Goal: Information Seeking & Learning: Learn about a topic

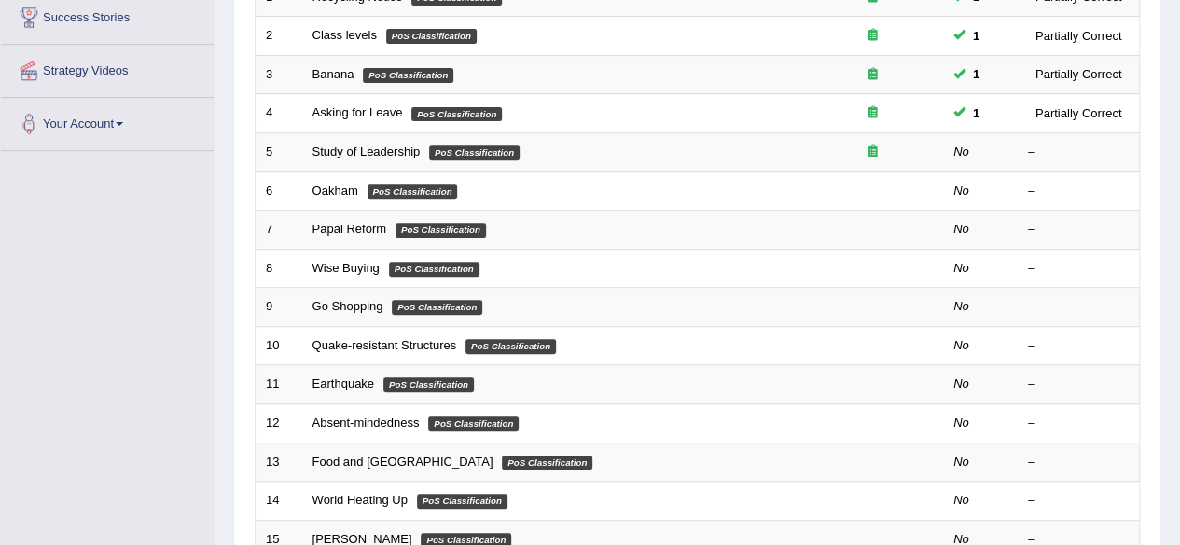
scroll to position [343, 0]
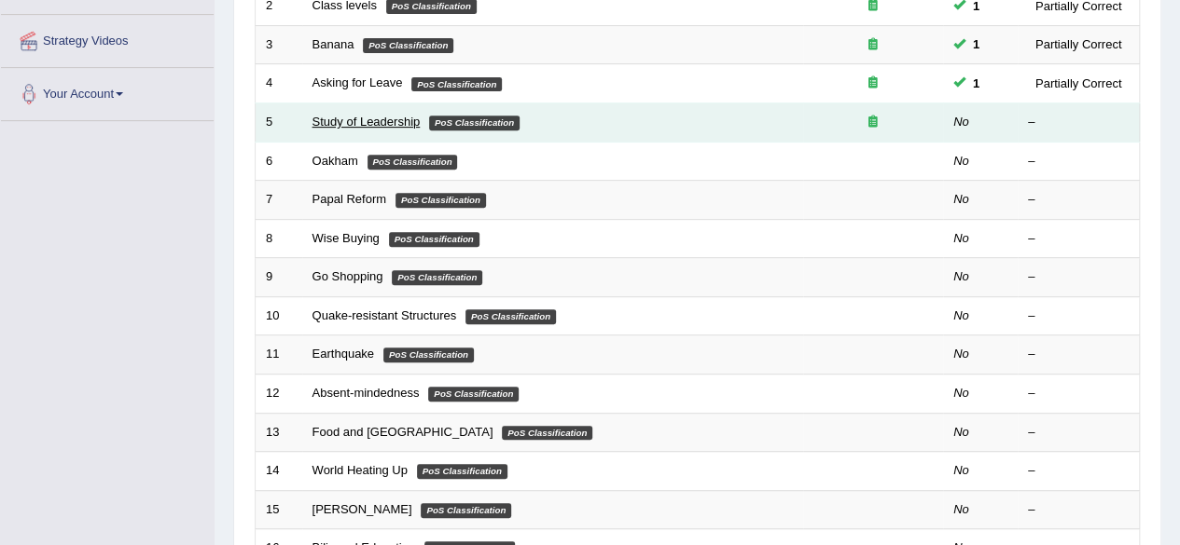
click at [334, 120] on link "Study of Leadership" at bounding box center [366, 122] width 108 height 14
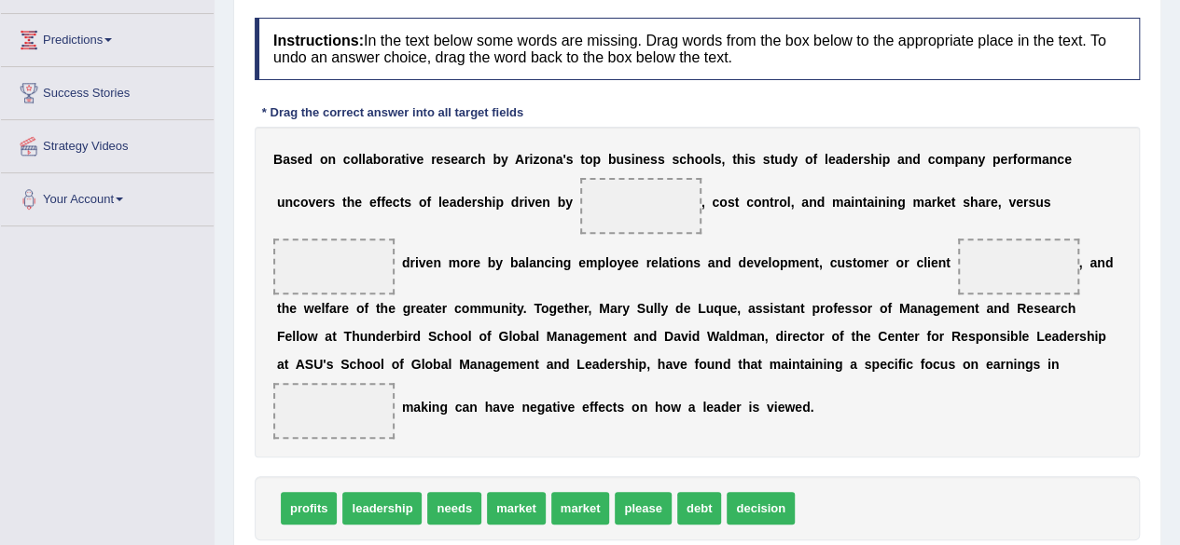
scroll to position [242, 0]
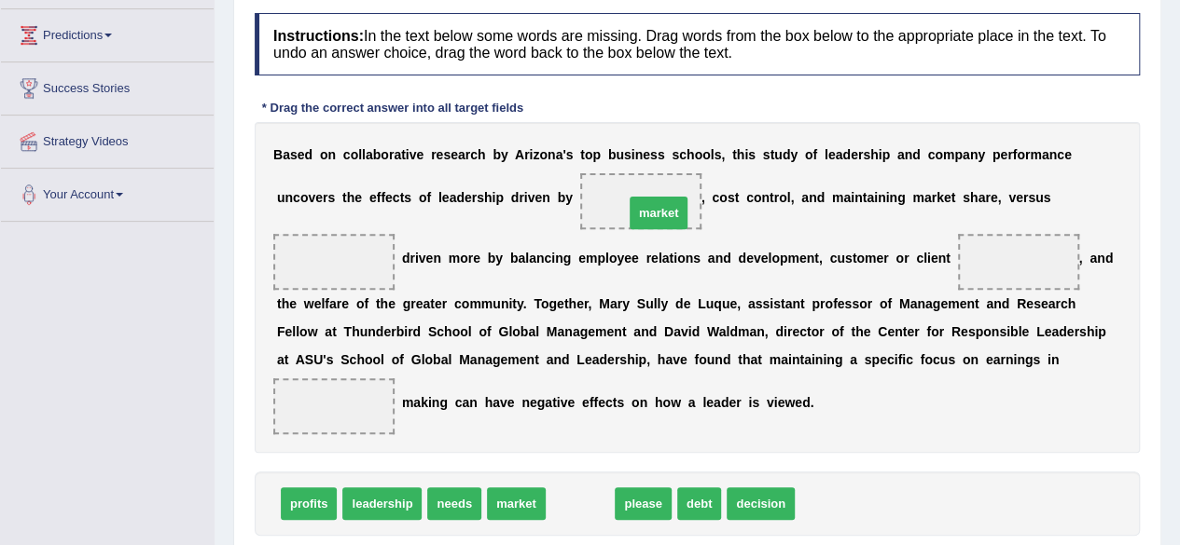
drag, startPoint x: 574, startPoint y: 498, endPoint x: 653, endPoint y: 207, distance: 301.3
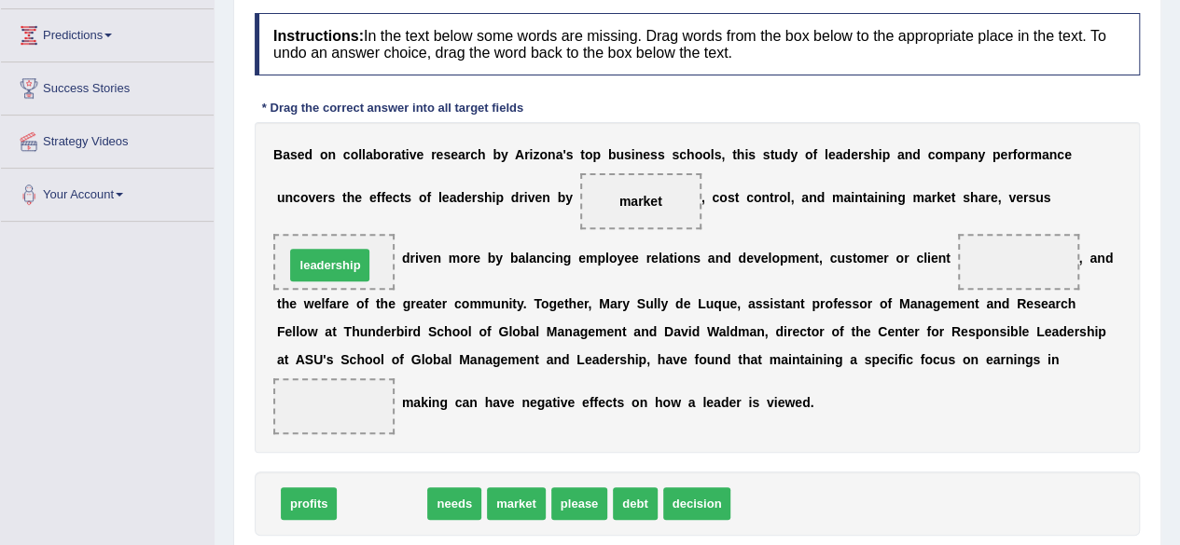
drag, startPoint x: 384, startPoint y: 501, endPoint x: 334, endPoint y: 246, distance: 259.5
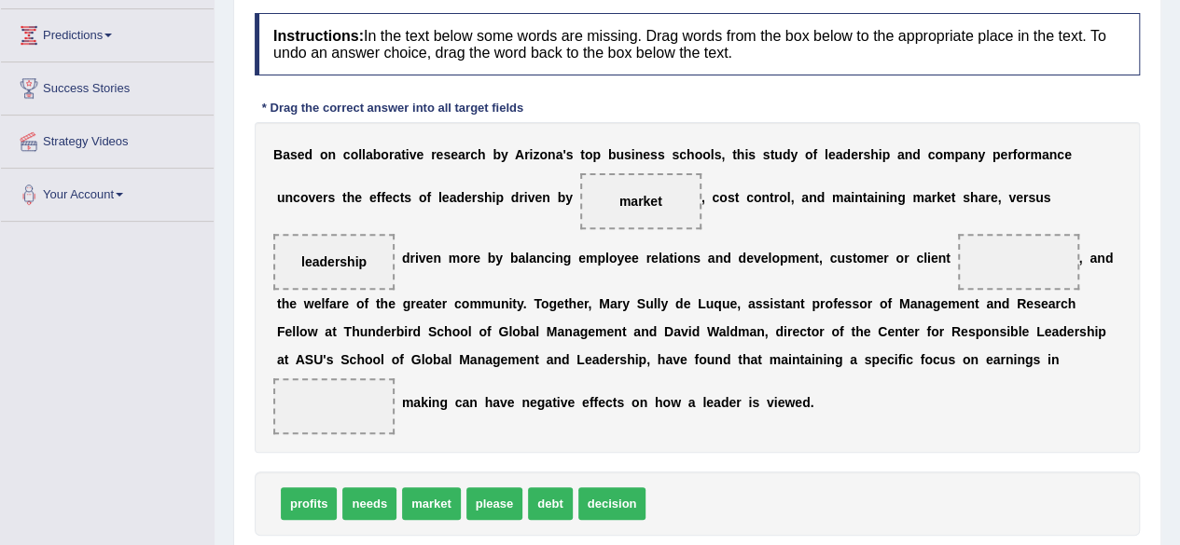
click at [354, 510] on span "needs" at bounding box center [369, 504] width 54 height 33
drag, startPoint x: 354, startPoint y: 510, endPoint x: 1035, endPoint y: 270, distance: 721.6
click at [311, 512] on span "profits" at bounding box center [309, 504] width 56 height 33
click at [309, 504] on span "profits" at bounding box center [309, 504] width 56 height 33
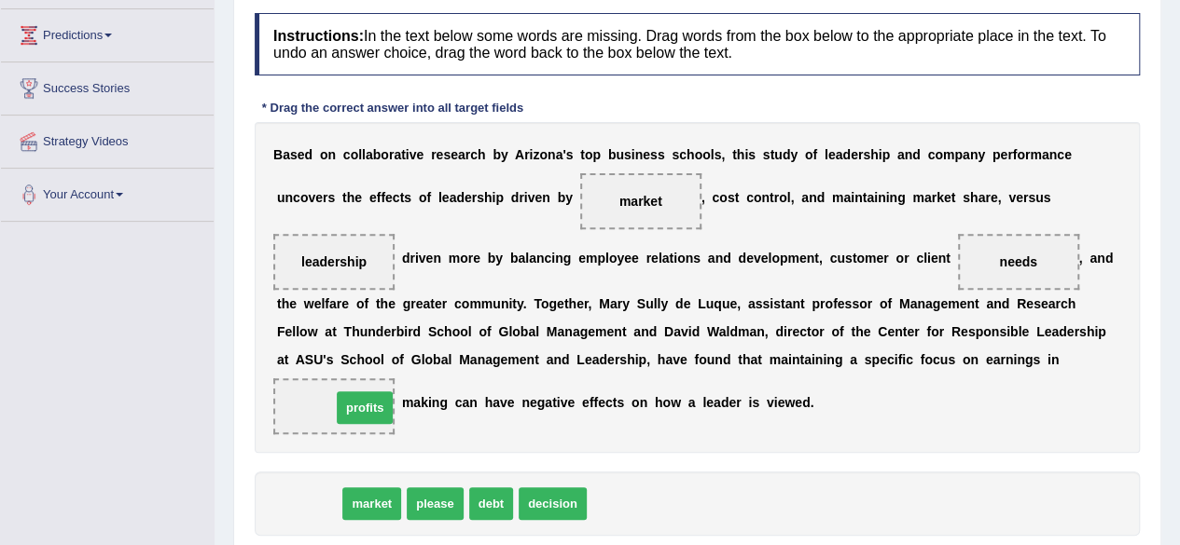
drag, startPoint x: 298, startPoint y: 498, endPoint x: 352, endPoint y: 400, distance: 111.9
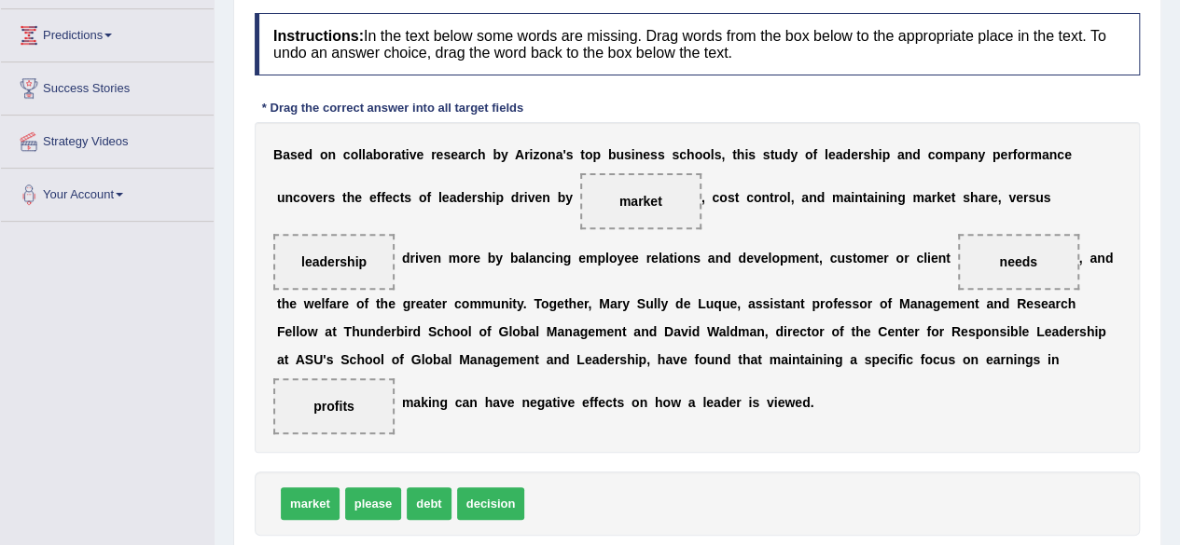
click at [686, 448] on div "B a s e d o n c o l l a b o r a t i v e r e s e a r c h b y A r i z o n a ' s t…" at bounding box center [697, 287] width 885 height 331
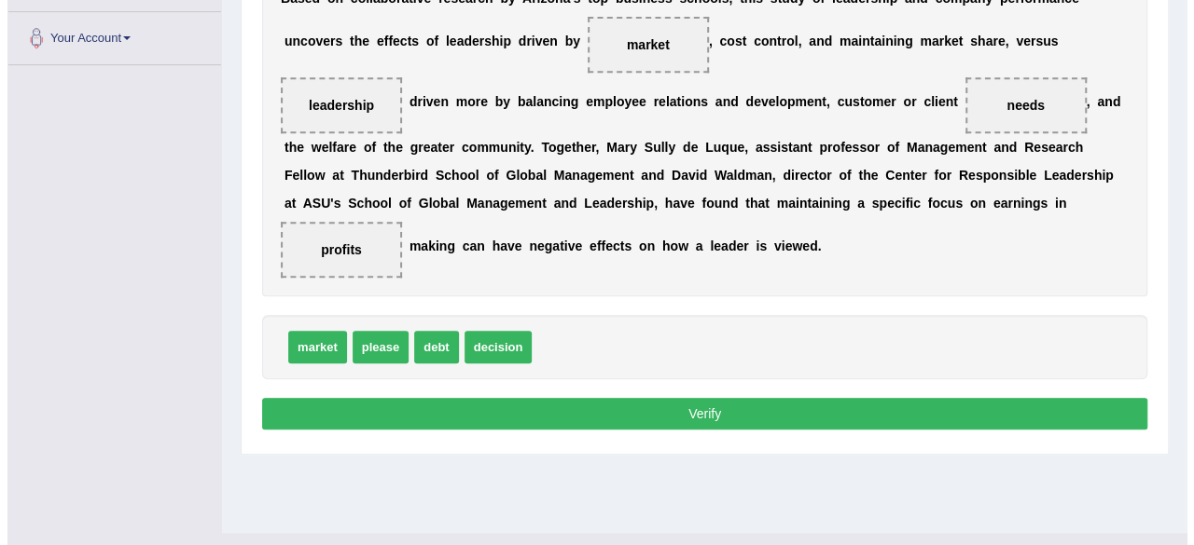
scroll to position [400, 0]
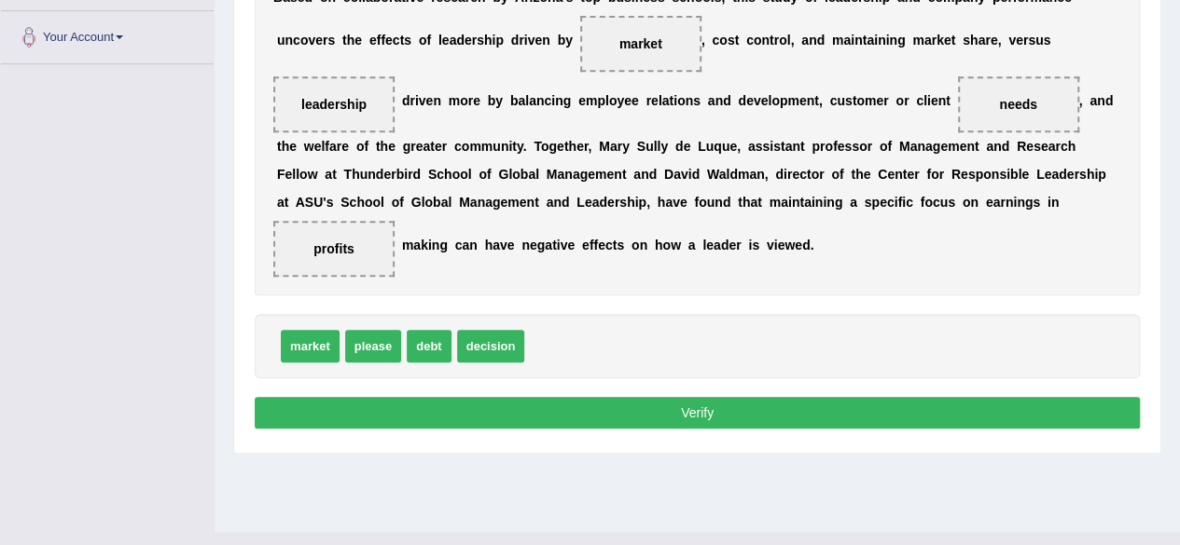
click at [948, 418] on button "Verify" at bounding box center [697, 413] width 885 height 32
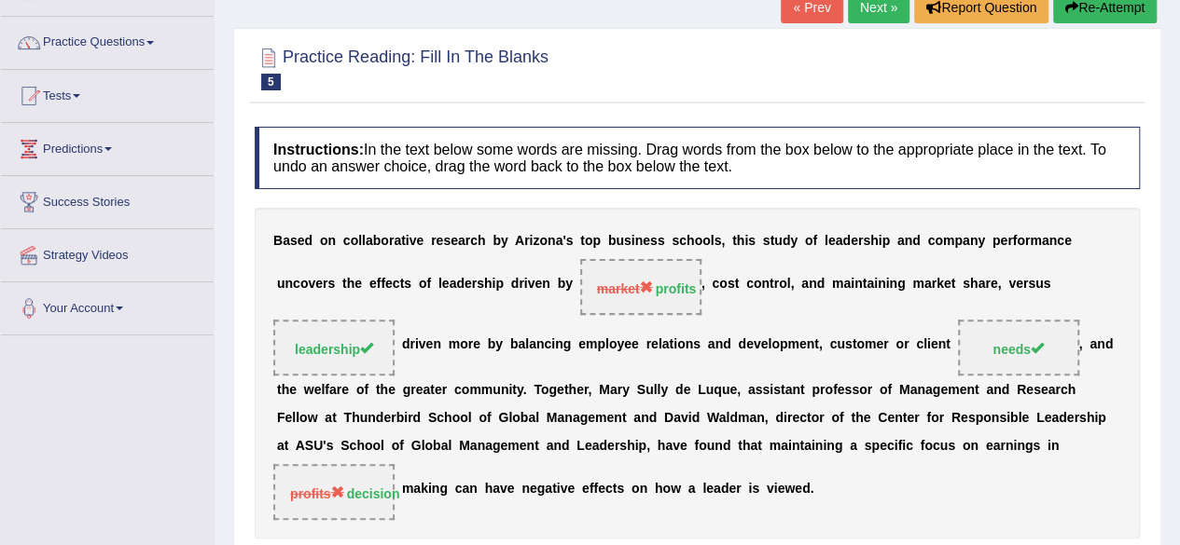
scroll to position [0, 0]
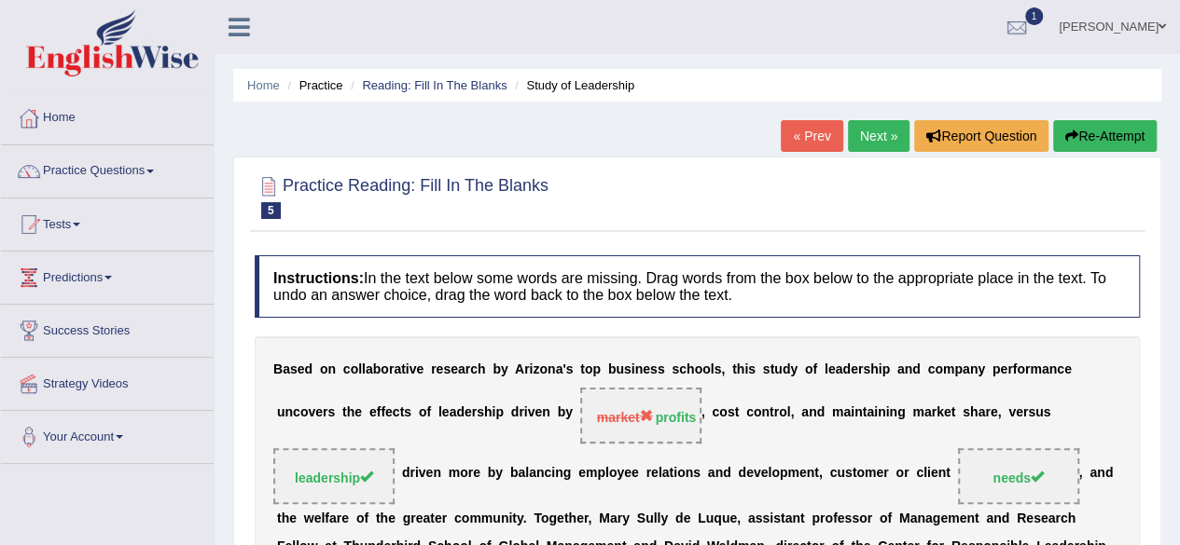
click at [887, 132] on link "Next »" at bounding box center [879, 136] width 62 height 32
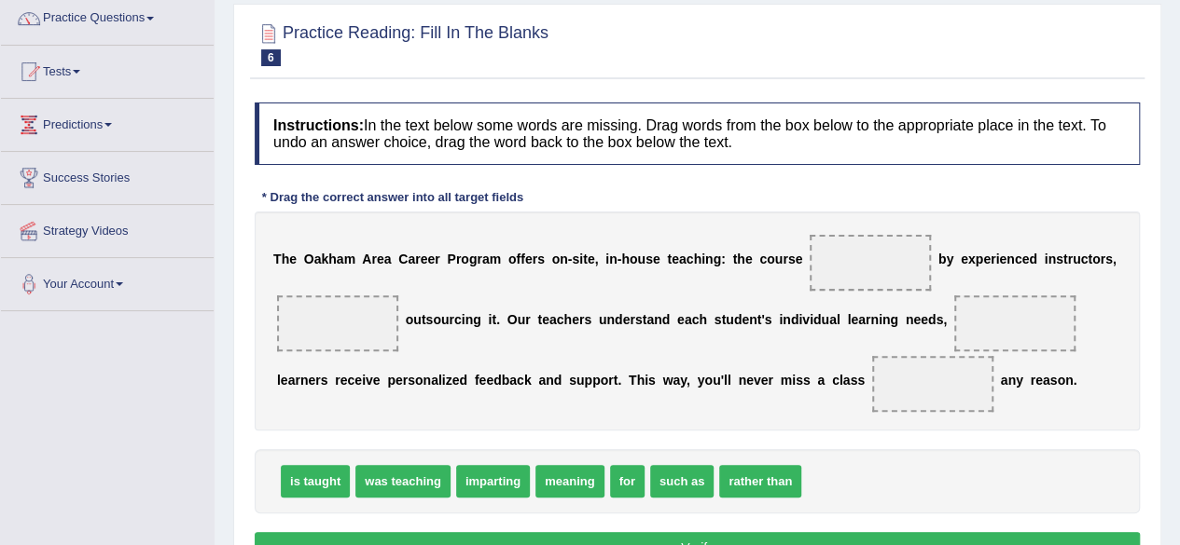
scroll to position [172, 0]
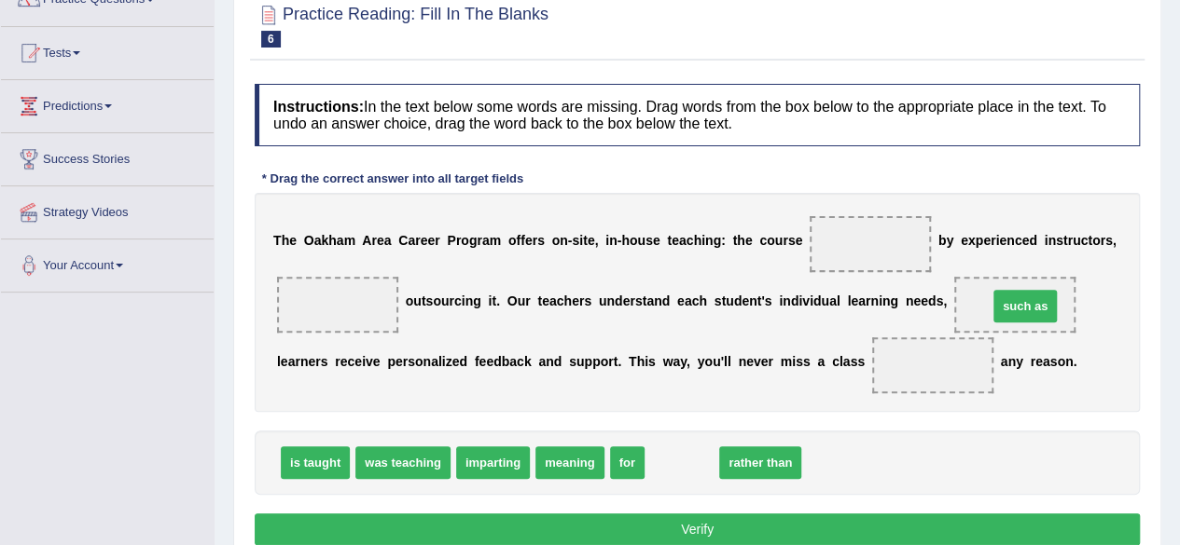
drag, startPoint x: 677, startPoint y: 468, endPoint x: 1018, endPoint y: 311, distance: 375.9
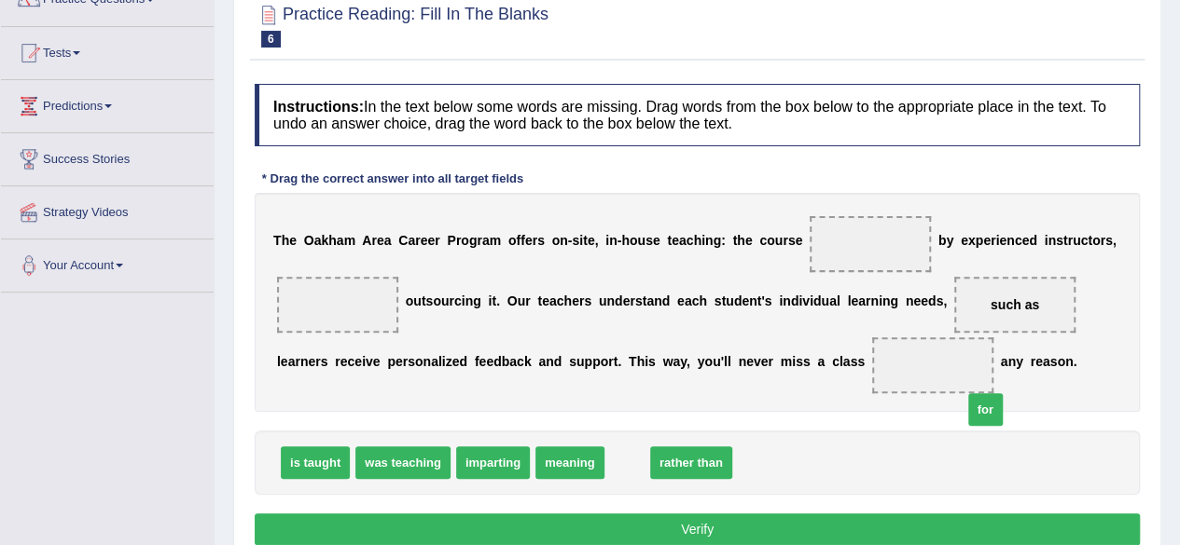
drag, startPoint x: 625, startPoint y: 469, endPoint x: 988, endPoint y: 417, distance: 367.4
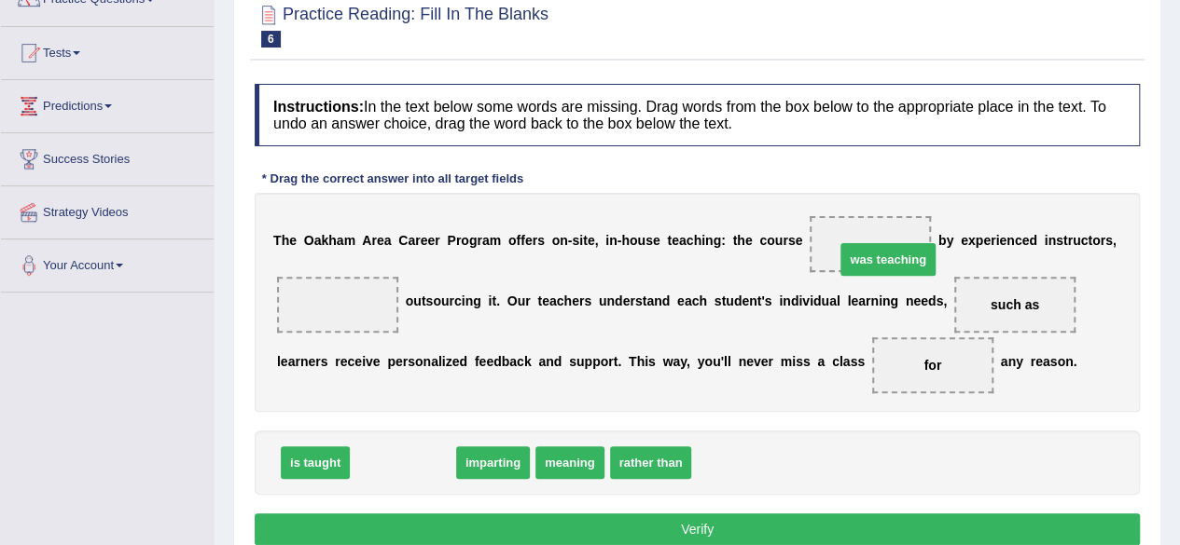
drag, startPoint x: 410, startPoint y: 463, endPoint x: 894, endPoint y: 260, distance: 524.5
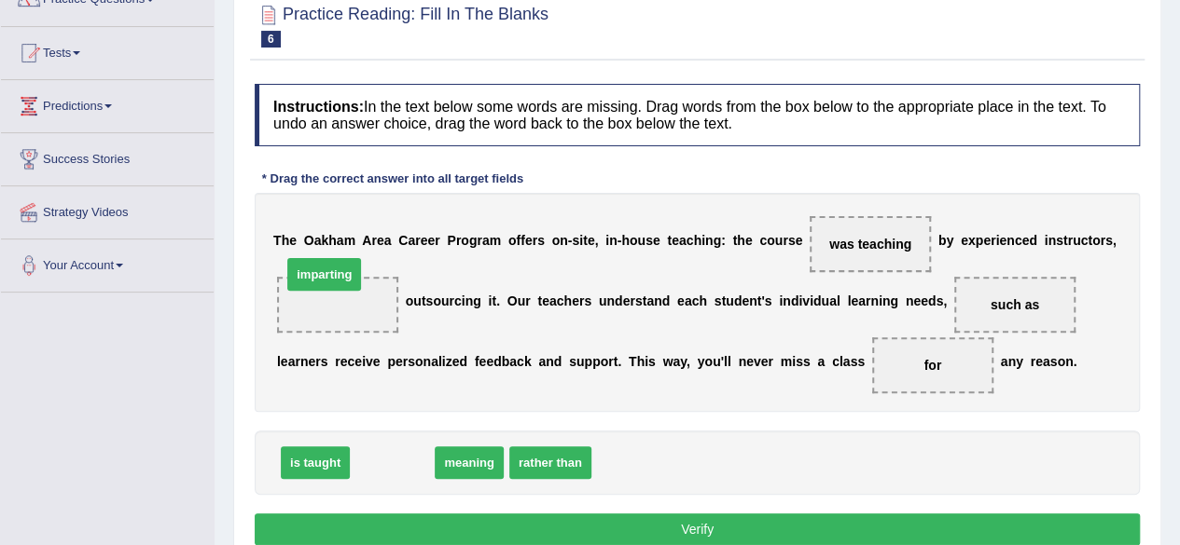
drag, startPoint x: 380, startPoint y: 460, endPoint x: 311, endPoint y: 256, distance: 214.7
click at [311, 258] on span "imparting" at bounding box center [324, 274] width 74 height 33
drag, startPoint x: 393, startPoint y: 468, endPoint x: 330, endPoint y: 331, distance: 151.0
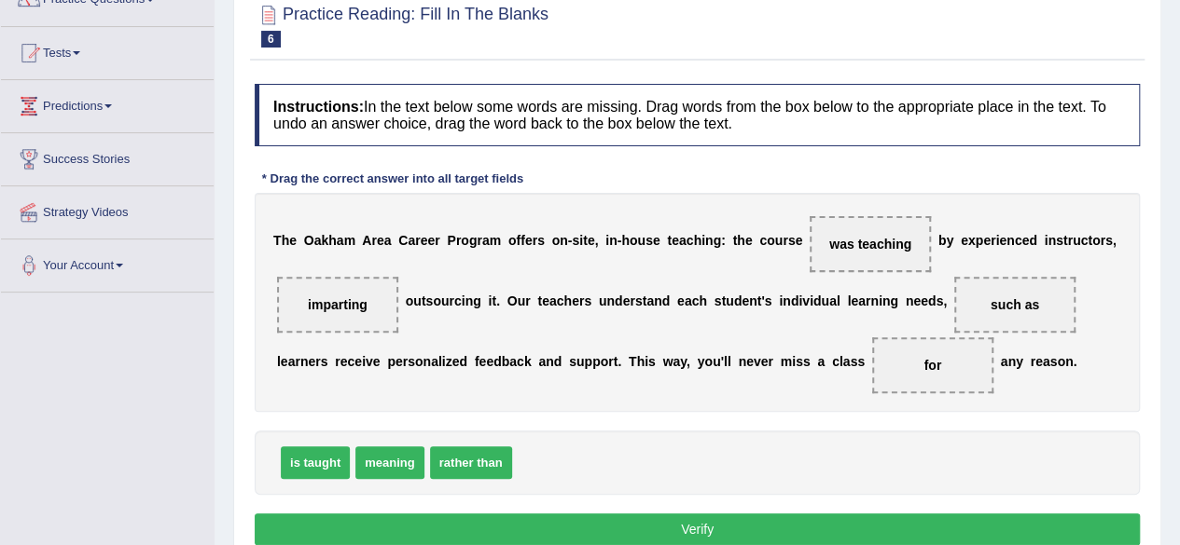
click at [330, 331] on div "T h e O a k h a m A r e a C a r e e r P r o g r a m o f f e r s o n - s i t e ,…" at bounding box center [697, 302] width 885 height 219
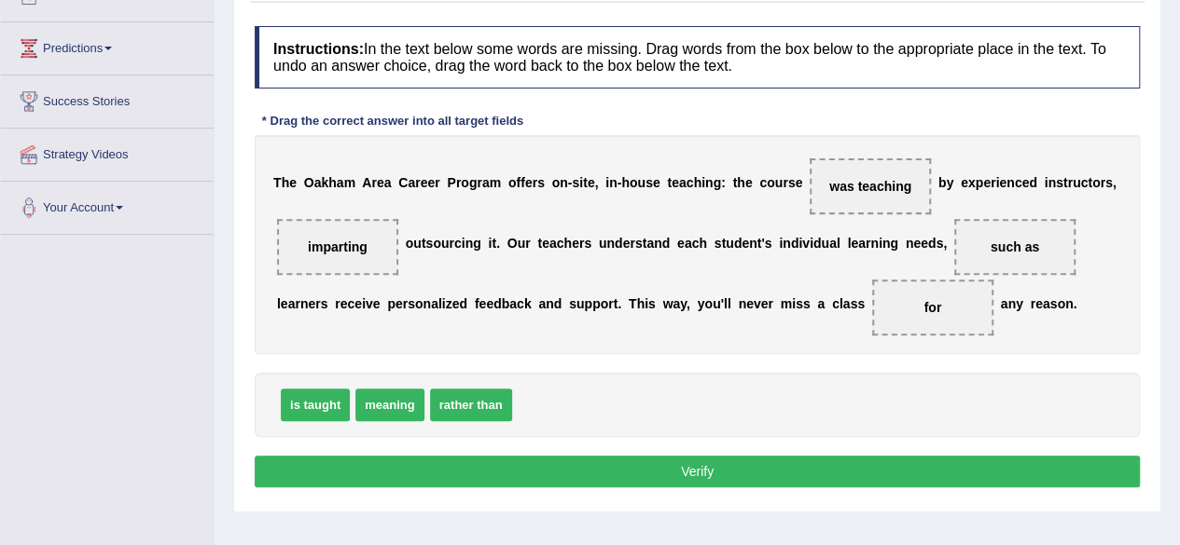
scroll to position [258, 0]
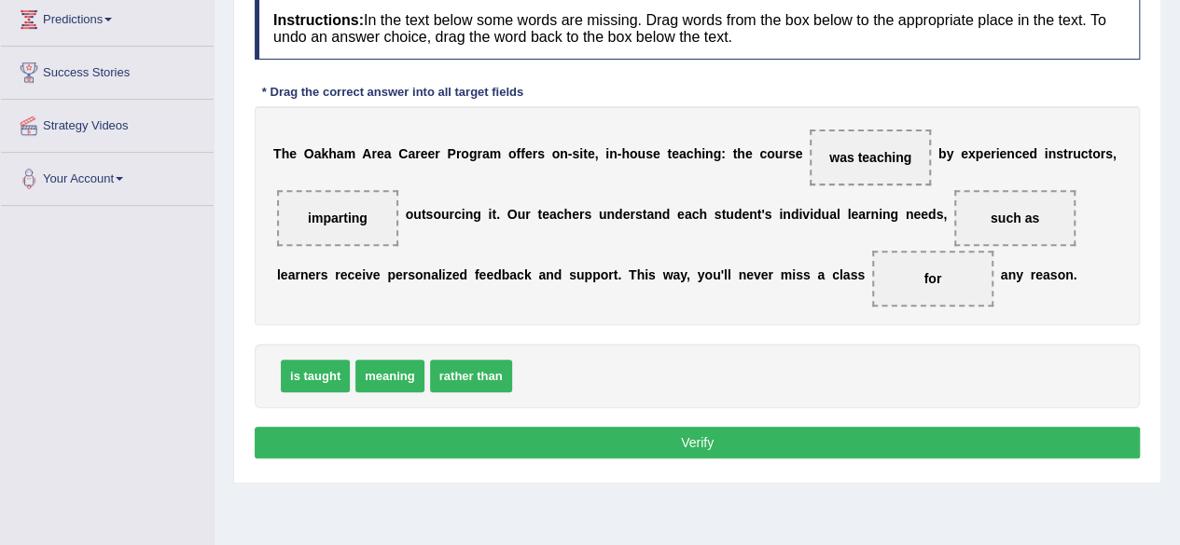
click at [834, 450] on button "Verify" at bounding box center [697, 443] width 885 height 32
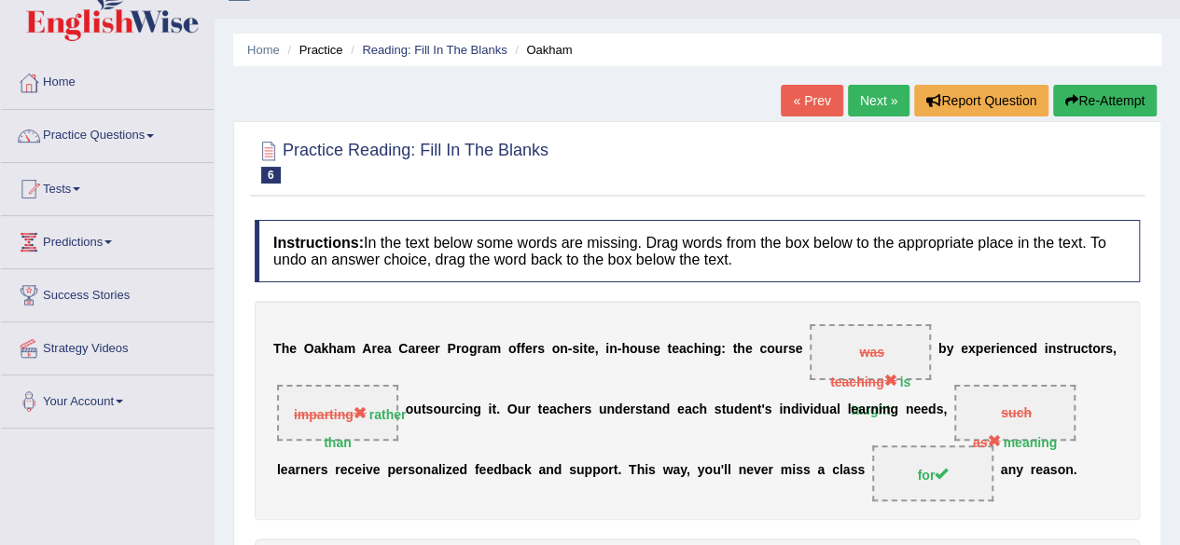
scroll to position [34, 0]
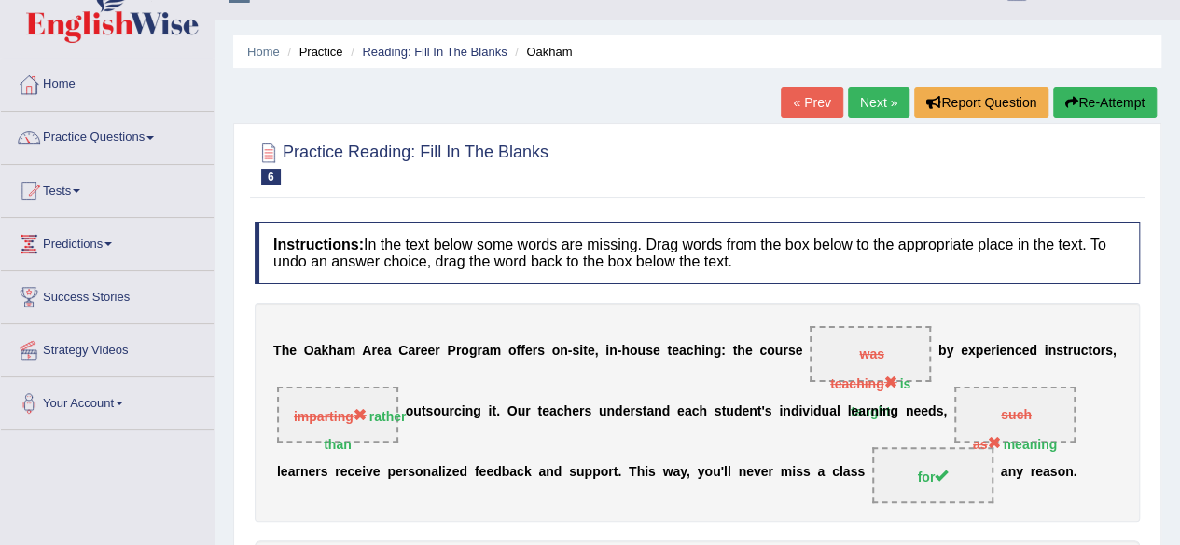
click at [1100, 103] on button "Re-Attempt" at bounding box center [1105, 103] width 104 height 32
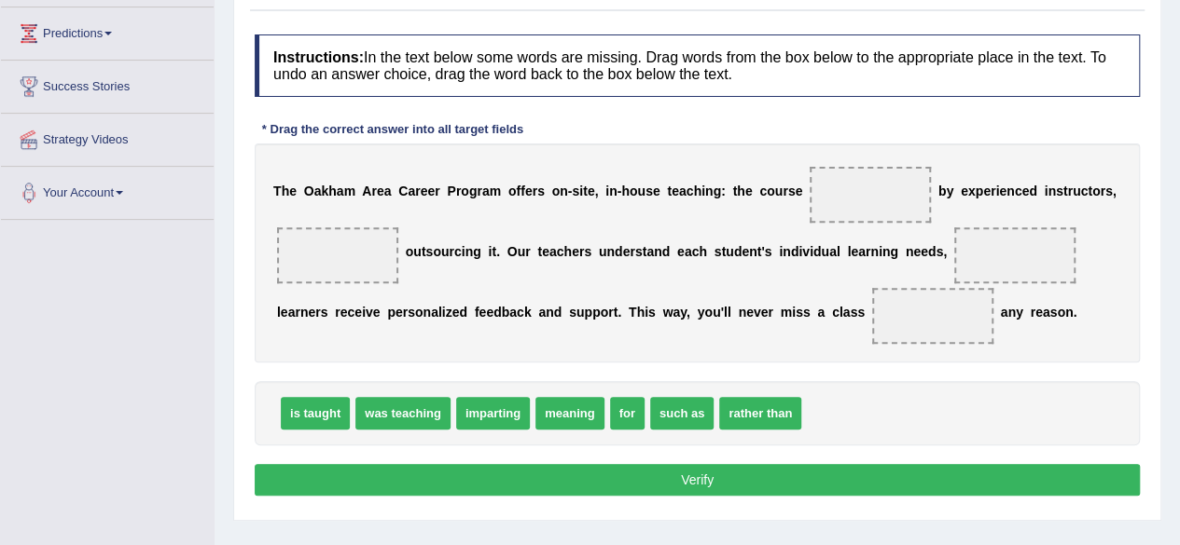
scroll to position [280, 0]
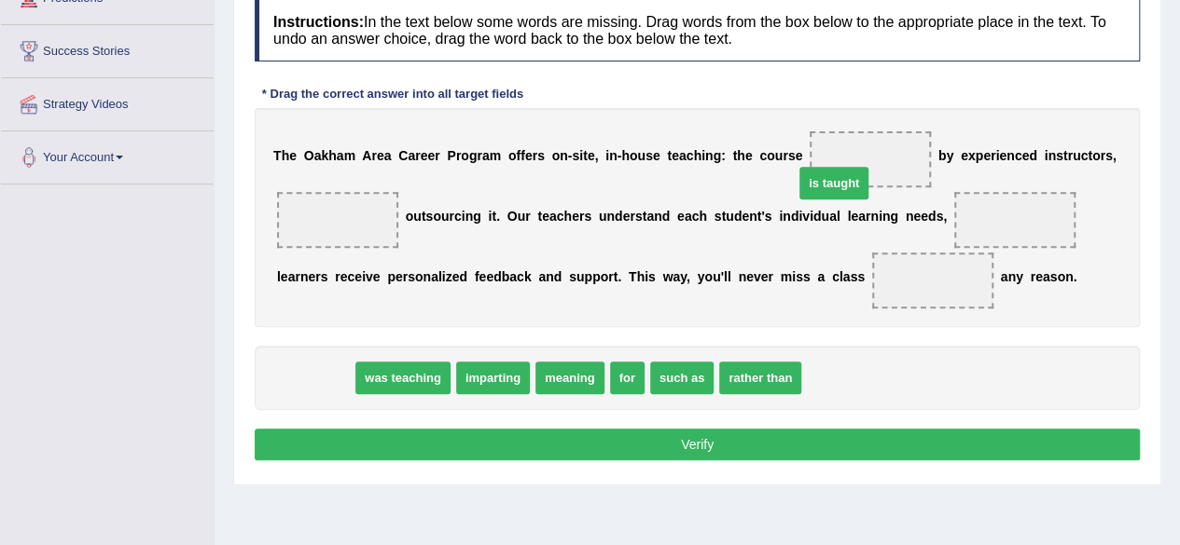
drag, startPoint x: 304, startPoint y: 381, endPoint x: 806, endPoint y: 145, distance: 554.8
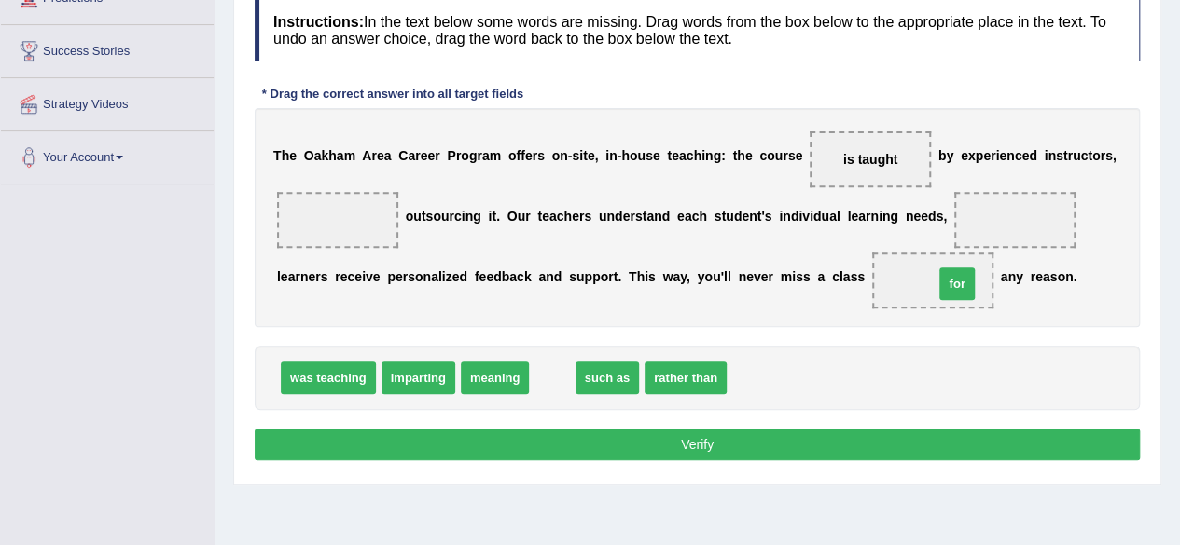
drag, startPoint x: 545, startPoint y: 379, endPoint x: 944, endPoint y: 283, distance: 410.3
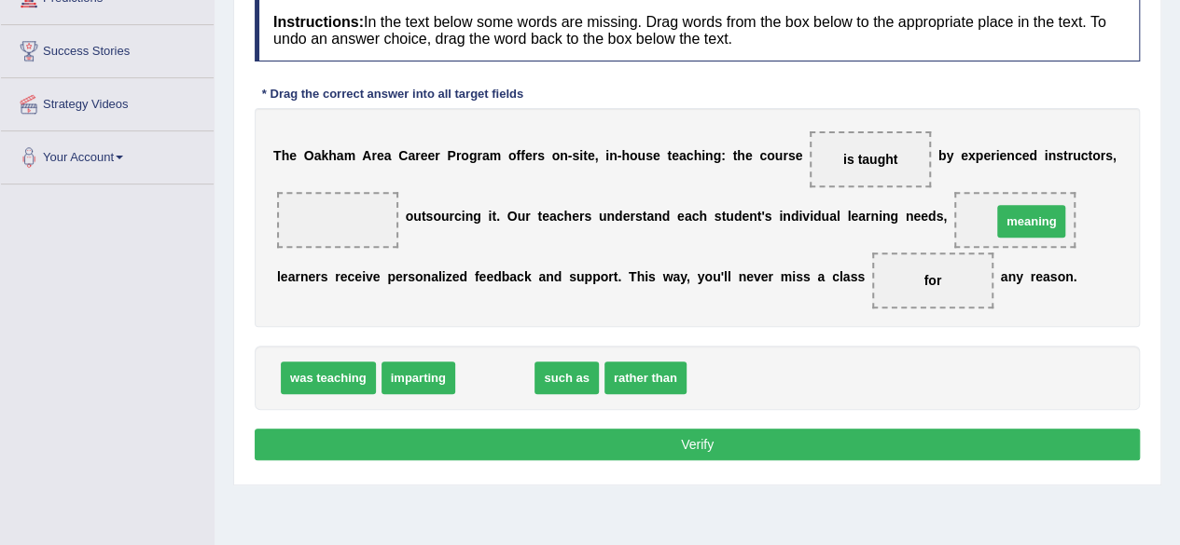
drag, startPoint x: 484, startPoint y: 383, endPoint x: 1020, endPoint y: 227, distance: 558.6
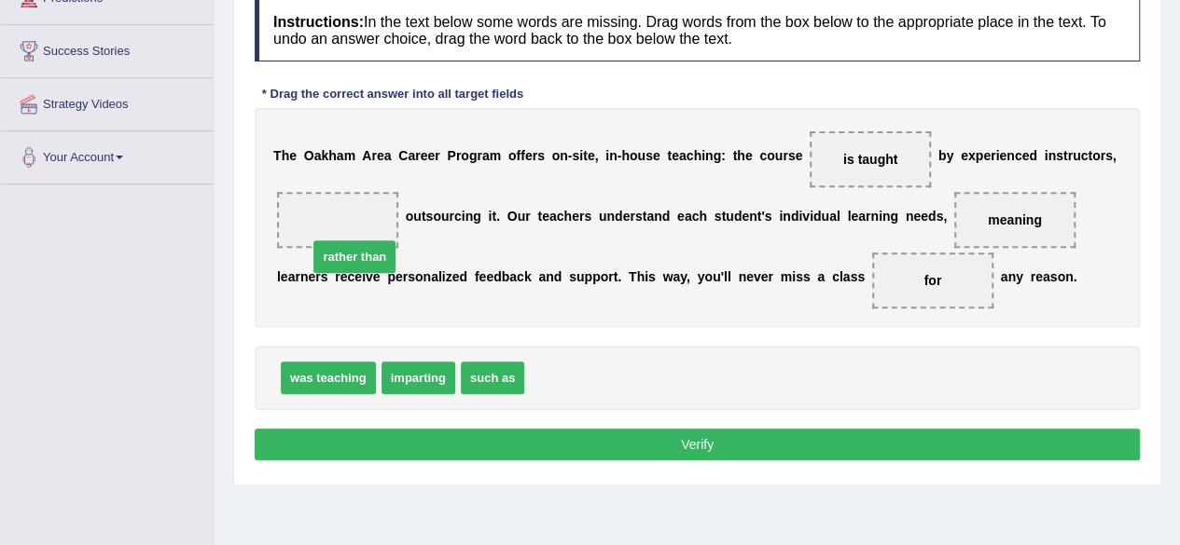
drag, startPoint x: 556, startPoint y: 381, endPoint x: 330, endPoint y: 246, distance: 263.1
click at [583, 447] on button "Verify" at bounding box center [697, 445] width 885 height 32
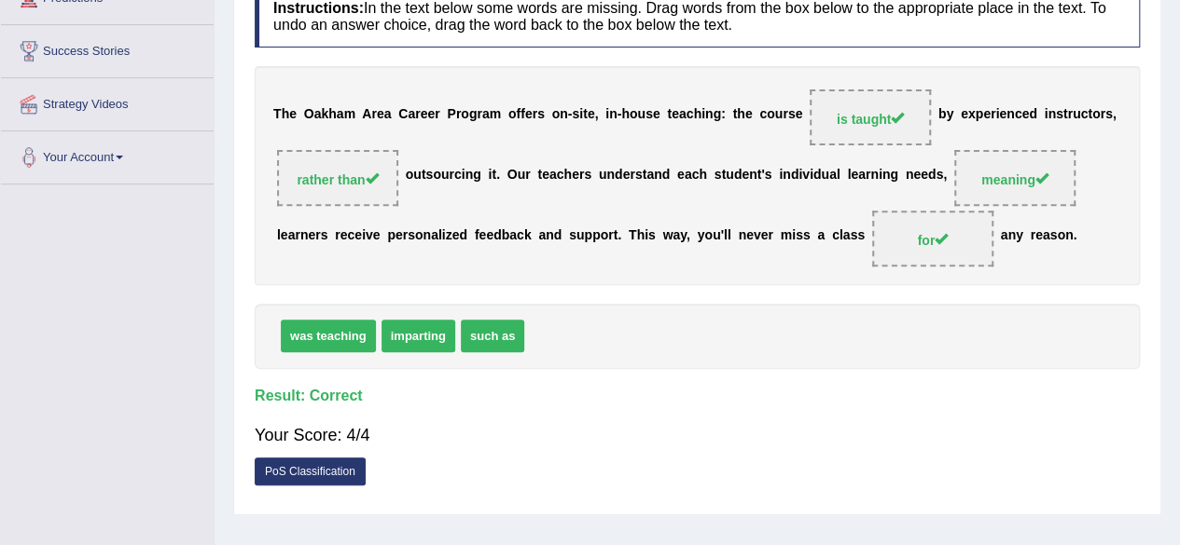
scroll to position [0, 0]
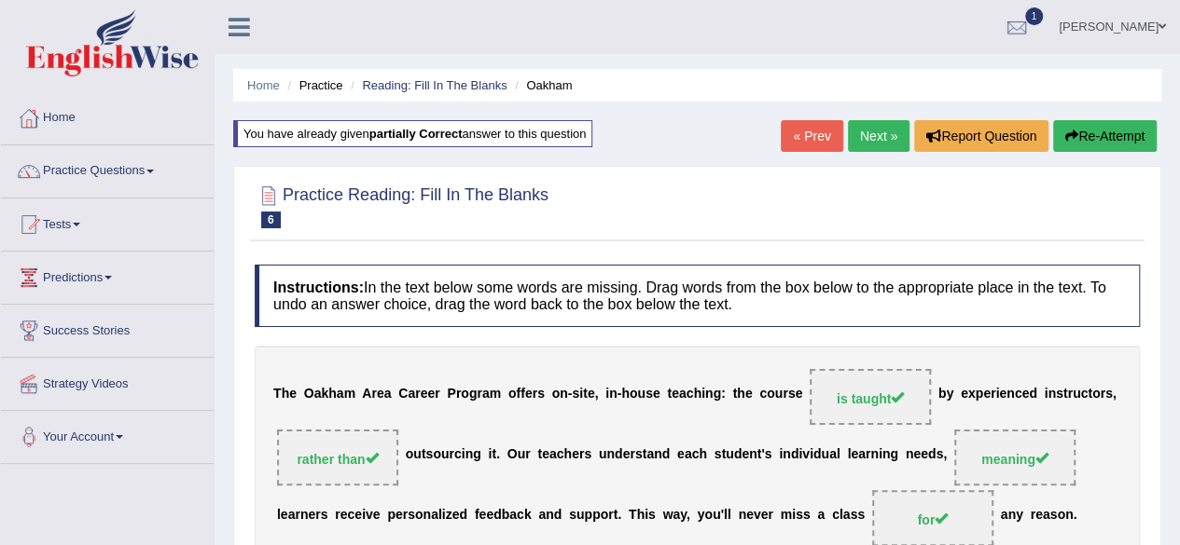
click at [864, 152] on div "« Prev Next » Report Question Re-Attempt" at bounding box center [970, 138] width 380 height 36
click at [869, 143] on link "Next »" at bounding box center [879, 136] width 62 height 32
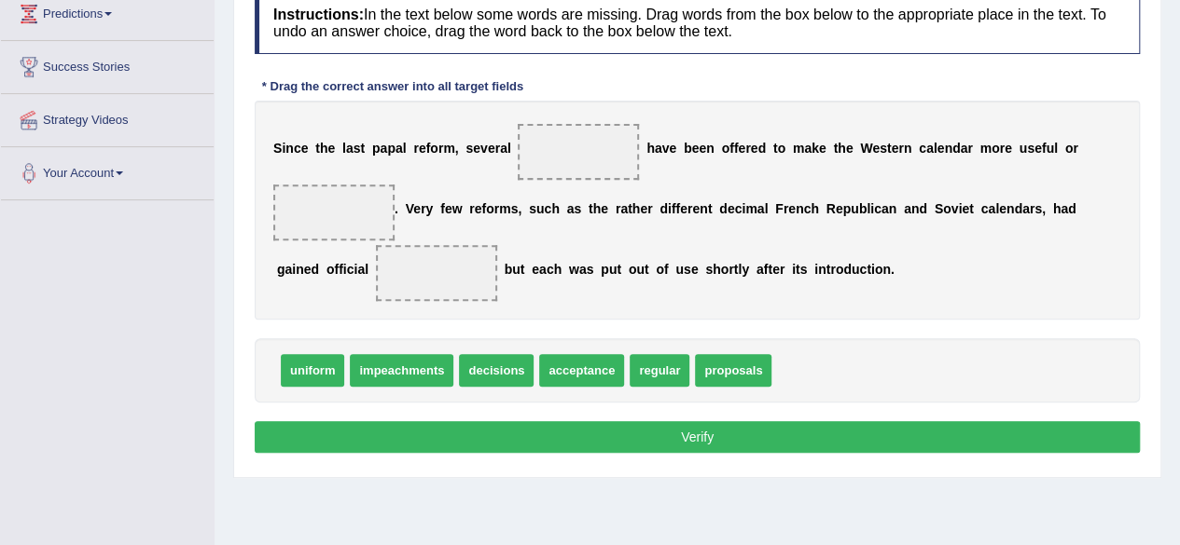
scroll to position [295, 0]
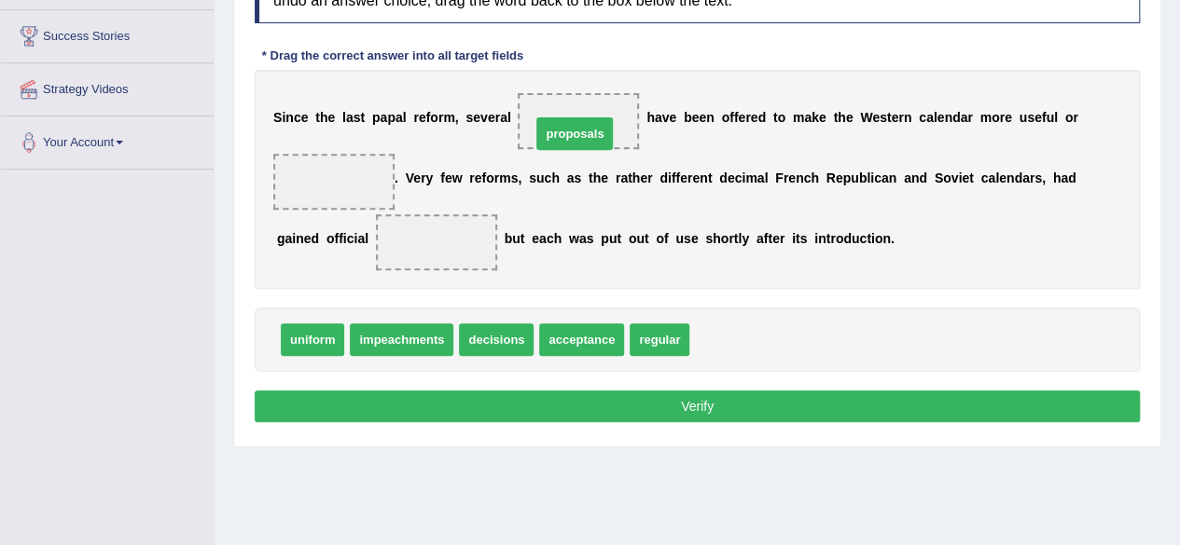
drag, startPoint x: 711, startPoint y: 339, endPoint x: 551, endPoint y: 130, distance: 264.1
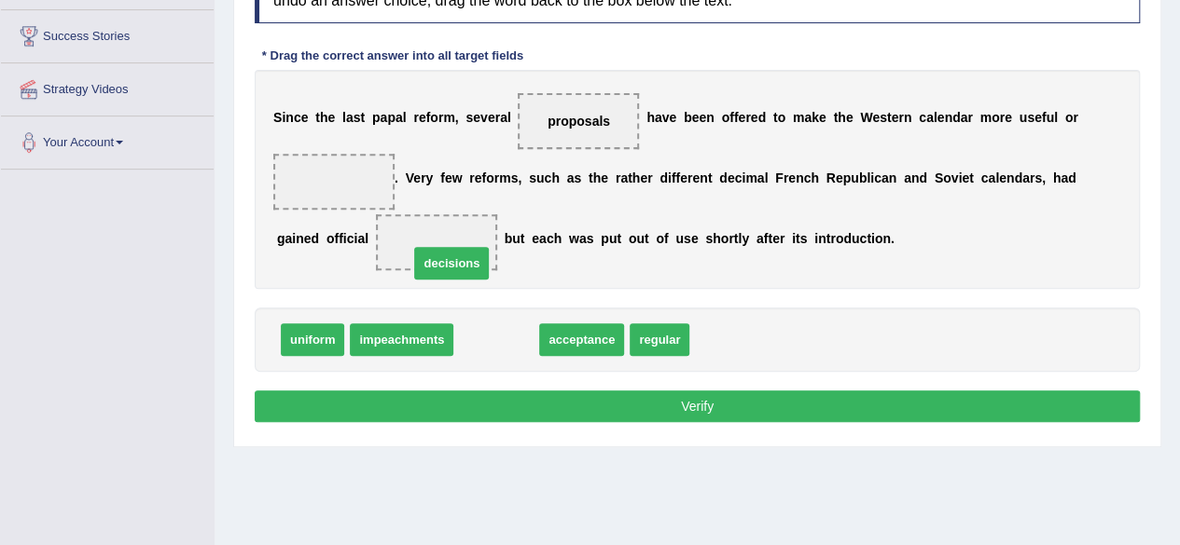
drag, startPoint x: 490, startPoint y: 338, endPoint x: 442, endPoint y: 259, distance: 92.1
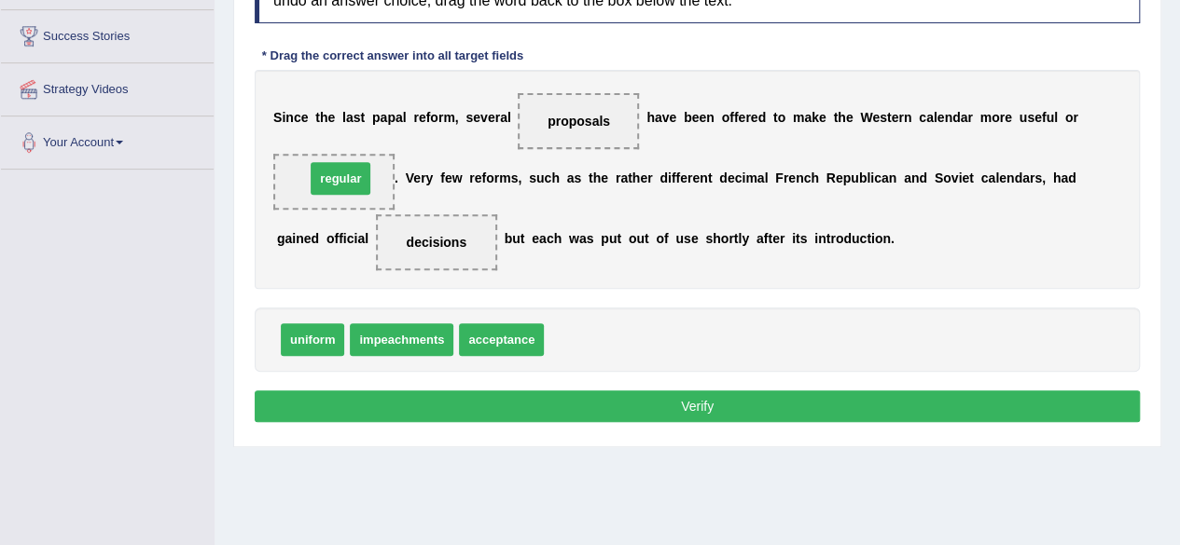
drag, startPoint x: 571, startPoint y: 342, endPoint x: 330, endPoint y: 187, distance: 286.1
click at [545, 409] on button "Verify" at bounding box center [697, 407] width 885 height 32
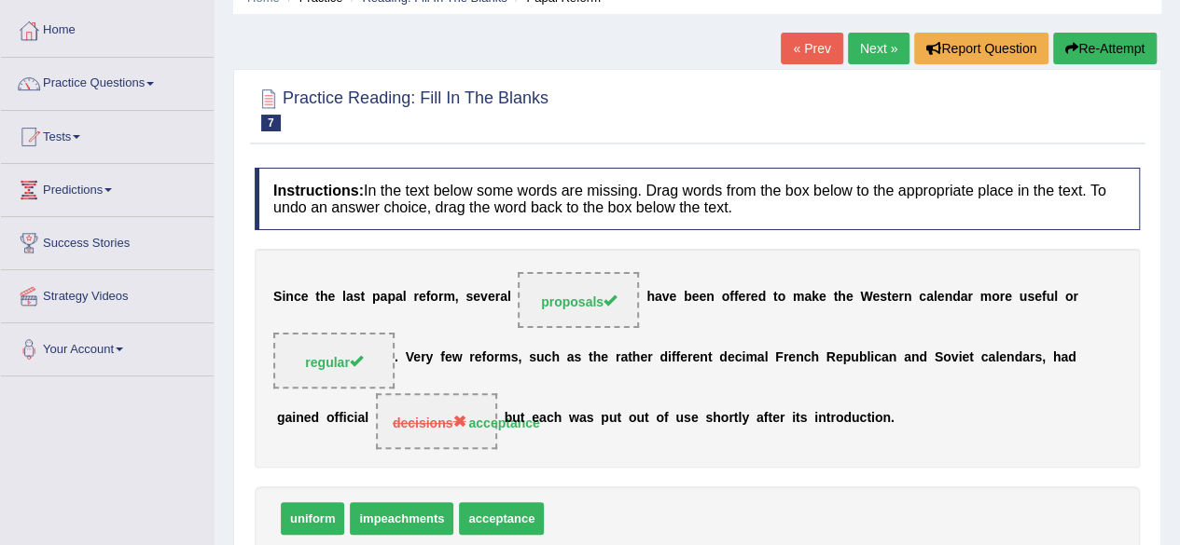
scroll to position [0, 0]
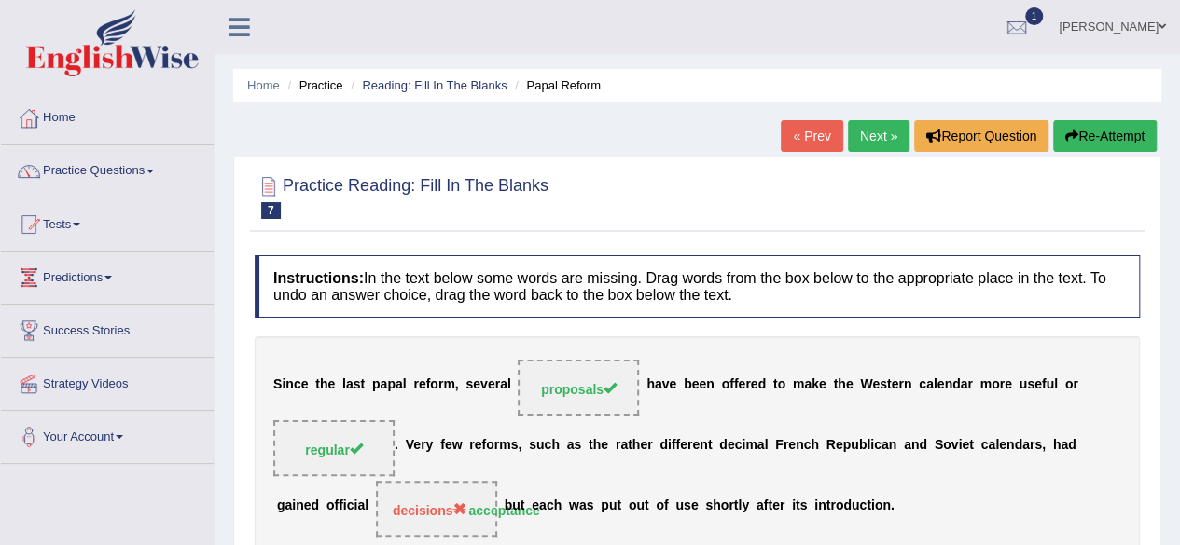
click at [861, 131] on link "Next »" at bounding box center [879, 136] width 62 height 32
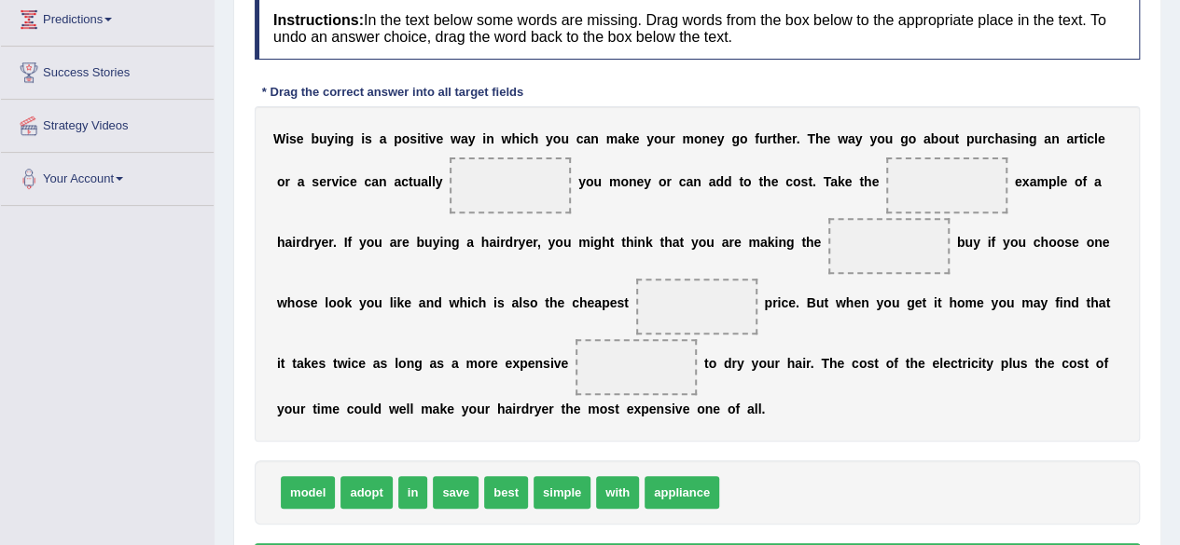
scroll to position [289, 0]
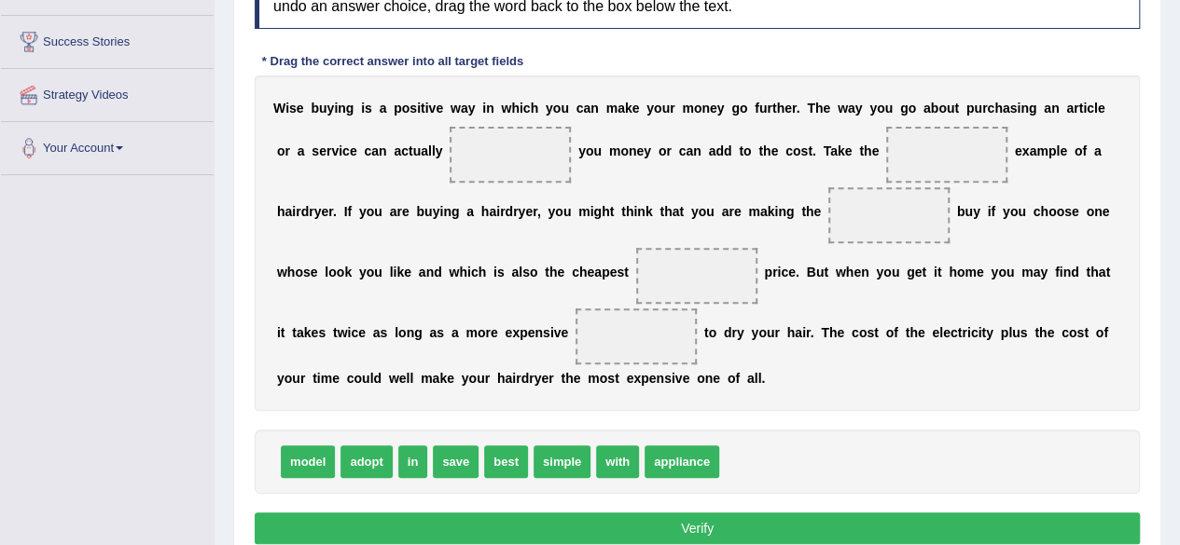
drag, startPoint x: 656, startPoint y: 459, endPoint x: 918, endPoint y: 150, distance: 404.3
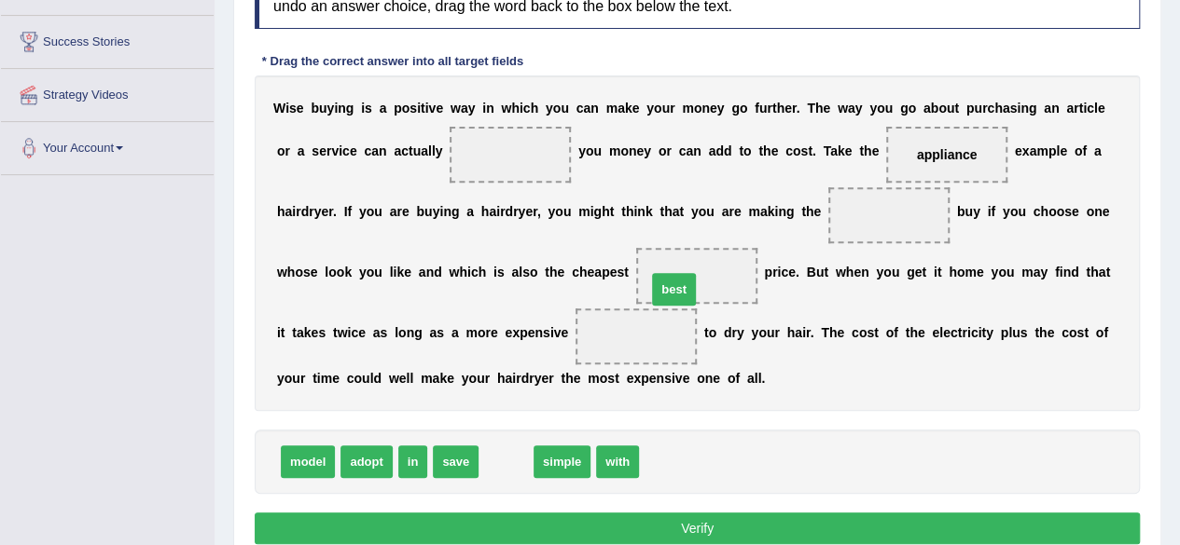
drag, startPoint x: 502, startPoint y: 460, endPoint x: 670, endPoint y: 286, distance: 241.4
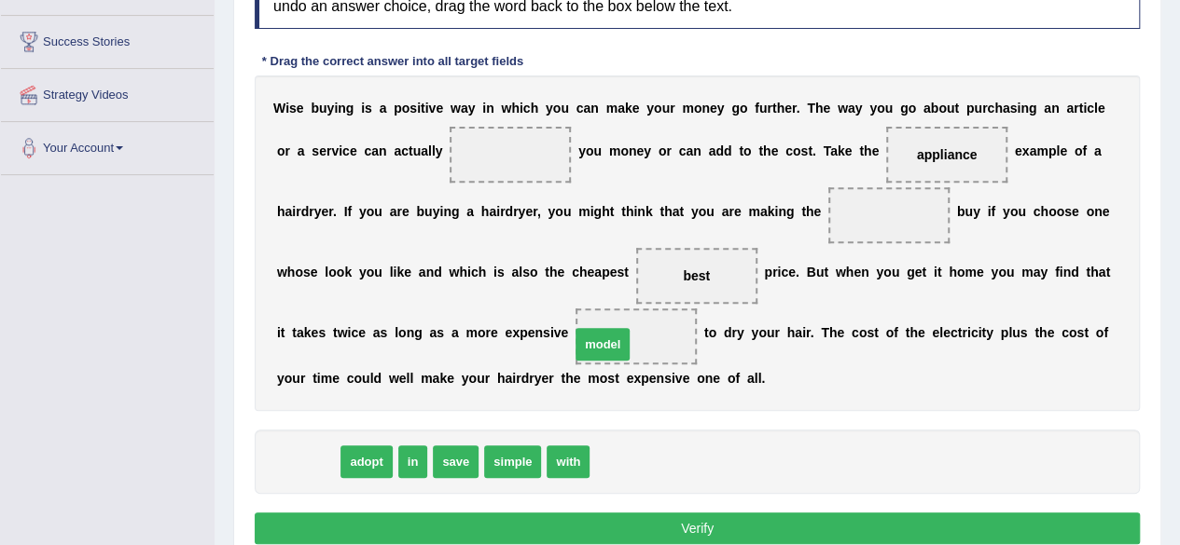
drag, startPoint x: 310, startPoint y: 459, endPoint x: 676, endPoint y: 334, distance: 387.2
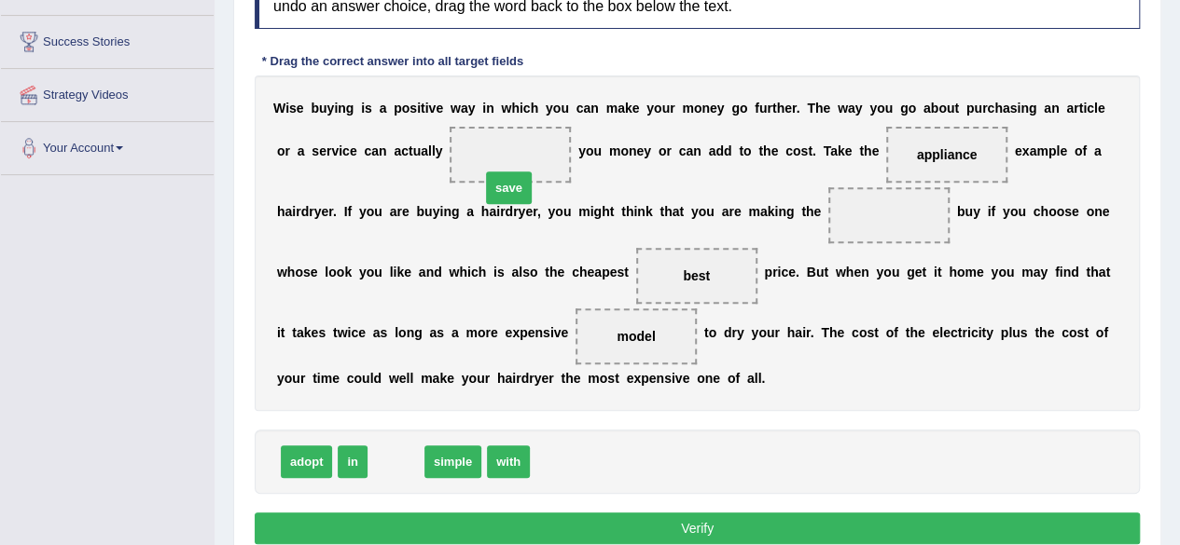
drag, startPoint x: 394, startPoint y: 458, endPoint x: 507, endPoint y: 184, distance: 296.5
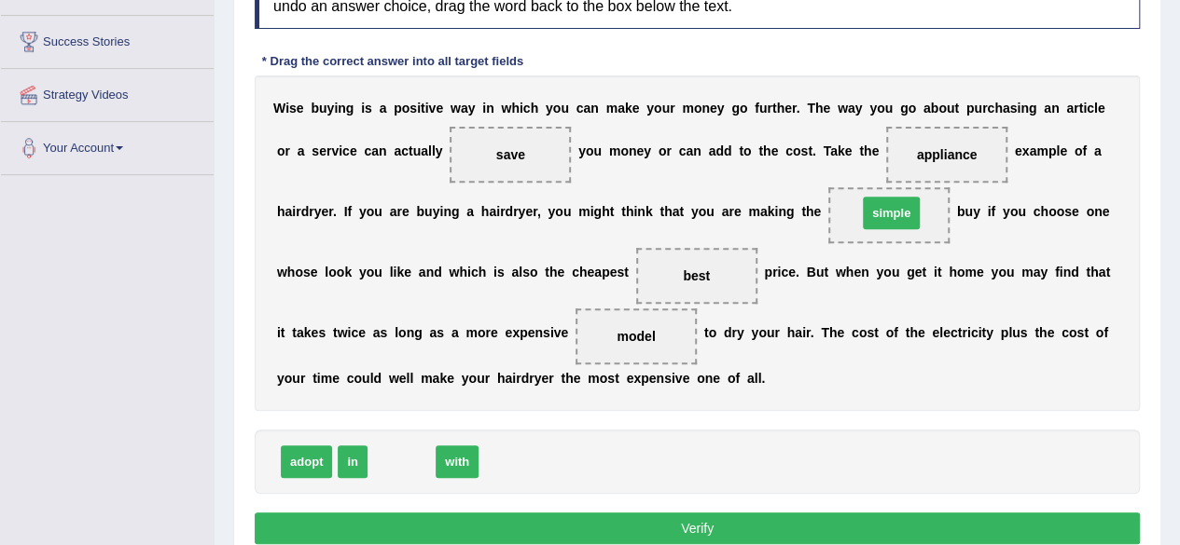
drag, startPoint x: 399, startPoint y: 460, endPoint x: 877, endPoint y: 223, distance: 533.8
click at [685, 521] on button "Verify" at bounding box center [697, 529] width 885 height 32
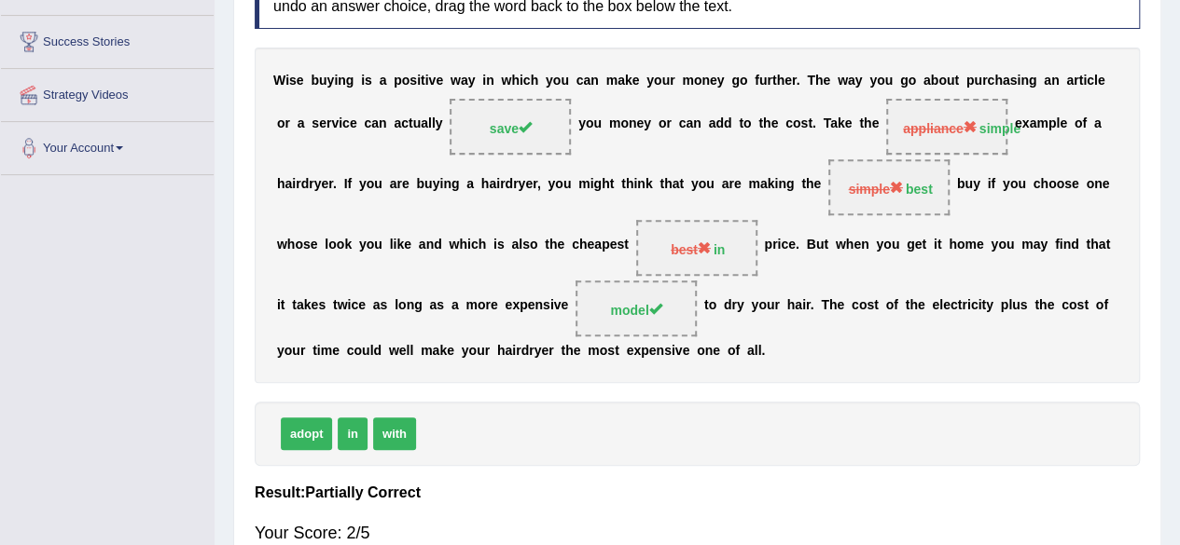
drag, startPoint x: 1171, startPoint y: 434, endPoint x: 1175, endPoint y: 408, distance: 25.5
click at [1175, 408] on div "Home Practice Reading: Fill In The Blanks Wise Buying « Prev Next » Report Ques…" at bounding box center [696, 177] width 965 height 932
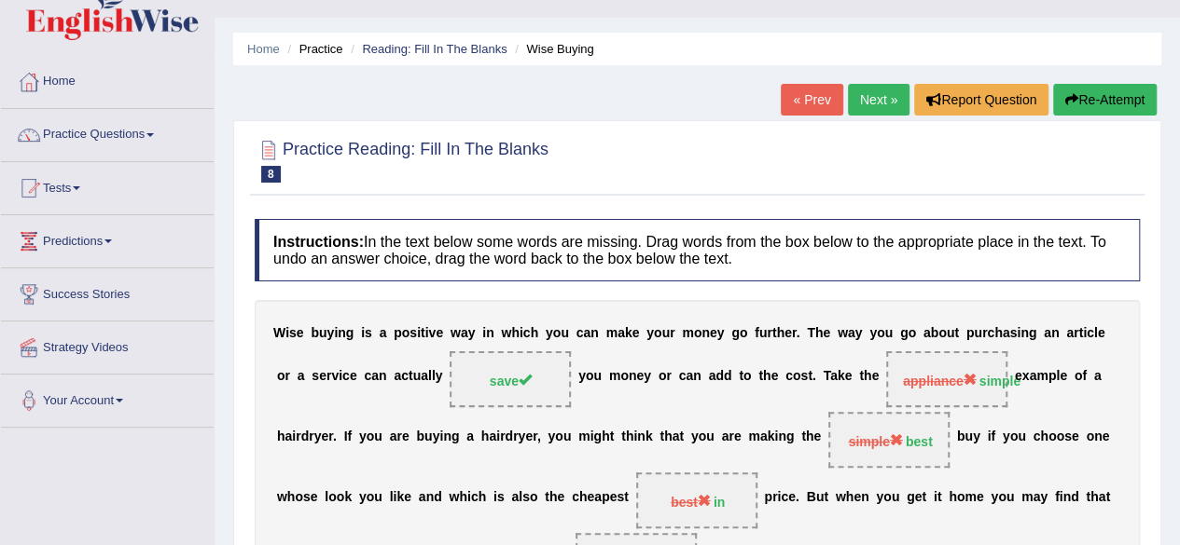
scroll to position [35, 0]
click at [1097, 96] on button "Re-Attempt" at bounding box center [1105, 101] width 104 height 32
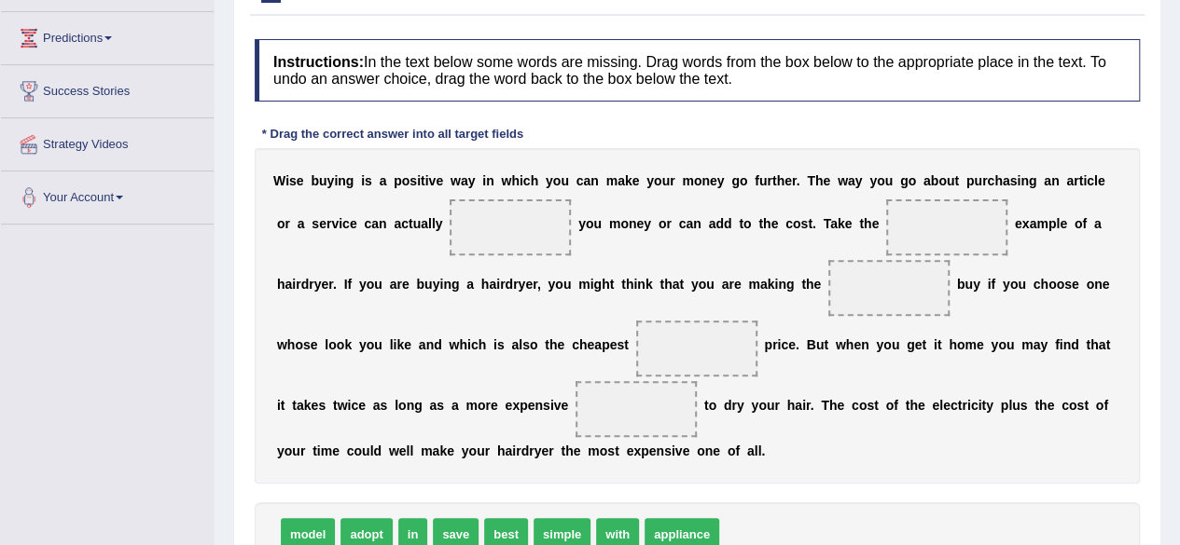
scroll to position [251, 0]
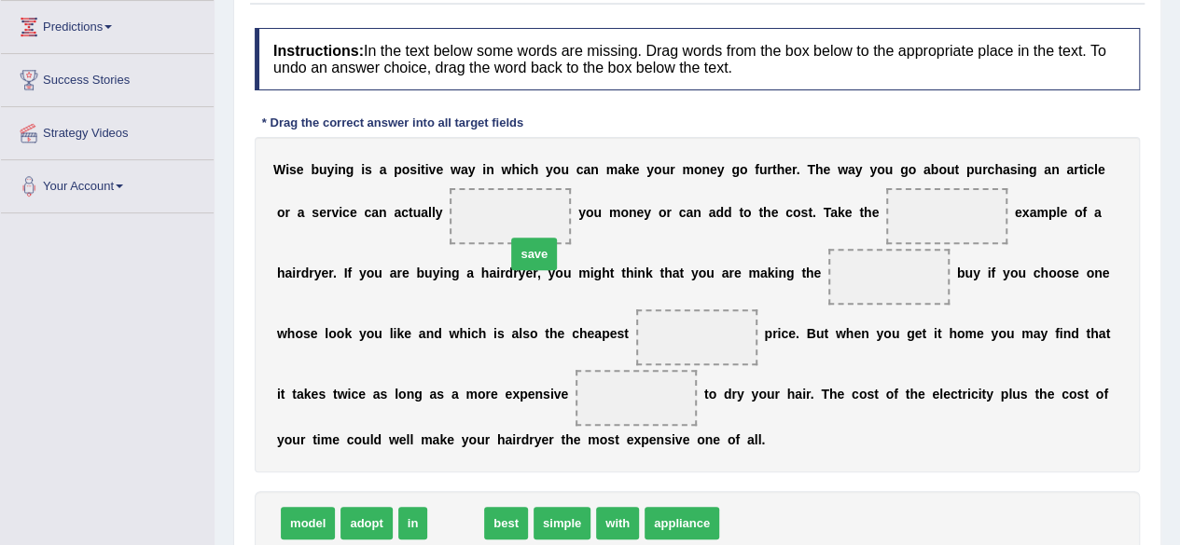
drag, startPoint x: 458, startPoint y: 518, endPoint x: 526, endPoint y: 231, distance: 295.2
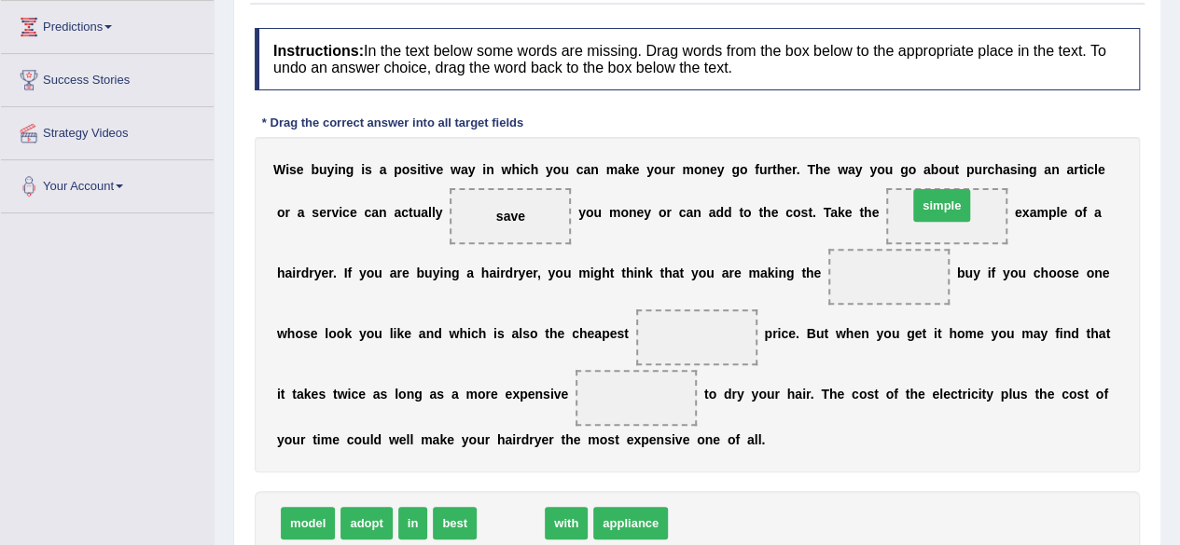
drag, startPoint x: 505, startPoint y: 521, endPoint x: 937, endPoint y: 203, distance: 536.2
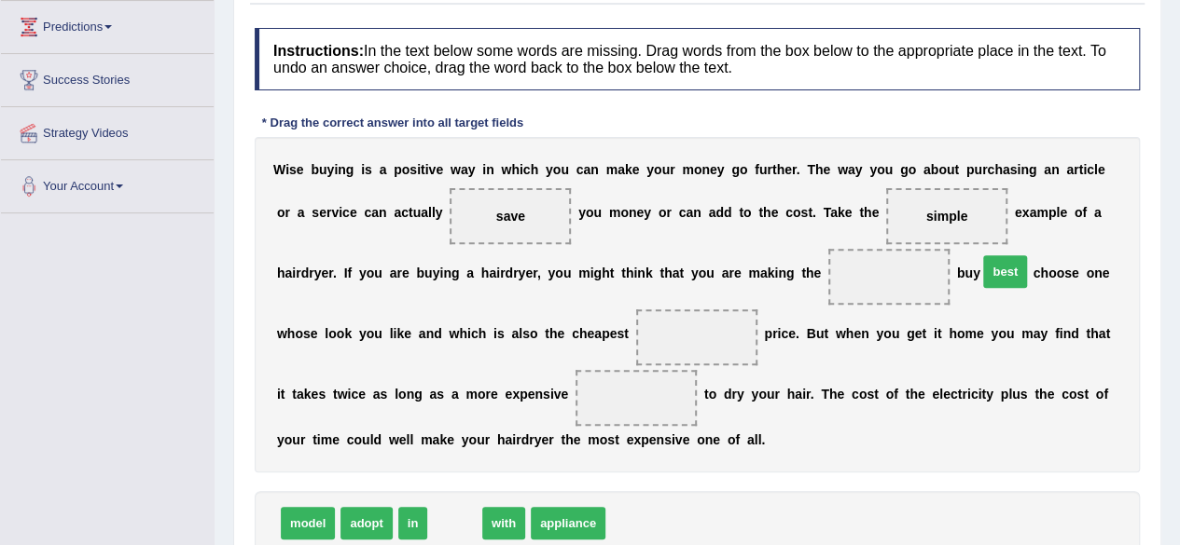
drag, startPoint x: 451, startPoint y: 521, endPoint x: 1007, endPoint y: 269, distance: 610.1
click at [1007, 269] on span "best" at bounding box center [1005, 271] width 44 height 33
click at [1007, 269] on b "y" at bounding box center [1005, 273] width 7 height 15
drag, startPoint x: 452, startPoint y: 531, endPoint x: 897, endPoint y: 274, distance: 513.4
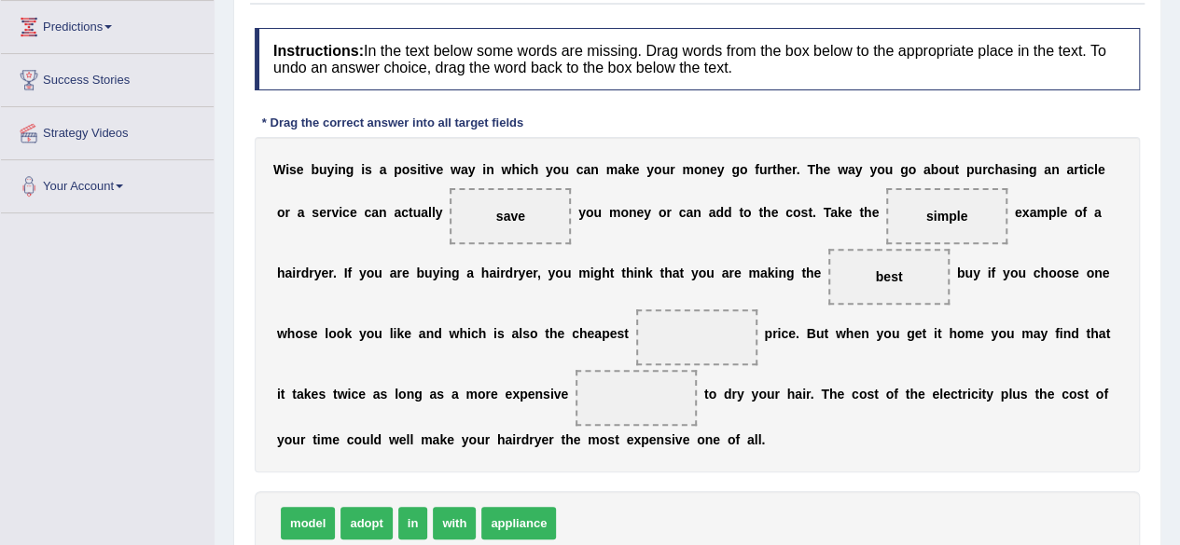
click at [897, 274] on span "best" at bounding box center [889, 276] width 27 height 15
drag, startPoint x: 414, startPoint y: 520, endPoint x: 681, endPoint y: 298, distance: 346.9
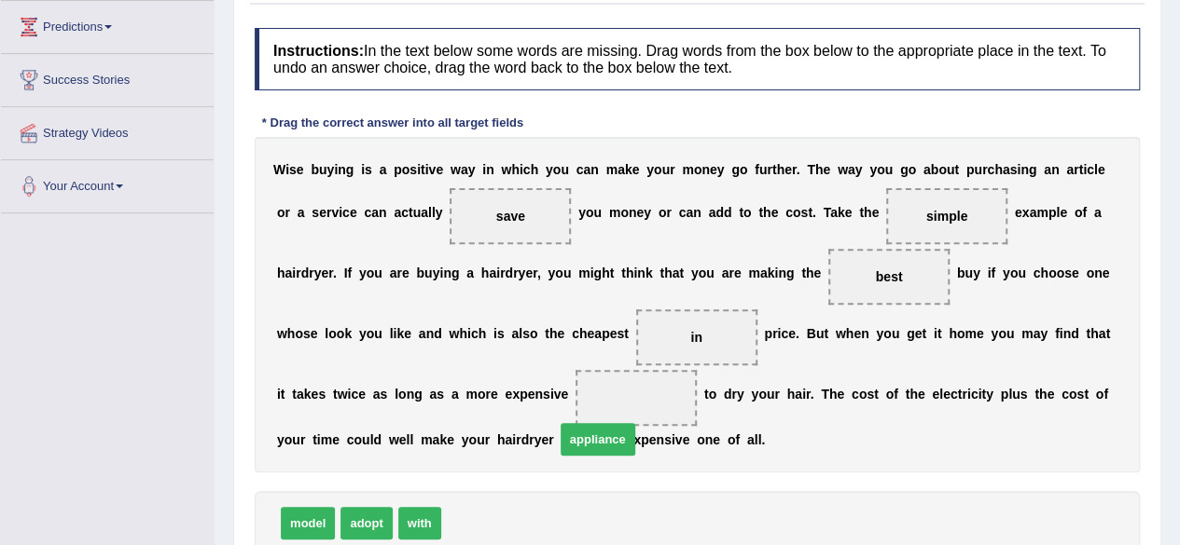
drag, startPoint x: 497, startPoint y: 524, endPoint x: 628, endPoint y: 383, distance: 192.6
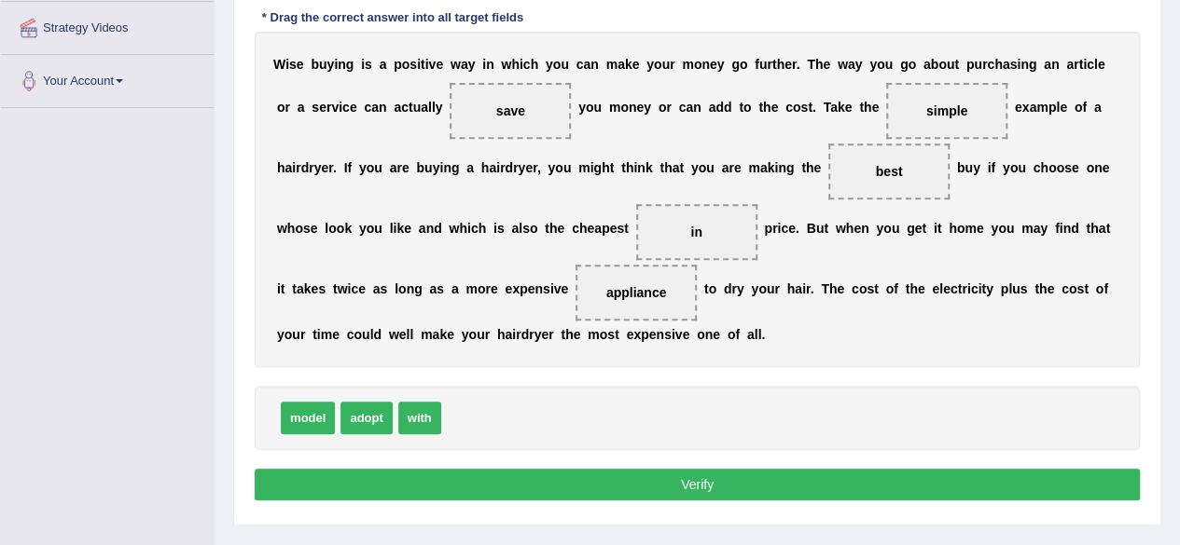
scroll to position [433, 0]
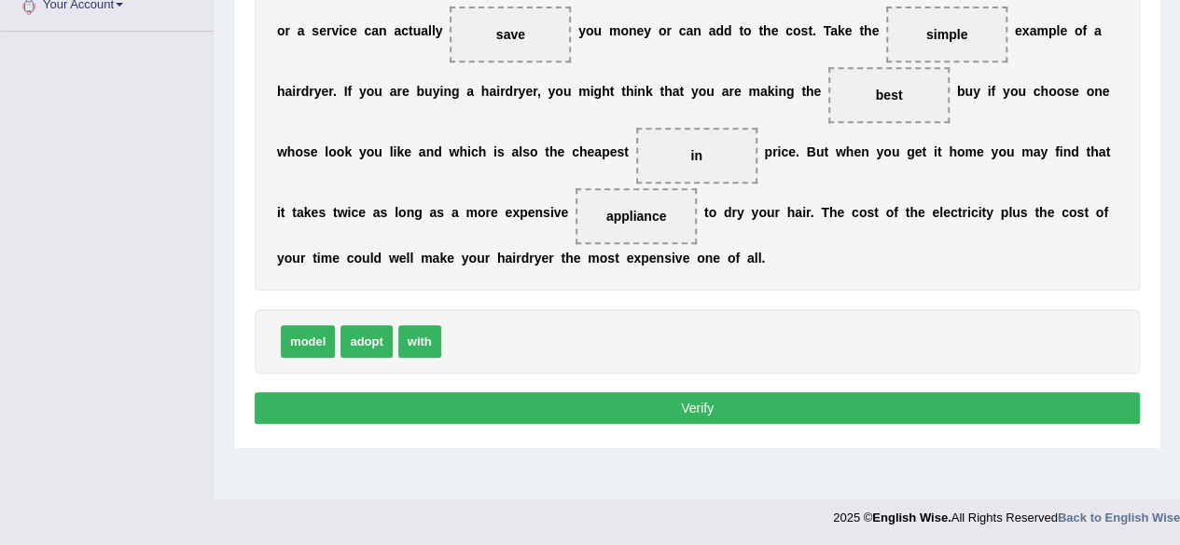
click at [832, 416] on button "Verify" at bounding box center [697, 409] width 885 height 32
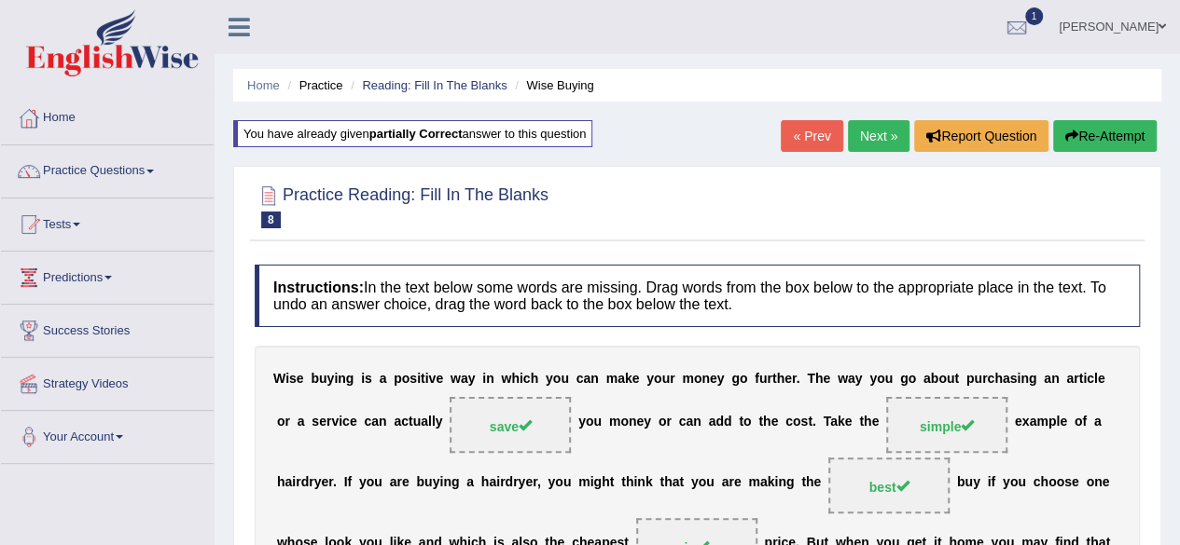
scroll to position [0, 0]
click at [874, 147] on link "Next »" at bounding box center [879, 136] width 62 height 32
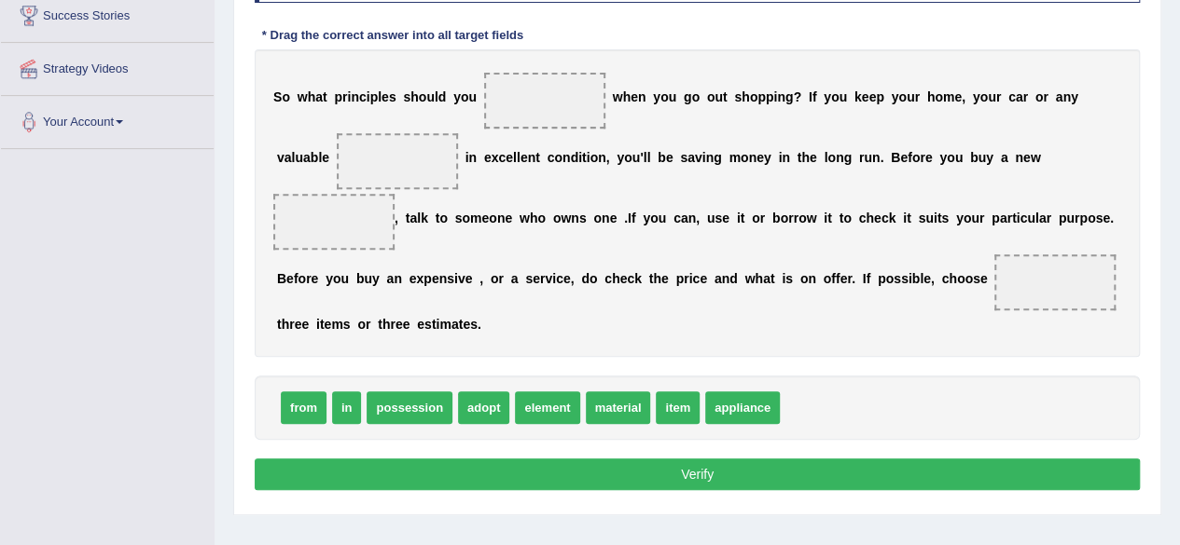
scroll to position [316, 0]
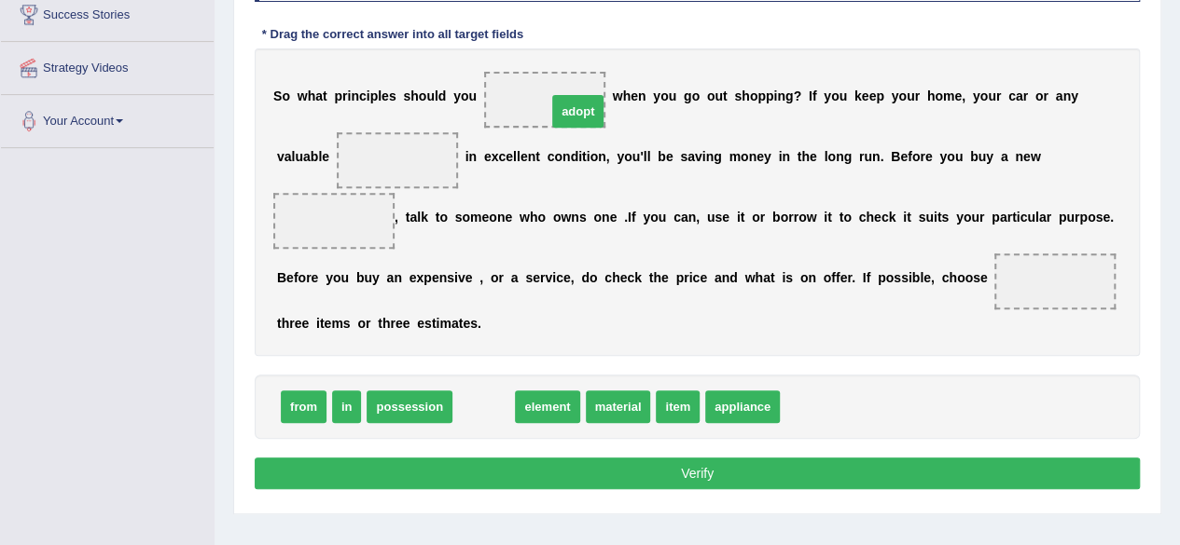
drag, startPoint x: 478, startPoint y: 407, endPoint x: 569, endPoint y: 90, distance: 329.7
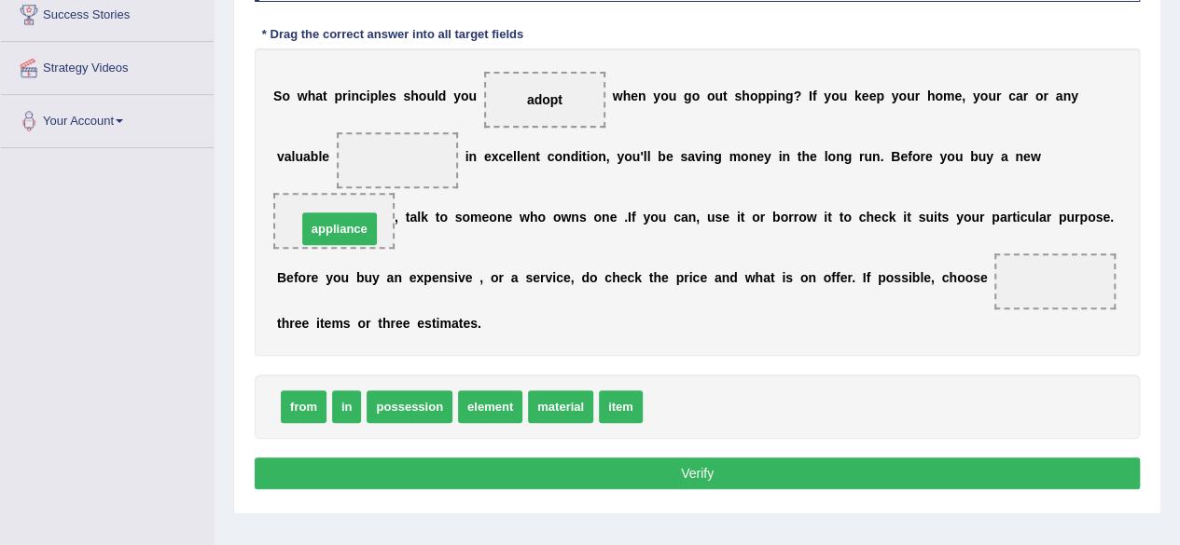
drag, startPoint x: 684, startPoint y: 413, endPoint x: 338, endPoint y: 234, distance: 389.5
drag, startPoint x: 343, startPoint y: 407, endPoint x: 1037, endPoint y: 296, distance: 702.7
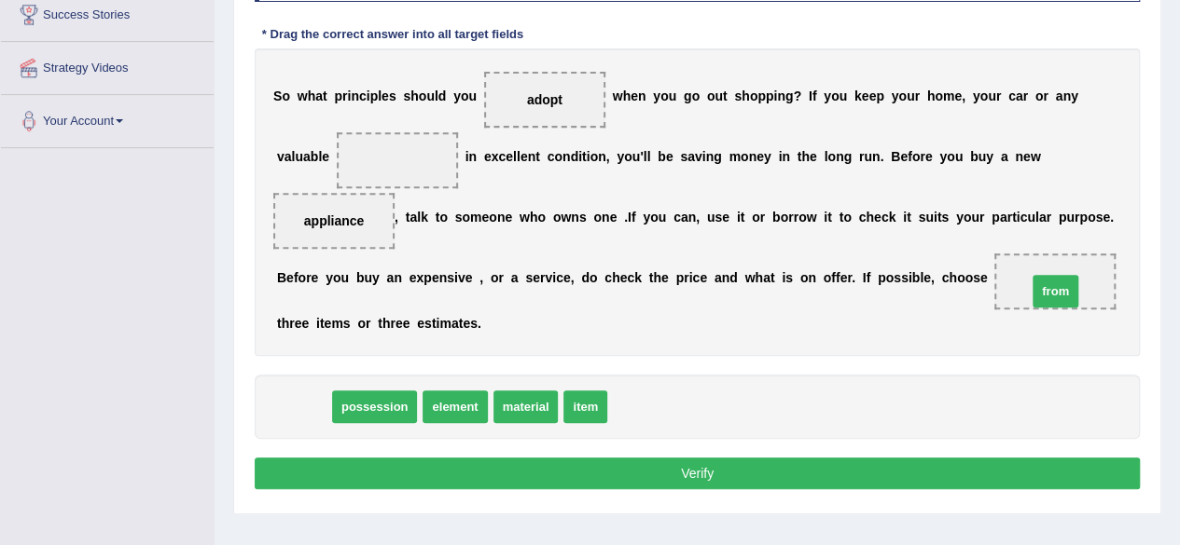
drag, startPoint x: 291, startPoint y: 400, endPoint x: 1041, endPoint y: 286, distance: 758.3
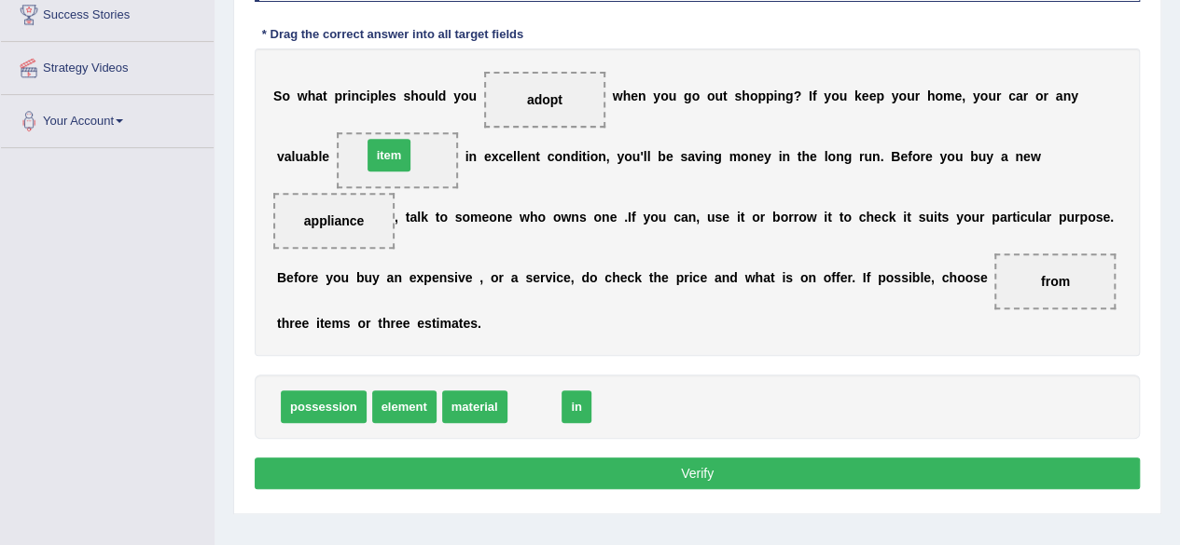
drag, startPoint x: 526, startPoint y: 407, endPoint x: 380, endPoint y: 159, distance: 288.3
click at [689, 472] on button "Verify" at bounding box center [697, 474] width 885 height 32
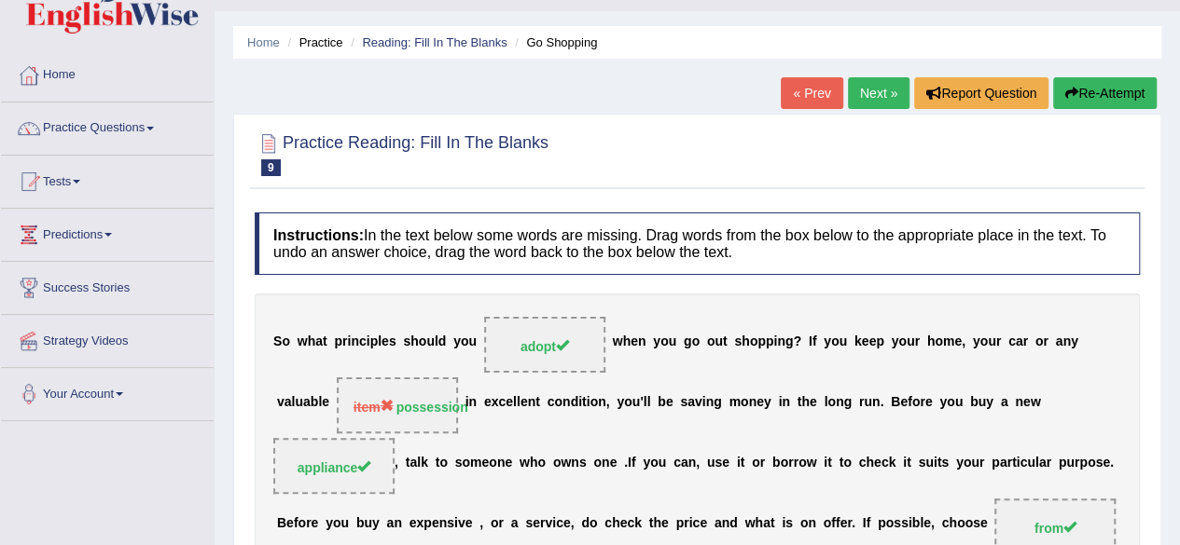
scroll to position [37, 0]
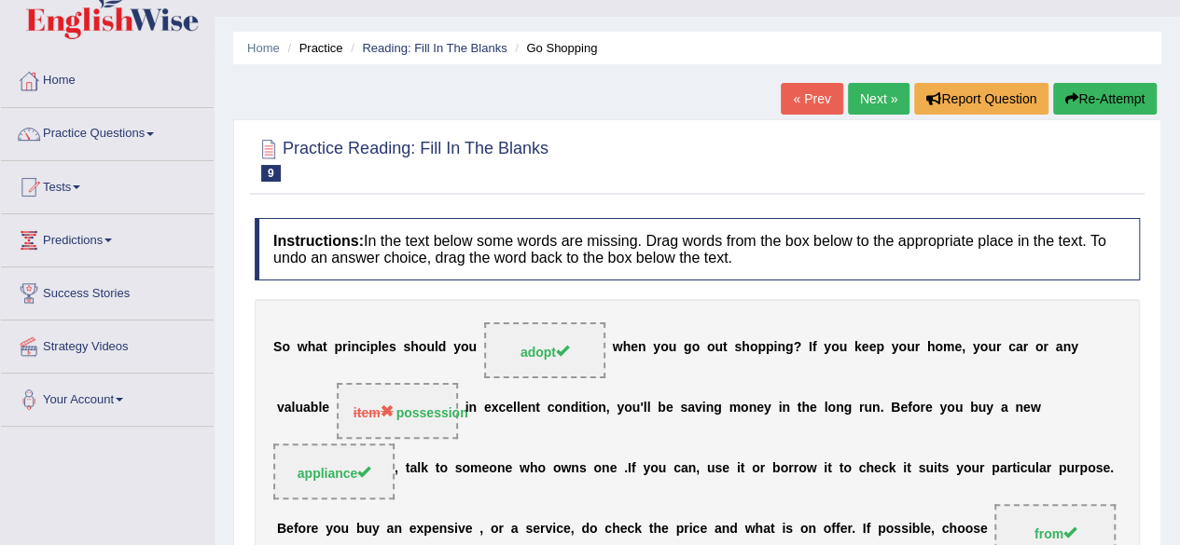
click at [881, 107] on link "Next »" at bounding box center [879, 99] width 62 height 32
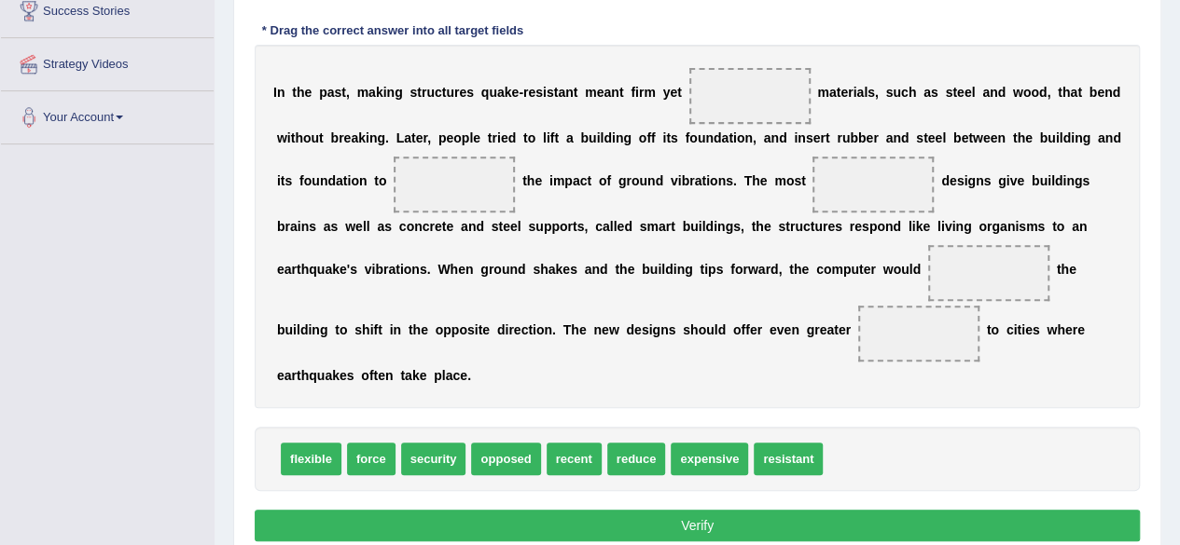
scroll to position [330, 0]
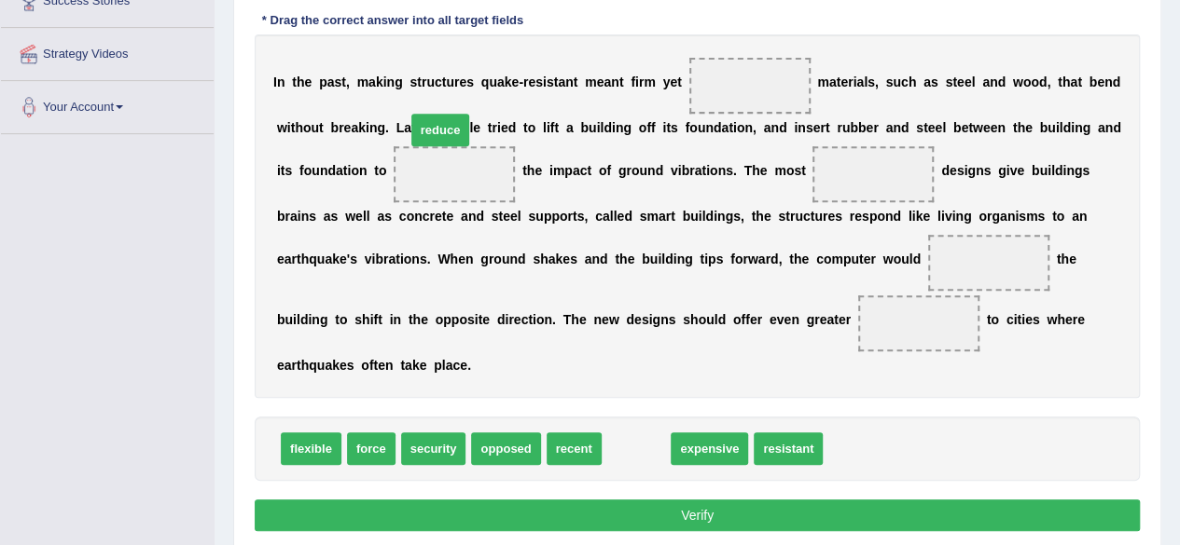
drag, startPoint x: 621, startPoint y: 448, endPoint x: 425, endPoint y: 126, distance: 376.6
click at [425, 126] on span "reduce" at bounding box center [440, 130] width 59 height 33
drag, startPoint x: 637, startPoint y: 443, endPoint x: 435, endPoint y: 173, distance: 337.7
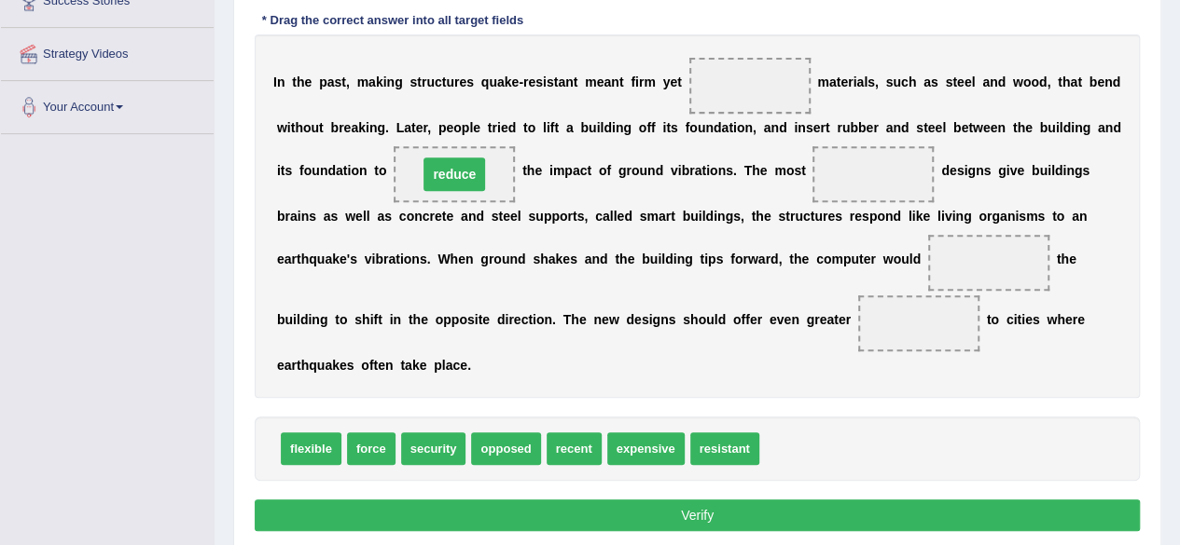
click at [435, 173] on span "reduce" at bounding box center [454, 175] width 62 height 34
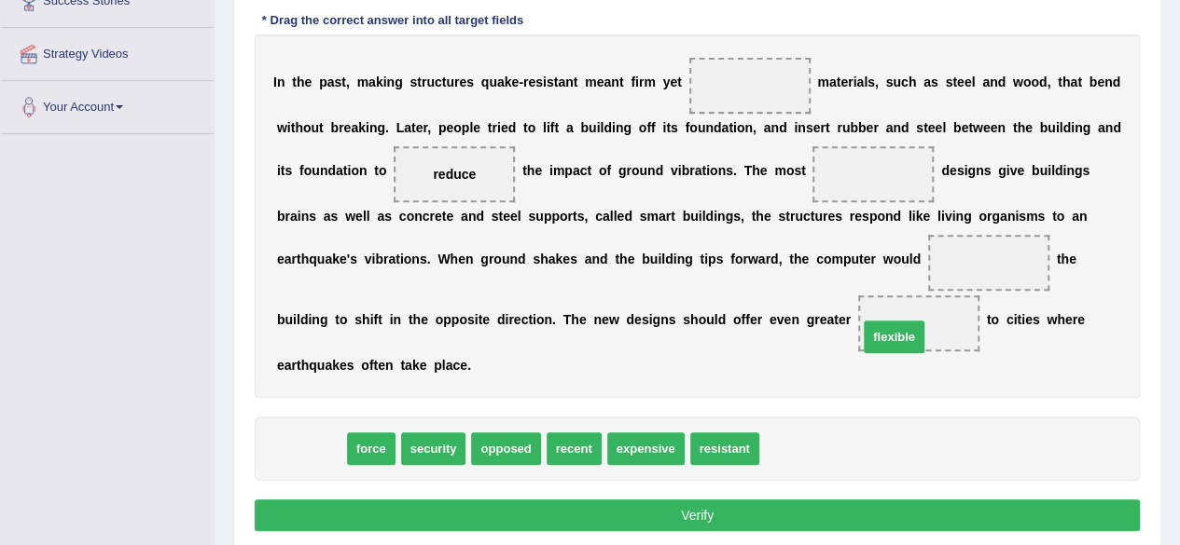
drag, startPoint x: 297, startPoint y: 450, endPoint x: 880, endPoint y: 337, distance: 593.8
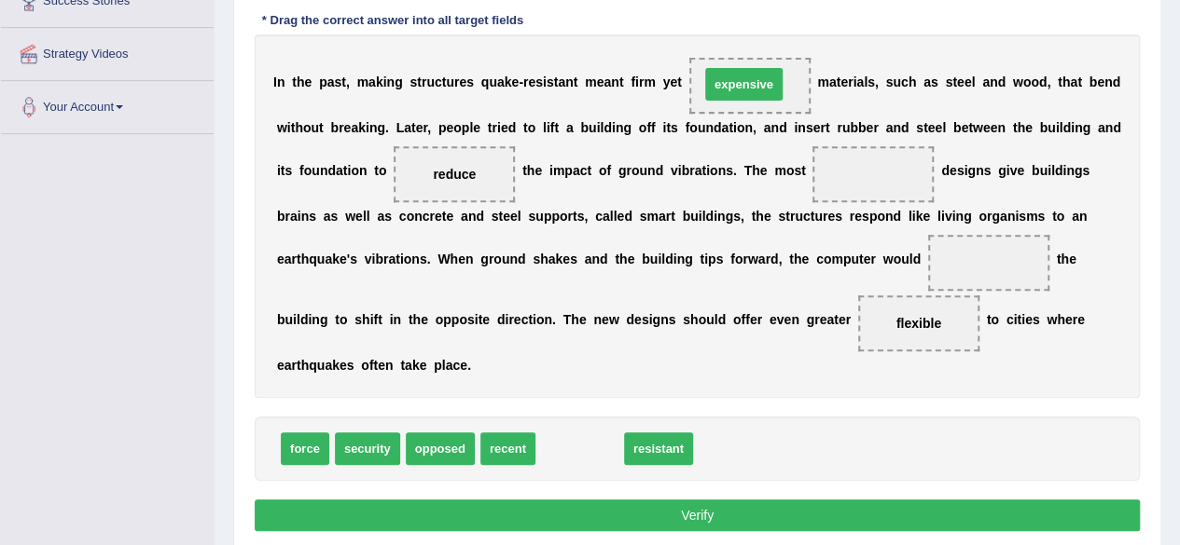
drag, startPoint x: 567, startPoint y: 451, endPoint x: 730, endPoint y: 90, distance: 396.0
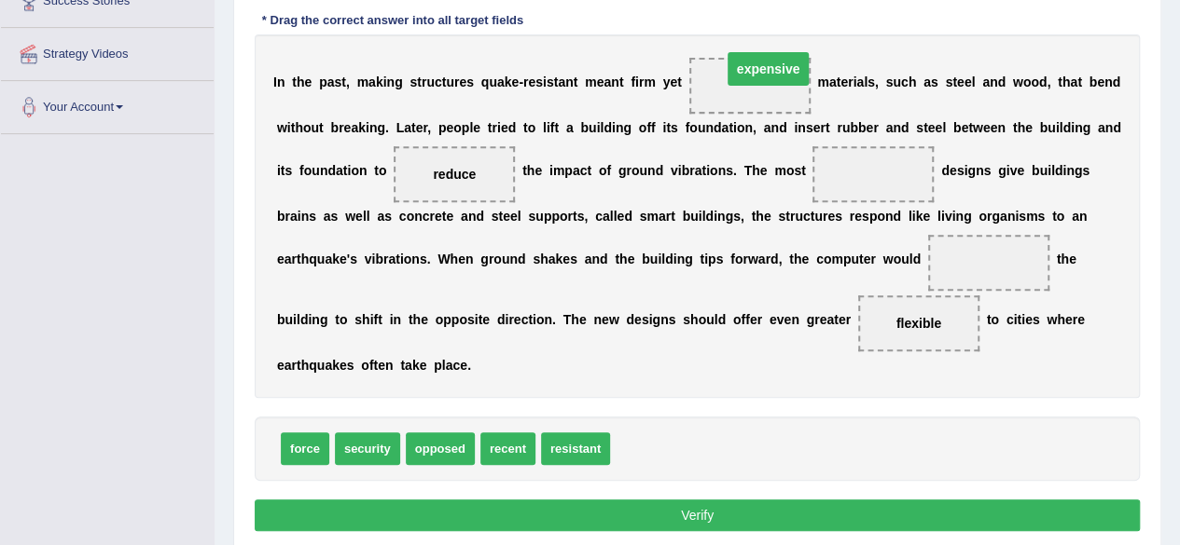
drag, startPoint x: 739, startPoint y: 89, endPoint x: 758, endPoint y: 74, distance: 24.6
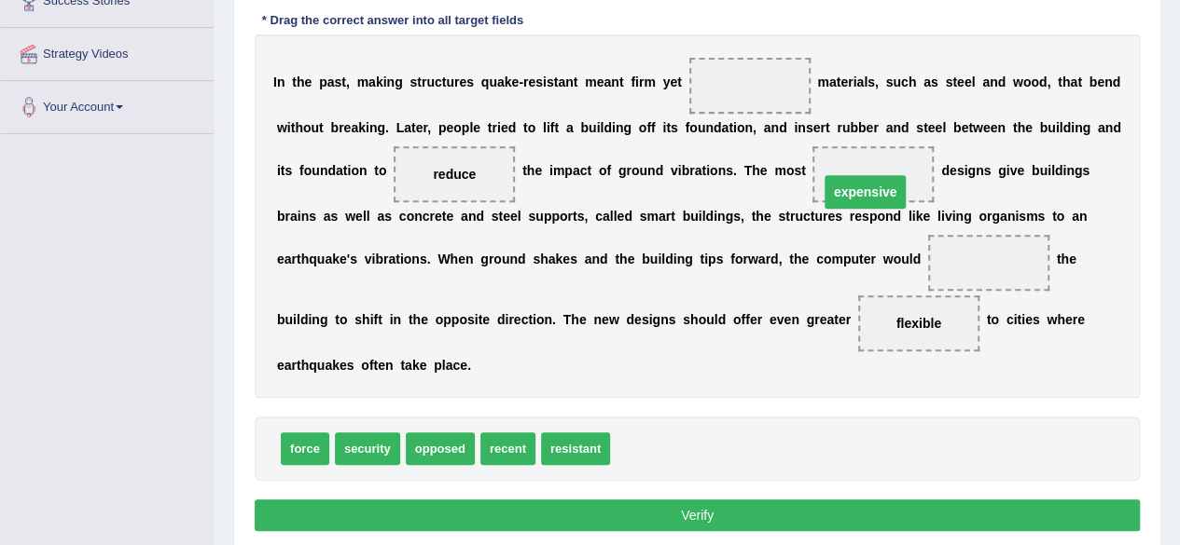
drag, startPoint x: 749, startPoint y: 85, endPoint x: 864, endPoint y: 191, distance: 157.1
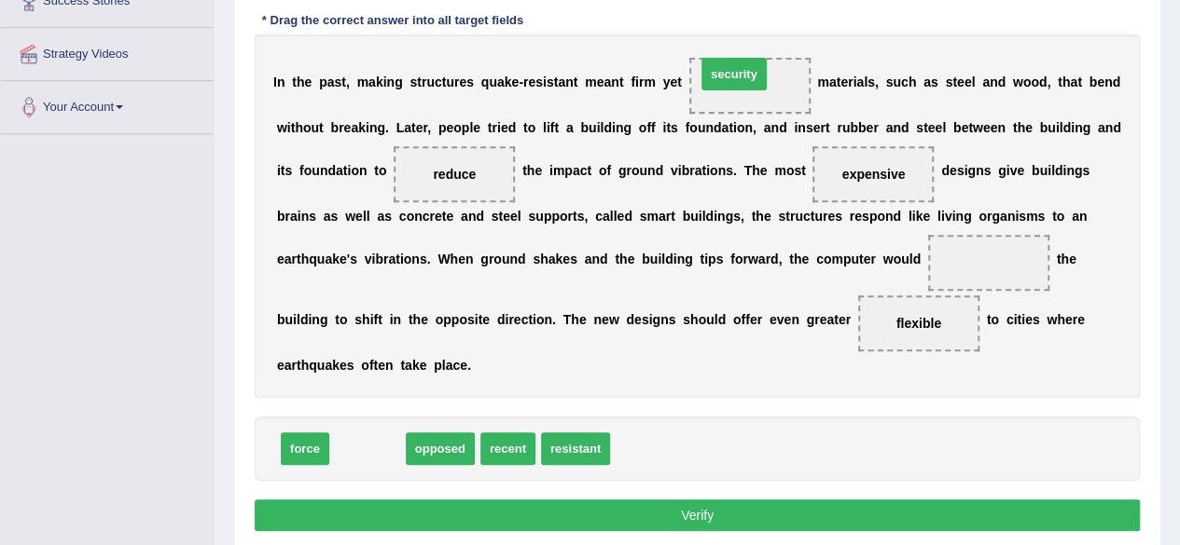
drag, startPoint x: 366, startPoint y: 452, endPoint x: 737, endPoint y: 76, distance: 527.5
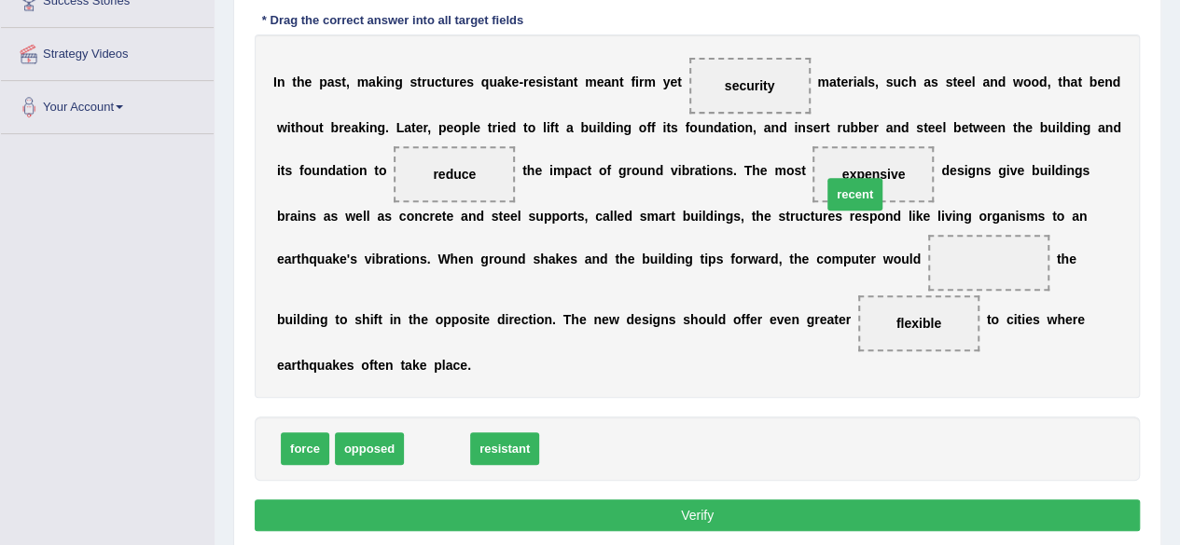
drag, startPoint x: 425, startPoint y: 444, endPoint x: 845, endPoint y: 189, distance: 490.8
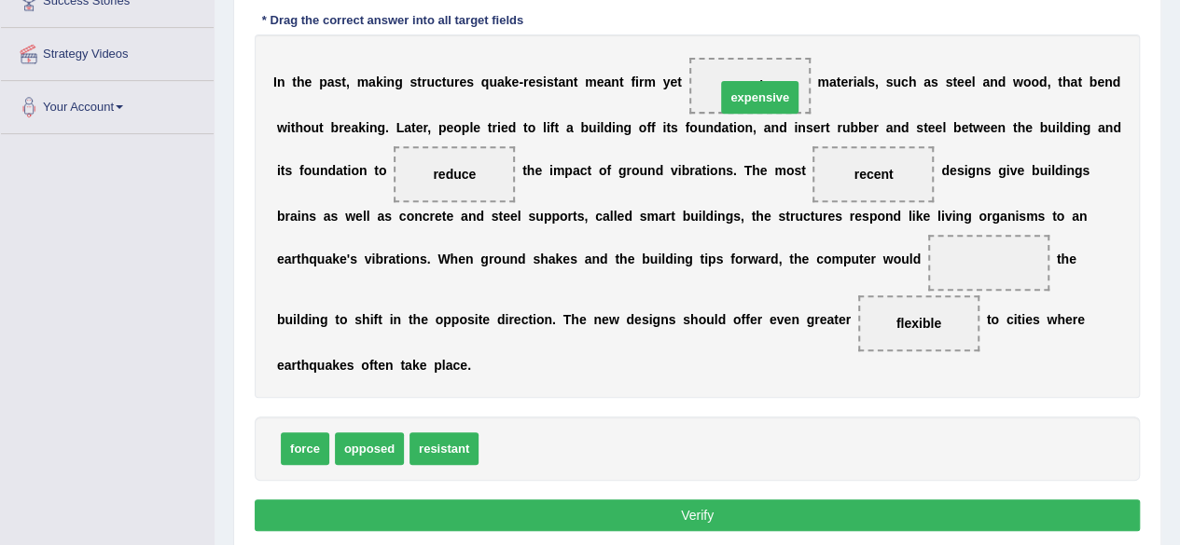
drag, startPoint x: 518, startPoint y: 449, endPoint x: 755, endPoint y: 98, distance: 423.9
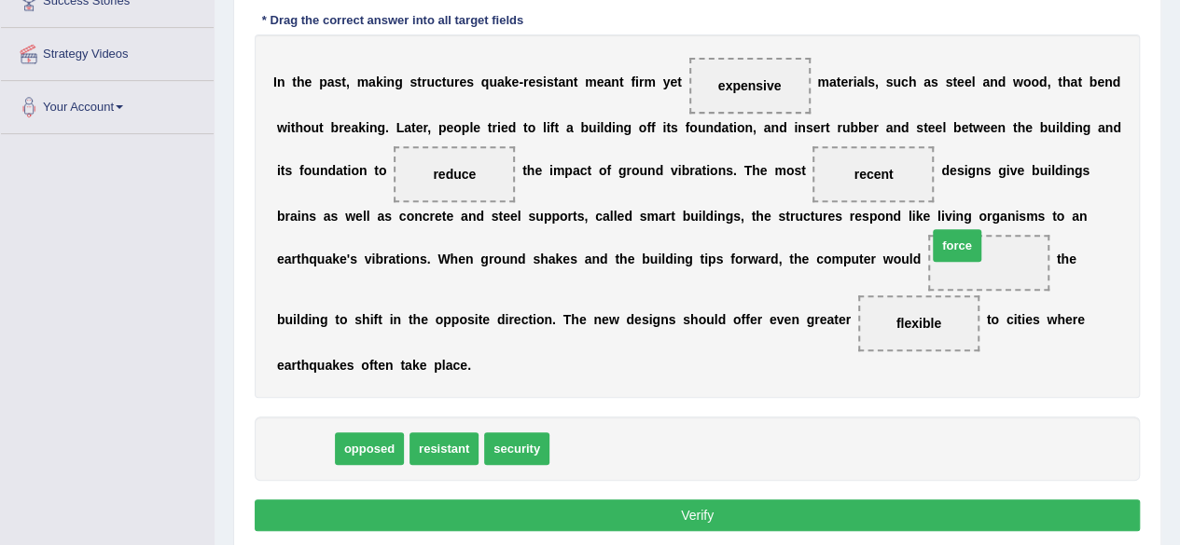
drag, startPoint x: 303, startPoint y: 456, endPoint x: 955, endPoint y: 266, distance: 679.0
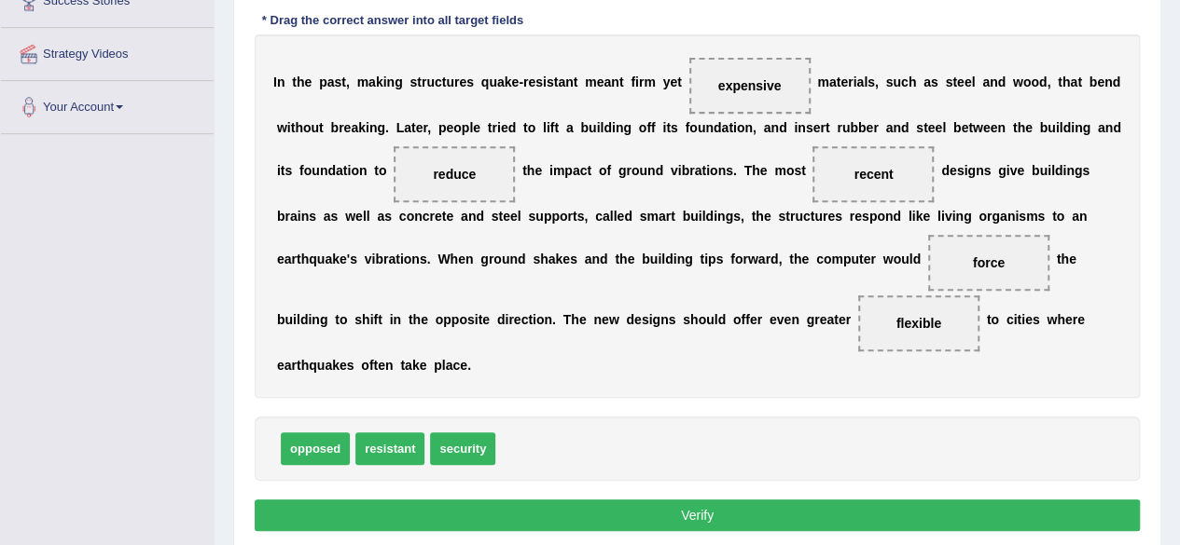
click at [612, 511] on button "Verify" at bounding box center [697, 516] width 885 height 32
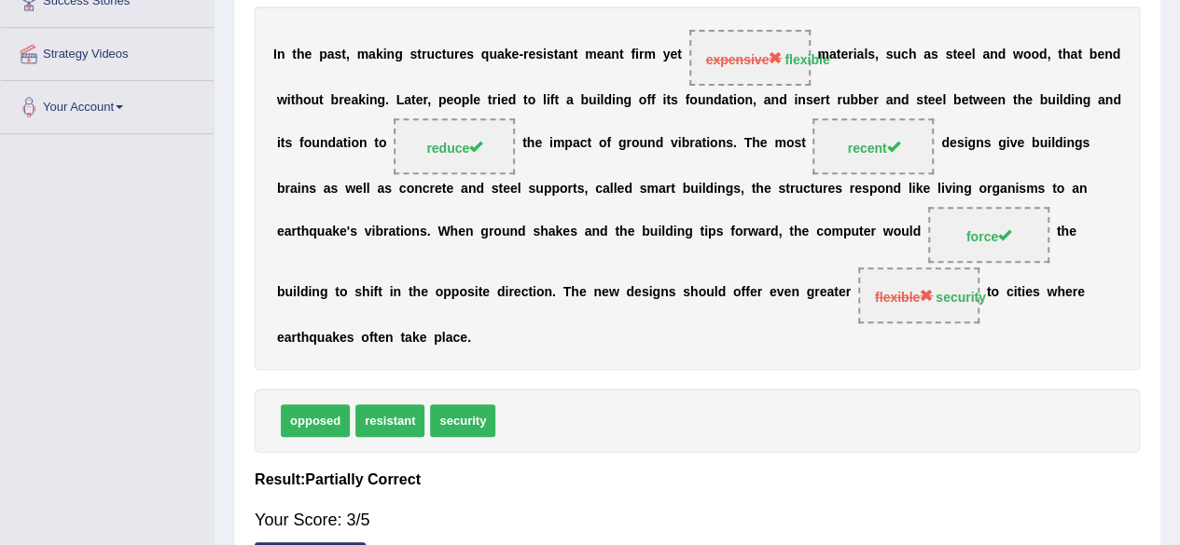
click at [955, 268] on span "flexible security" at bounding box center [918, 296] width 121 height 56
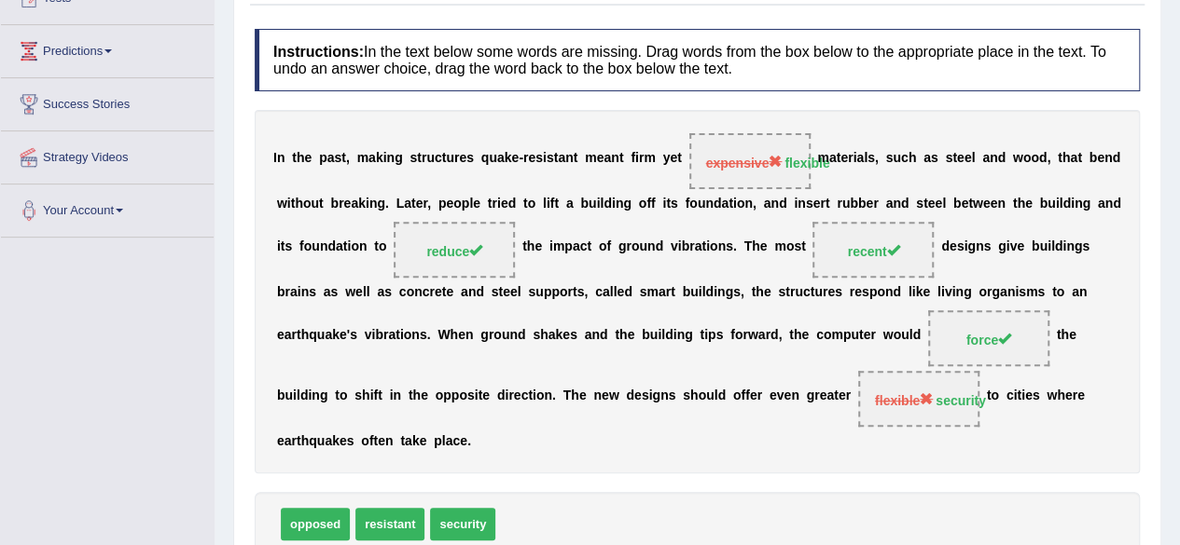
scroll to position [0, 0]
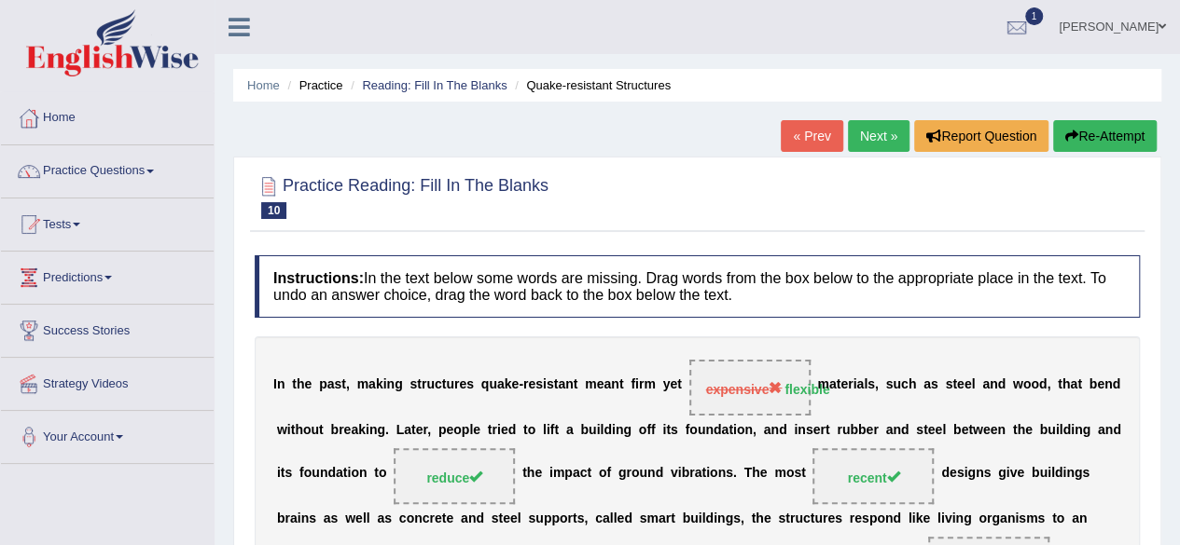
click at [887, 136] on link "Next »" at bounding box center [879, 136] width 62 height 32
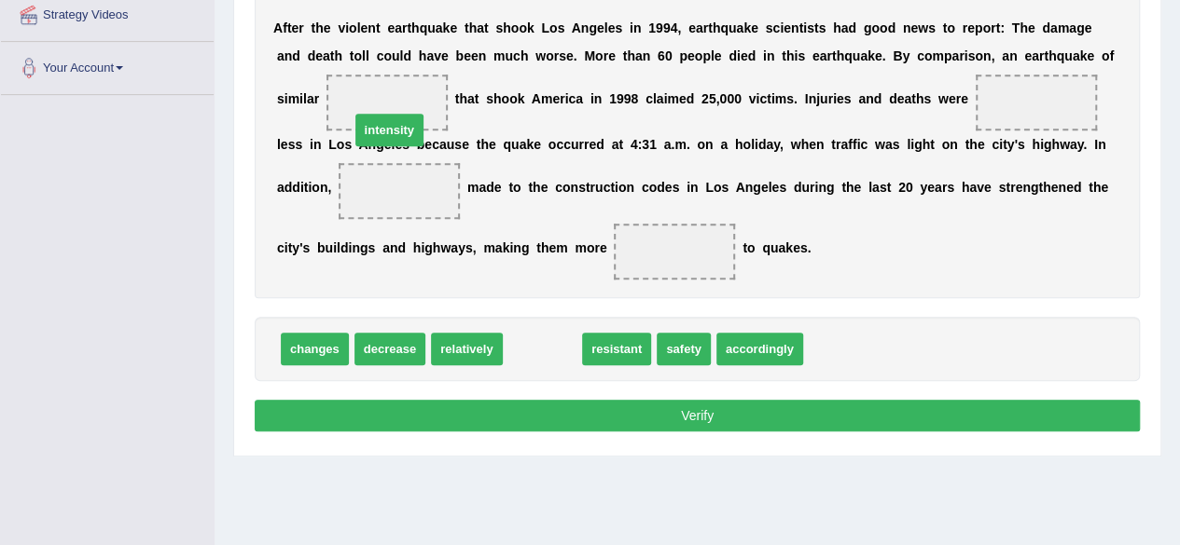
drag, startPoint x: 545, startPoint y: 348, endPoint x: 393, endPoint y: 117, distance: 276.2
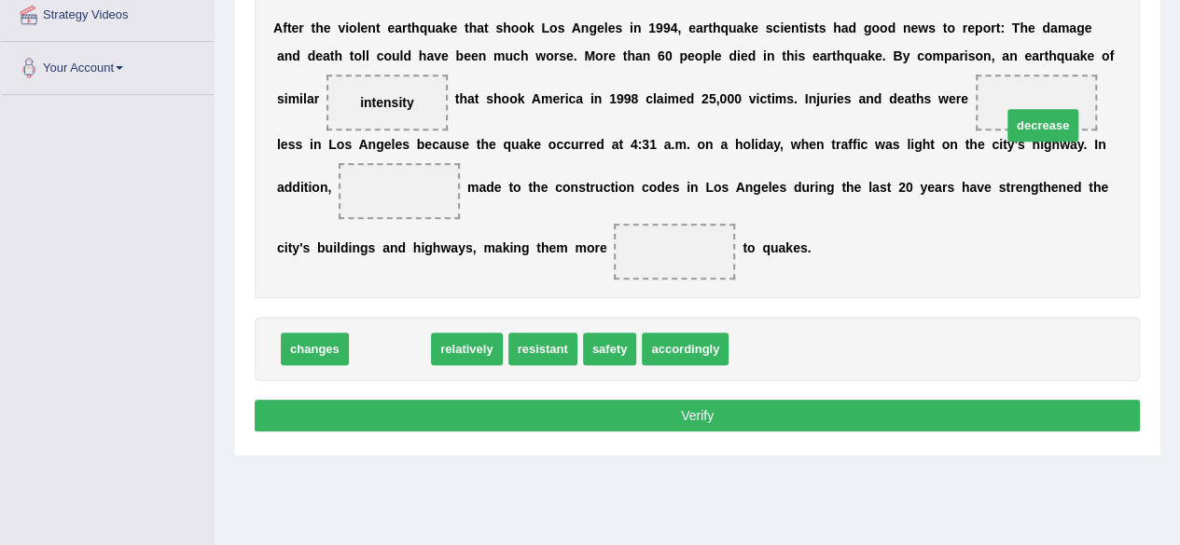
drag, startPoint x: 382, startPoint y: 344, endPoint x: 1030, endPoint y: 117, distance: 686.5
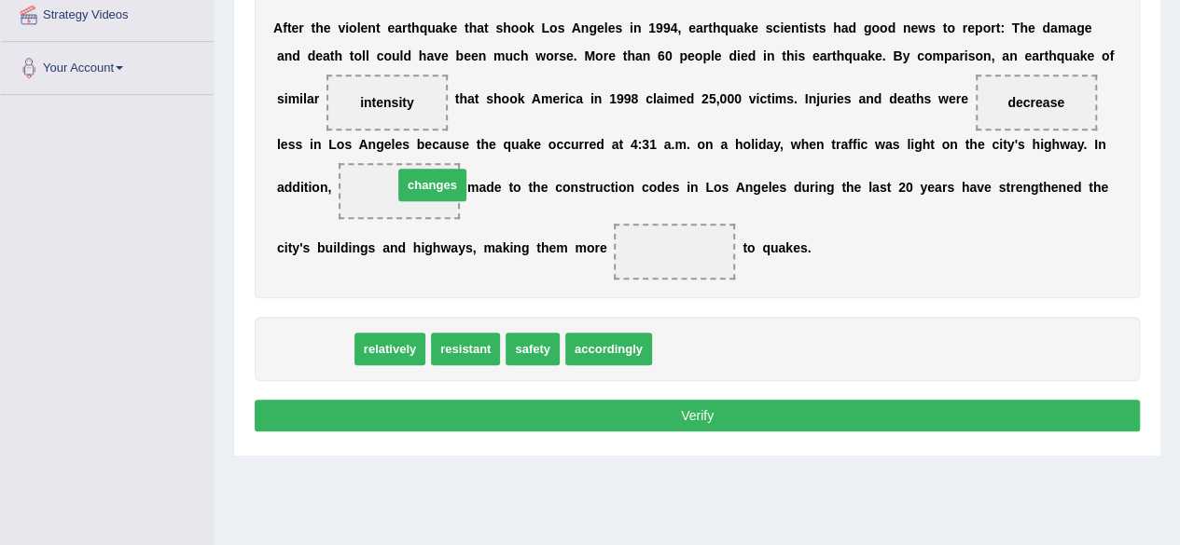
drag, startPoint x: 315, startPoint y: 349, endPoint x: 420, endPoint y: 200, distance: 181.4
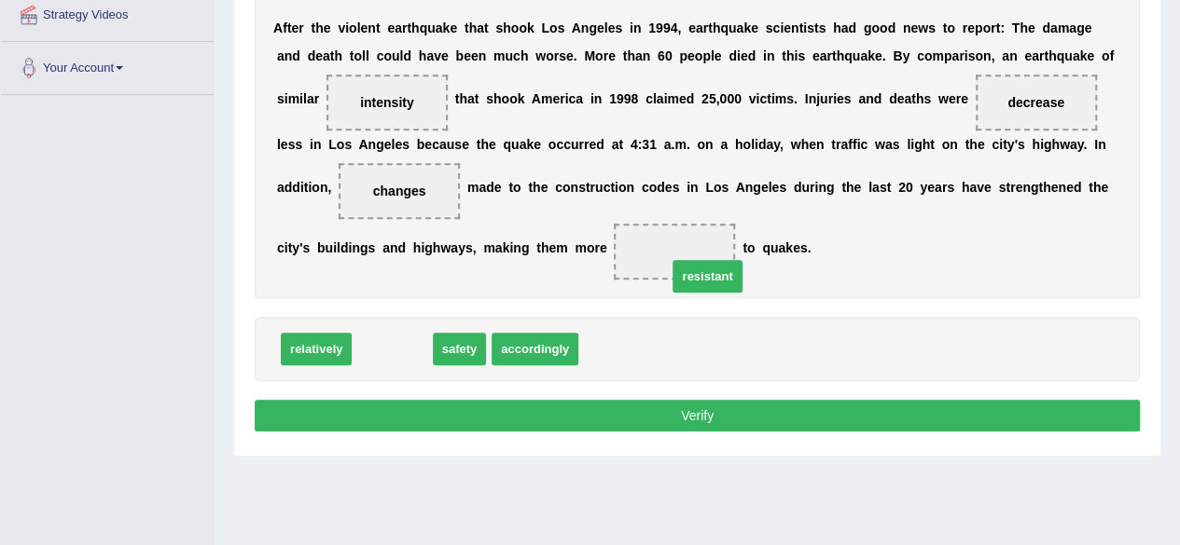
drag, startPoint x: 399, startPoint y: 342, endPoint x: 696, endPoint y: 250, distance: 310.6
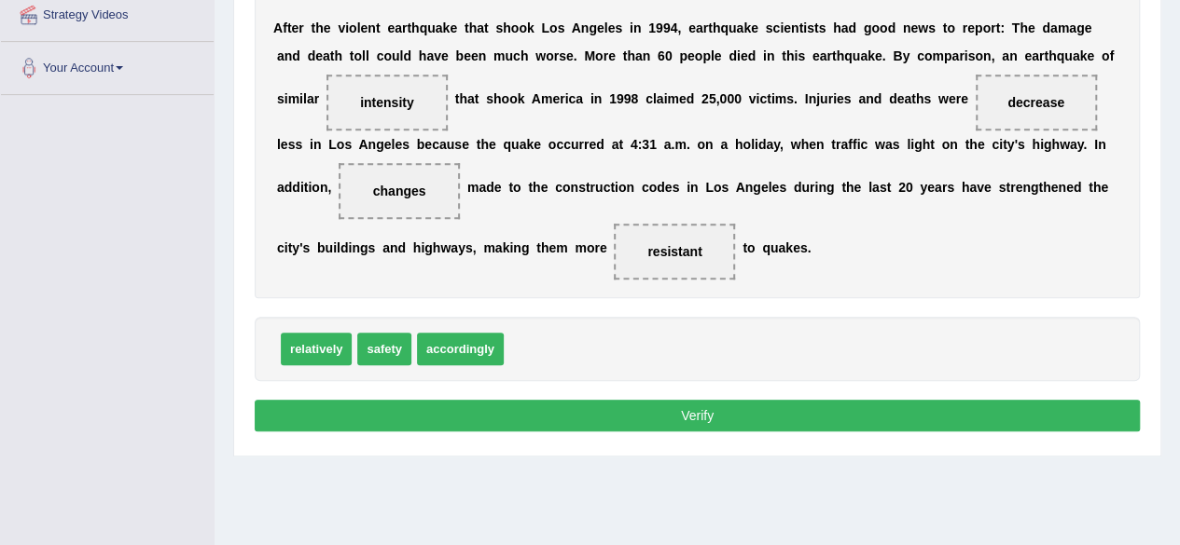
click at [689, 413] on button "Verify" at bounding box center [697, 416] width 885 height 32
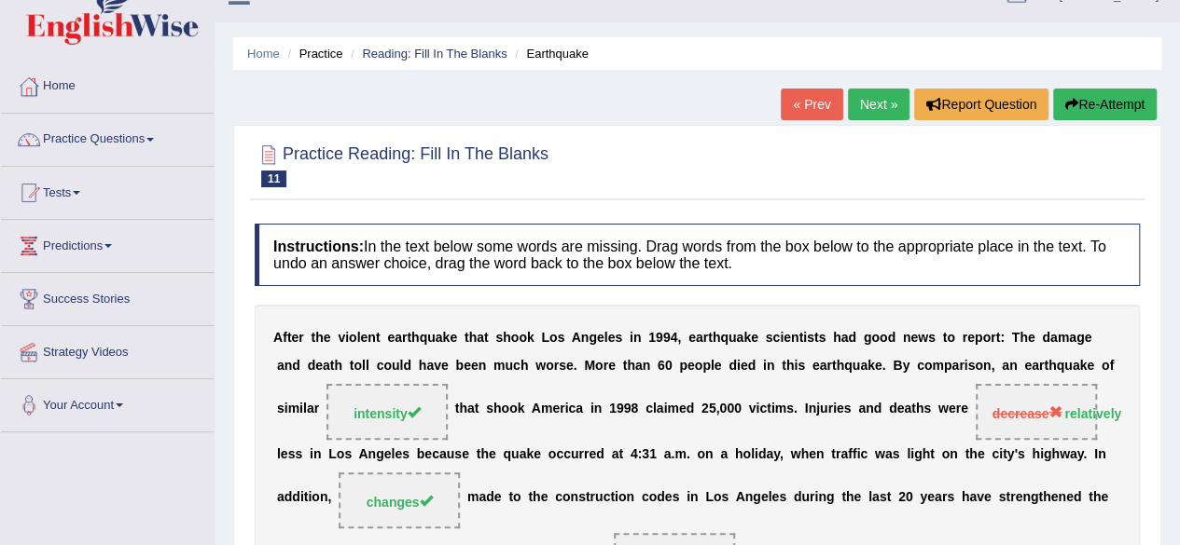
scroll to position [26, 0]
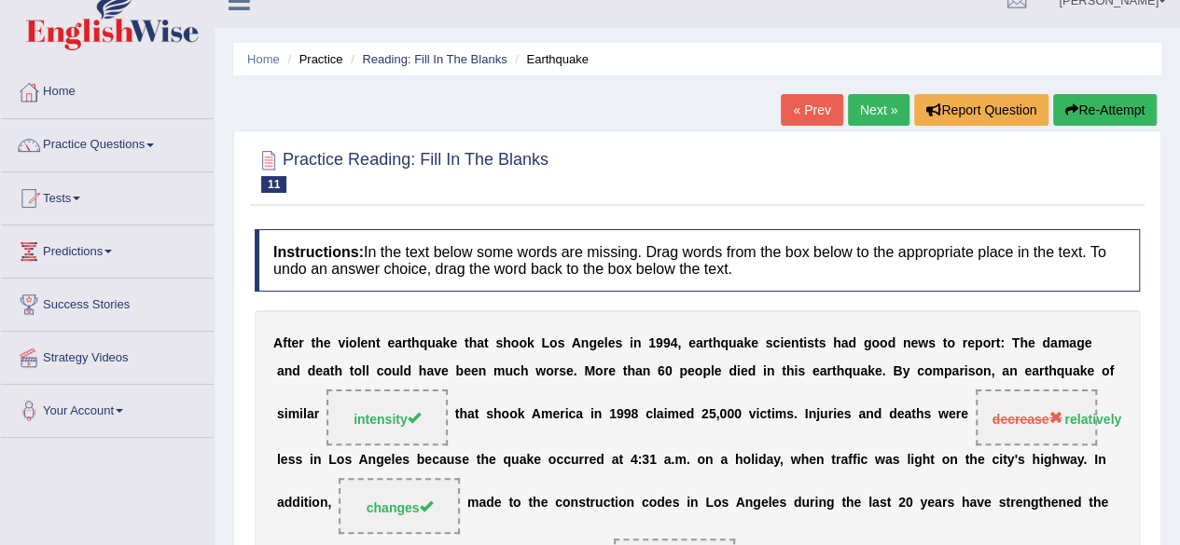
click at [863, 116] on link "Next »" at bounding box center [879, 110] width 62 height 32
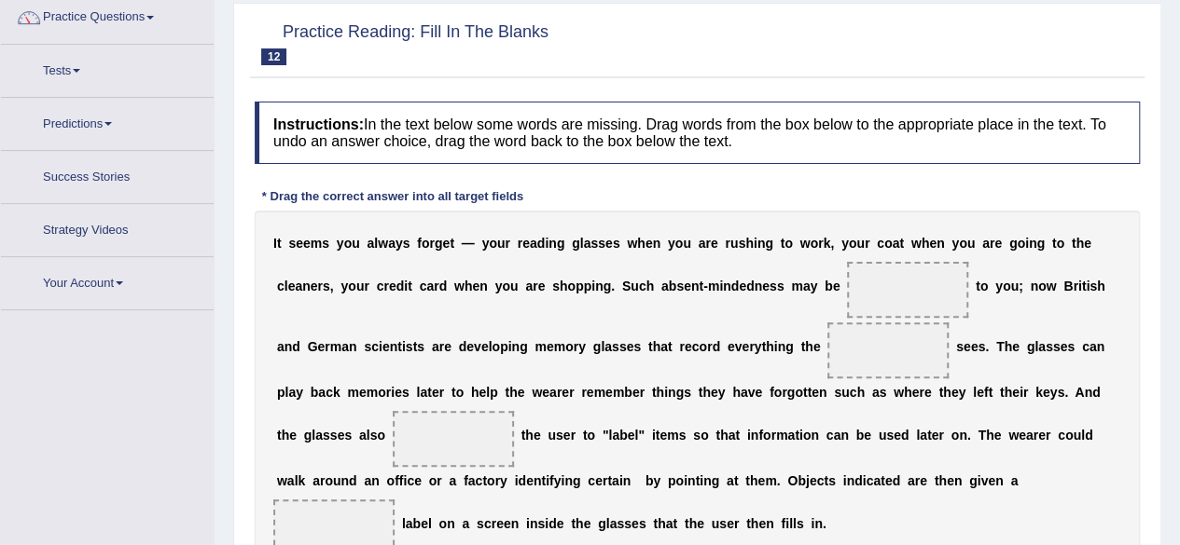
scroll to position [287, 0]
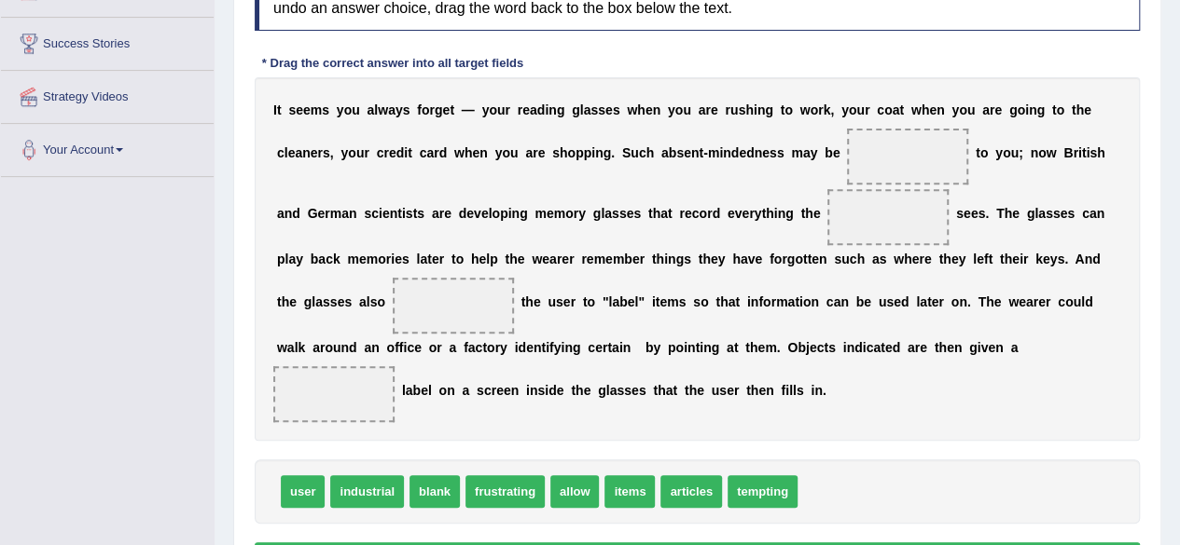
click at [297, 492] on span "user" at bounding box center [303, 492] width 44 height 33
click at [294, 487] on span "user" at bounding box center [303, 492] width 44 height 33
drag, startPoint x: 291, startPoint y: 497, endPoint x: 858, endPoint y: 220, distance: 631.0
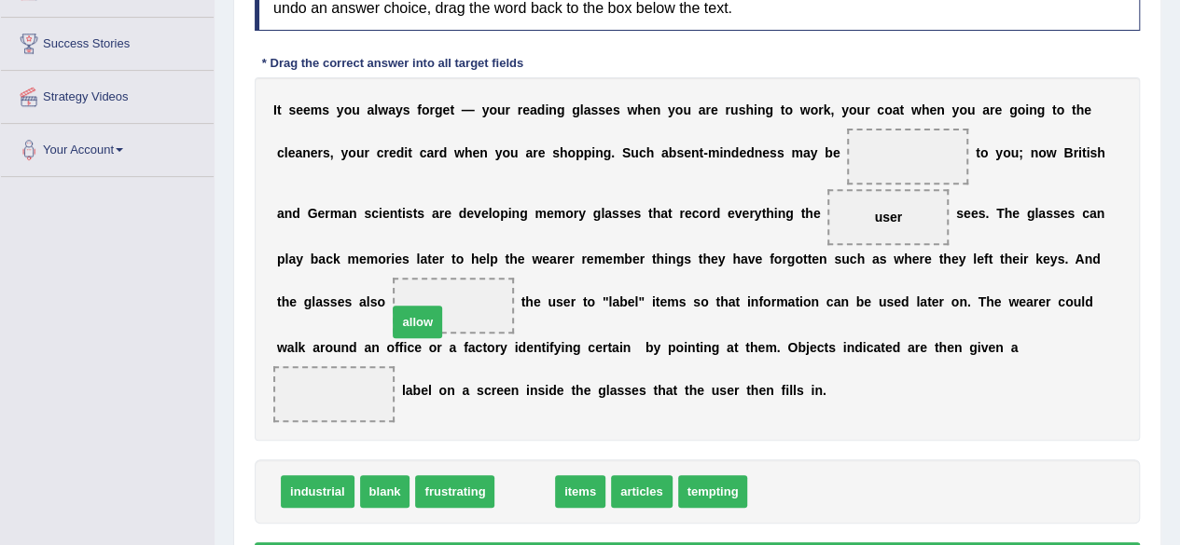
drag, startPoint x: 518, startPoint y: 490, endPoint x: 418, endPoint y: 310, distance: 206.2
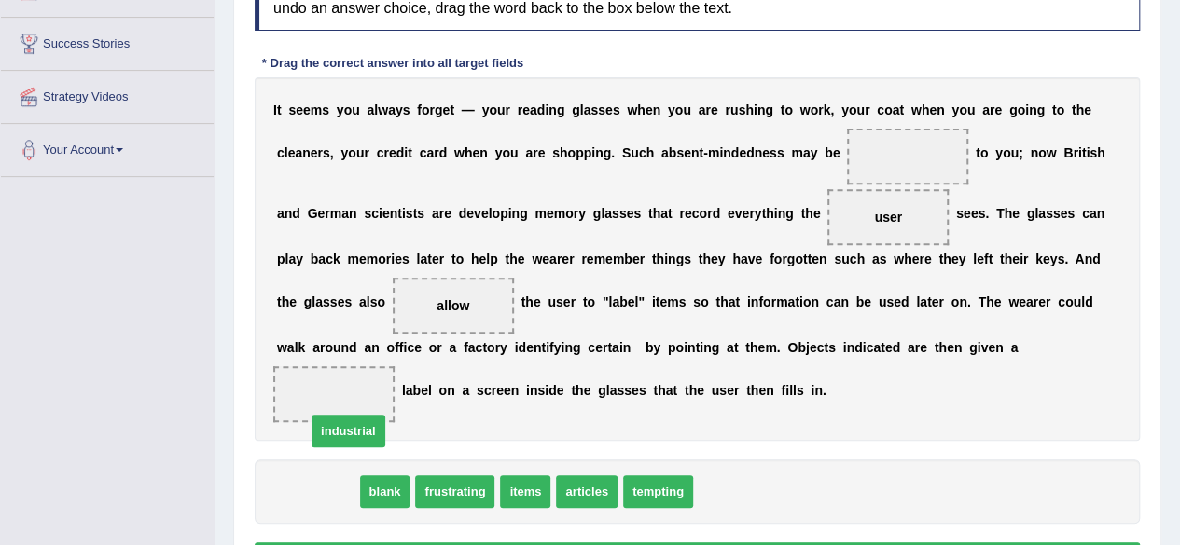
drag, startPoint x: 312, startPoint y: 492, endPoint x: 332, endPoint y: 416, distance: 78.9
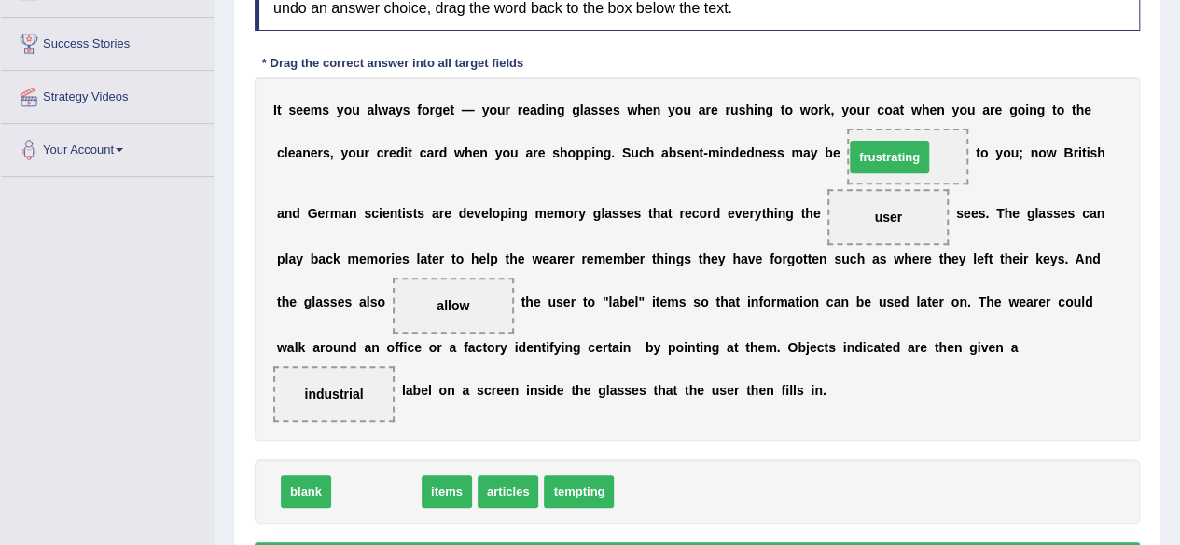
drag, startPoint x: 364, startPoint y: 490, endPoint x: 875, endPoint y: 163, distance: 606.8
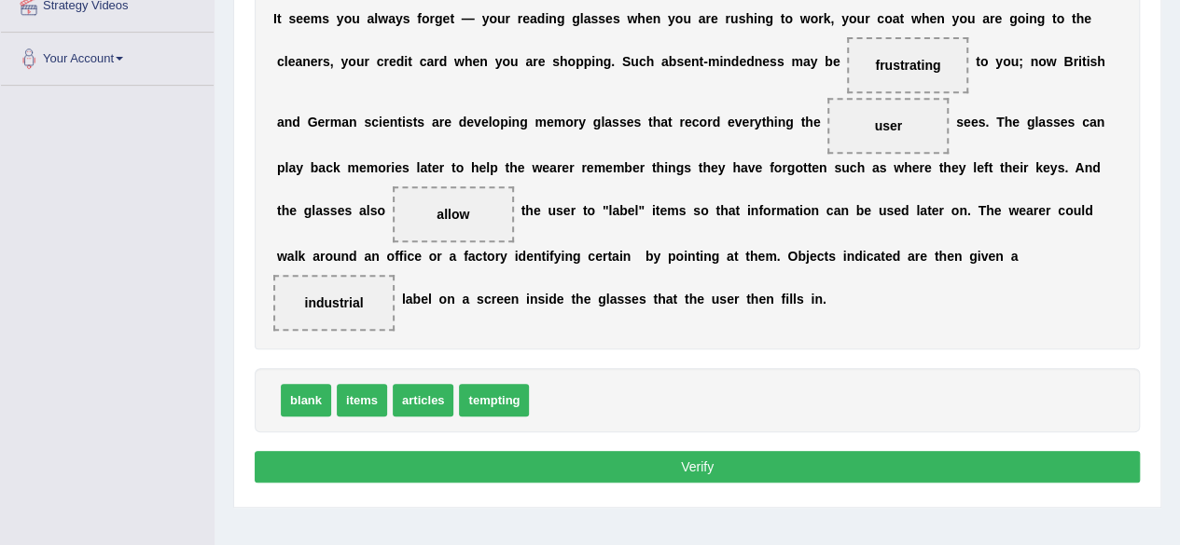
scroll to position [412, 0]
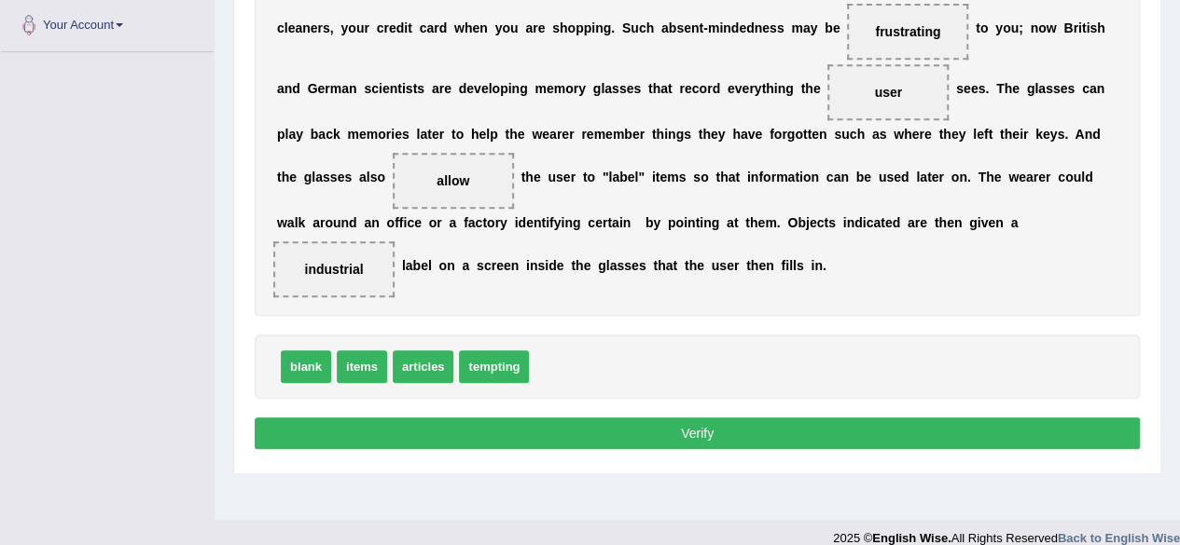
click at [690, 439] on button "Verify" at bounding box center [697, 434] width 885 height 32
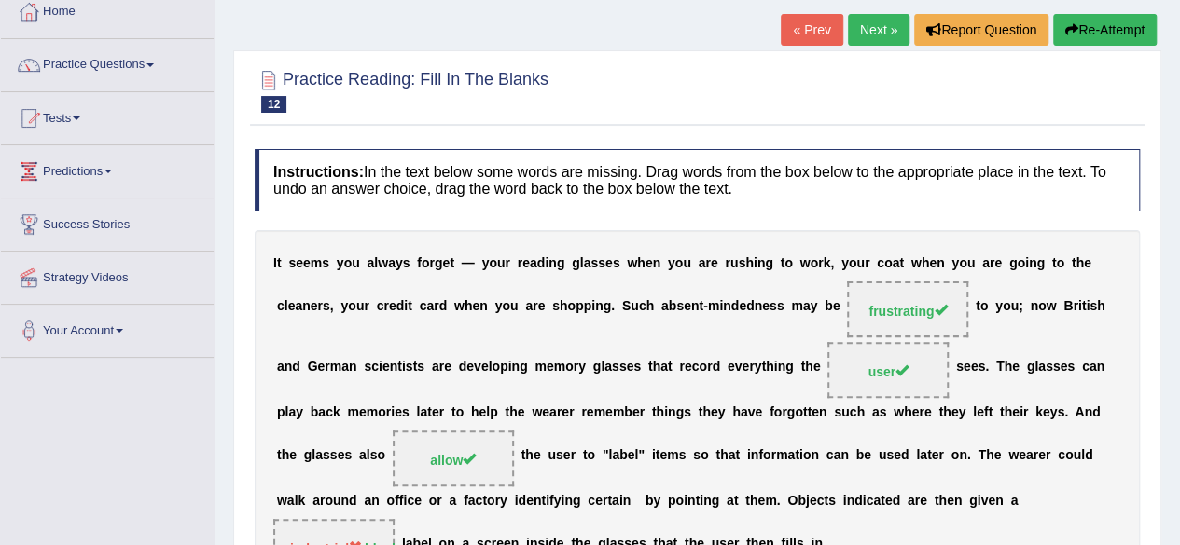
scroll to position [103, 0]
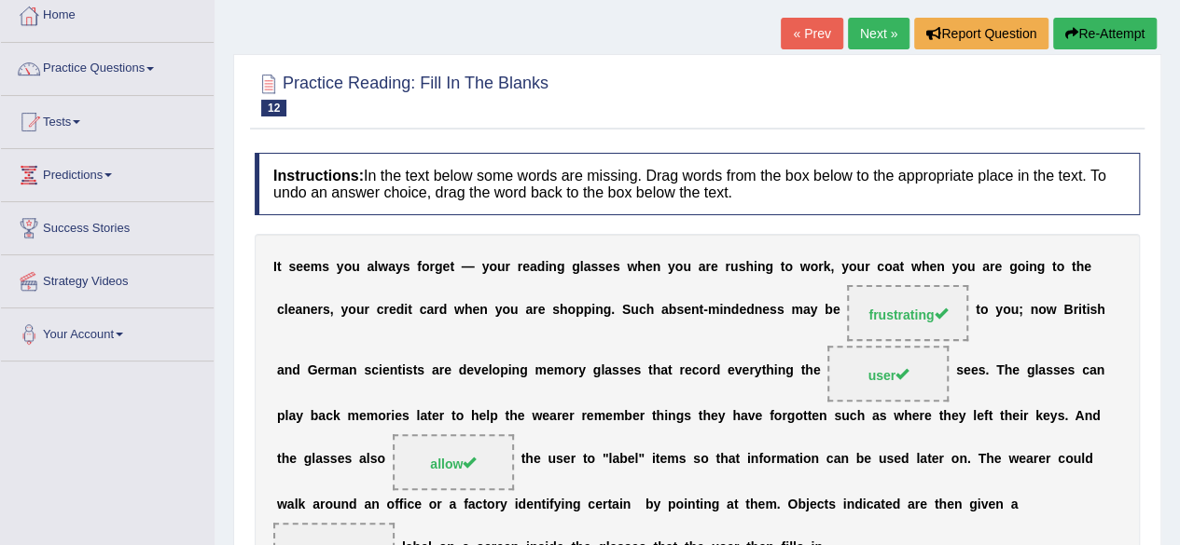
click at [882, 39] on link "Next »" at bounding box center [879, 34] width 62 height 32
click at [879, 48] on link "Next »" at bounding box center [879, 34] width 62 height 32
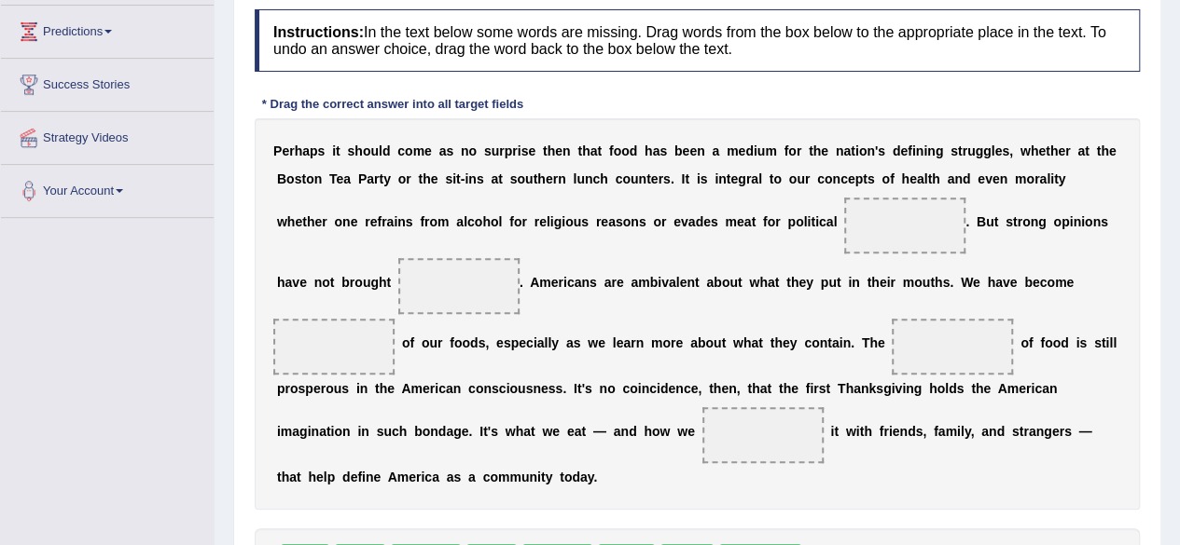
scroll to position [281, 0]
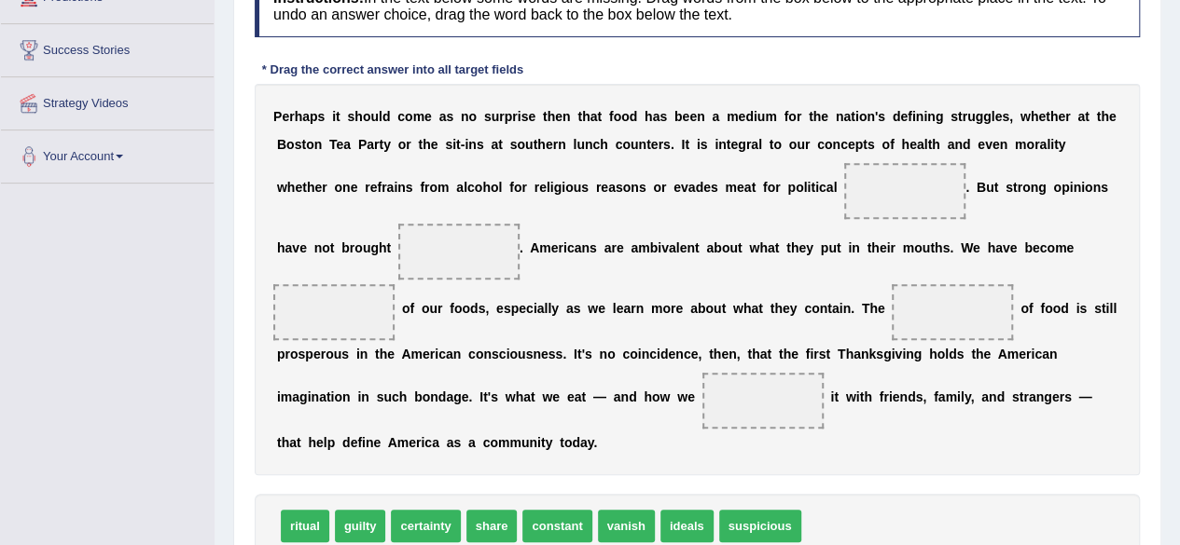
click at [906, 191] on span at bounding box center [904, 191] width 121 height 56
click at [426, 522] on span "certainty" at bounding box center [425, 526] width 69 height 33
drag, startPoint x: 426, startPoint y: 522, endPoint x: 898, endPoint y: 175, distance: 585.6
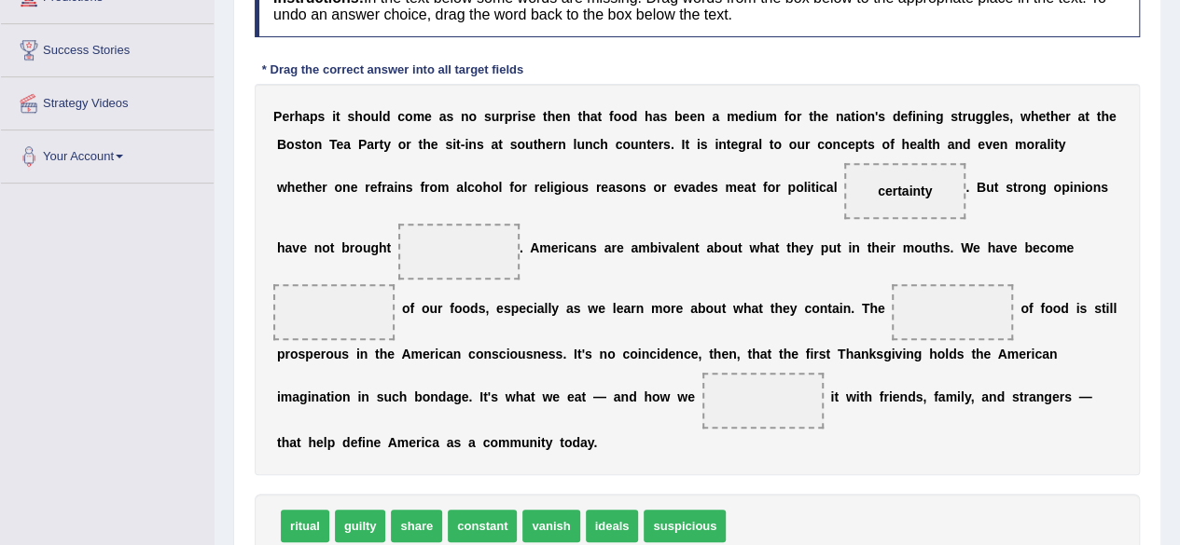
click at [319, 529] on span "ritual" at bounding box center [305, 526] width 48 height 33
drag, startPoint x: 298, startPoint y: 519, endPoint x: 446, endPoint y: 256, distance: 301.4
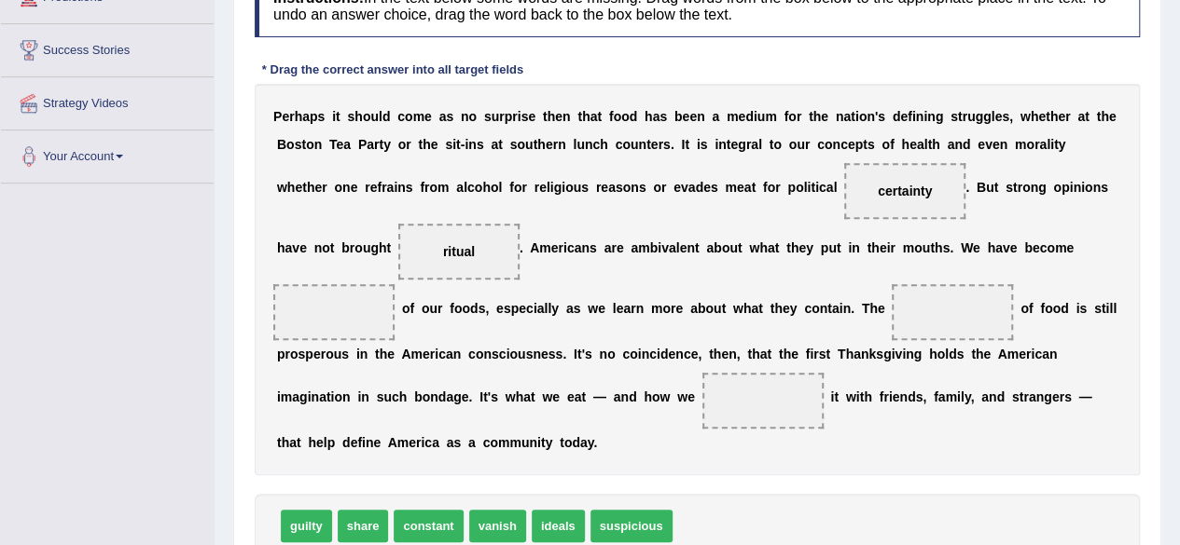
click at [352, 519] on span "share" at bounding box center [363, 526] width 51 height 33
click at [364, 528] on span "share" at bounding box center [363, 526] width 51 height 33
click at [366, 521] on span "share" at bounding box center [363, 526] width 51 height 33
drag, startPoint x: 366, startPoint y: 521, endPoint x: 863, endPoint y: 359, distance: 523.7
click at [863, 359] on span "share" at bounding box center [837, 354] width 51 height 33
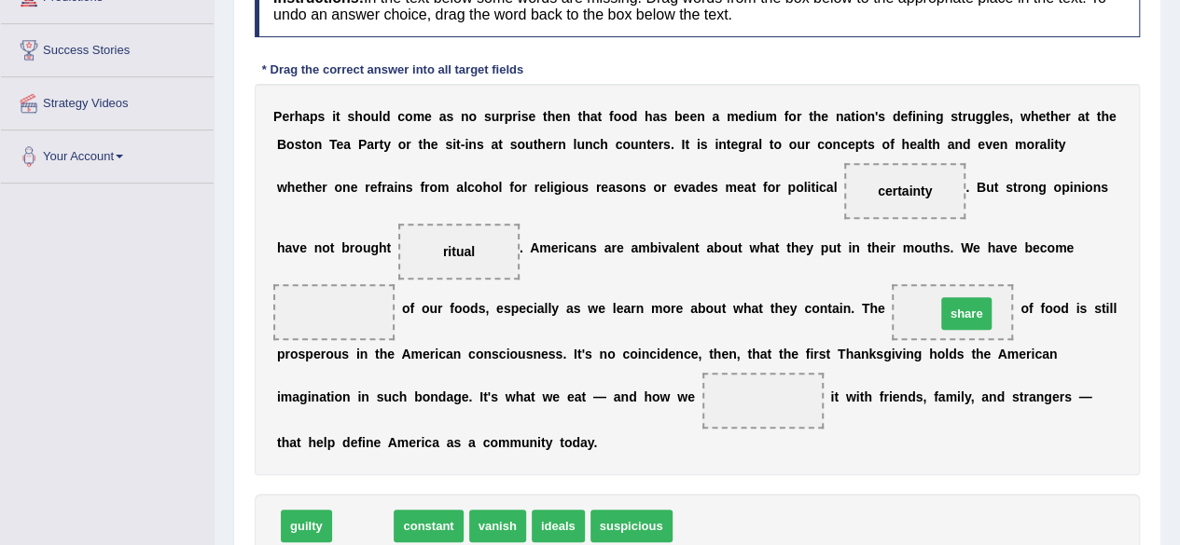
drag, startPoint x: 354, startPoint y: 528, endPoint x: 962, endPoint y: 312, distance: 645.0
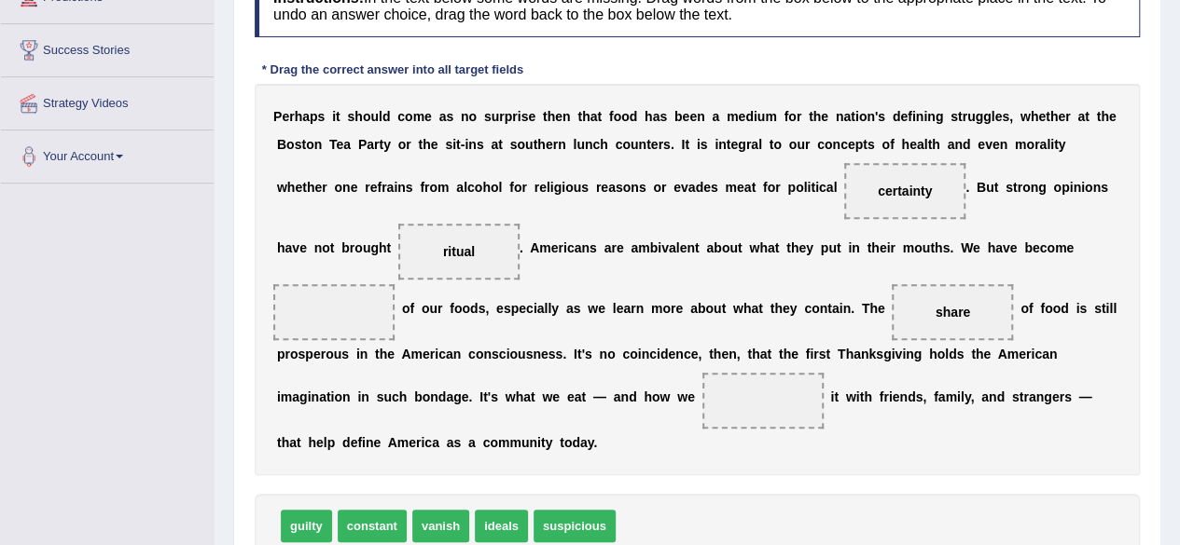
drag, startPoint x: 930, startPoint y: 314, endPoint x: 951, endPoint y: 319, distance: 21.9
click at [951, 319] on span "share" at bounding box center [951, 312] width 121 height 56
drag, startPoint x: 951, startPoint y: 319, endPoint x: 871, endPoint y: 363, distance: 91.4
click at [871, 363] on div "P e r h a p s i t s h o u l d c o m e a s n o s u r p r i s e t h e n t h a t f…" at bounding box center [697, 280] width 885 height 392
drag, startPoint x: 946, startPoint y: 301, endPoint x: 625, endPoint y: 425, distance: 344.8
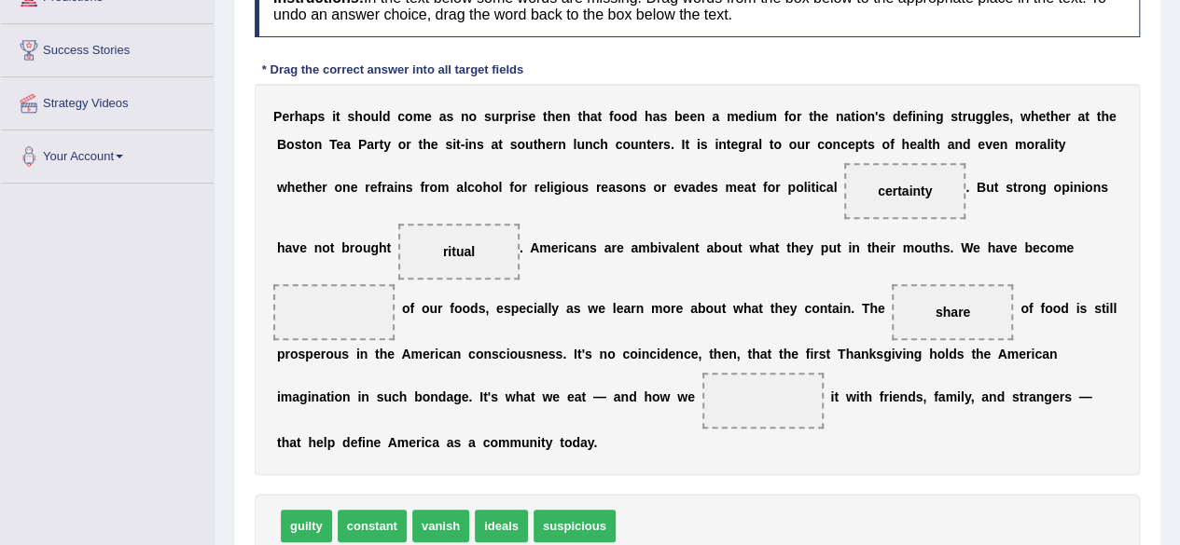
click at [625, 425] on div "P e r h a p s i t s h o u l d c o m e a s n o s u r p r i s e t h e n t h a t f…" at bounding box center [697, 280] width 885 height 392
click at [940, 317] on span "share" at bounding box center [952, 312] width 35 height 15
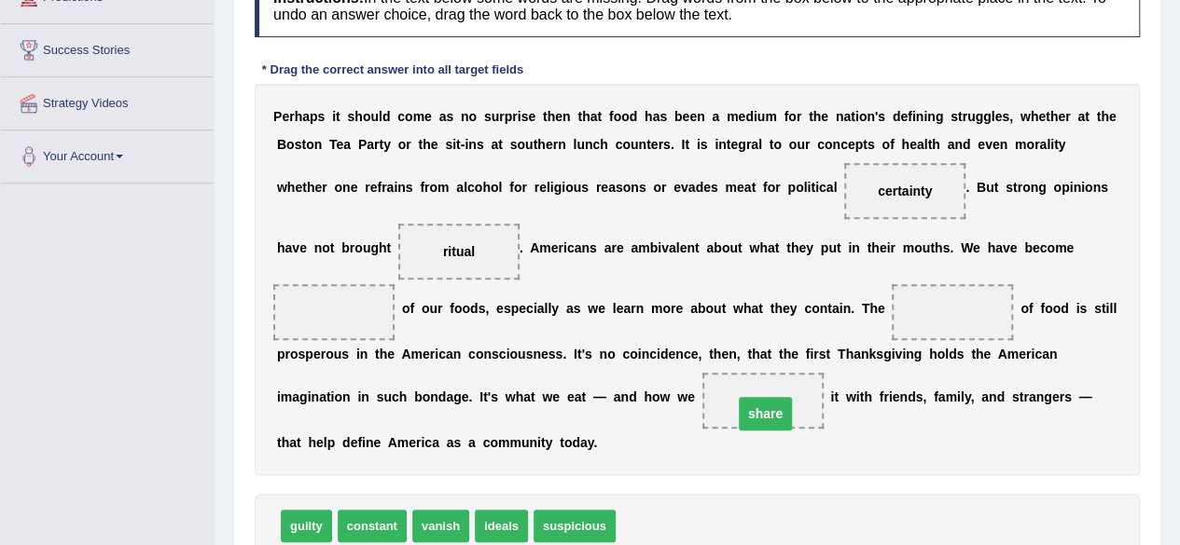
drag, startPoint x: 944, startPoint y: 314, endPoint x: 755, endPoint y: 415, distance: 213.6
click at [852, 438] on div "P e r h a p s i t s h o u l d c o m e a s n o s u r p r i s e t h e n t h a t f…" at bounding box center [697, 280] width 885 height 392
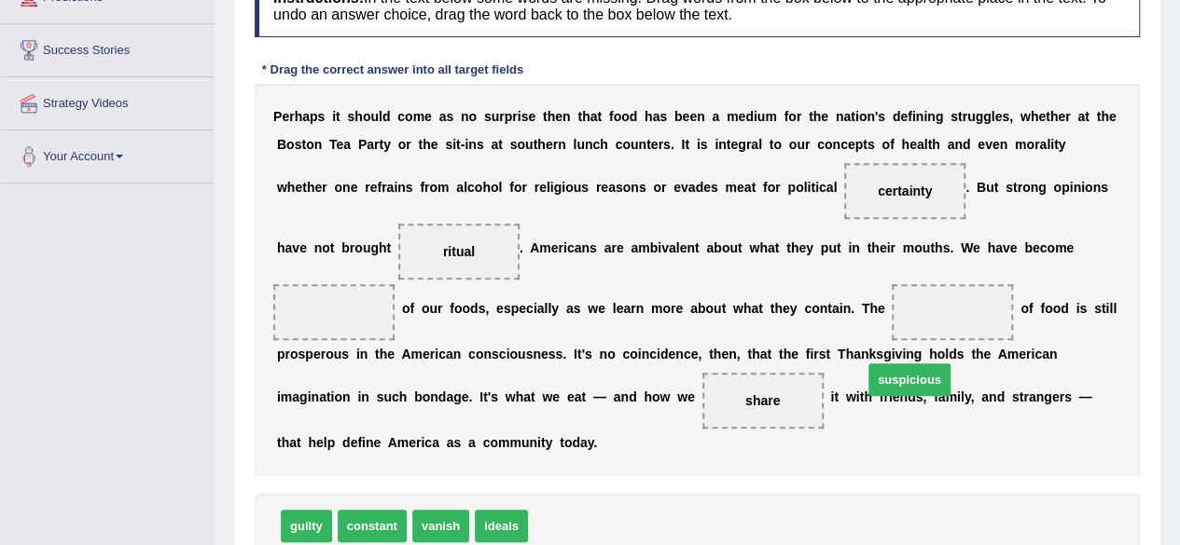
drag, startPoint x: 573, startPoint y: 527, endPoint x: 910, endPoint y: 380, distance: 368.3
click at [910, 380] on span "suspicious" at bounding box center [909, 380] width 82 height 33
drag, startPoint x: 580, startPoint y: 531, endPoint x: 348, endPoint y: 328, distance: 308.0
click at [435, 529] on span "vanish" at bounding box center [440, 526] width 57 height 33
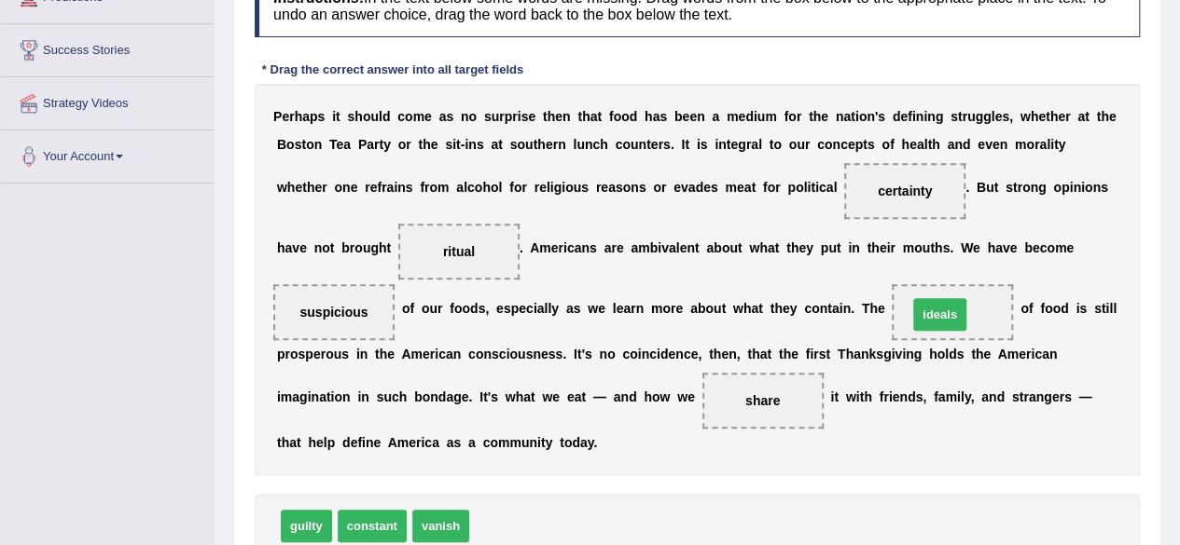
drag, startPoint x: 501, startPoint y: 522, endPoint x: 940, endPoint y: 312, distance: 486.7
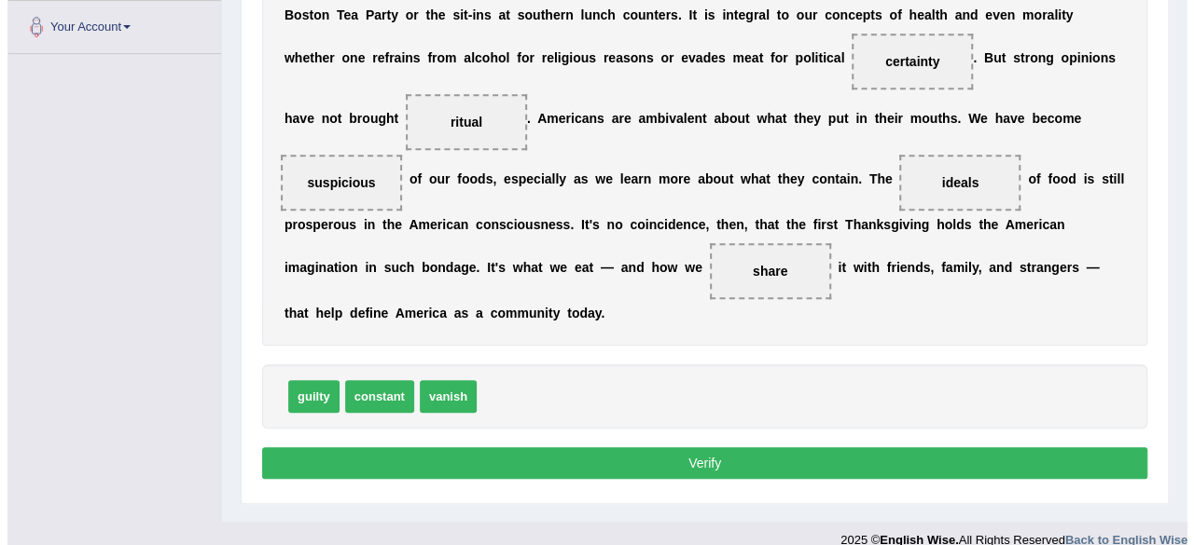
scroll to position [433, 0]
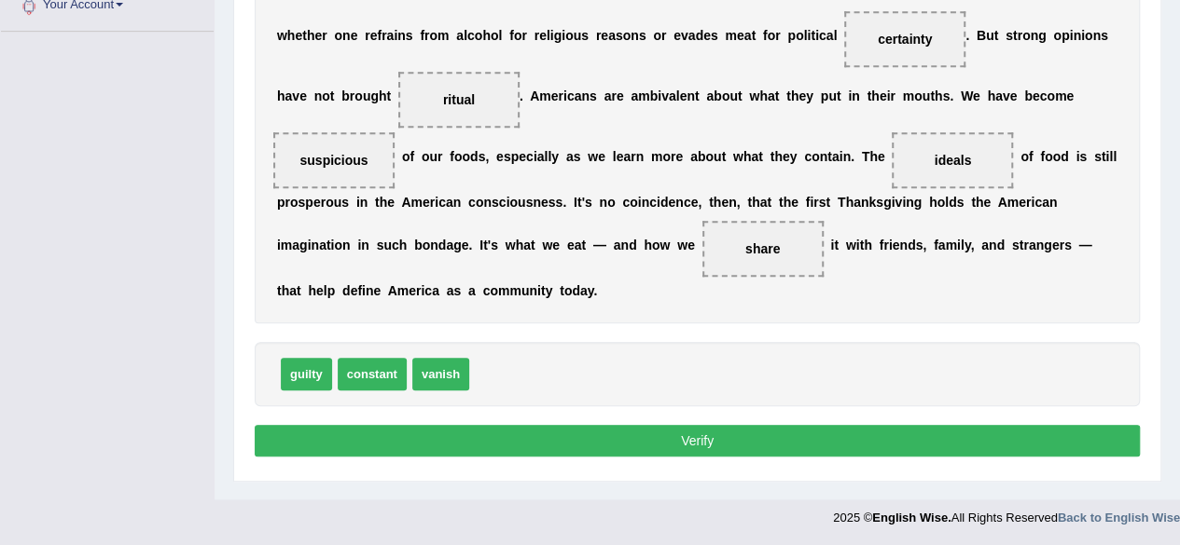
click at [496, 451] on button "Verify" at bounding box center [697, 441] width 885 height 32
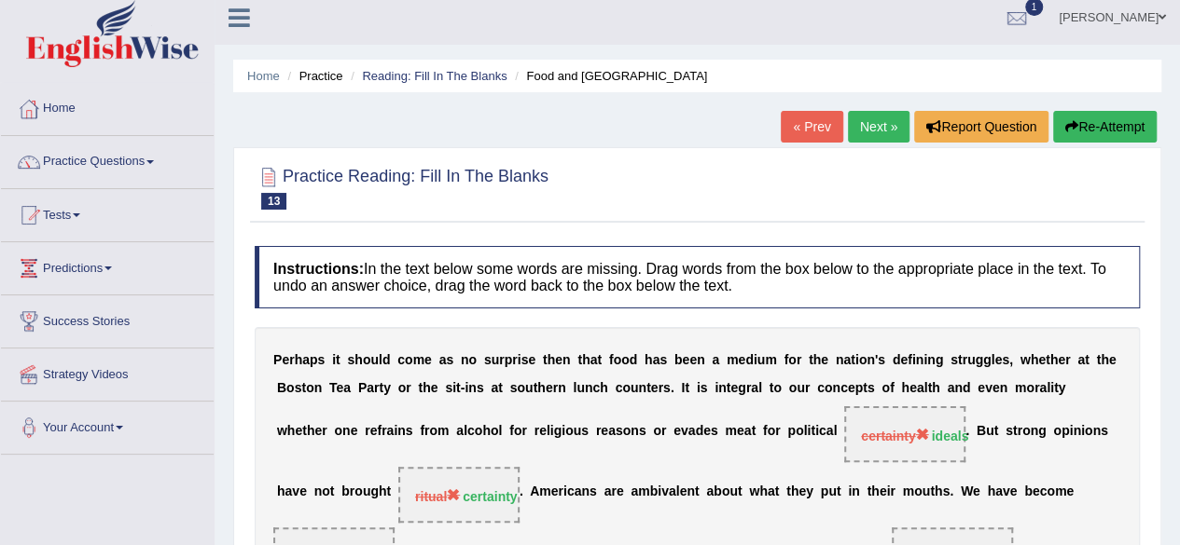
scroll to position [0, 0]
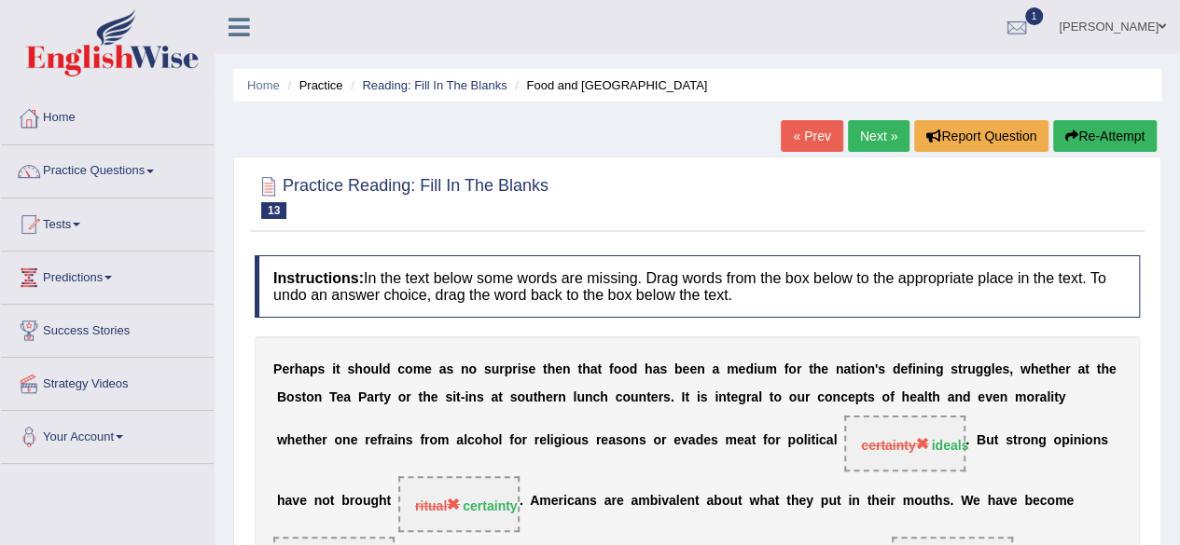
click at [1093, 135] on button "Re-Attempt" at bounding box center [1105, 136] width 104 height 32
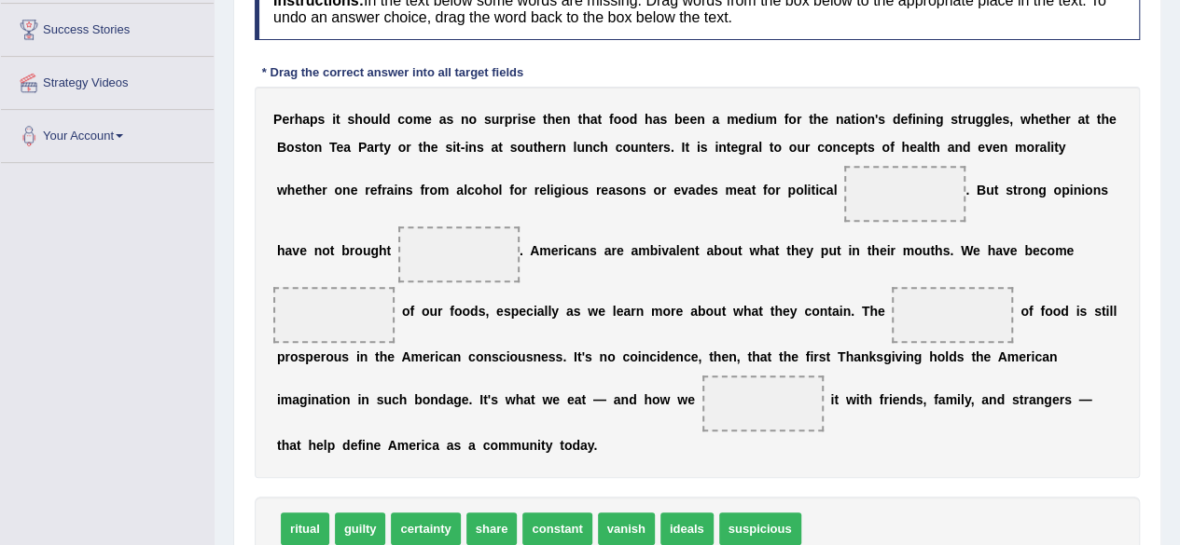
scroll to position [358, 0]
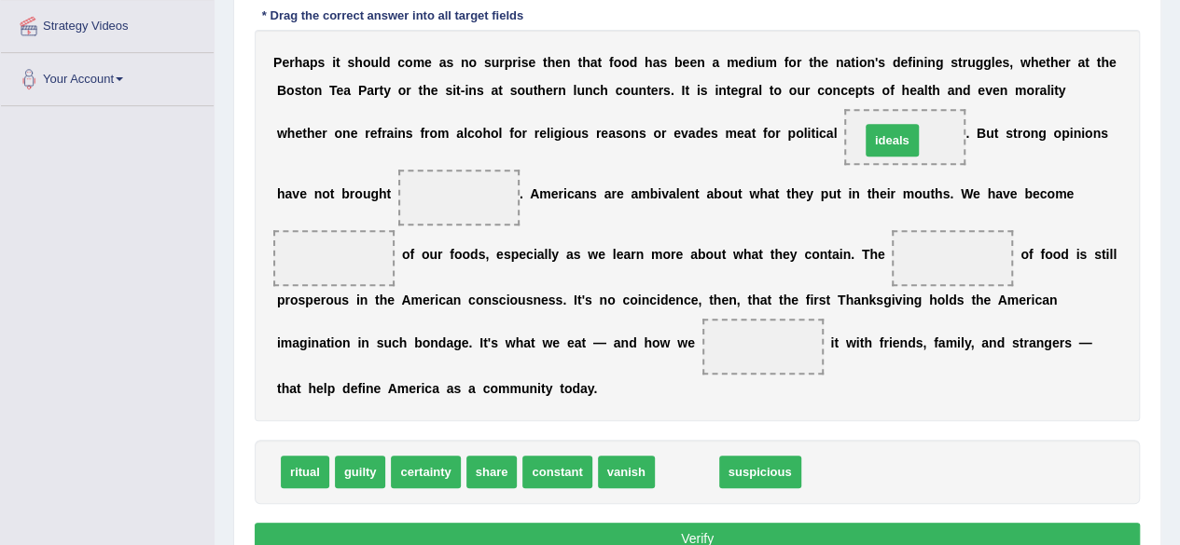
drag, startPoint x: 686, startPoint y: 469, endPoint x: 893, endPoint y: 132, distance: 395.2
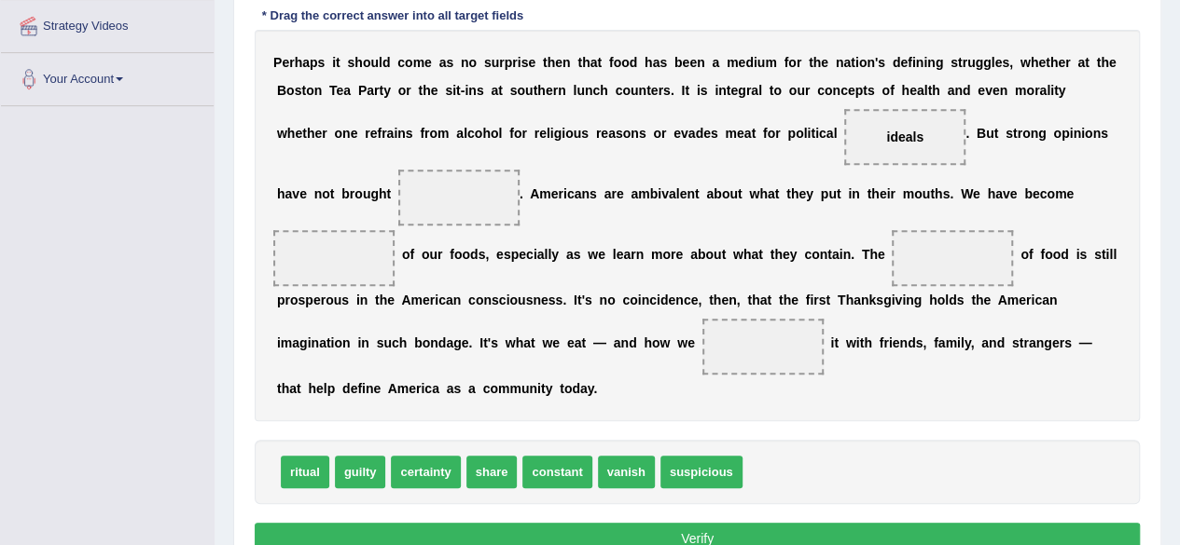
click at [893, 132] on span "ideals" at bounding box center [904, 137] width 37 height 15
click at [491, 469] on span "share" at bounding box center [491, 472] width 51 height 33
drag, startPoint x: 491, startPoint y: 469, endPoint x: 686, endPoint y: 380, distance: 214.1
click at [612, 450] on span "share" at bounding box center [585, 466] width 51 height 33
drag, startPoint x: 481, startPoint y: 471, endPoint x: 660, endPoint y: 376, distance: 202.7
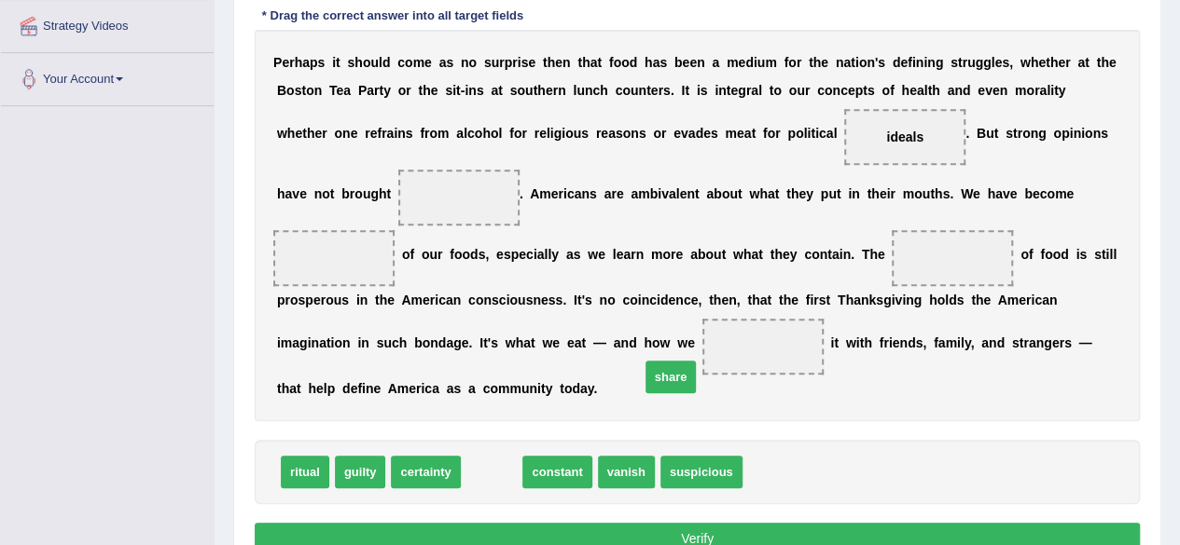
click at [660, 376] on span "share" at bounding box center [670, 377] width 51 height 33
drag, startPoint x: 489, startPoint y: 473, endPoint x: 877, endPoint y: 358, distance: 404.5
click at [860, 358] on span "share" at bounding box center [833, 369] width 51 height 33
drag, startPoint x: 485, startPoint y: 465, endPoint x: 670, endPoint y: 360, distance: 212.6
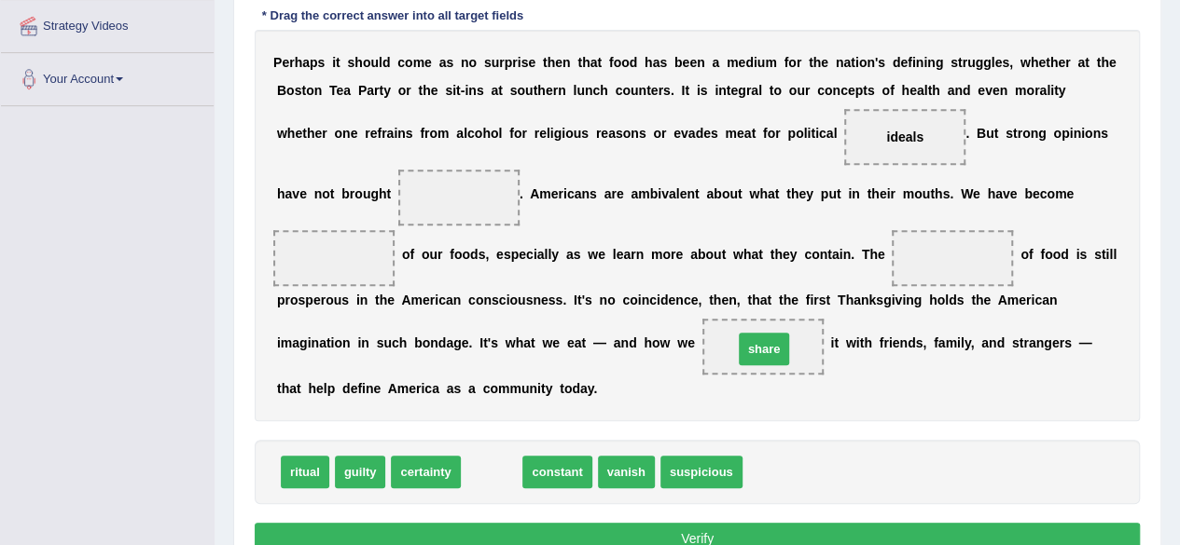
drag, startPoint x: 490, startPoint y: 458, endPoint x: 761, endPoint y: 335, distance: 298.0
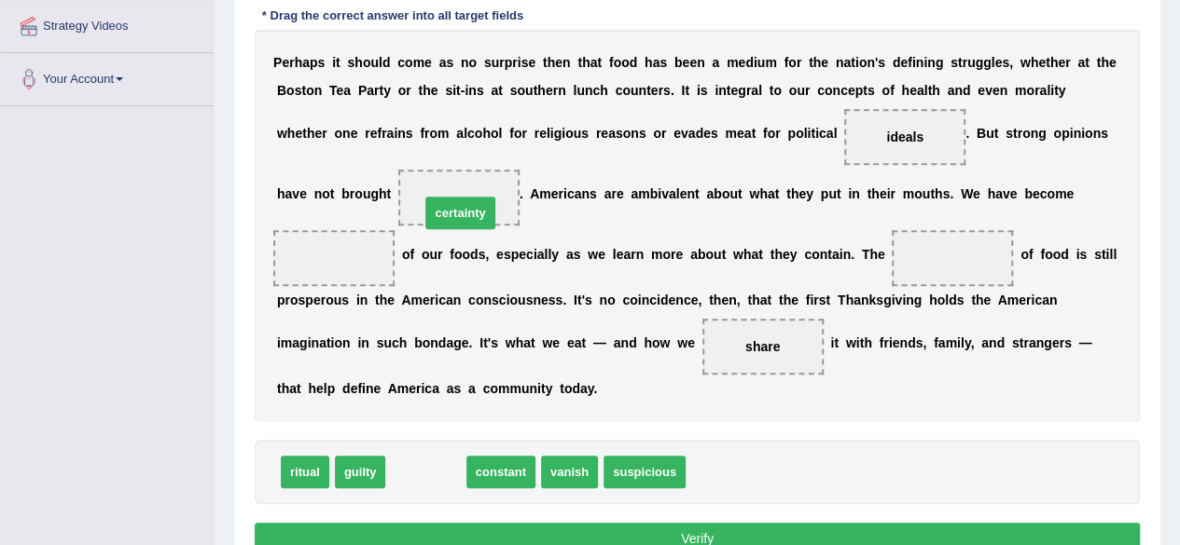
drag, startPoint x: 425, startPoint y: 472, endPoint x: 461, endPoint y: 209, distance: 265.3
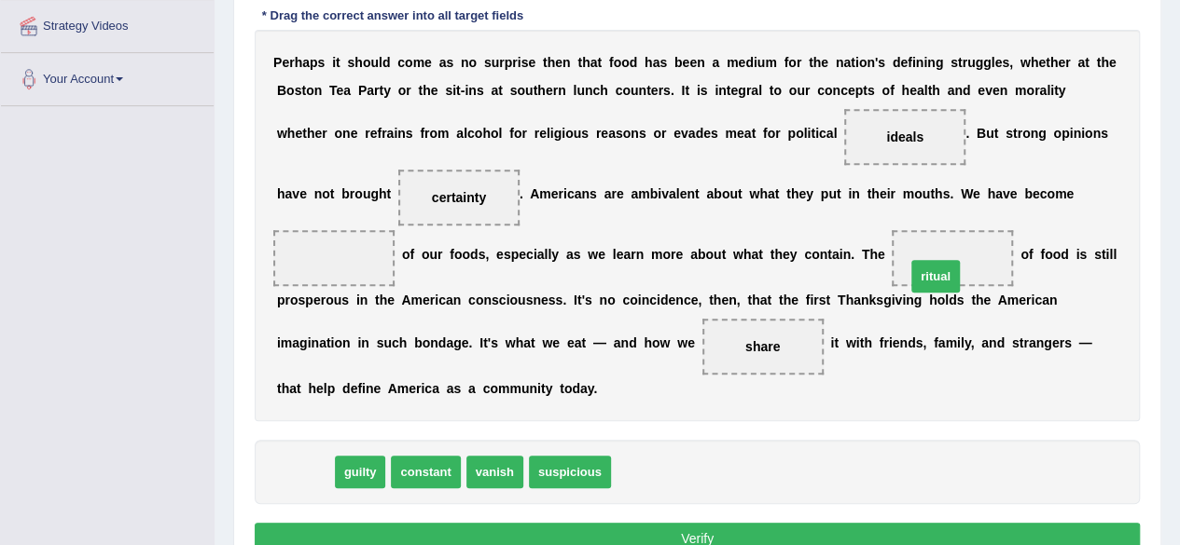
drag, startPoint x: 310, startPoint y: 474, endPoint x: 942, endPoint y: 277, distance: 662.1
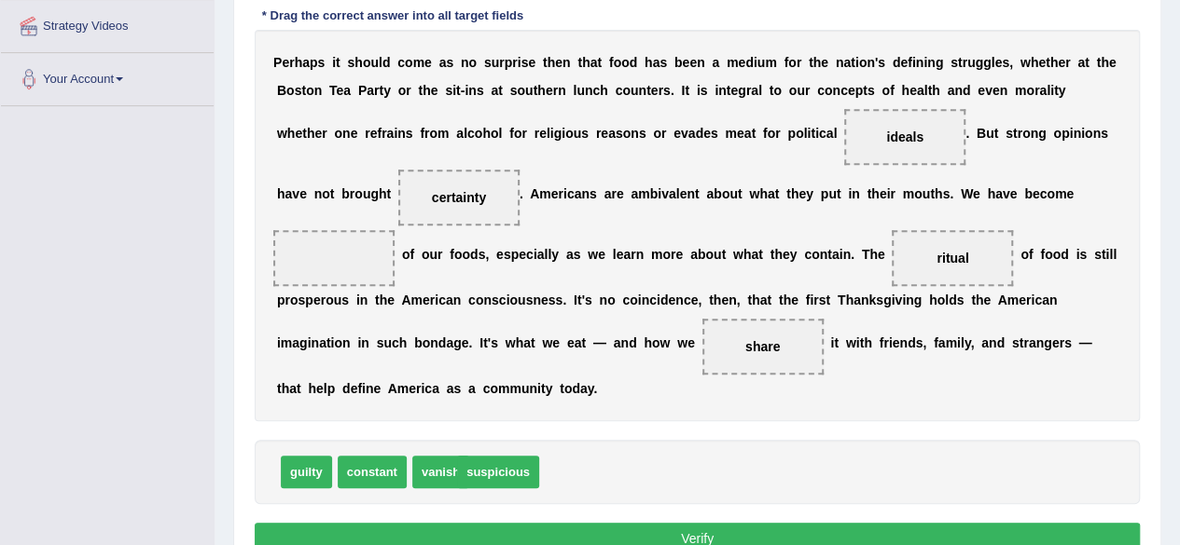
drag, startPoint x: 526, startPoint y: 469, endPoint x: 427, endPoint y: 414, distance: 113.1
click at [457, 456] on span "suspicious" at bounding box center [498, 472] width 82 height 33
drag, startPoint x: 529, startPoint y: 465, endPoint x: 339, endPoint y: 273, distance: 269.7
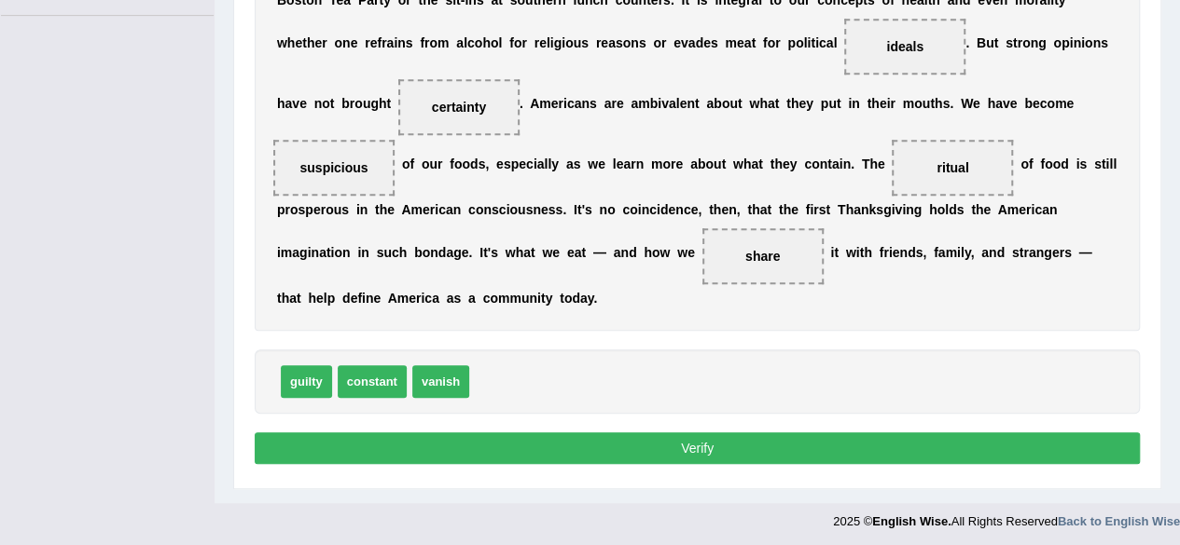
click at [674, 453] on button "Verify" at bounding box center [697, 449] width 885 height 32
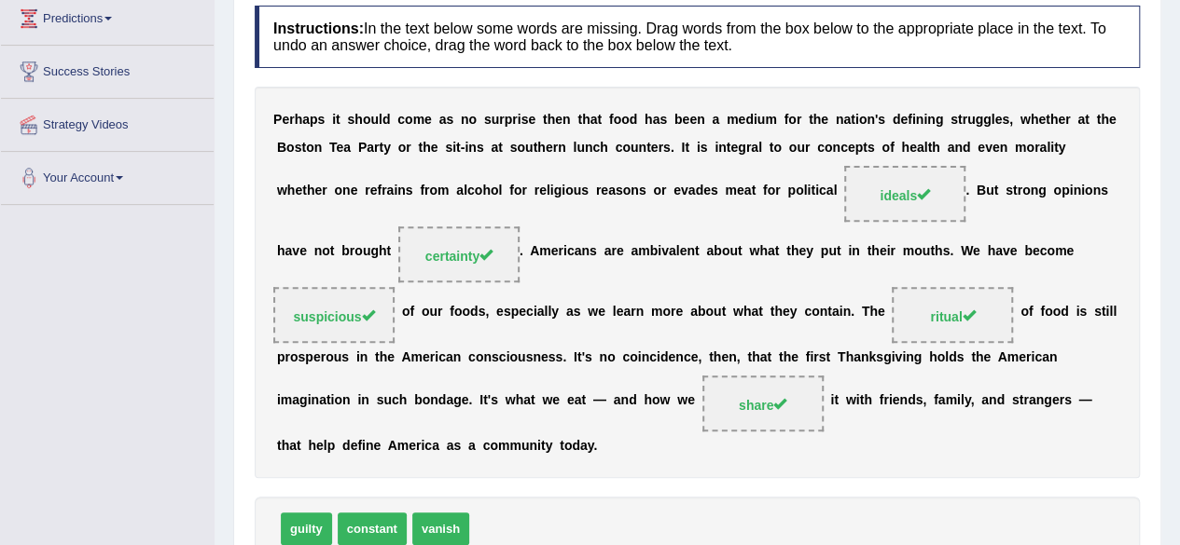
scroll to position [0, 0]
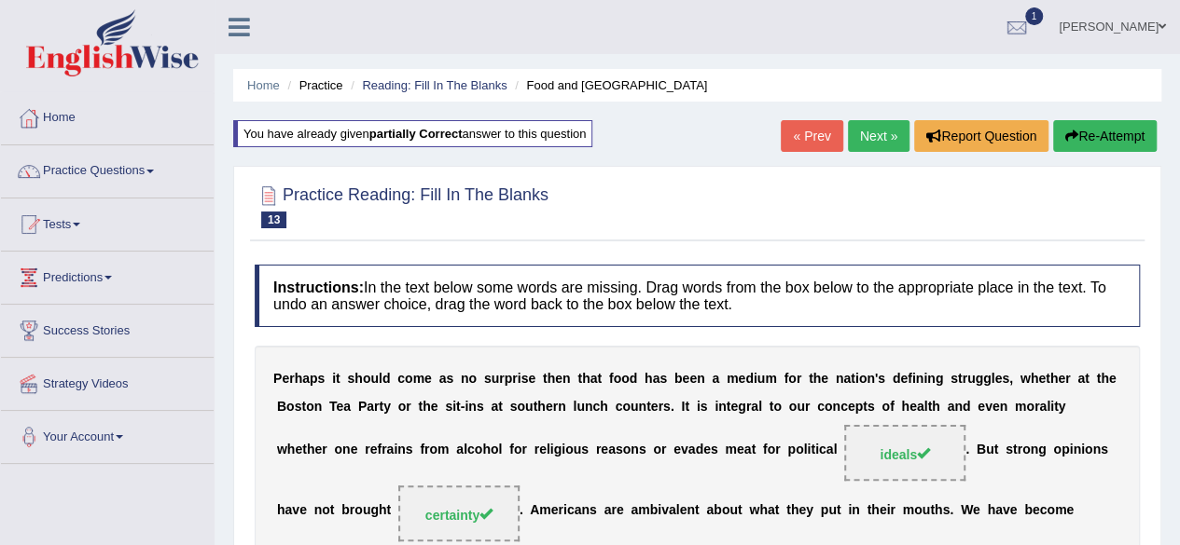
click at [874, 143] on link "Next »" at bounding box center [879, 136] width 62 height 32
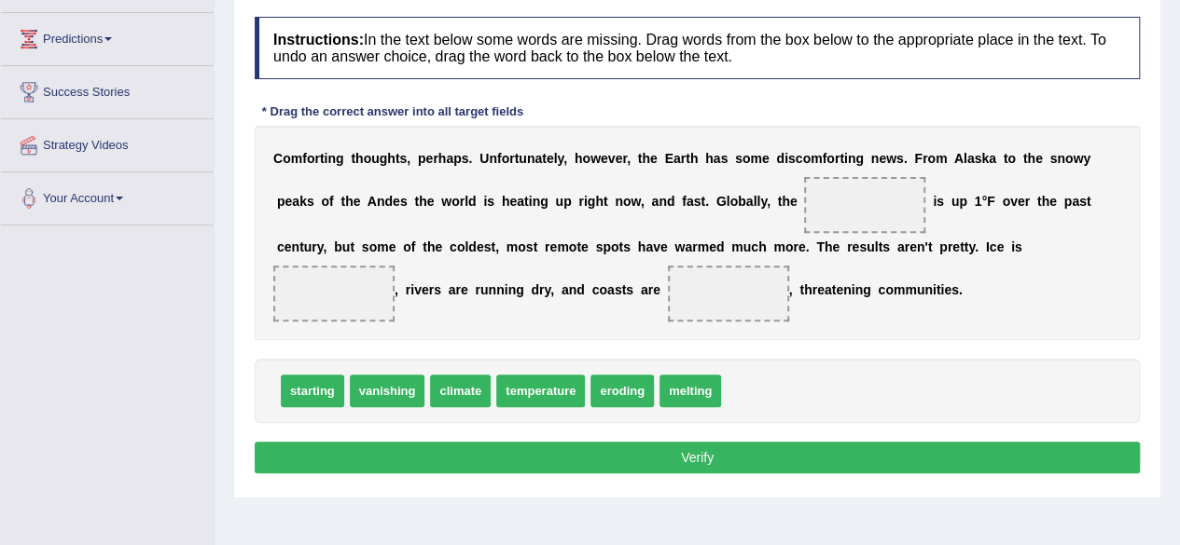
scroll to position [276, 0]
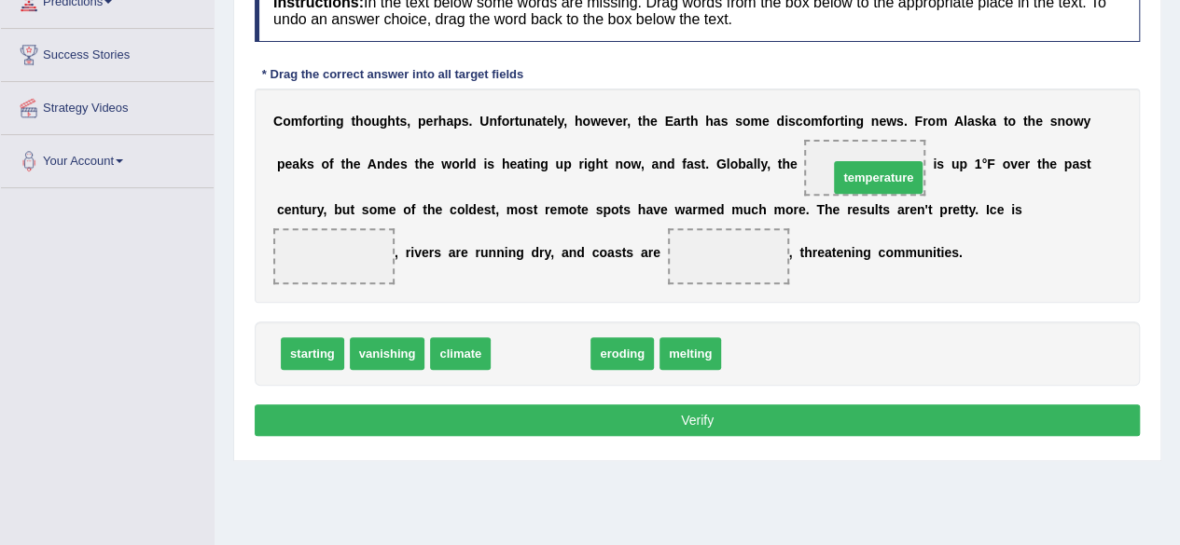
drag, startPoint x: 528, startPoint y: 357, endPoint x: 865, endPoint y: 178, distance: 382.1
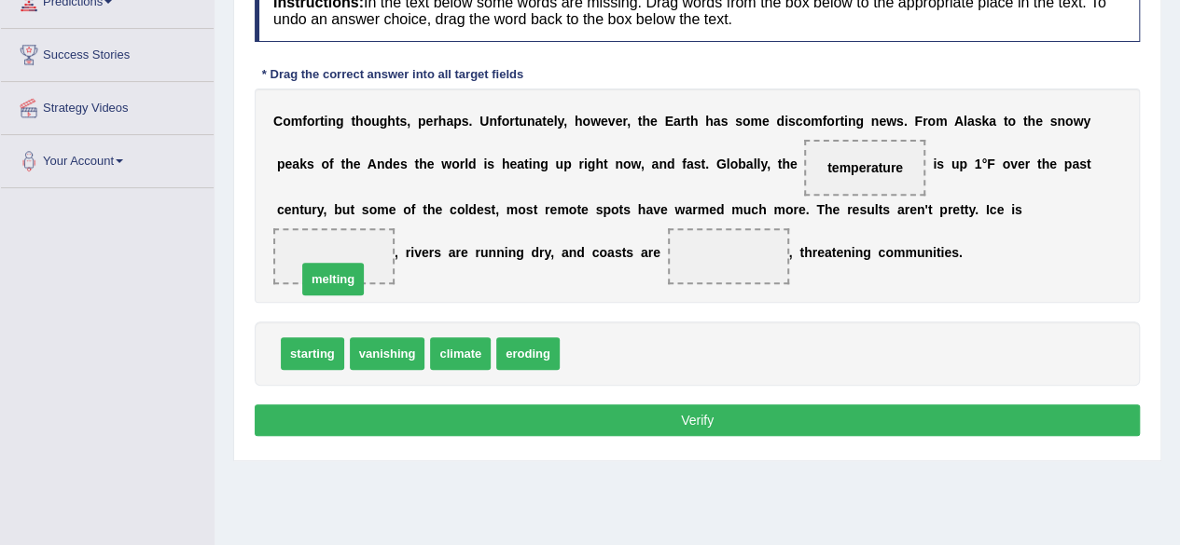
drag, startPoint x: 592, startPoint y: 355, endPoint x: 328, endPoint y: 277, distance: 275.3
click at [297, 353] on span "starting" at bounding box center [312, 354] width 63 height 33
click at [389, 351] on span "vanishing" at bounding box center [388, 354] width 76 height 33
drag, startPoint x: 388, startPoint y: 365, endPoint x: 533, endPoint y: 400, distance: 149.7
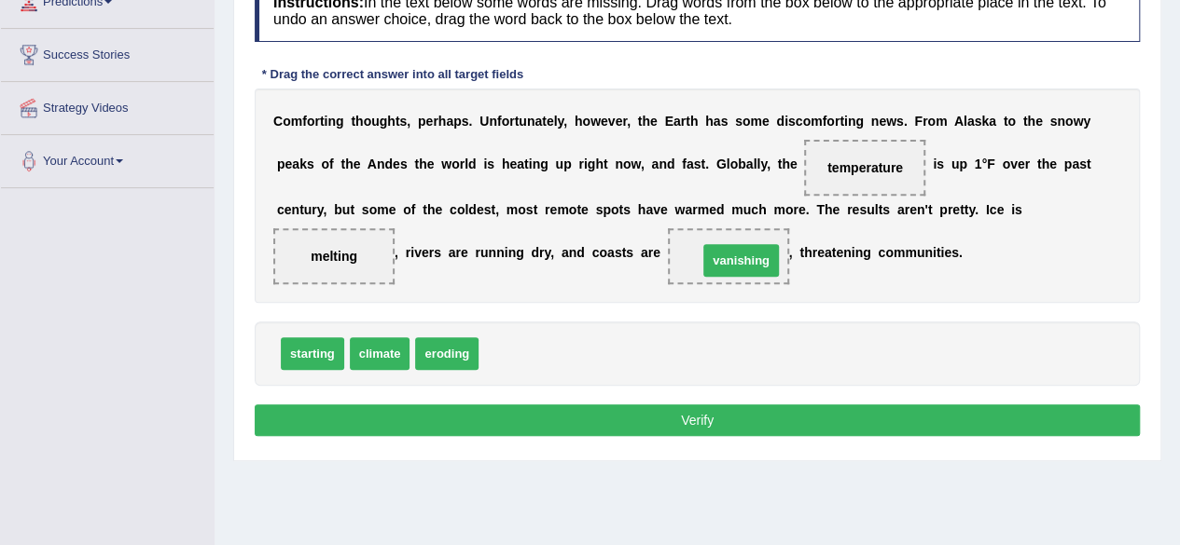
drag, startPoint x: 513, startPoint y: 347, endPoint x: 732, endPoint y: 257, distance: 236.7
click at [612, 425] on button "Verify" at bounding box center [697, 421] width 885 height 32
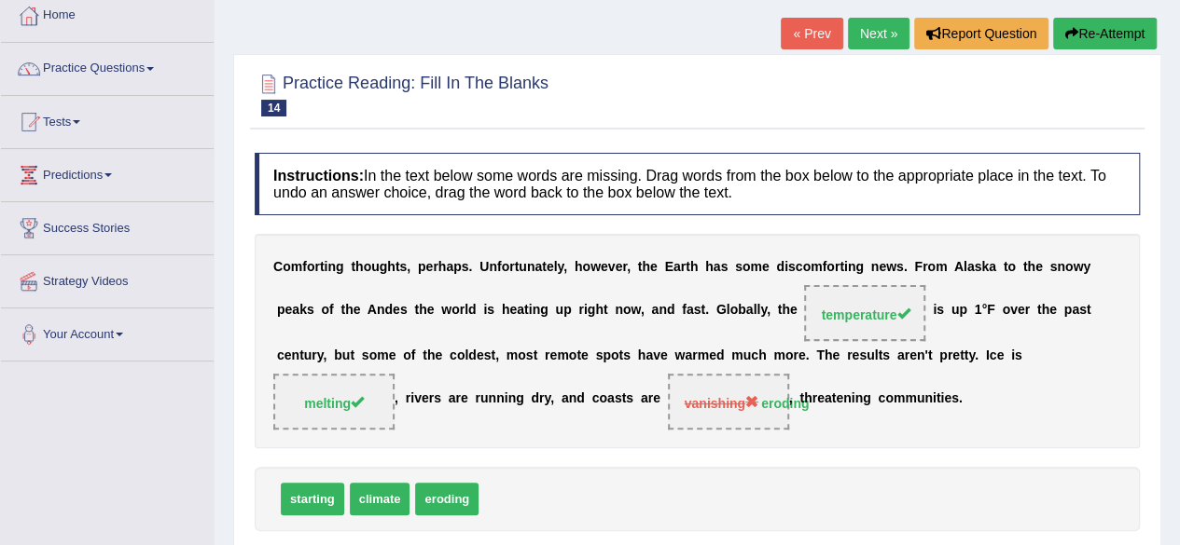
scroll to position [101, 0]
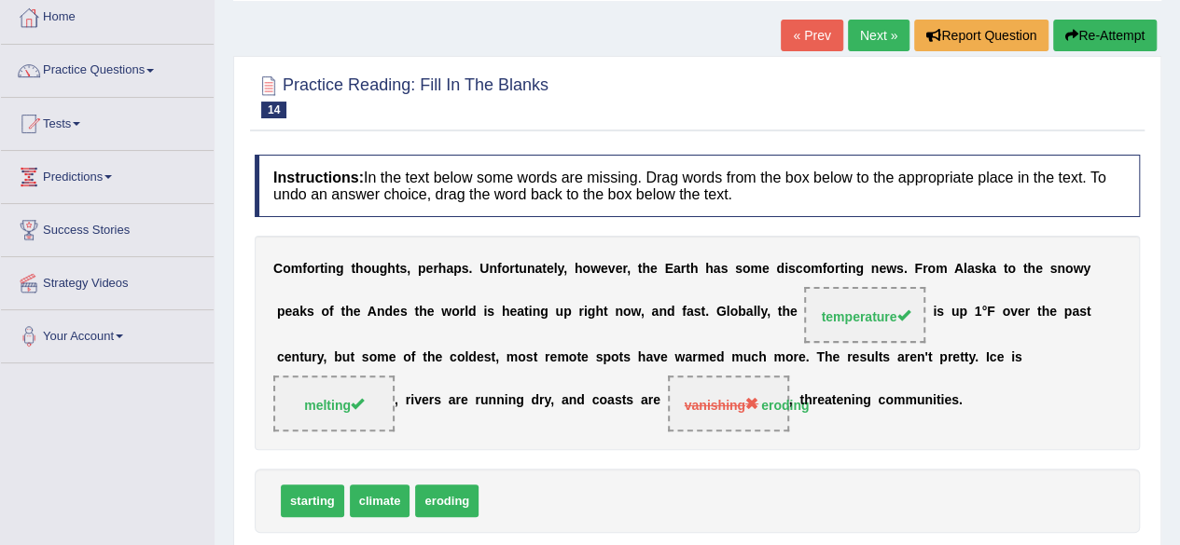
click at [877, 43] on link "Next »" at bounding box center [879, 36] width 62 height 32
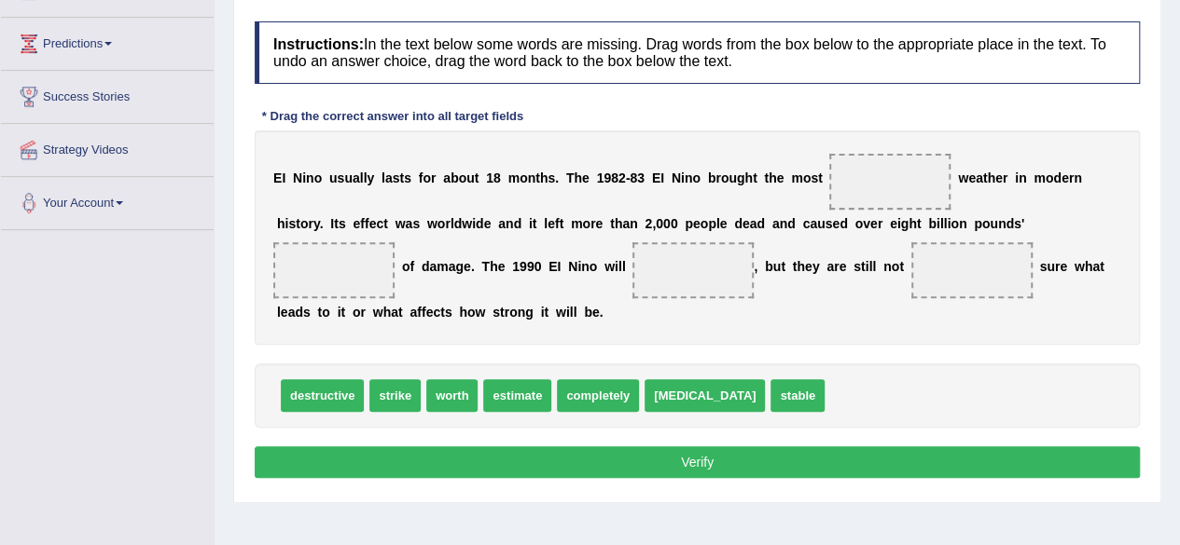
scroll to position [241, 0]
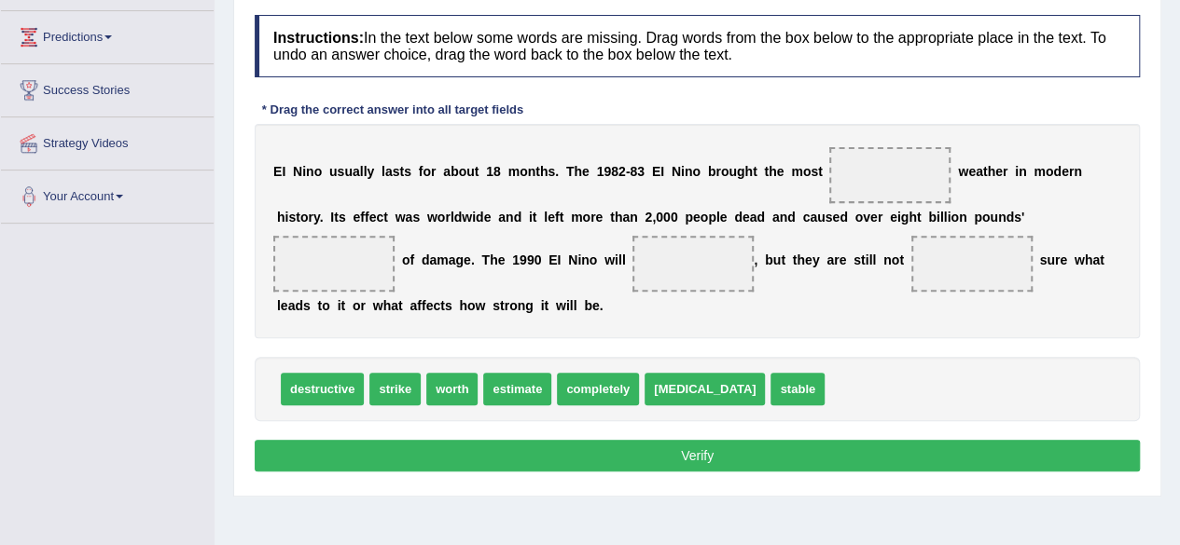
click at [331, 393] on span "destructive" at bounding box center [322, 389] width 83 height 33
drag, startPoint x: 753, startPoint y: 394, endPoint x: 819, endPoint y: 352, distance: 78.1
drag, startPoint x: 755, startPoint y: 382, endPoint x: 834, endPoint y: 307, distance: 108.8
click at [833, 346] on span "stable" at bounding box center [845, 362] width 54 height 33
drag, startPoint x: 744, startPoint y: 391, endPoint x: 867, endPoint y: 271, distance: 171.5
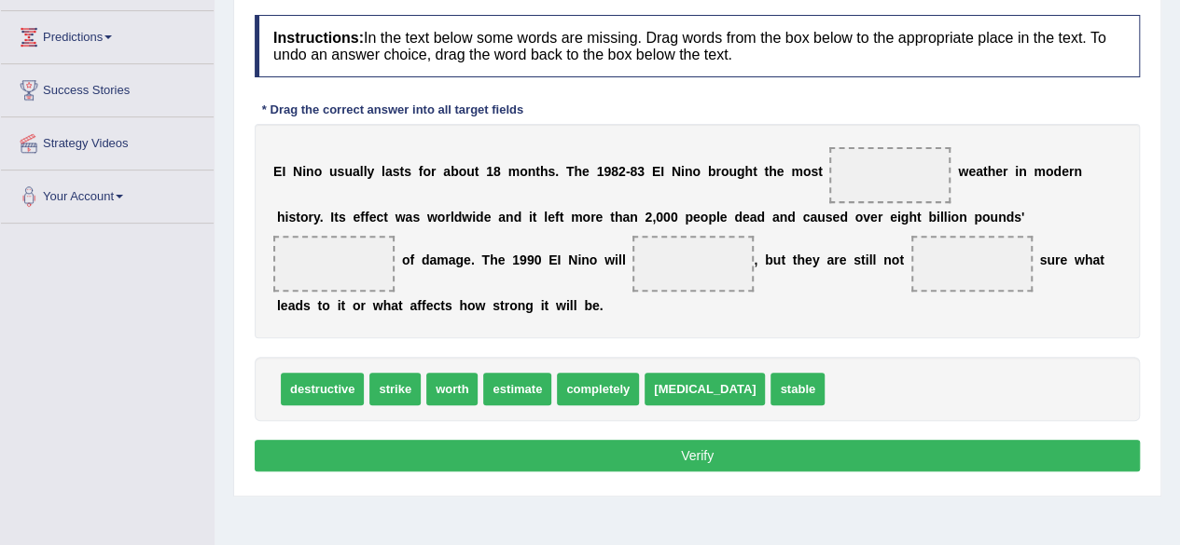
click at [824, 373] on span "stable" at bounding box center [797, 389] width 54 height 33
drag, startPoint x: 743, startPoint y: 383, endPoint x: 827, endPoint y: 257, distance: 151.3
click at [827, 375] on span "stable" at bounding box center [804, 391] width 54 height 33
click at [741, 414] on div "destructive strike worth estimate completely starvation stable" at bounding box center [697, 389] width 885 height 64
drag, startPoint x: 745, startPoint y: 387, endPoint x: 871, endPoint y: 180, distance: 242.3
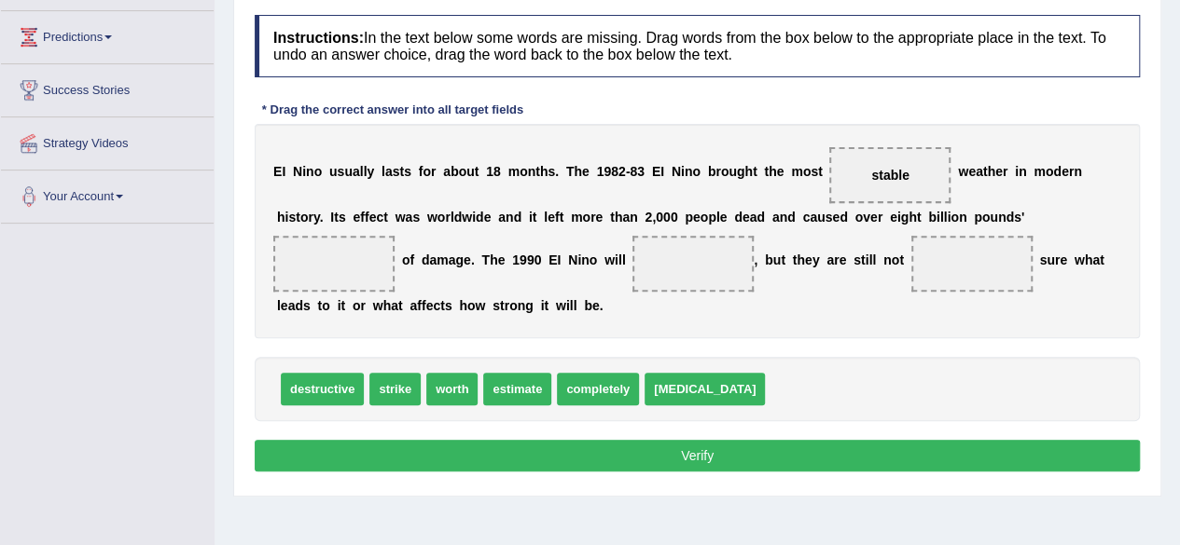
click at [324, 269] on span at bounding box center [333, 264] width 121 height 56
click at [310, 264] on span at bounding box center [333, 264] width 121 height 56
drag, startPoint x: 527, startPoint y: 387, endPoint x: 336, endPoint y: 256, distance: 231.5
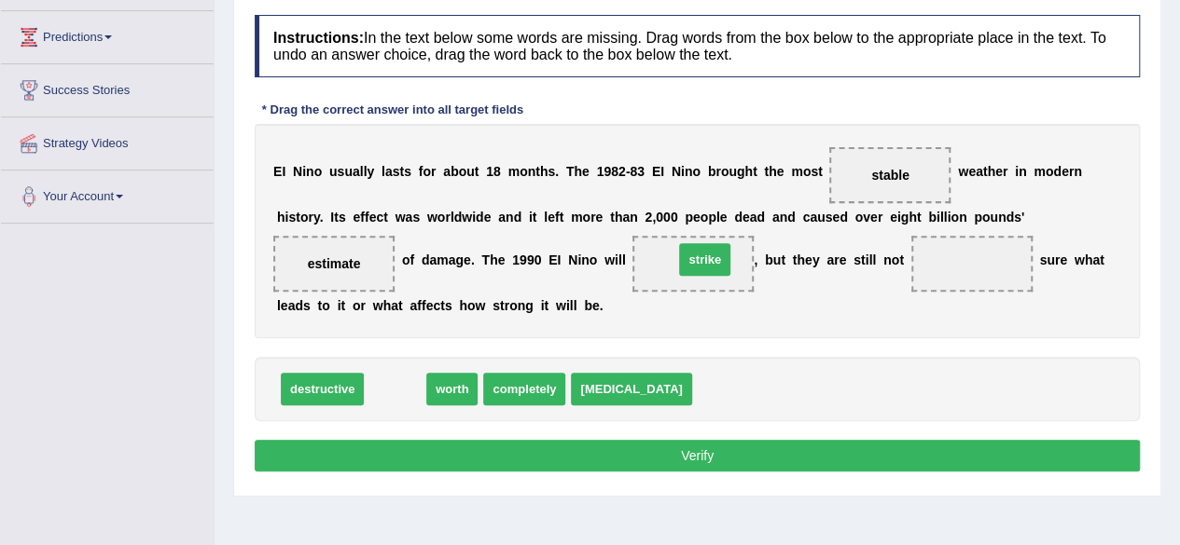
drag, startPoint x: 393, startPoint y: 385, endPoint x: 711, endPoint y: 253, distance: 343.6
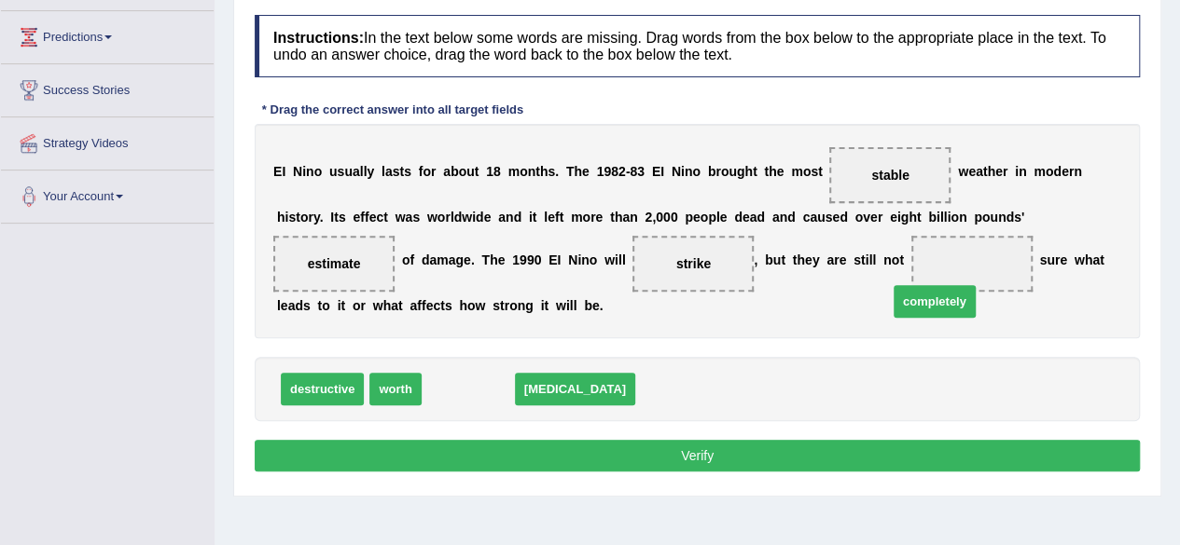
drag, startPoint x: 464, startPoint y: 393, endPoint x: 936, endPoint y: 304, distance: 480.1
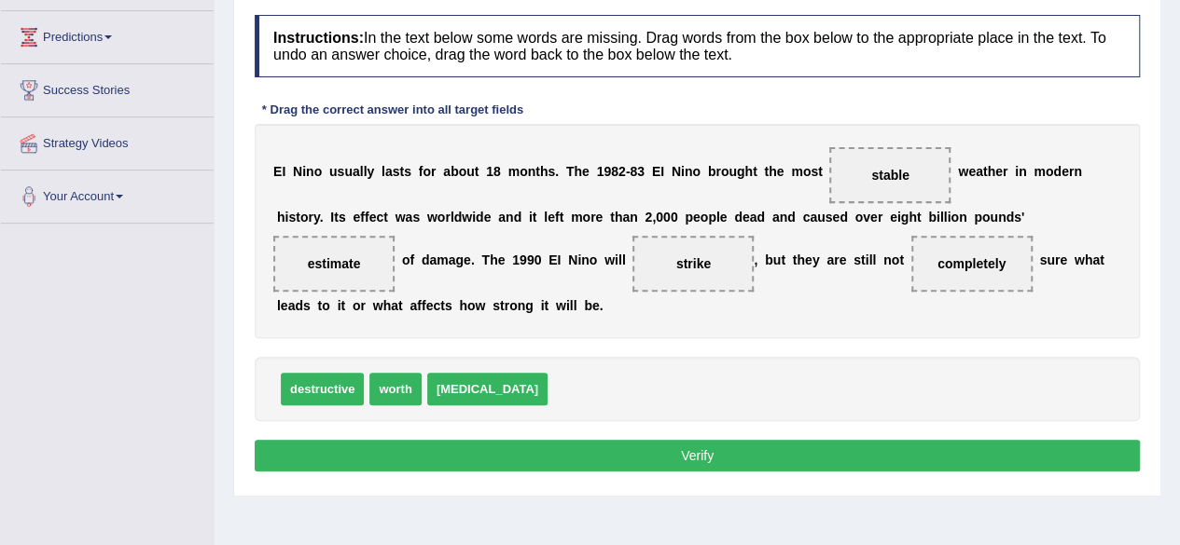
click at [767, 456] on button "Verify" at bounding box center [697, 456] width 885 height 32
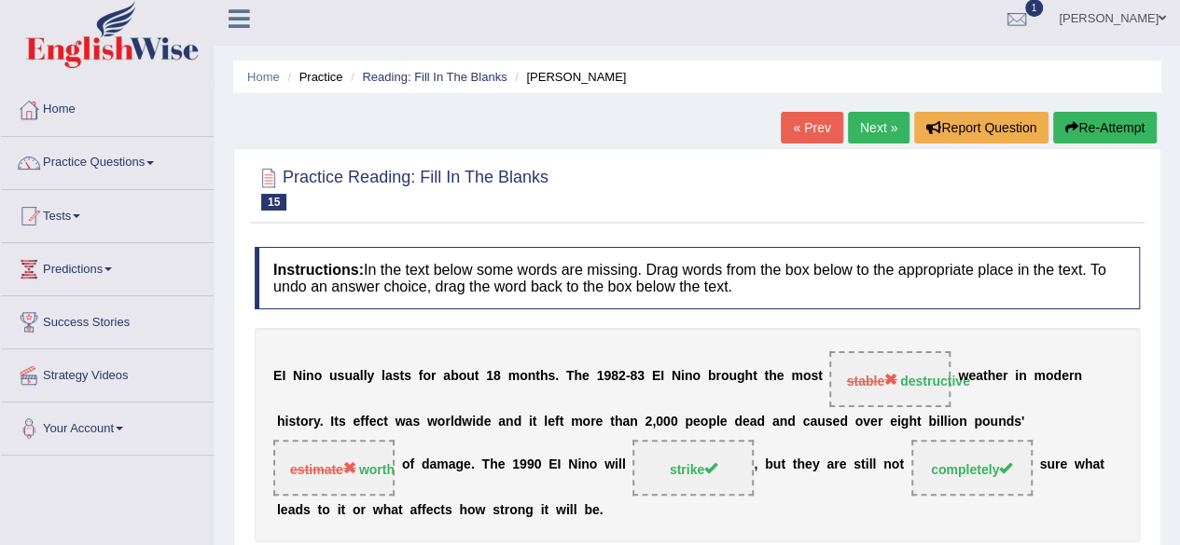
scroll to position [0, 0]
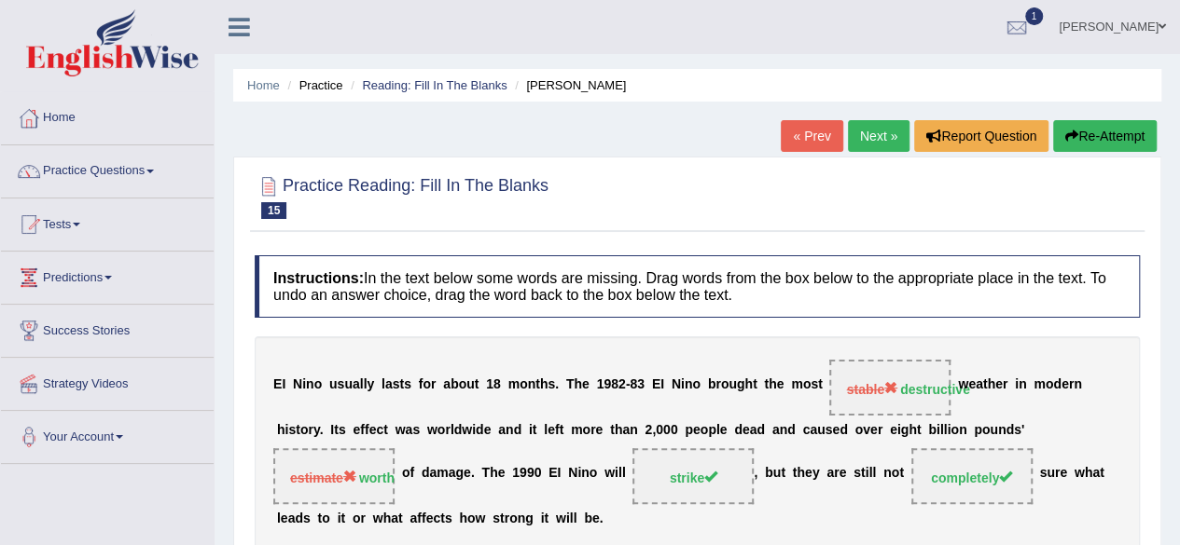
click at [877, 132] on link "Next »" at bounding box center [879, 136] width 62 height 32
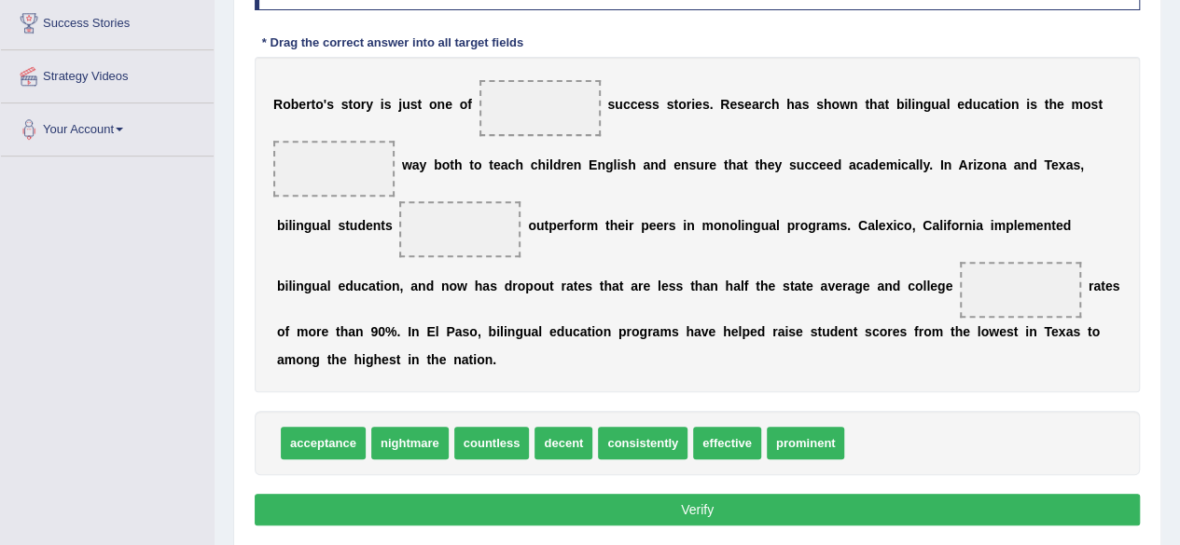
scroll to position [312, 0]
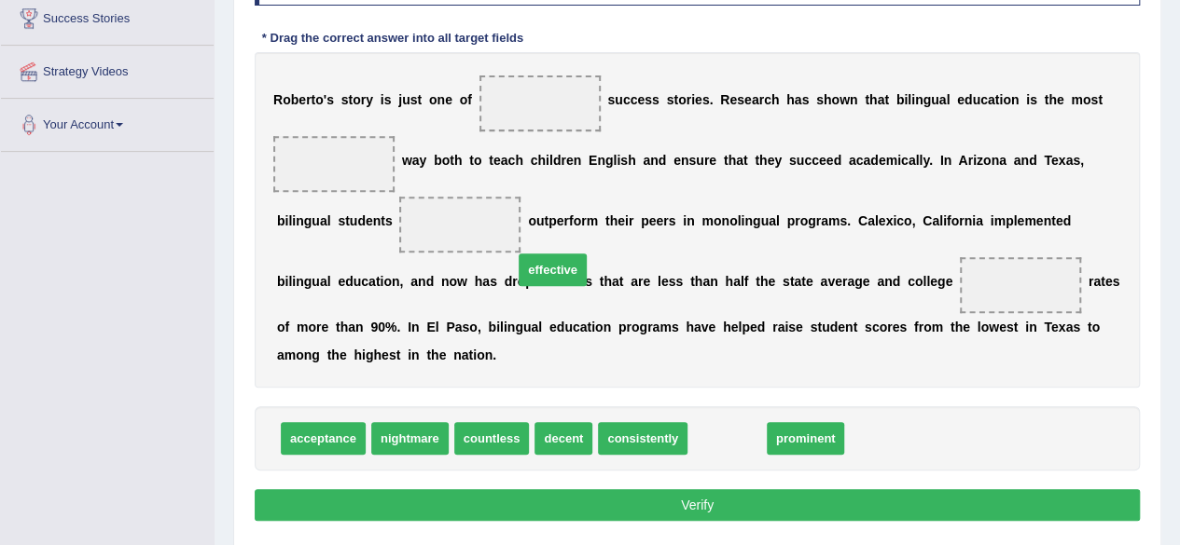
drag, startPoint x: 721, startPoint y: 432, endPoint x: 517, endPoint y: 223, distance: 292.1
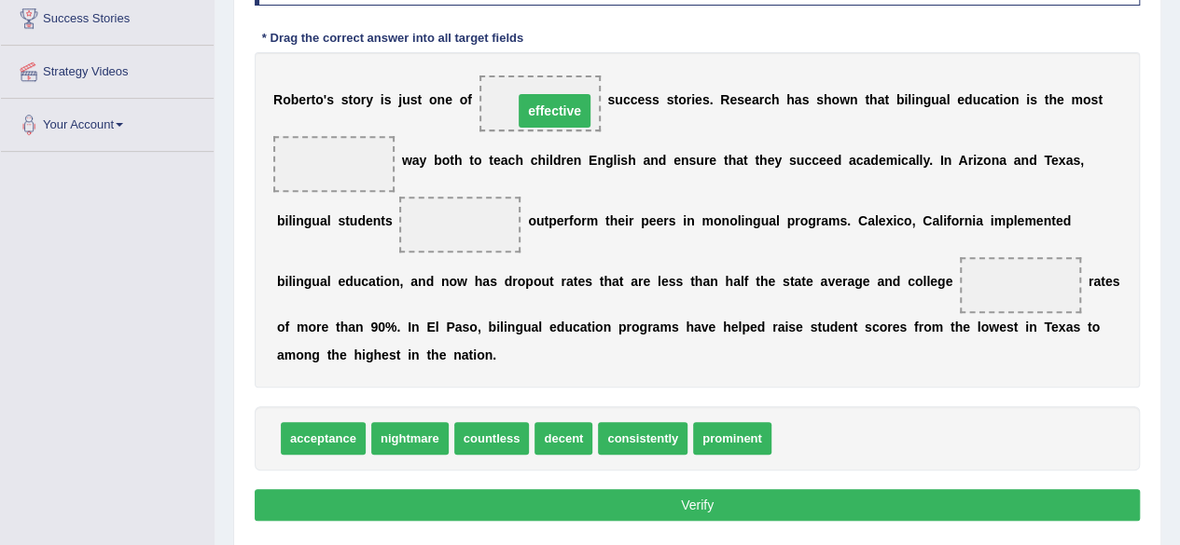
drag, startPoint x: 459, startPoint y: 223, endPoint x: 556, endPoint y: 102, distance: 155.2
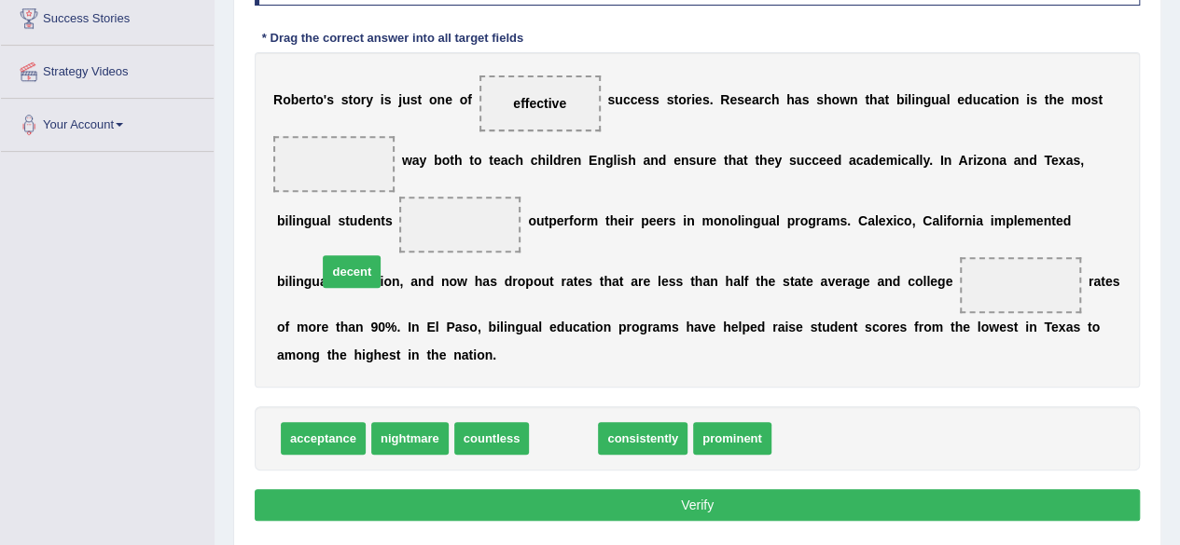
drag, startPoint x: 563, startPoint y: 435, endPoint x: 350, endPoint y: 266, distance: 272.8
click at [350, 266] on span "decent" at bounding box center [352, 271] width 58 height 33
drag, startPoint x: 567, startPoint y: 441, endPoint x: 332, endPoint y: 174, distance: 355.4
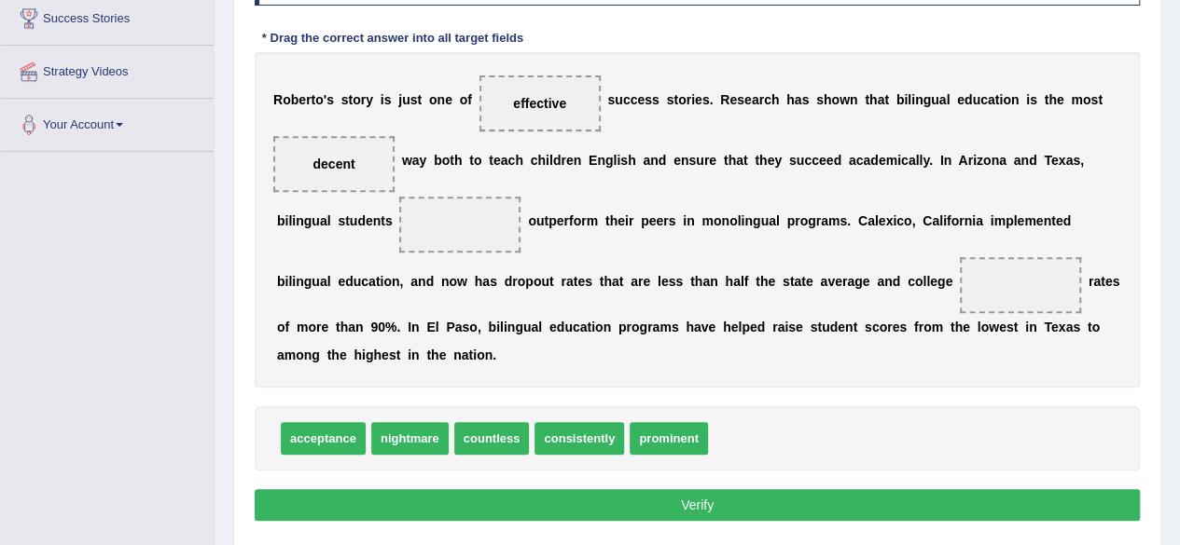
drag, startPoint x: 653, startPoint y: 440, endPoint x: 559, endPoint y: 285, distance: 180.7
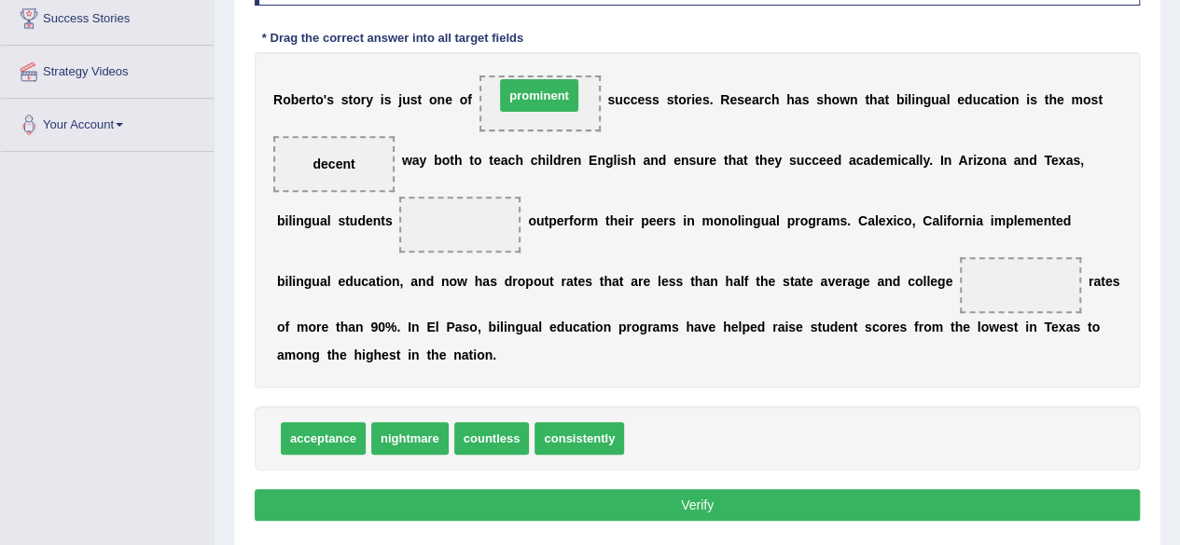
drag, startPoint x: 656, startPoint y: 439, endPoint x: 539, endPoint y: 66, distance: 391.1
drag, startPoint x: 660, startPoint y: 435, endPoint x: 334, endPoint y: 132, distance: 444.7
drag, startPoint x: 655, startPoint y: 441, endPoint x: 461, endPoint y: 222, distance: 292.6
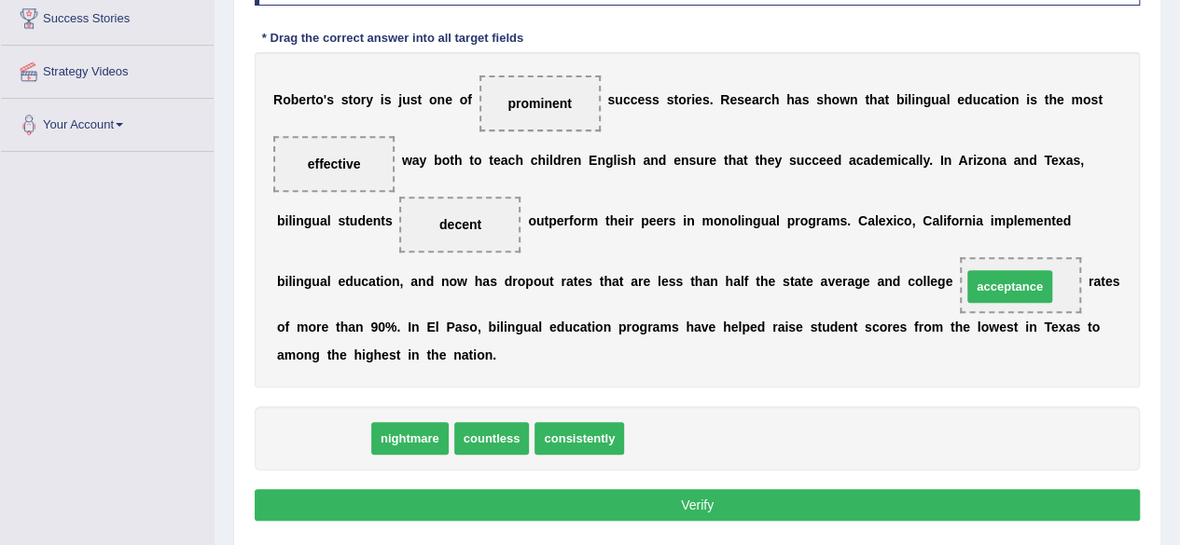
drag, startPoint x: 328, startPoint y: 441, endPoint x: 1020, endPoint y: 289, distance: 708.4
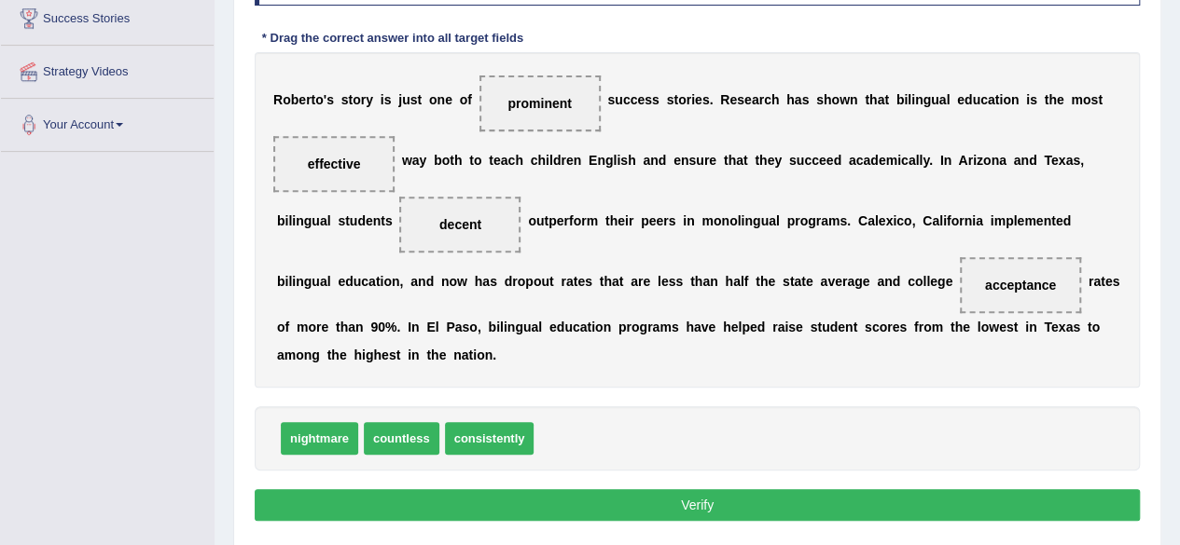
click at [885, 509] on button "Verify" at bounding box center [697, 506] width 885 height 32
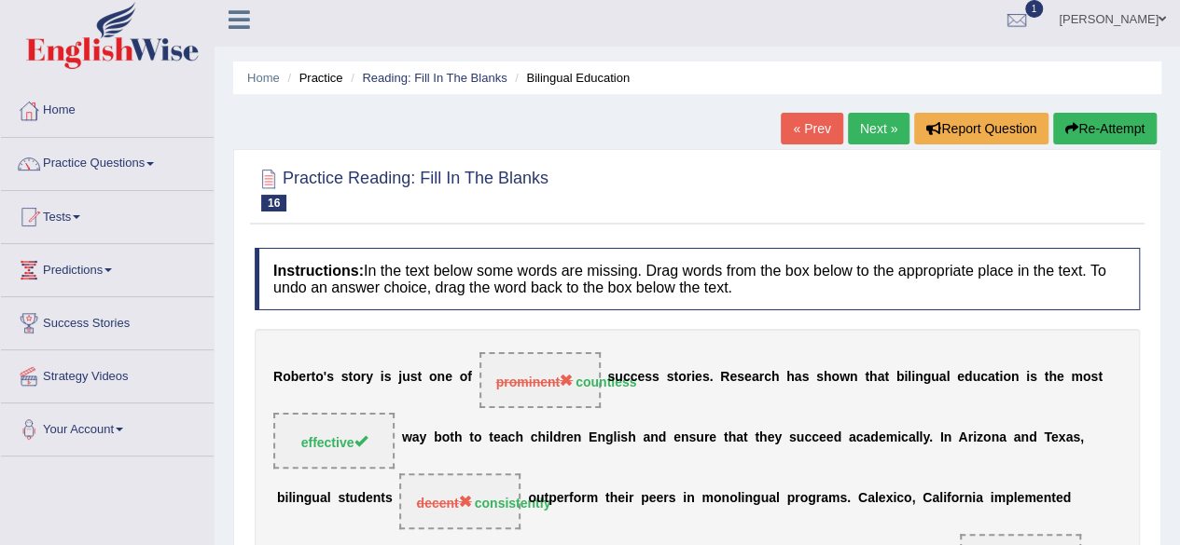
scroll to position [0, 0]
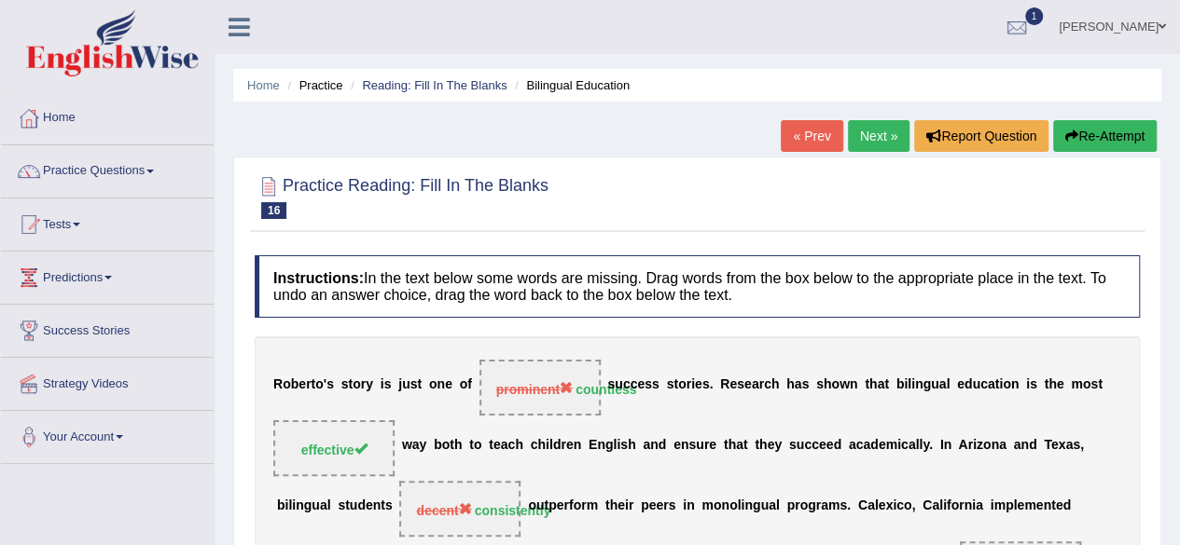
click at [861, 147] on link "Next »" at bounding box center [879, 136] width 62 height 32
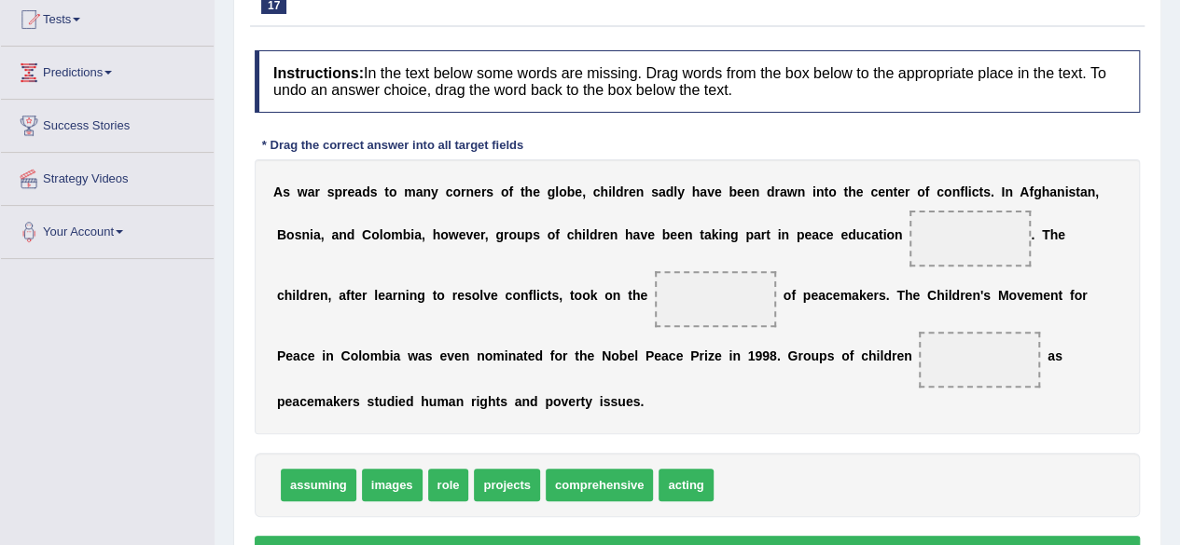
scroll to position [214, 0]
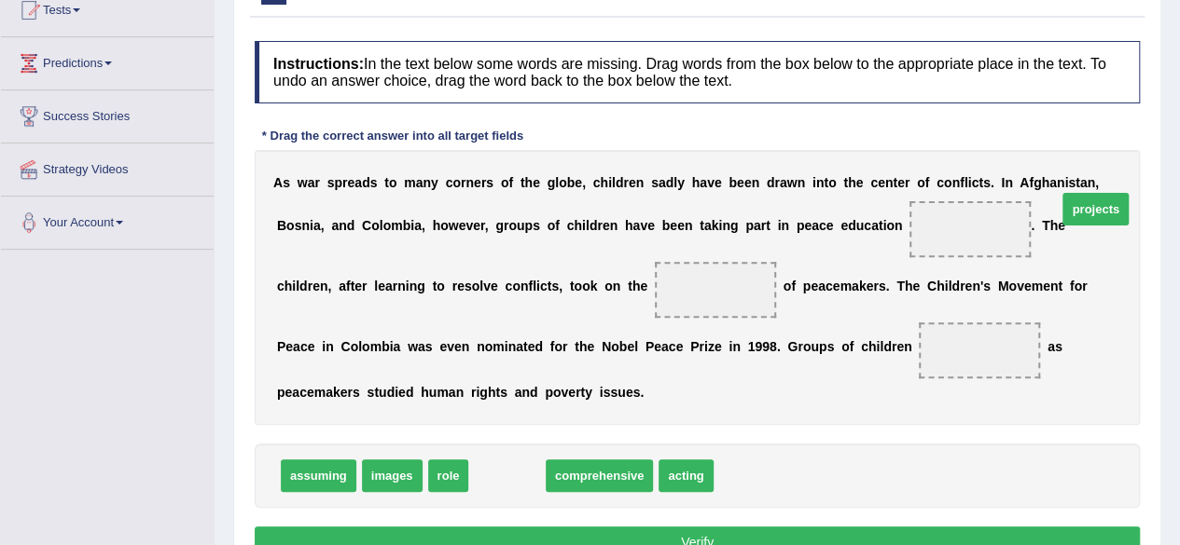
drag, startPoint x: 494, startPoint y: 475, endPoint x: 1108, endPoint y: 190, distance: 676.3
click at [1108, 193] on span "projects" at bounding box center [1095, 209] width 66 height 33
drag, startPoint x: 502, startPoint y: 472, endPoint x: 951, endPoint y: 222, distance: 514.2
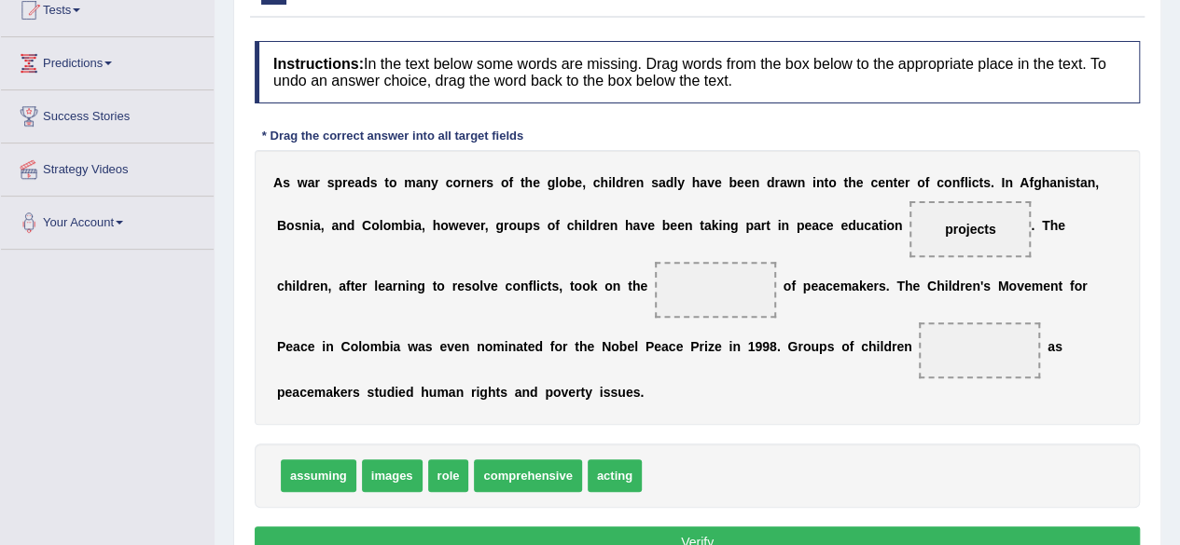
click at [606, 475] on span "acting" at bounding box center [614, 476] width 54 height 33
drag, startPoint x: 449, startPoint y: 480, endPoint x: 712, endPoint y: 307, distance: 315.8
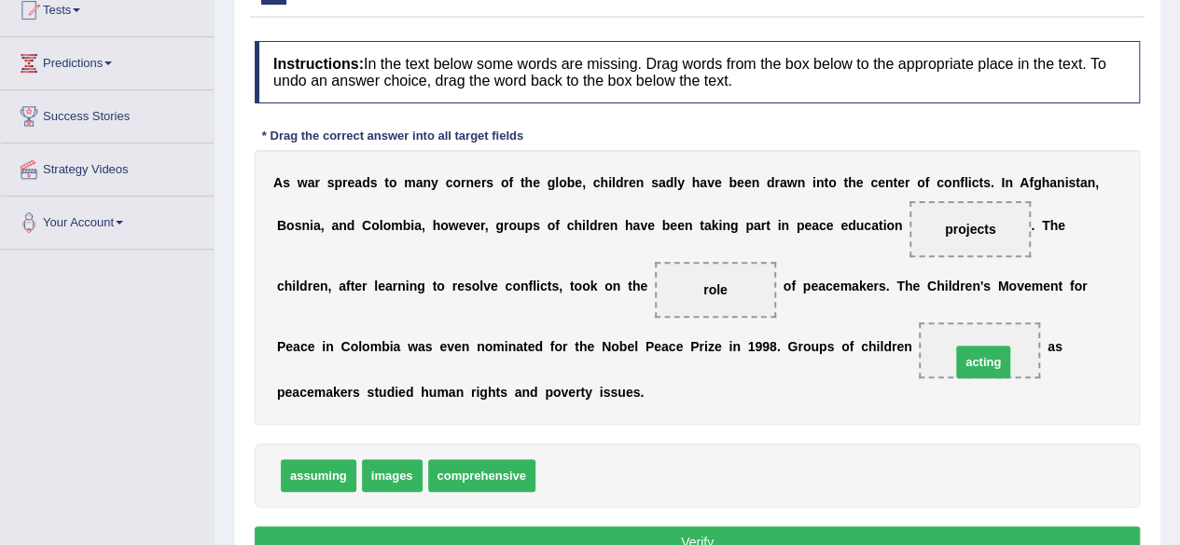
drag, startPoint x: 573, startPoint y: 474, endPoint x: 989, endPoint y: 360, distance: 432.1
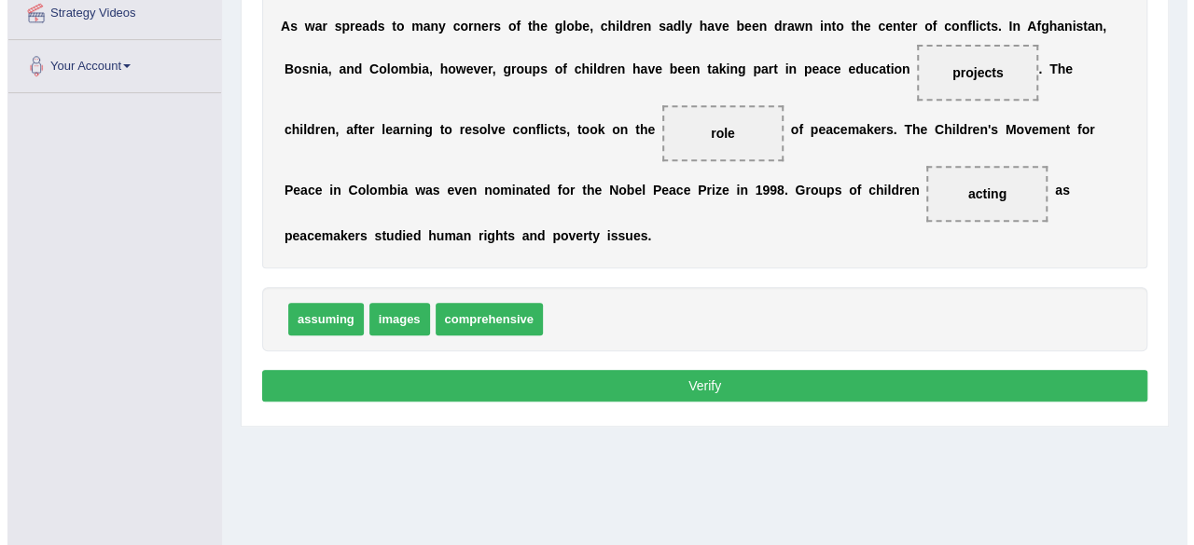
scroll to position [371, 0]
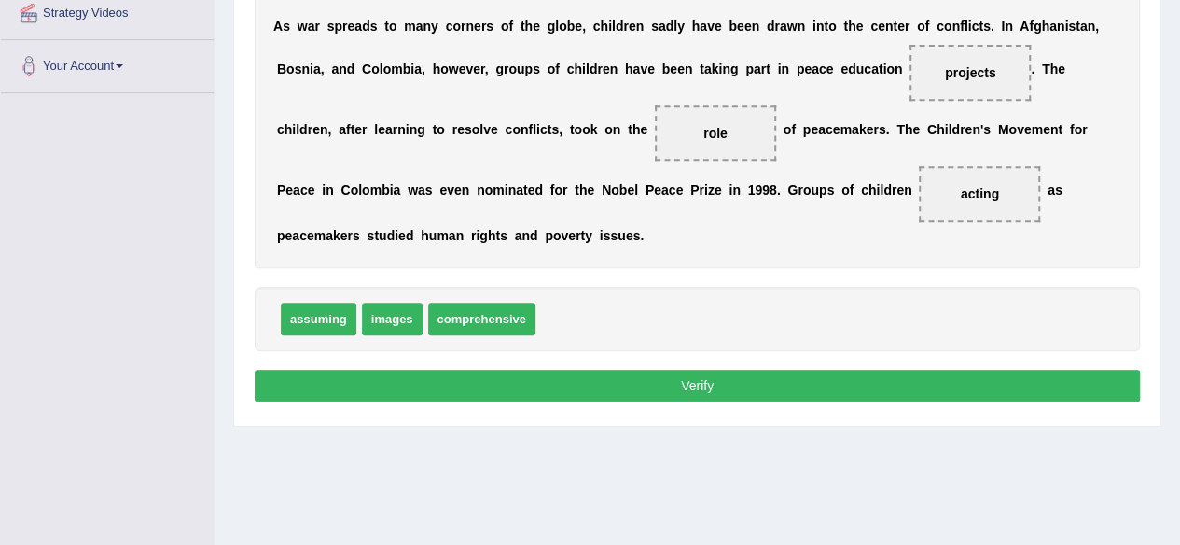
click at [840, 396] on button "Verify" at bounding box center [697, 386] width 885 height 32
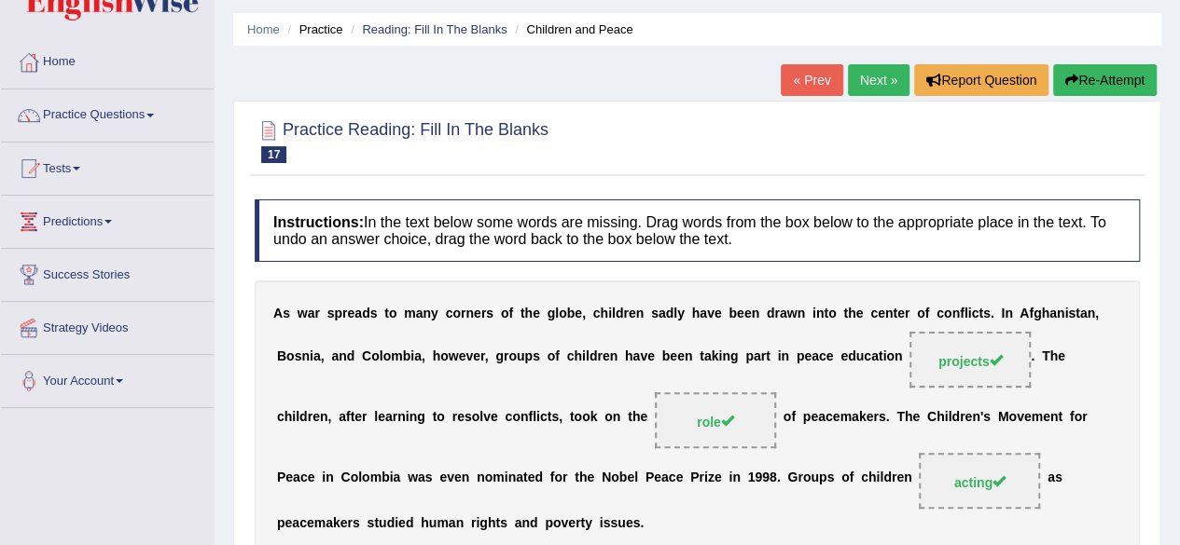
scroll to position [0, 0]
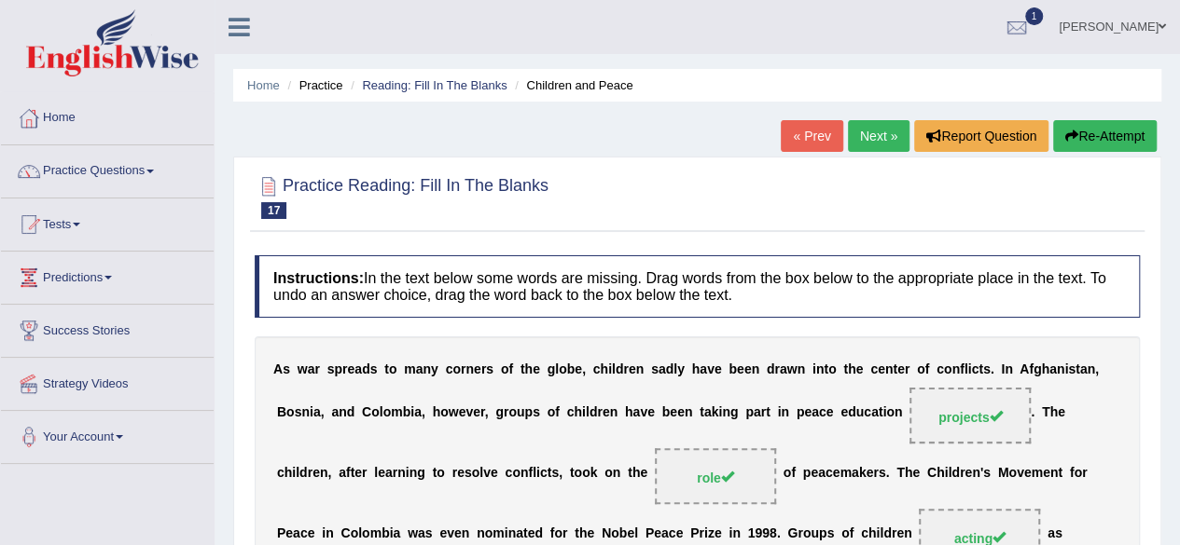
click at [888, 134] on link "Next »" at bounding box center [879, 136] width 62 height 32
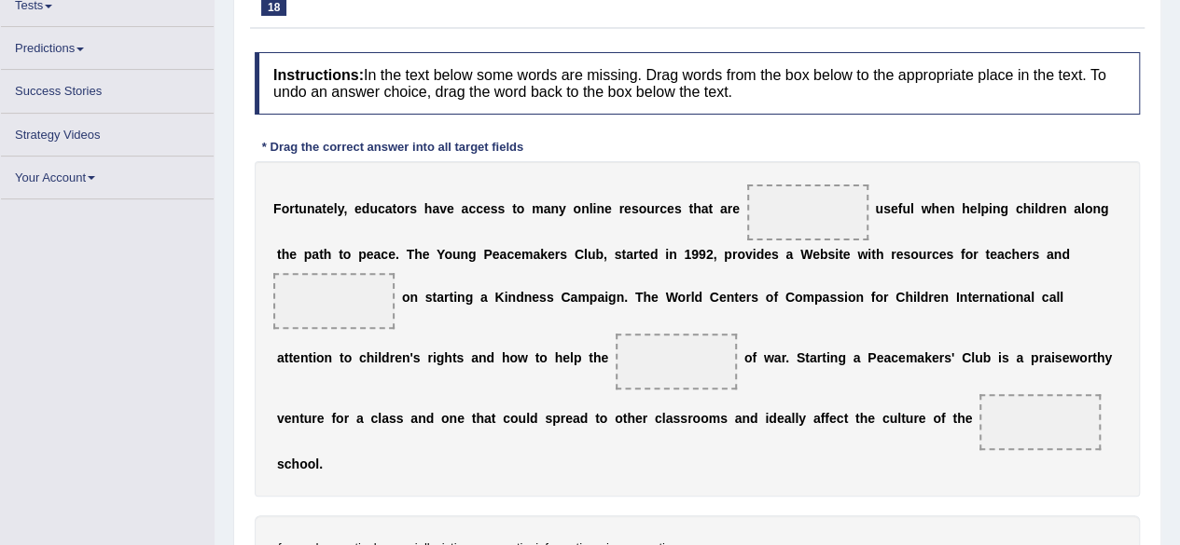
scroll to position [229, 0]
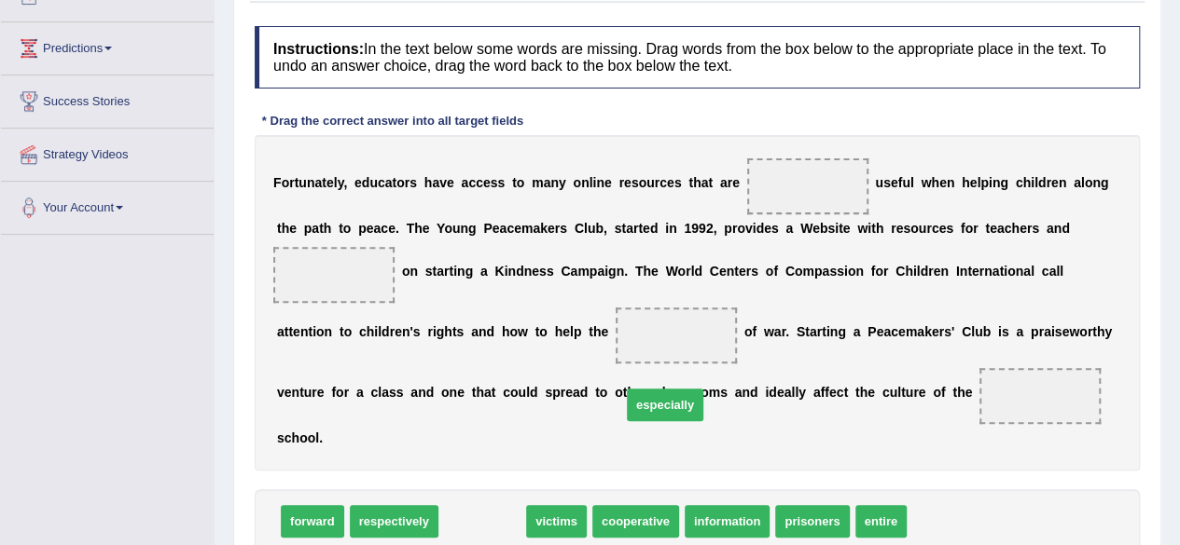
drag, startPoint x: 477, startPoint y: 522, endPoint x: 712, endPoint y: 301, distance: 322.6
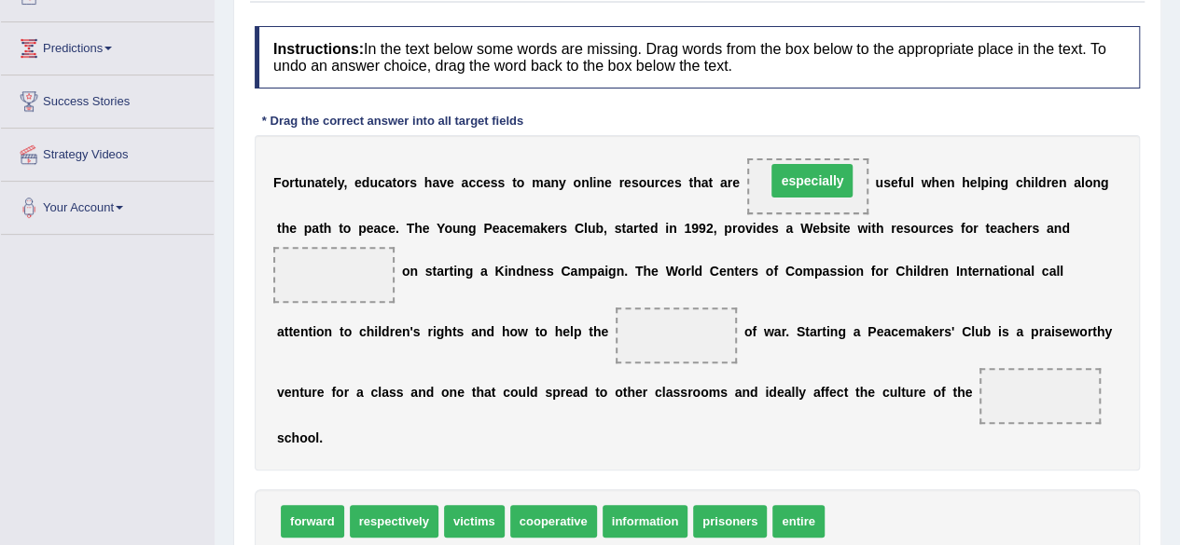
drag, startPoint x: 683, startPoint y: 337, endPoint x: 826, endPoint y: 170, distance: 220.2
click at [324, 280] on span at bounding box center [333, 275] width 121 height 56
click at [313, 280] on span at bounding box center [333, 275] width 121 height 56
click at [305, 279] on span at bounding box center [333, 275] width 121 height 56
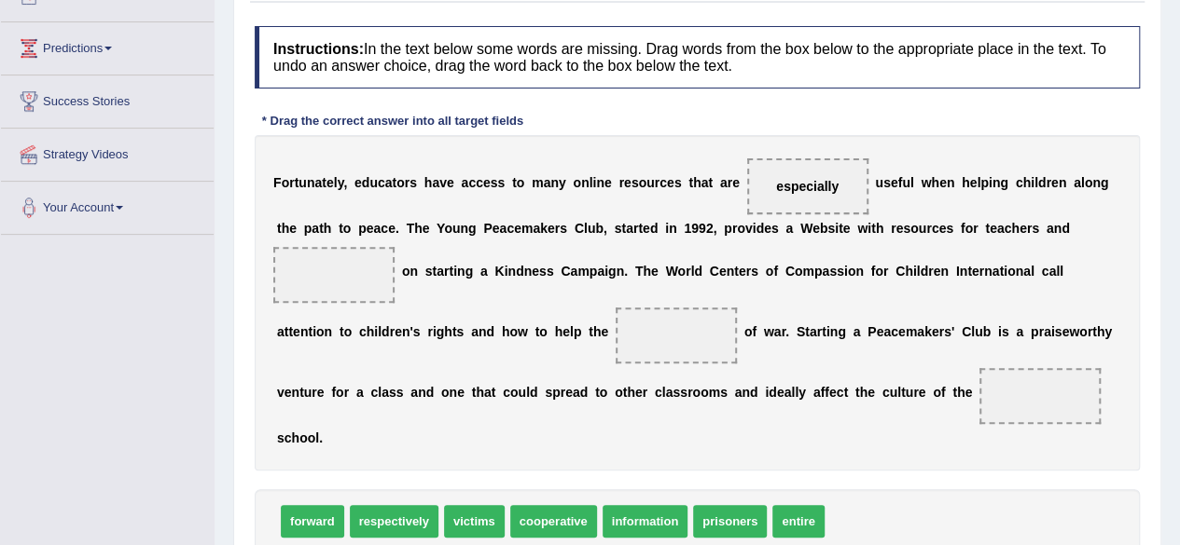
click at [305, 279] on span at bounding box center [333, 275] width 121 height 56
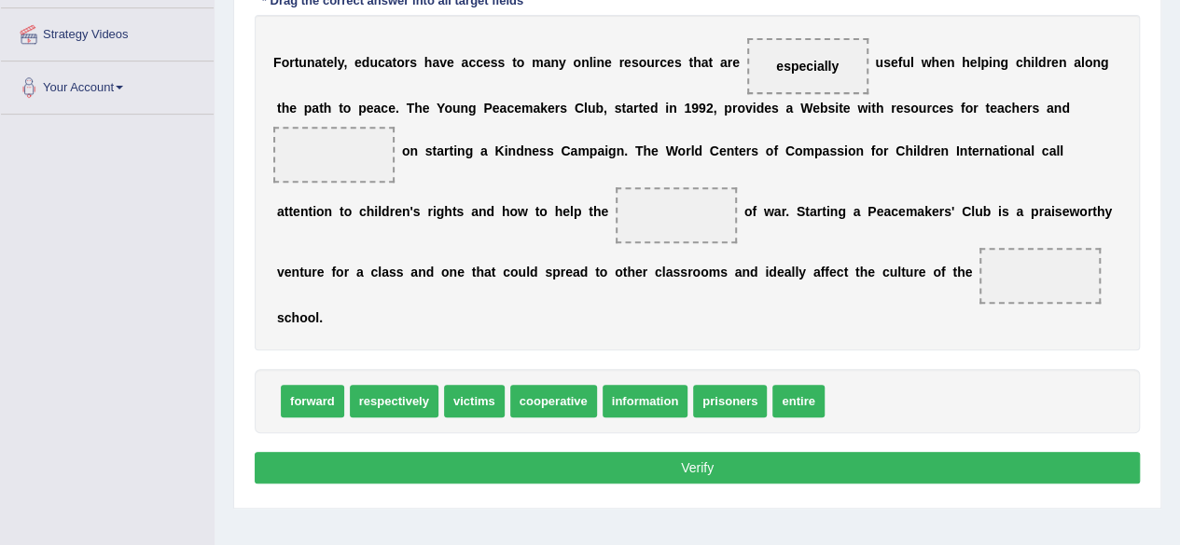
scroll to position [349, 0]
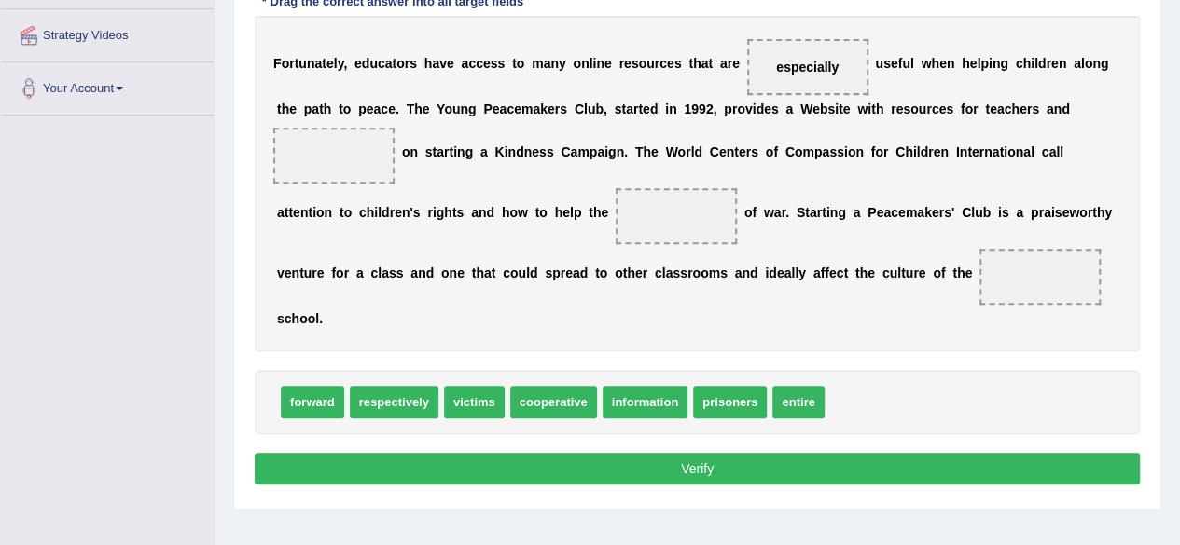
click at [283, 155] on span at bounding box center [333, 156] width 121 height 56
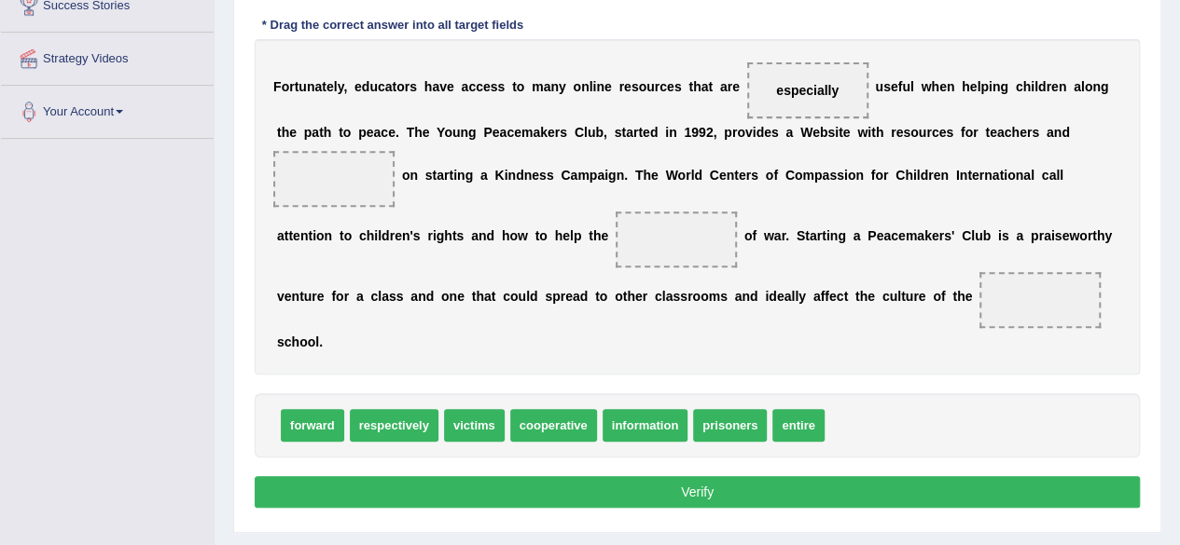
scroll to position [329, 0]
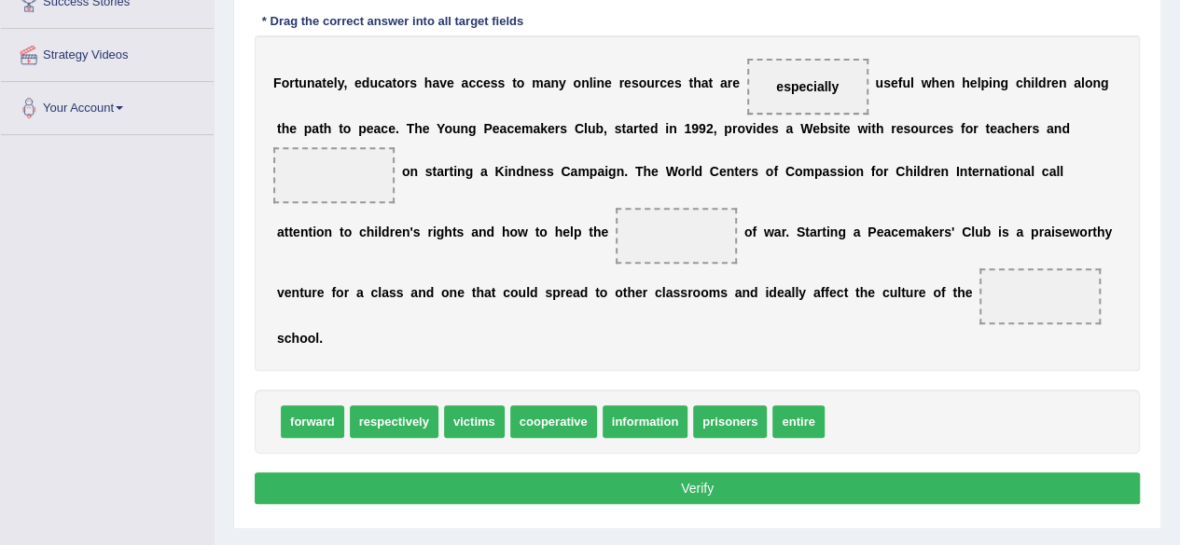
click at [250, 198] on div "Instructions: In the text below some words are missing. Drag words from the box…" at bounding box center [697, 218] width 894 height 602
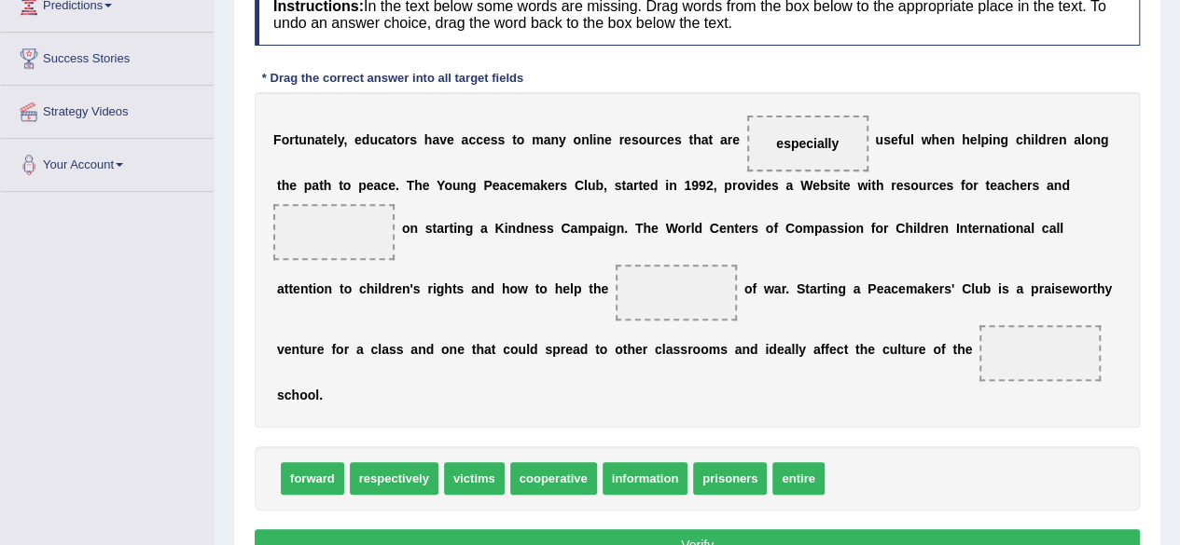
scroll to position [276, 0]
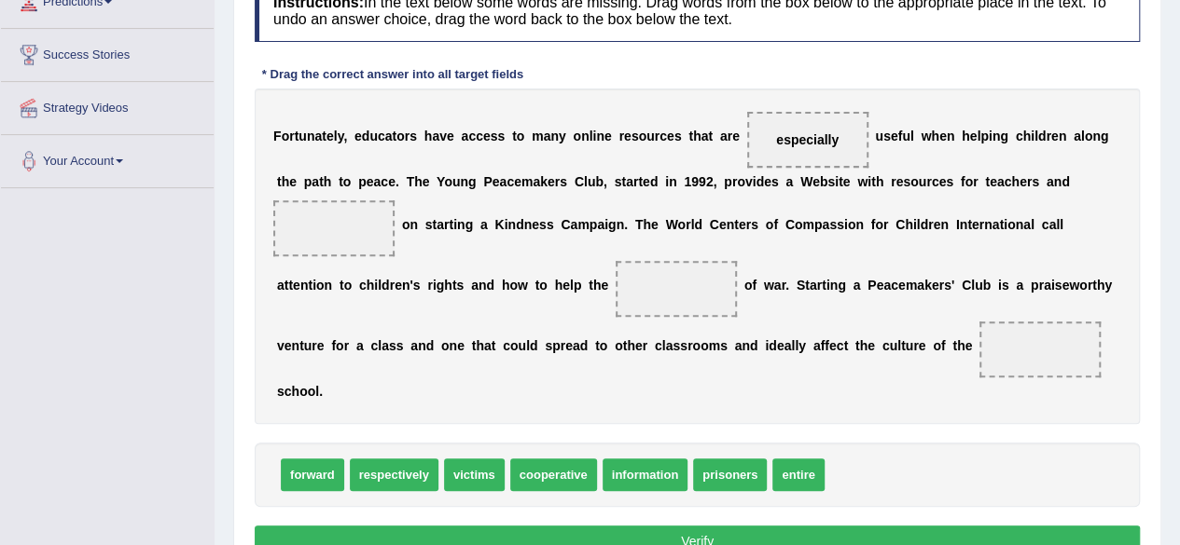
click at [727, 478] on span "prisoners" at bounding box center [730, 475] width 74 height 33
drag, startPoint x: 724, startPoint y: 471, endPoint x: 386, endPoint y: 283, distance: 386.5
click at [386, 283] on span "prisoners" at bounding box center [398, 291] width 74 height 33
drag, startPoint x: 731, startPoint y: 472, endPoint x: 198, endPoint y: 163, distance: 616.2
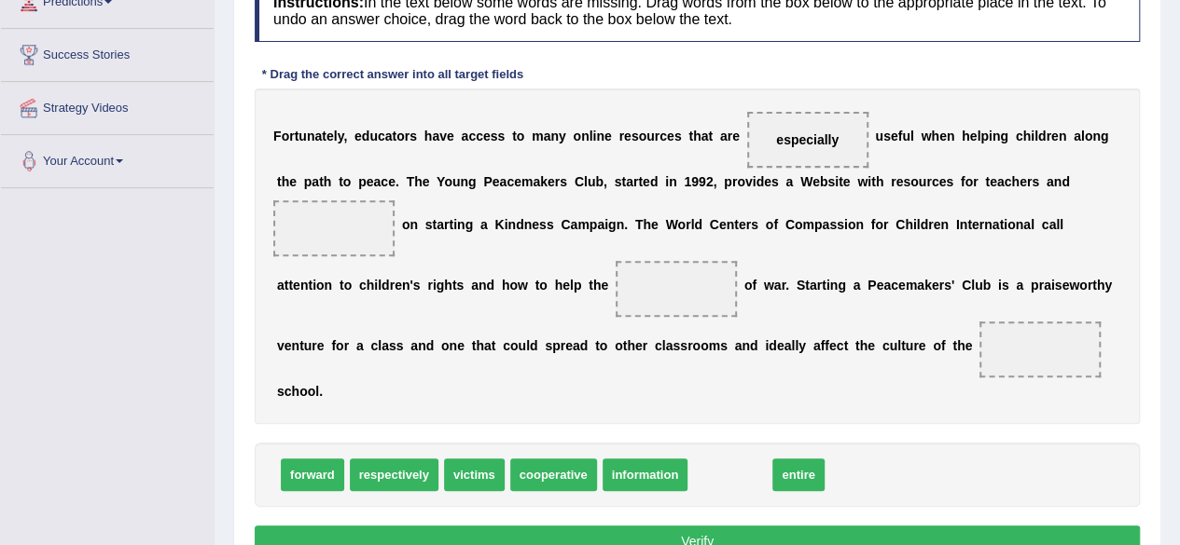
click at [198, 163] on div "Toggle navigation Home Practice Questions Speaking Practice Read Aloud Repeat S…" at bounding box center [590, 209] width 1180 height 970
drag, startPoint x: 255, startPoint y: 214, endPoint x: 126, endPoint y: 146, distance: 145.1
click at [127, 147] on div "Toggle navigation Home Practice Questions Speaking Practice Read Aloud Repeat S…" at bounding box center [590, 209] width 1180 height 970
drag, startPoint x: 740, startPoint y: 475, endPoint x: 344, endPoint y: 225, distance: 468.5
click at [639, 284] on span at bounding box center [675, 289] width 121 height 56
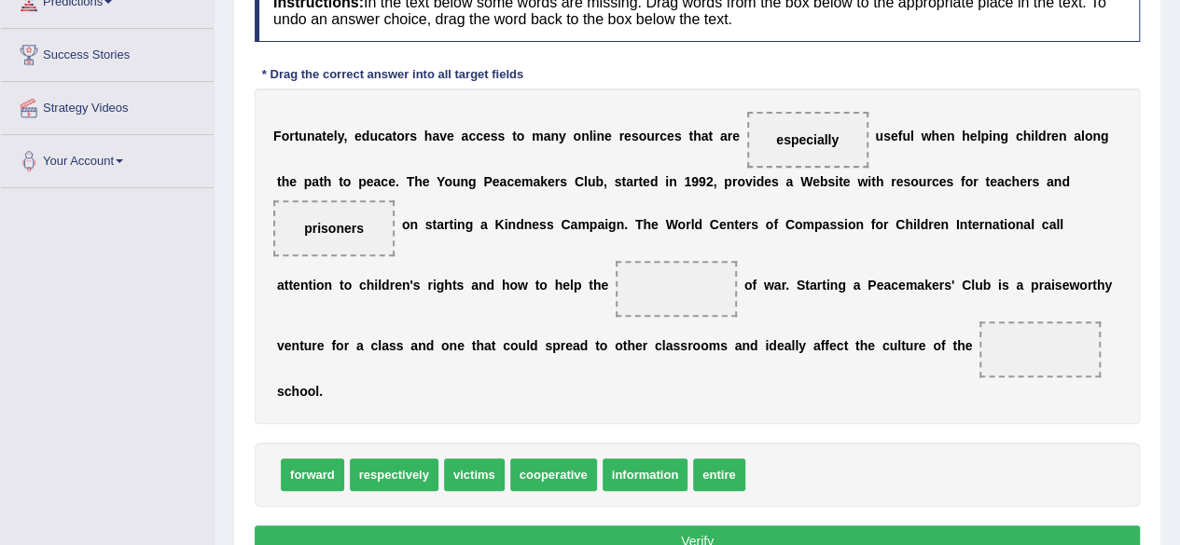
click at [639, 284] on span at bounding box center [675, 289] width 121 height 56
click at [651, 303] on span at bounding box center [675, 289] width 121 height 56
drag, startPoint x: 476, startPoint y: 472, endPoint x: 692, endPoint y: 312, distance: 268.7
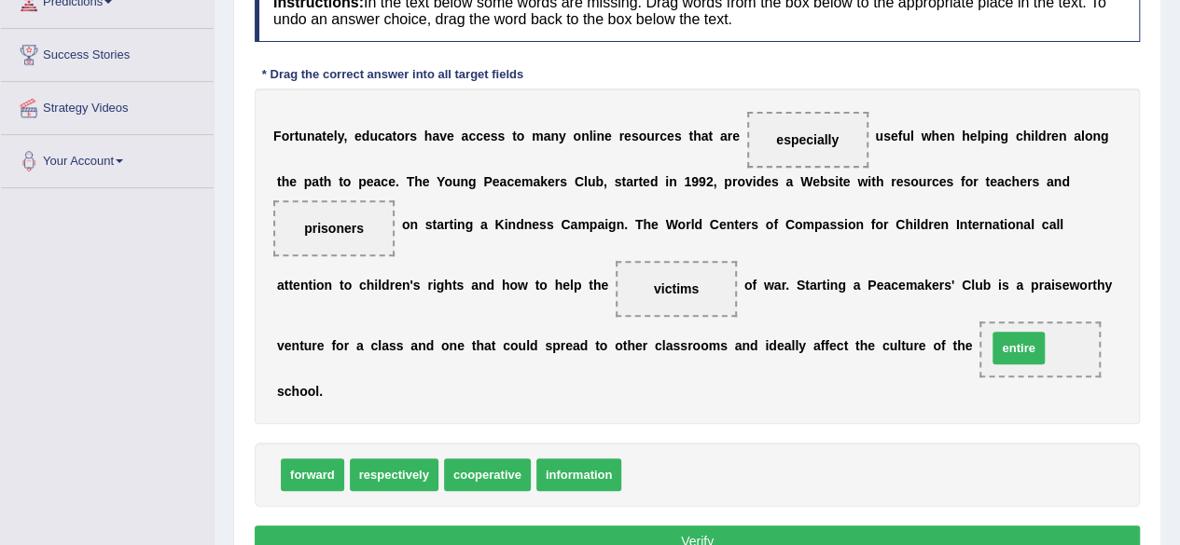
drag, startPoint x: 658, startPoint y: 471, endPoint x: 1024, endPoint y: 341, distance: 387.8
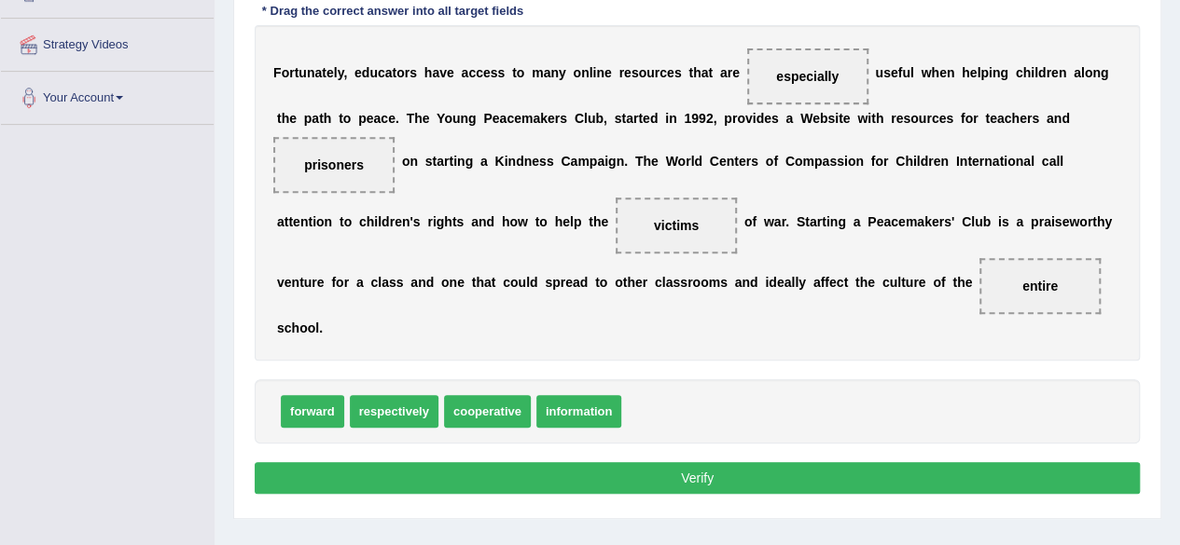
scroll to position [433, 0]
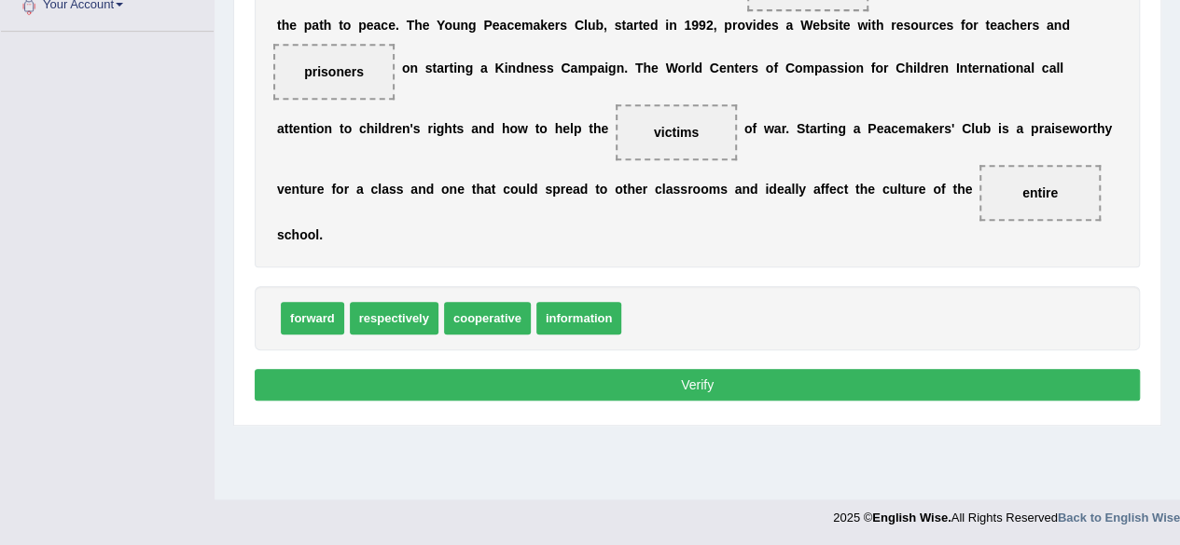
click at [747, 389] on button "Verify" at bounding box center [697, 385] width 885 height 32
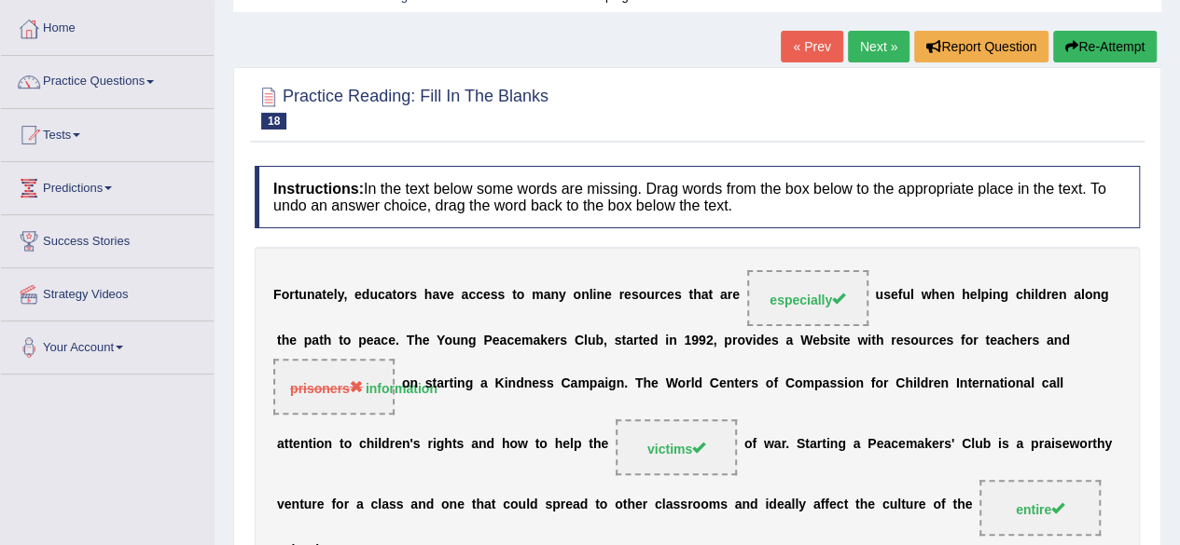
scroll to position [70, 0]
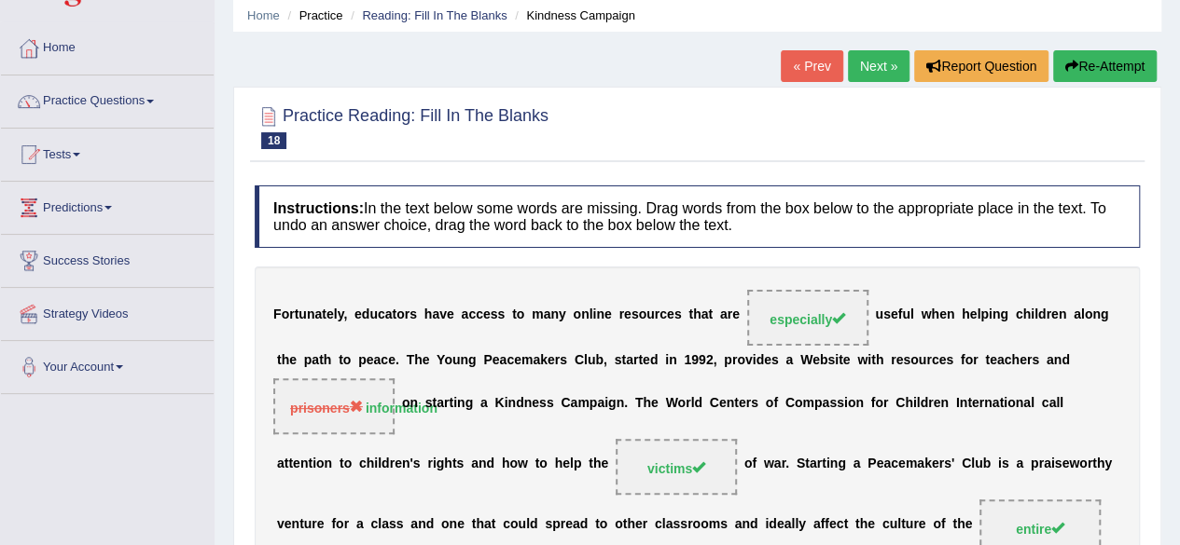
click at [870, 66] on link "Next »" at bounding box center [879, 66] width 62 height 32
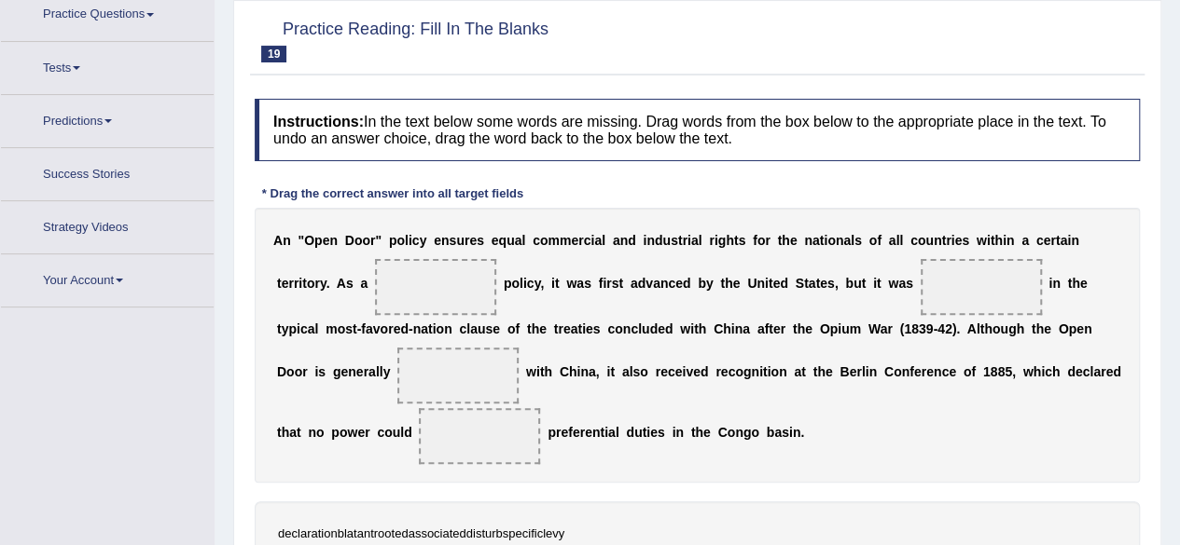
scroll to position [172, 0]
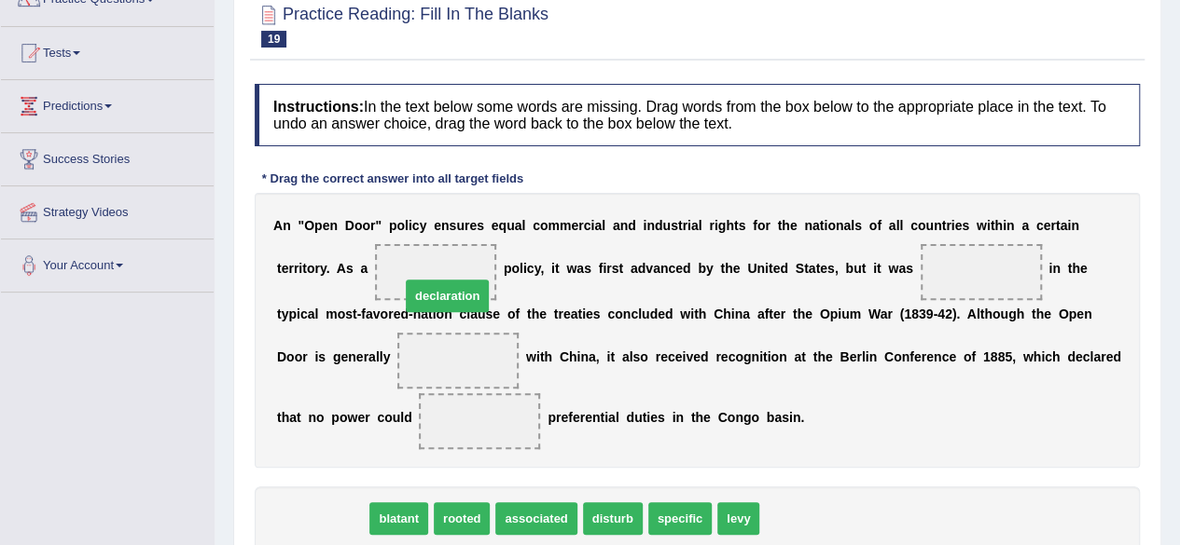
drag, startPoint x: 304, startPoint y: 515, endPoint x: 432, endPoint y: 293, distance: 256.1
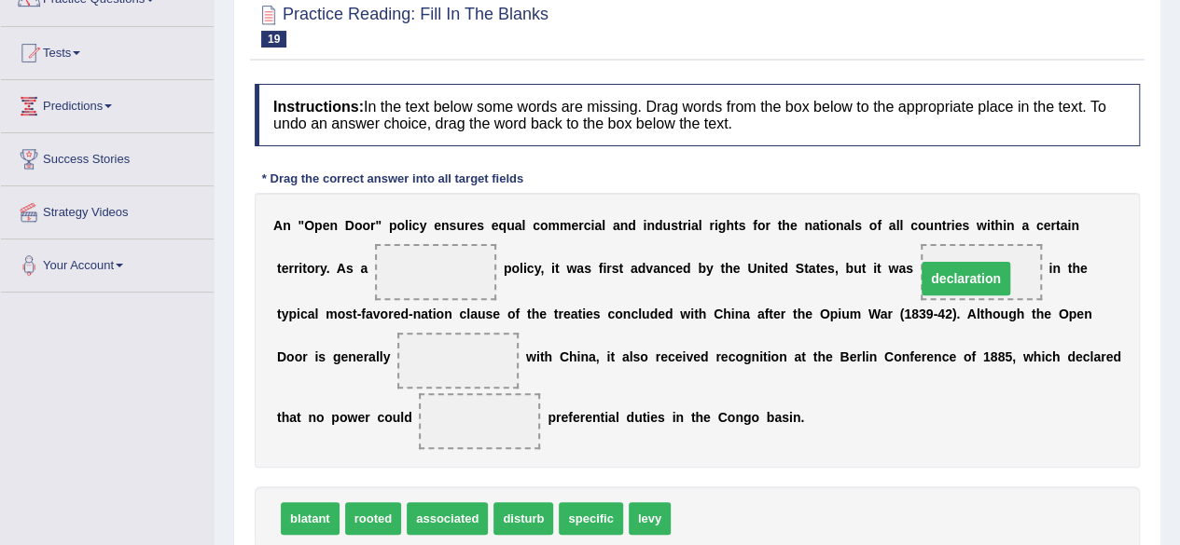
drag, startPoint x: 443, startPoint y: 265, endPoint x: 973, endPoint y: 271, distance: 529.7
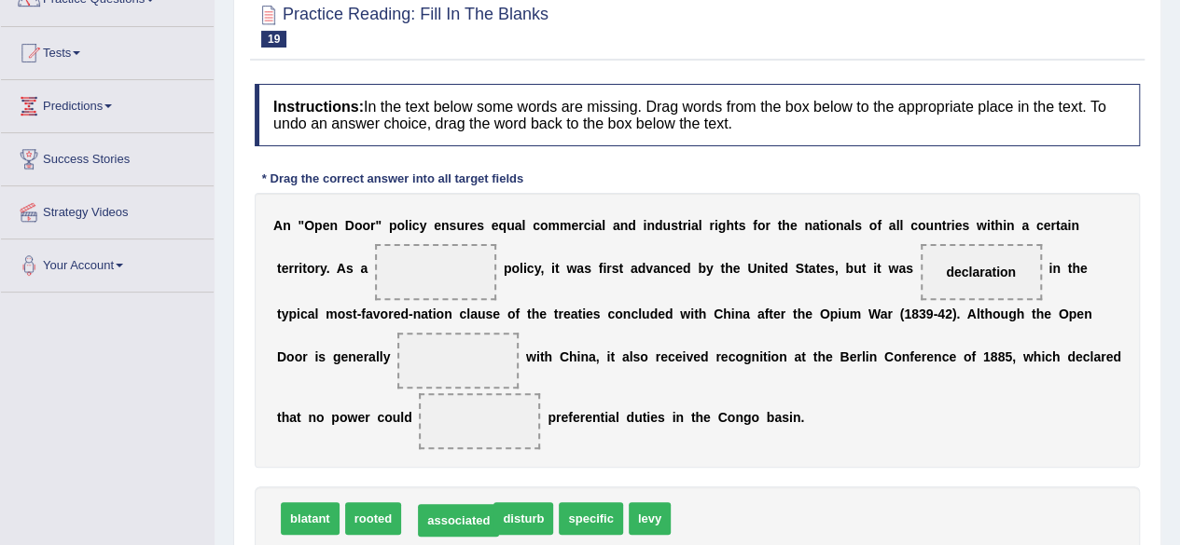
drag, startPoint x: 436, startPoint y: 523, endPoint x: 446, endPoint y: 526, distance: 9.7
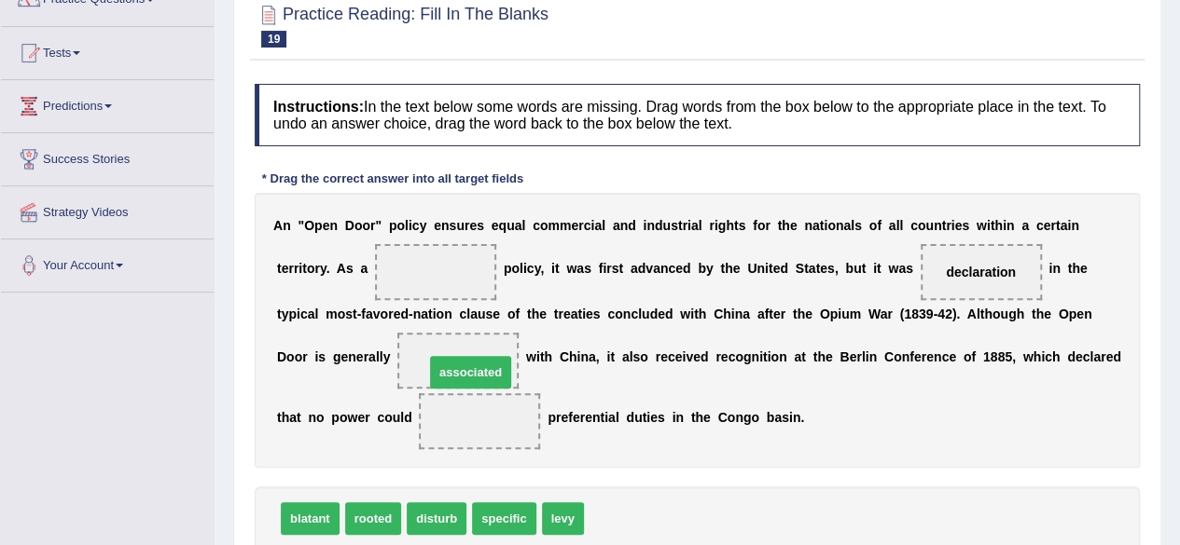
drag, startPoint x: 633, startPoint y: 521, endPoint x: 472, endPoint y: 370, distance: 221.0
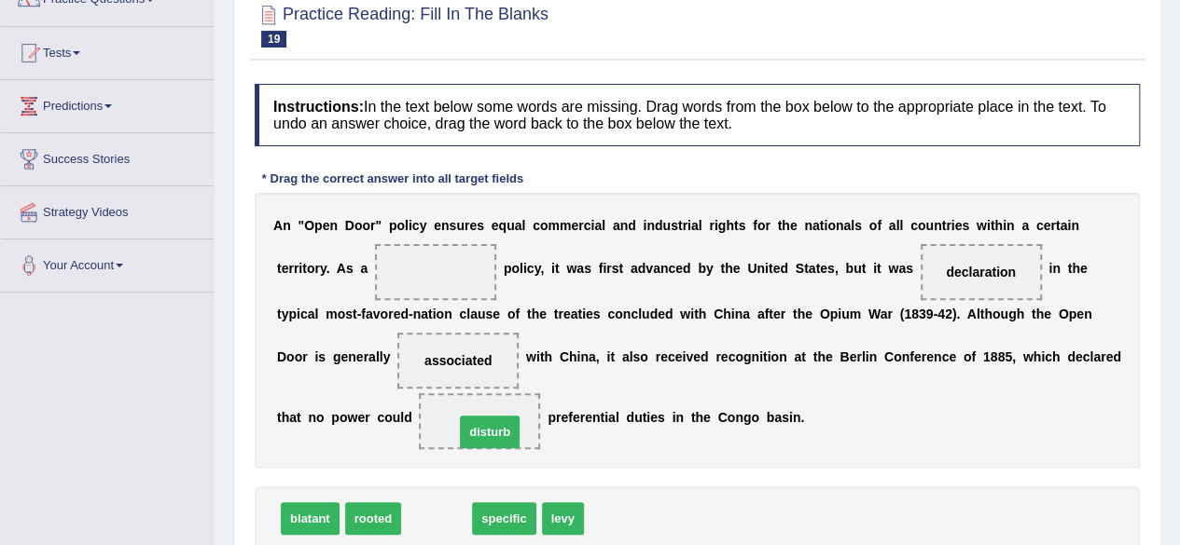
drag, startPoint x: 417, startPoint y: 518, endPoint x: 470, endPoint y: 430, distance: 102.5
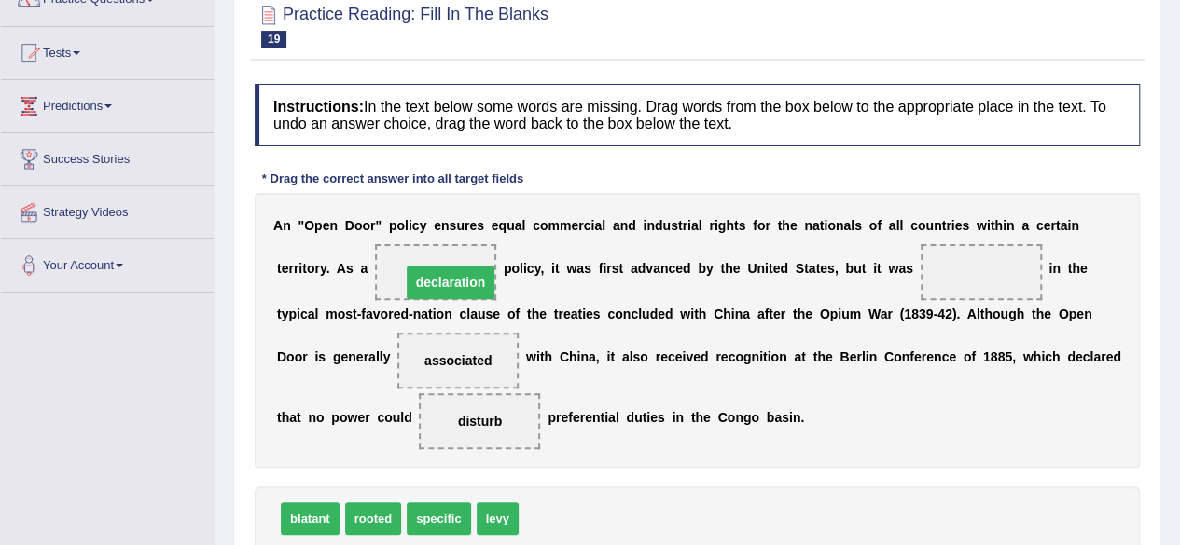
drag, startPoint x: 971, startPoint y: 269, endPoint x: 443, endPoint y: 280, distance: 527.9
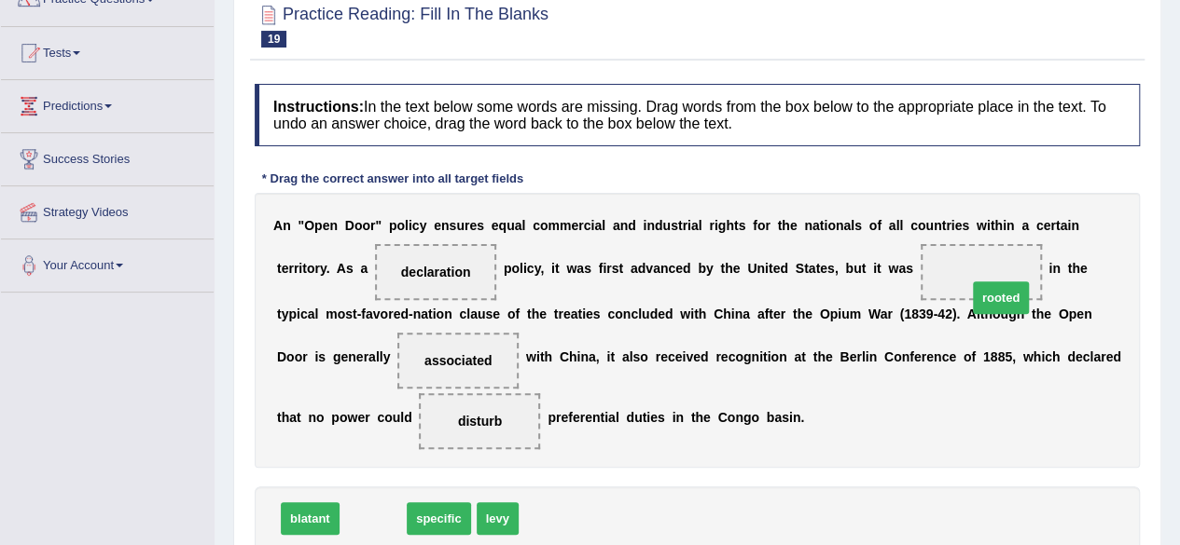
drag, startPoint x: 370, startPoint y: 519, endPoint x: 997, endPoint y: 293, distance: 666.3
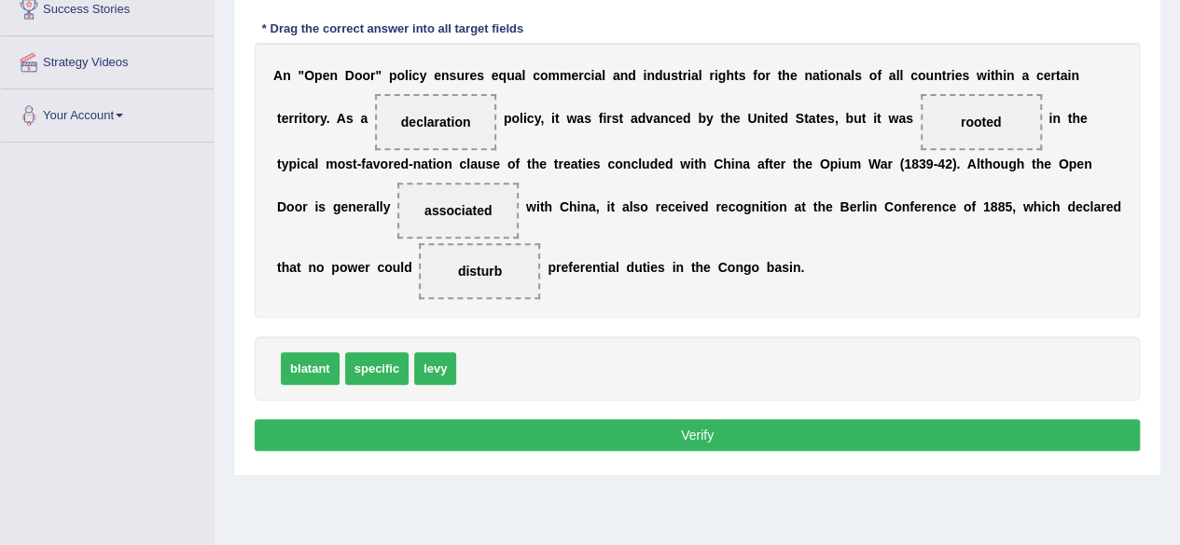
scroll to position [323, 0]
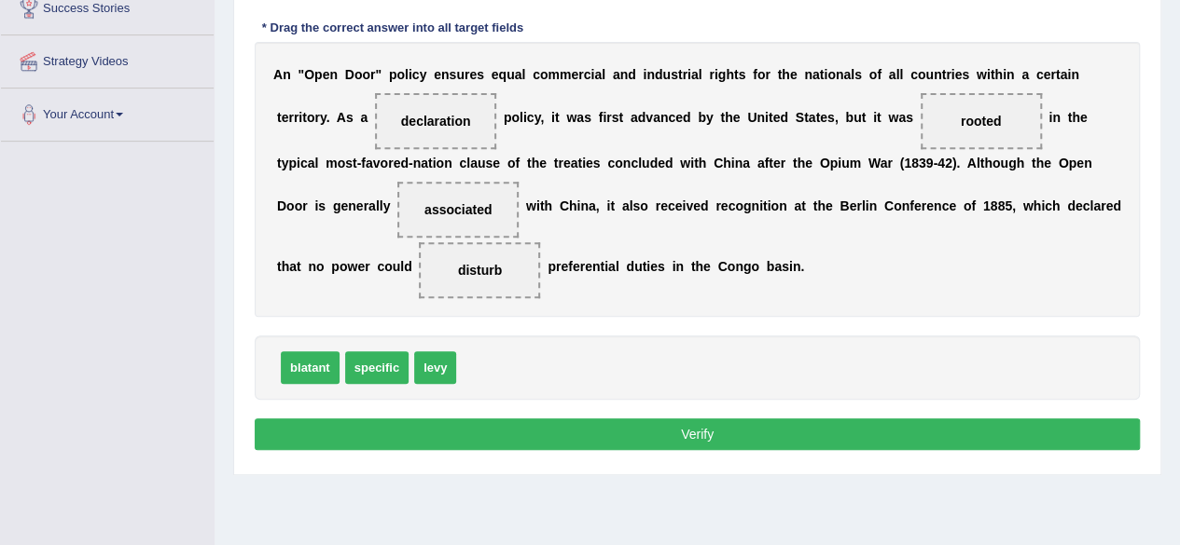
click at [771, 435] on button "Verify" at bounding box center [697, 435] width 885 height 32
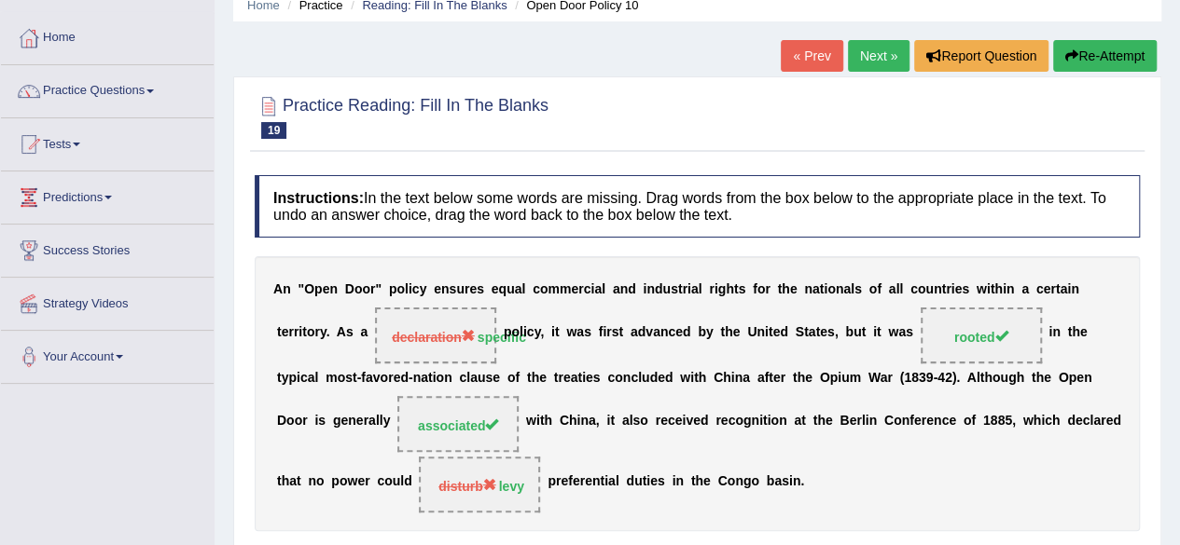
scroll to position [0, 0]
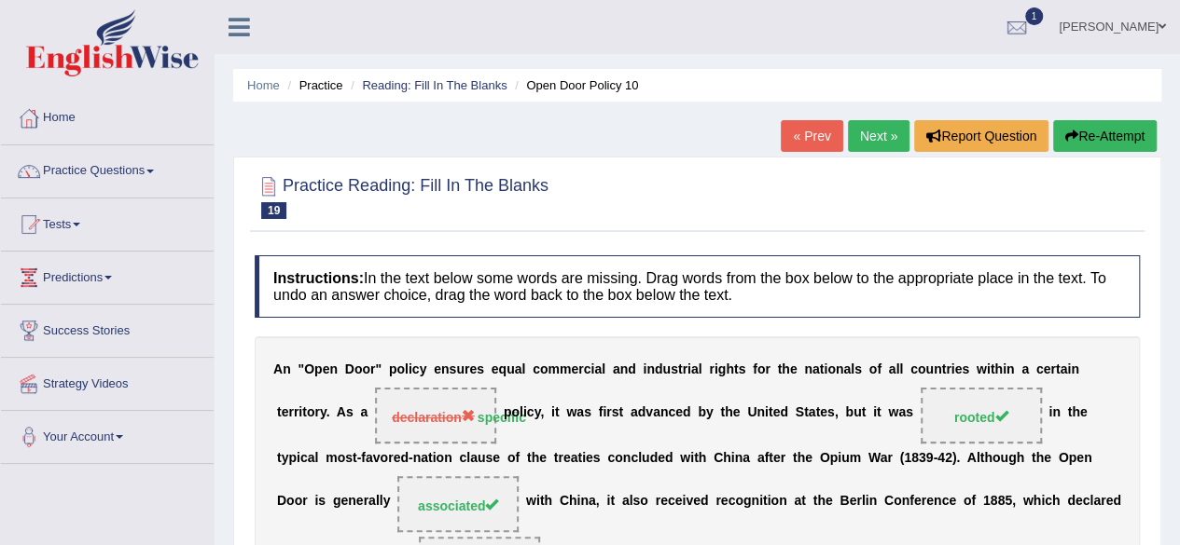
click at [869, 147] on link "Next »" at bounding box center [879, 136] width 62 height 32
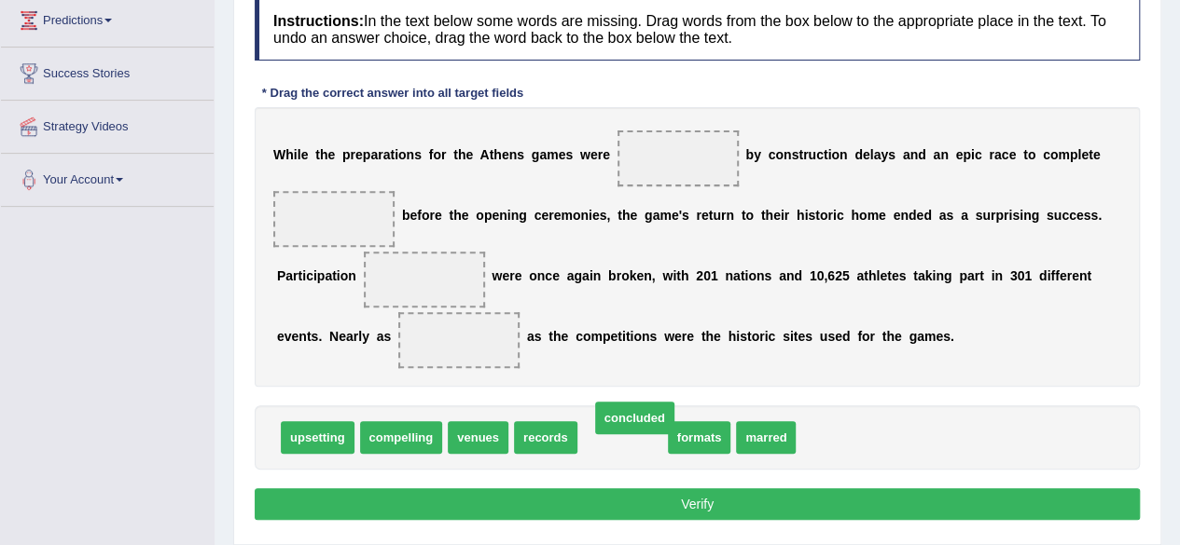
drag, startPoint x: 625, startPoint y: 432, endPoint x: 688, endPoint y: 297, distance: 149.3
click at [674, 402] on span "concluded" at bounding box center [634, 418] width 79 height 33
drag, startPoint x: 619, startPoint y: 434, endPoint x: 682, endPoint y: 152, distance: 288.5
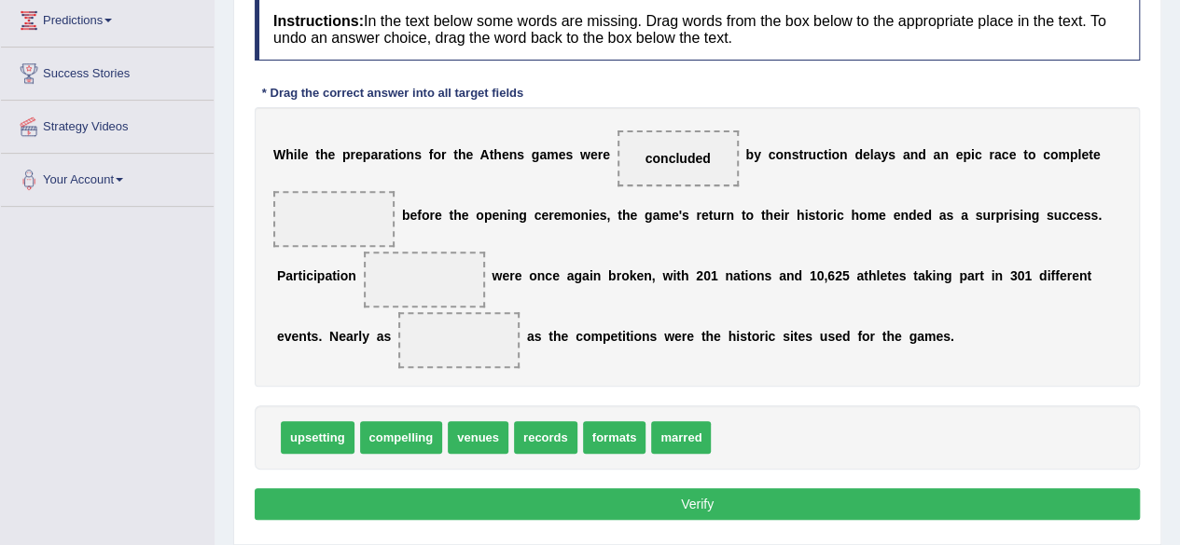
click at [352, 217] on span at bounding box center [333, 219] width 121 height 56
drag, startPoint x: 539, startPoint y: 435, endPoint x: 425, endPoint y: 292, distance: 183.2
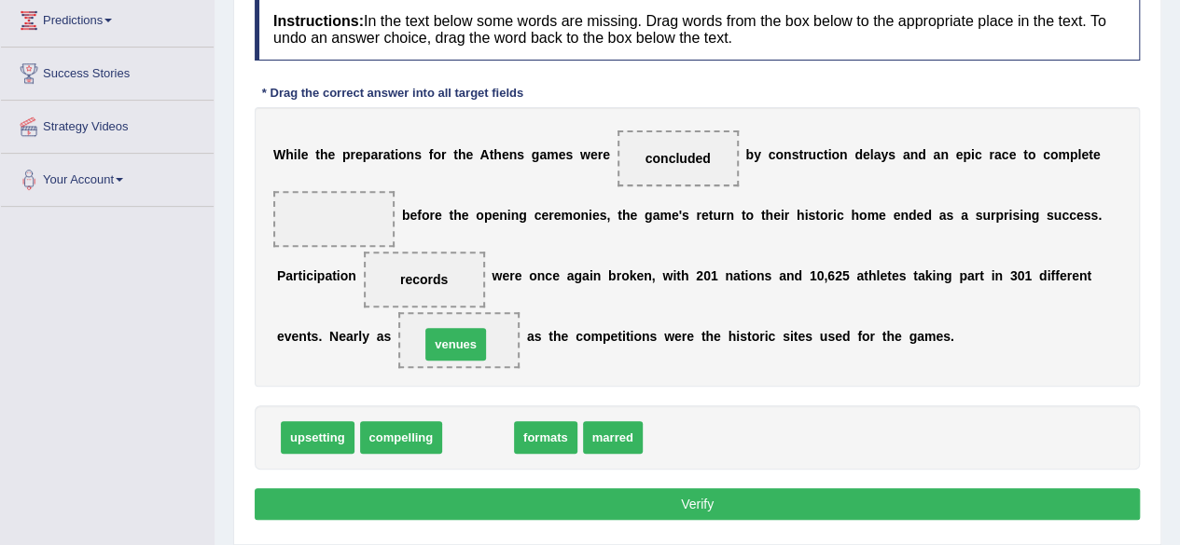
drag, startPoint x: 485, startPoint y: 433, endPoint x: 463, endPoint y: 340, distance: 95.0
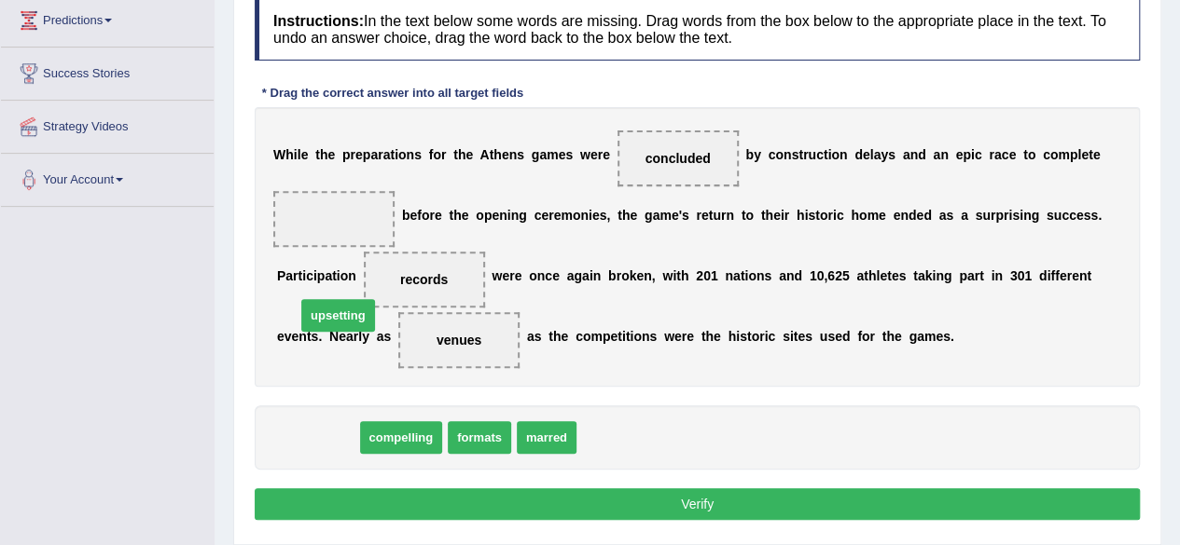
drag, startPoint x: 328, startPoint y: 437, endPoint x: 359, endPoint y: 269, distance: 170.6
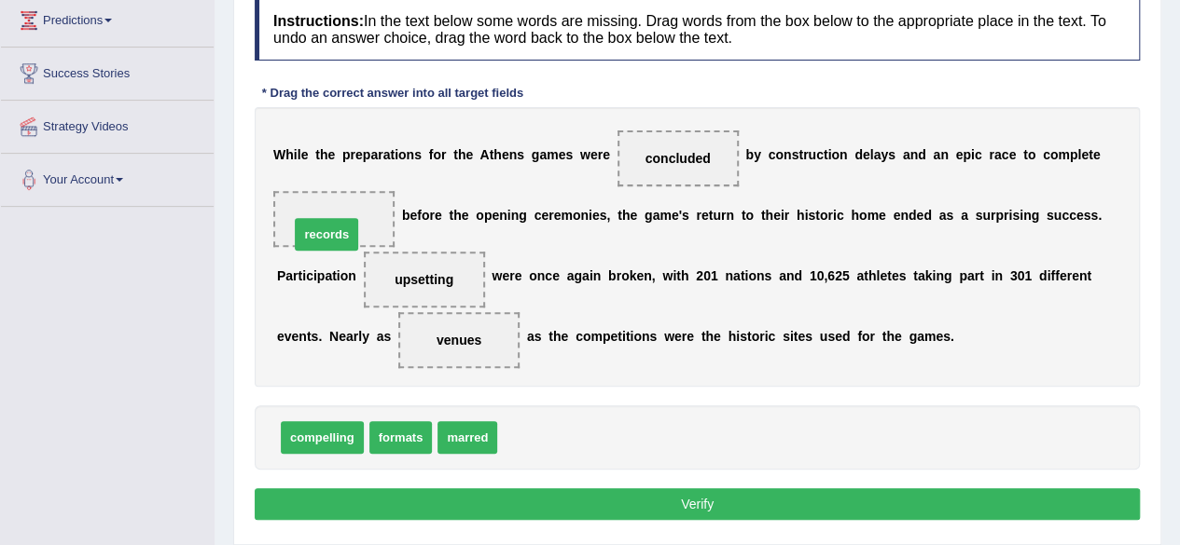
drag, startPoint x: 521, startPoint y: 435, endPoint x: 313, endPoint y: 232, distance: 290.8
click at [815, 501] on button "Verify" at bounding box center [697, 505] width 885 height 32
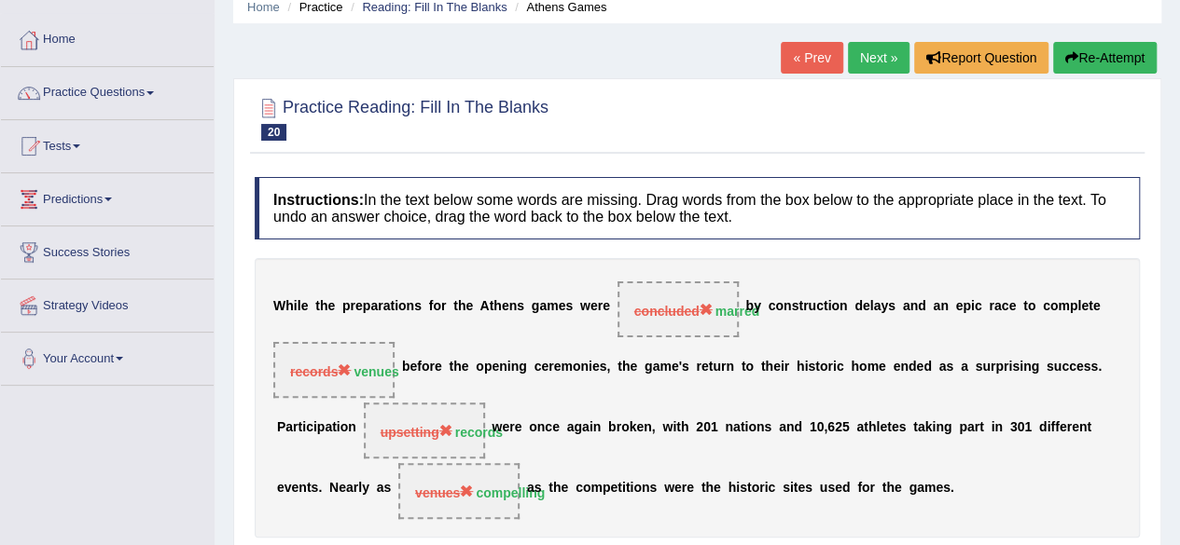
scroll to position [67, 0]
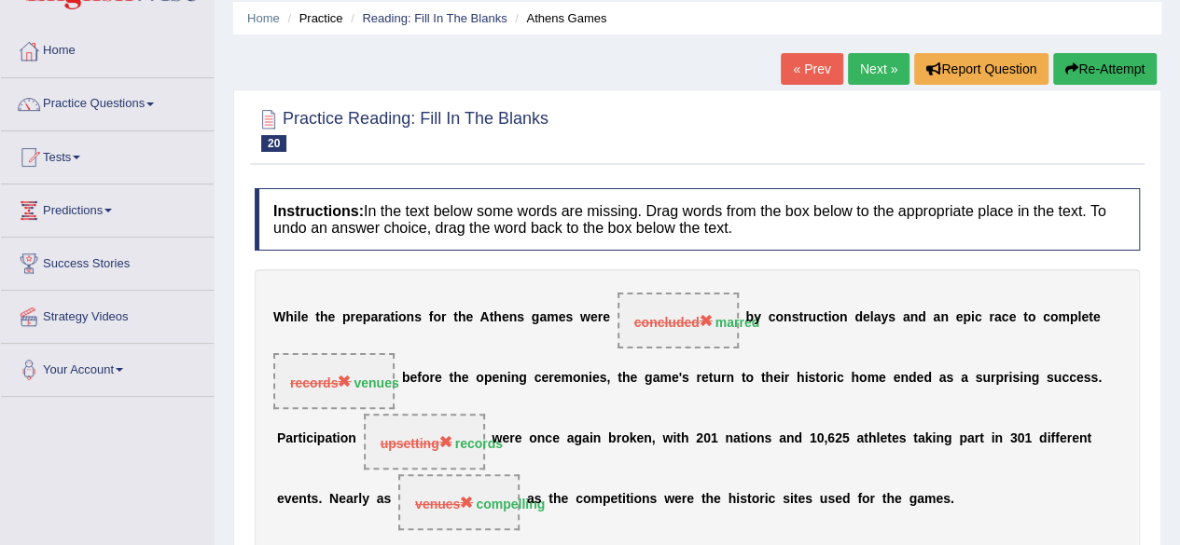
click at [1106, 80] on button "Re-Attempt" at bounding box center [1105, 69] width 104 height 32
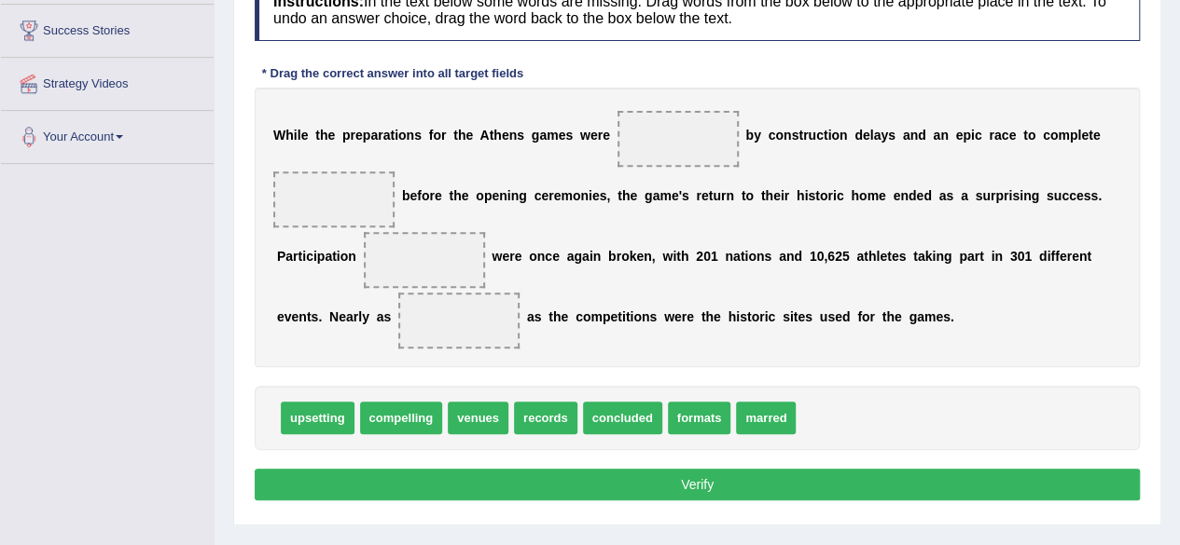
scroll to position [310, 0]
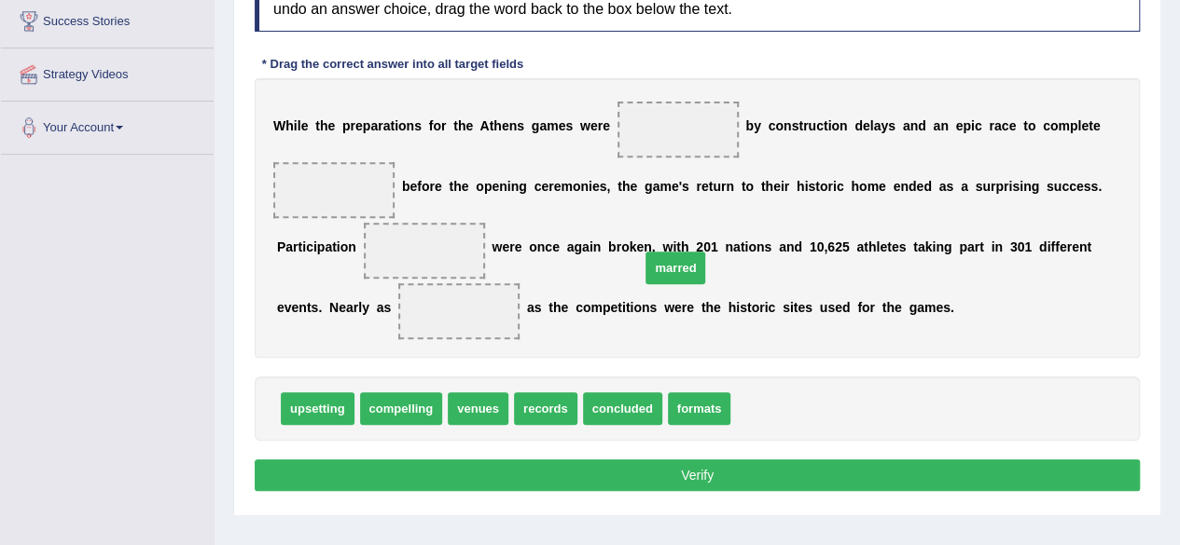
drag, startPoint x: 771, startPoint y: 406, endPoint x: 669, endPoint y: 199, distance: 231.0
click at [669, 252] on span "marred" at bounding box center [675, 268] width 60 height 33
drag, startPoint x: 766, startPoint y: 399, endPoint x: 680, endPoint y: 130, distance: 282.8
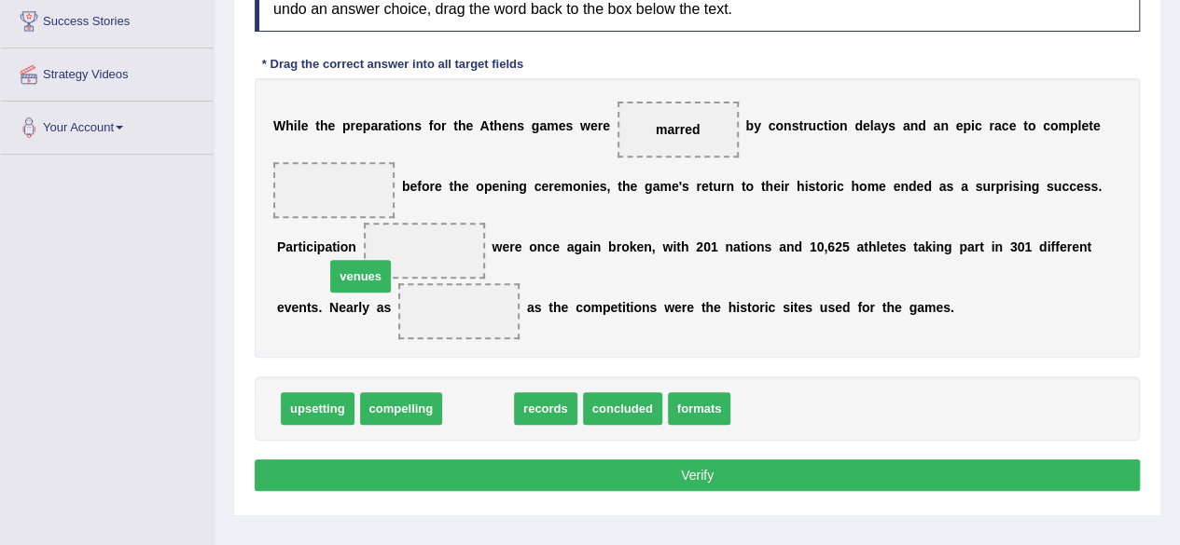
drag, startPoint x: 479, startPoint y: 411, endPoint x: 352, endPoint y: 255, distance: 202.1
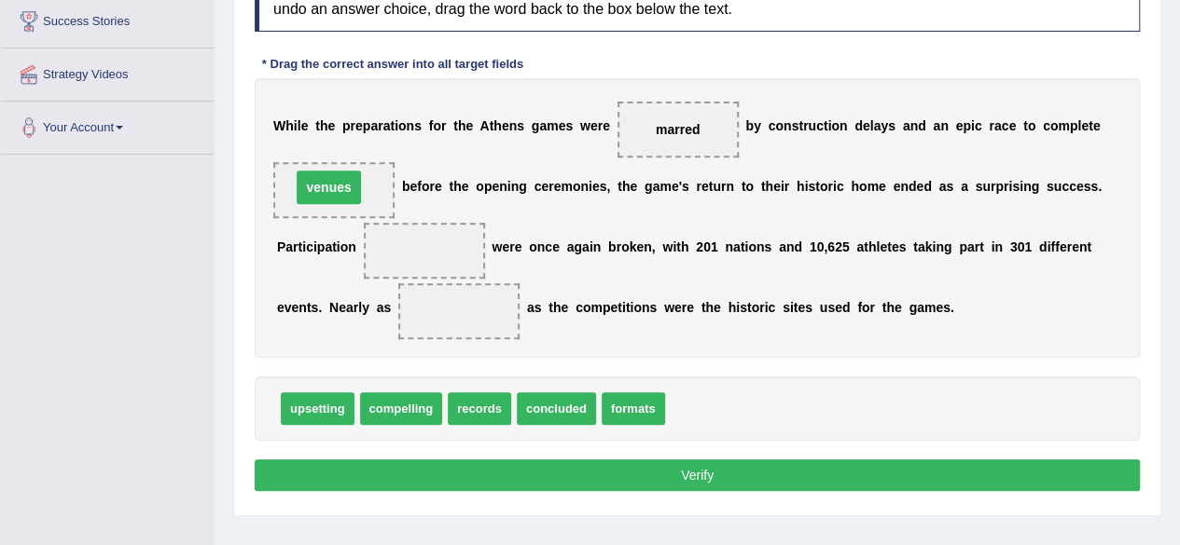
drag, startPoint x: 421, startPoint y: 247, endPoint x: 326, endPoint y: 184, distance: 114.3
click at [395, 238] on span at bounding box center [424, 251] width 121 height 56
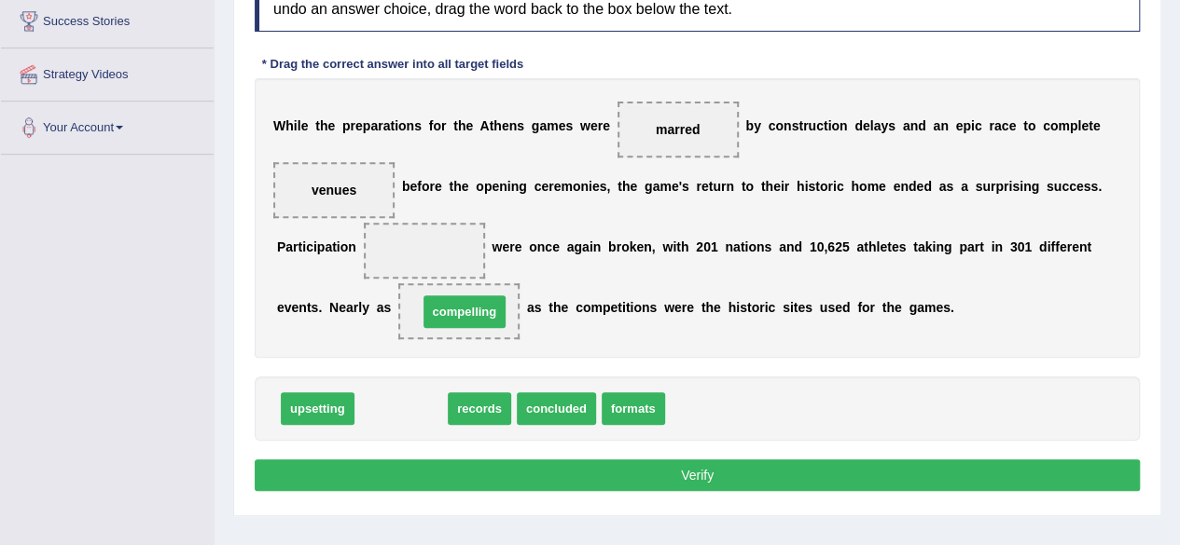
drag, startPoint x: 407, startPoint y: 401, endPoint x: 470, endPoint y: 320, distance: 103.0
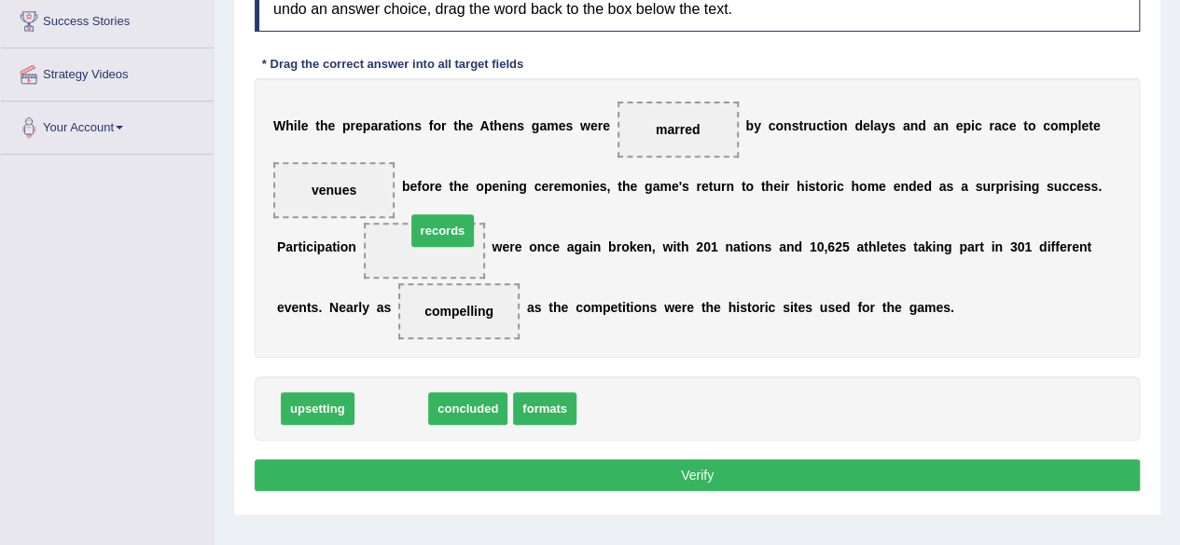
drag, startPoint x: 383, startPoint y: 403, endPoint x: 435, endPoint y: 214, distance: 195.2
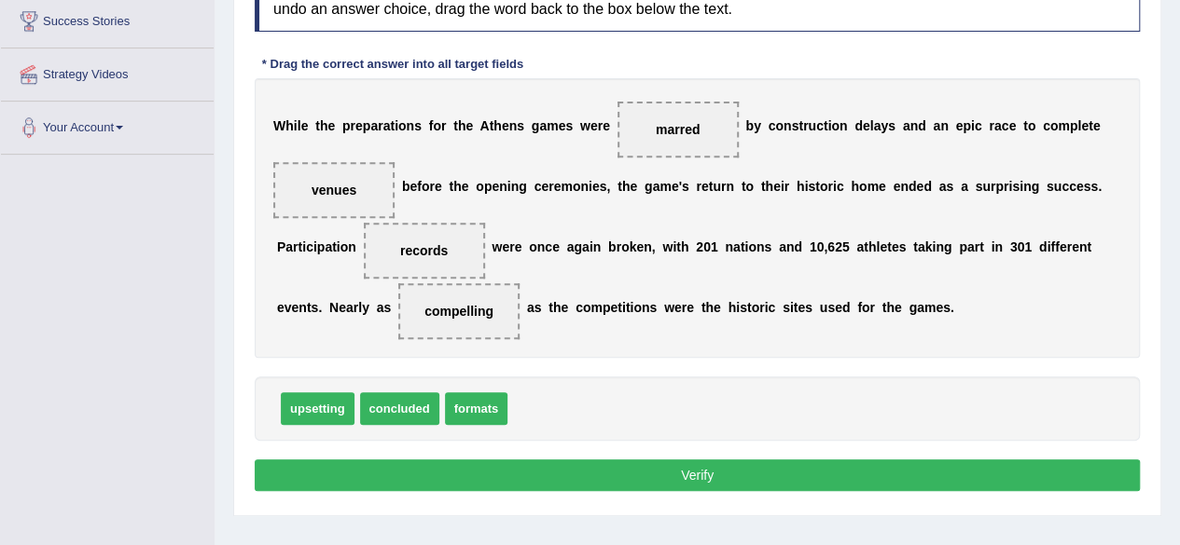
click at [835, 480] on button "Verify" at bounding box center [697, 476] width 885 height 32
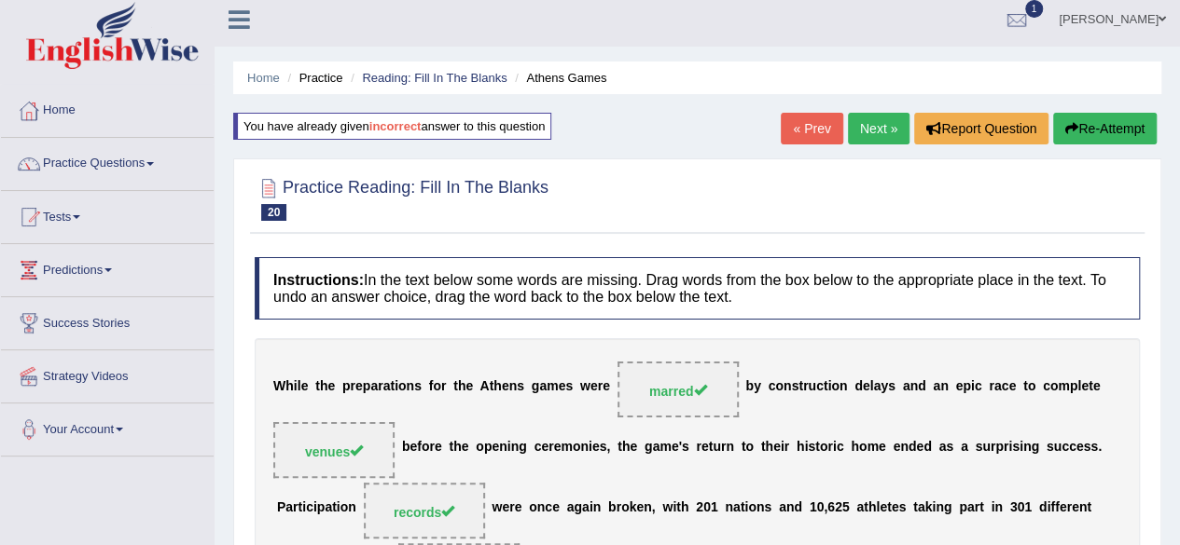
scroll to position [0, 0]
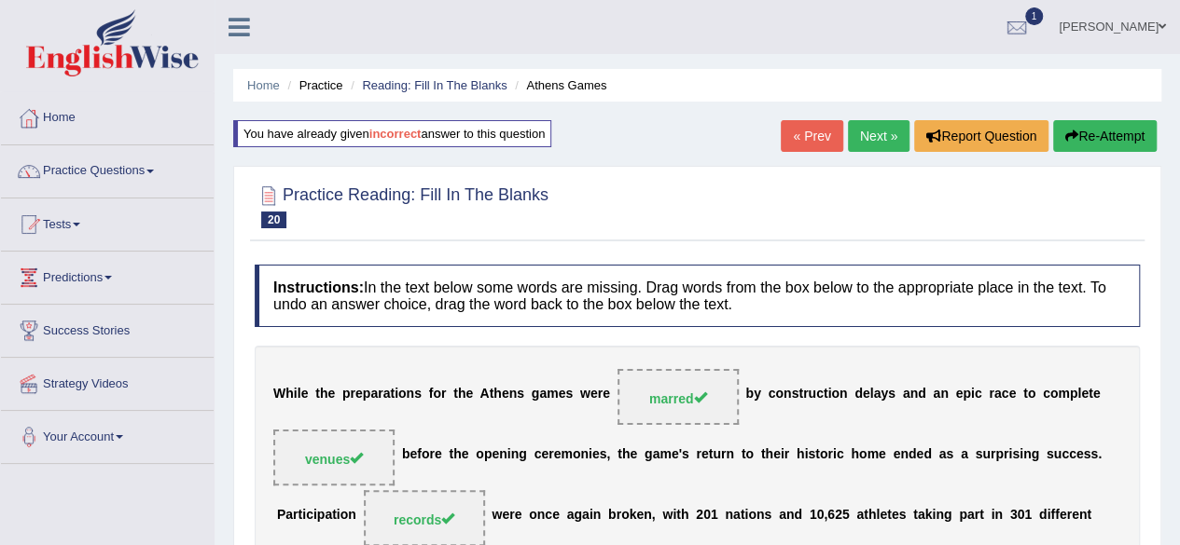
click at [872, 134] on link "Next »" at bounding box center [879, 136] width 62 height 32
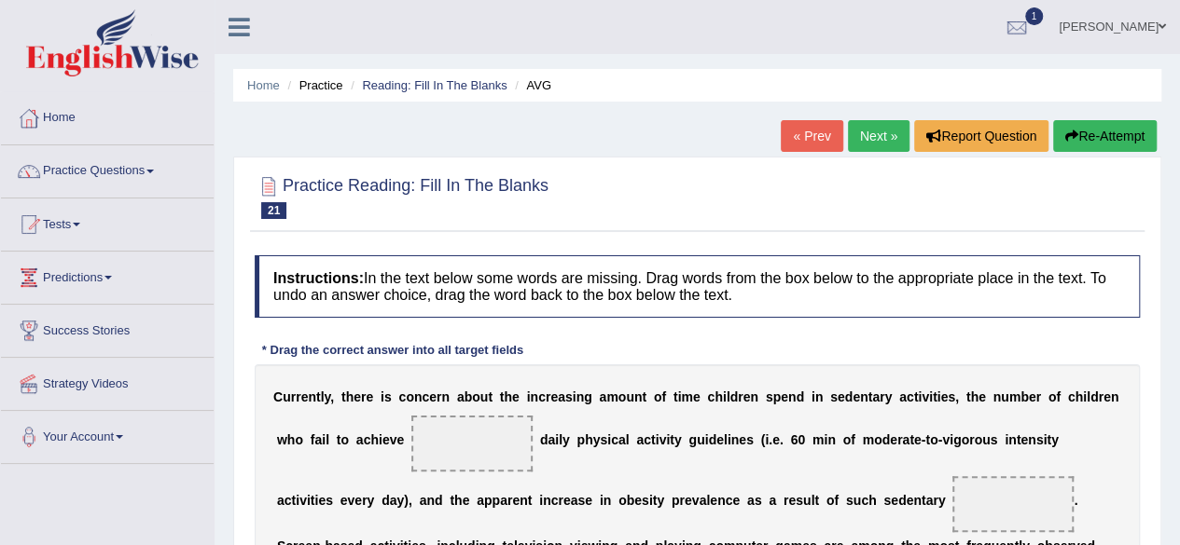
click at [170, 179] on link "Practice Questions" at bounding box center [107, 168] width 213 height 47
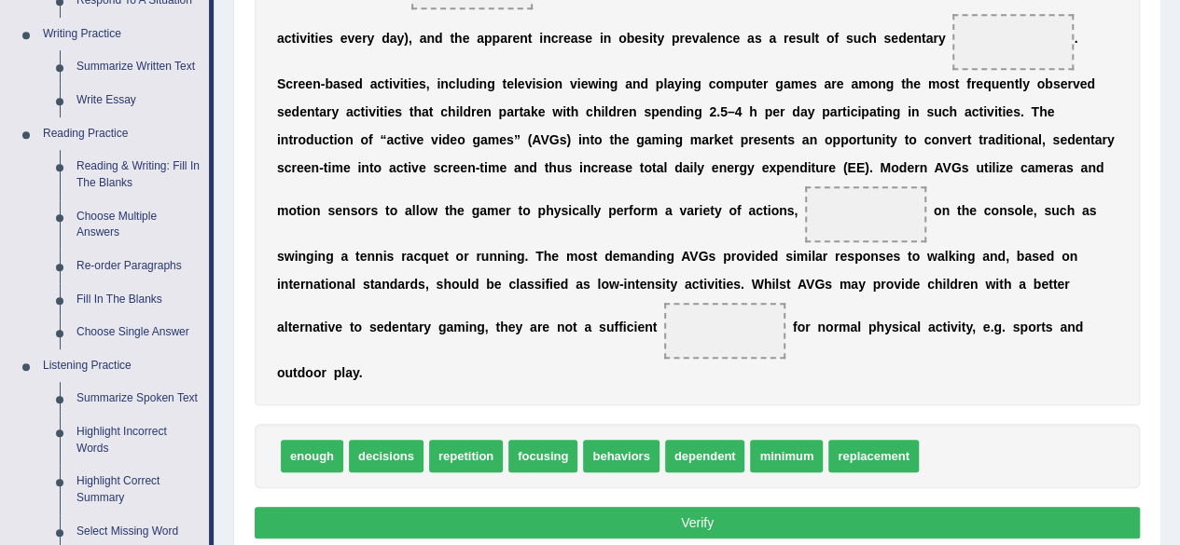
scroll to position [450, 0]
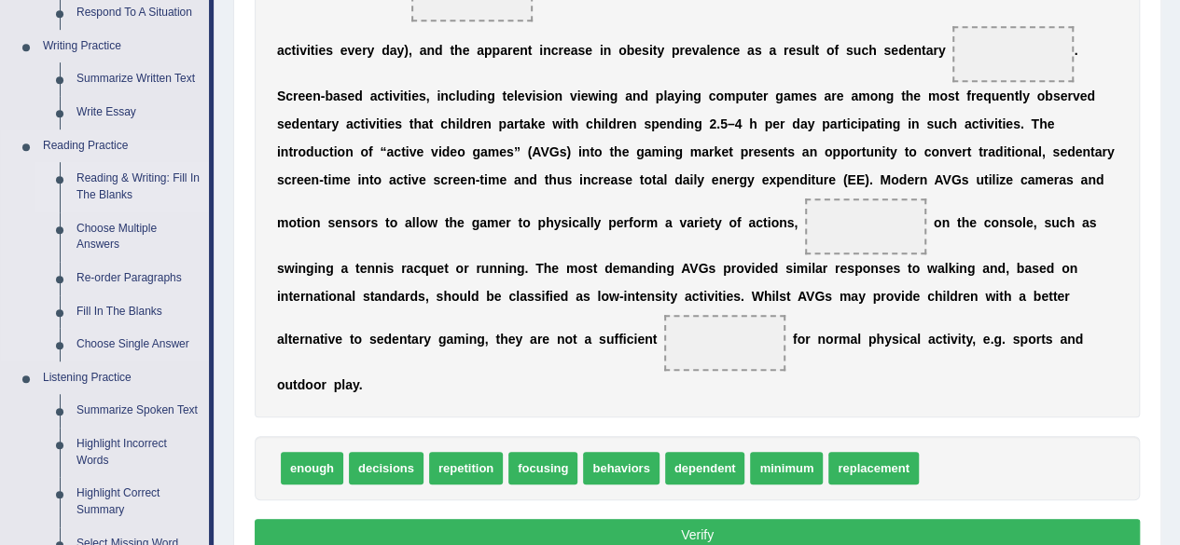
click at [93, 186] on link "Reading & Writing: Fill In The Blanks" at bounding box center [138, 186] width 141 height 49
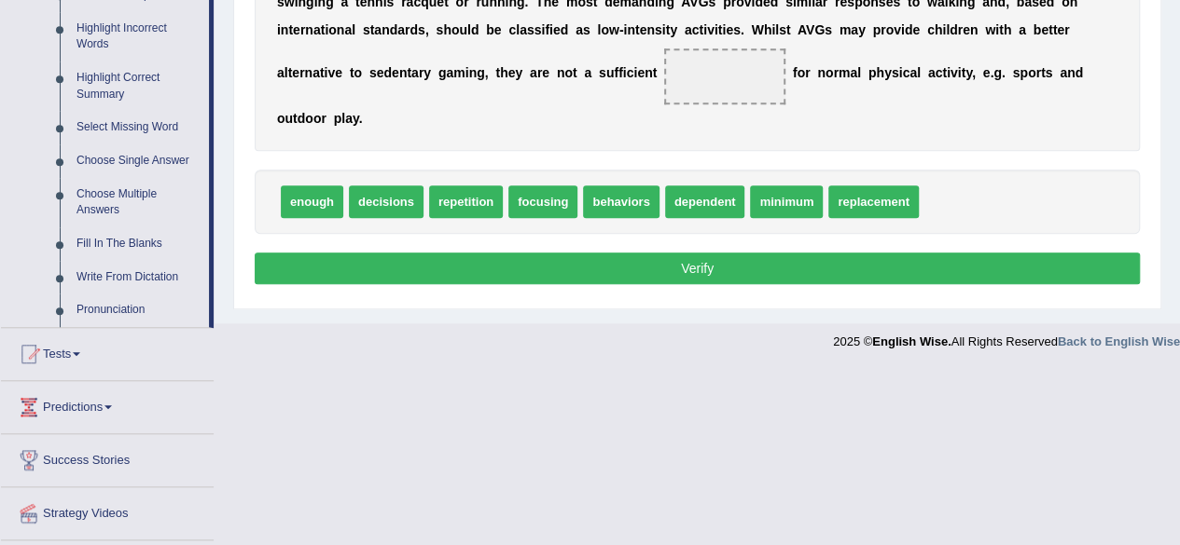
scroll to position [863, 0]
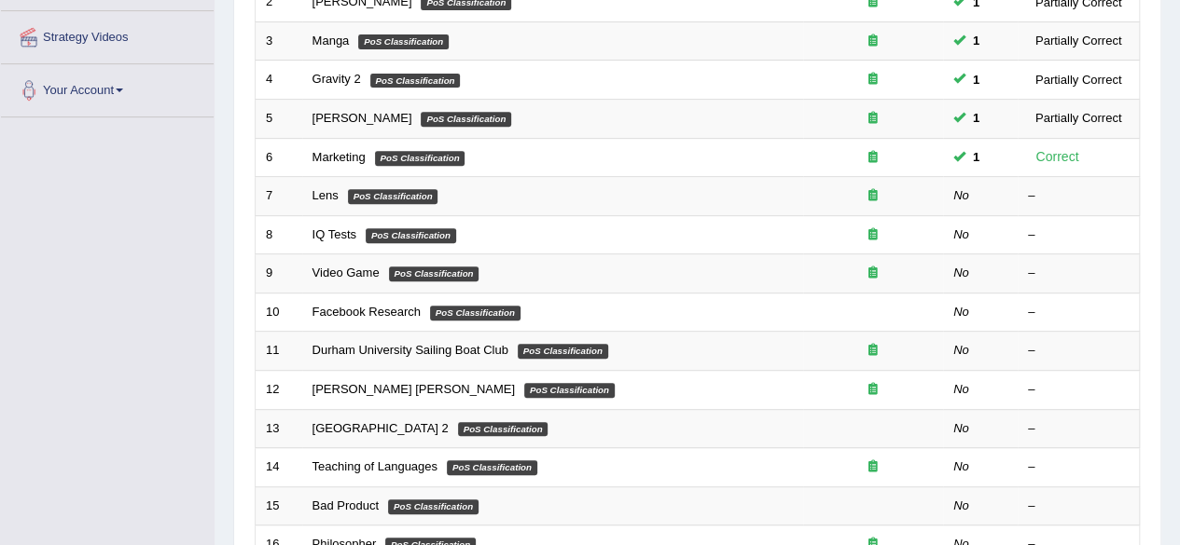
scroll to position [353, 0]
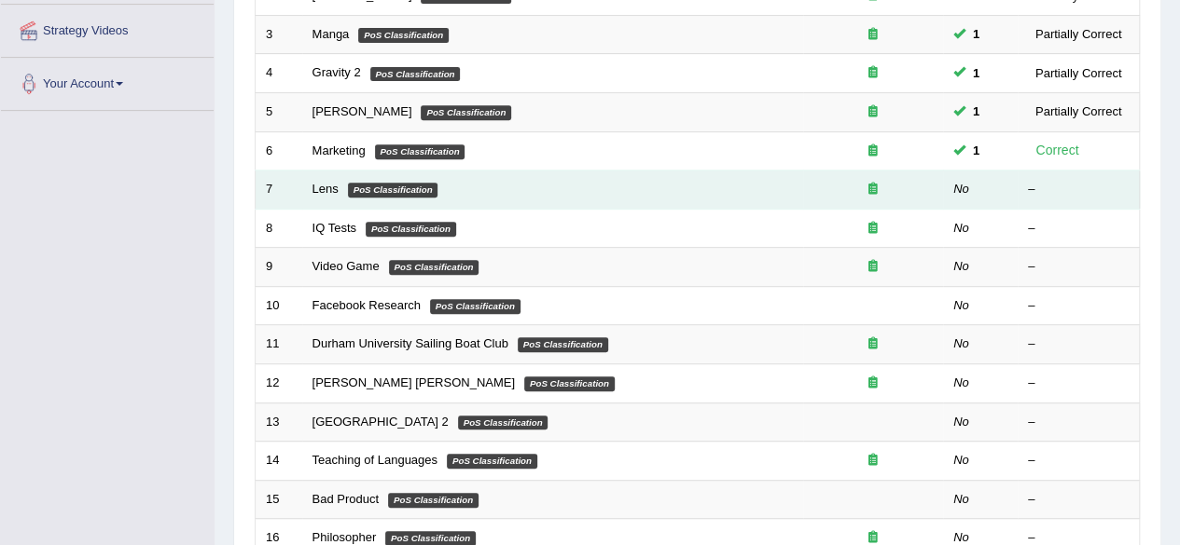
click at [371, 190] on em "PoS Classification" at bounding box center [393, 190] width 90 height 15
click at [334, 188] on link "Lens" at bounding box center [325, 189] width 26 height 14
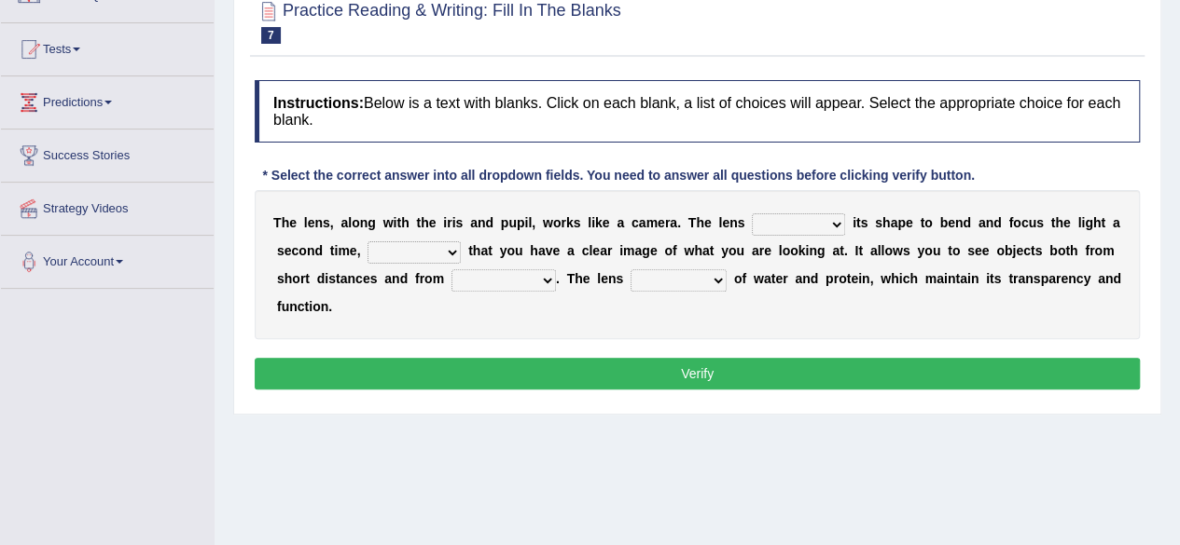
scroll to position [177, 0]
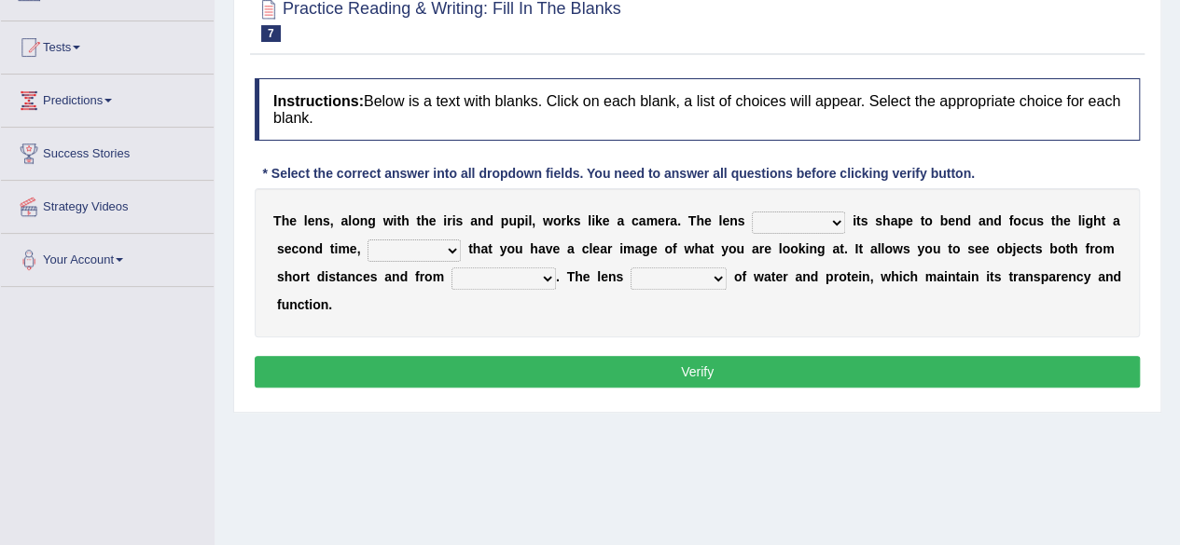
click at [837, 219] on select "adjusts shows selects presents" at bounding box center [798, 223] width 93 height 22
select select "adjusts"
click at [752, 212] on select "adjusts shows selects presents" at bounding box center [798, 223] width 93 height 22
click at [453, 248] on select "ensures to ensure ensure ensured" at bounding box center [413, 251] width 93 height 22
select select "to ensure"
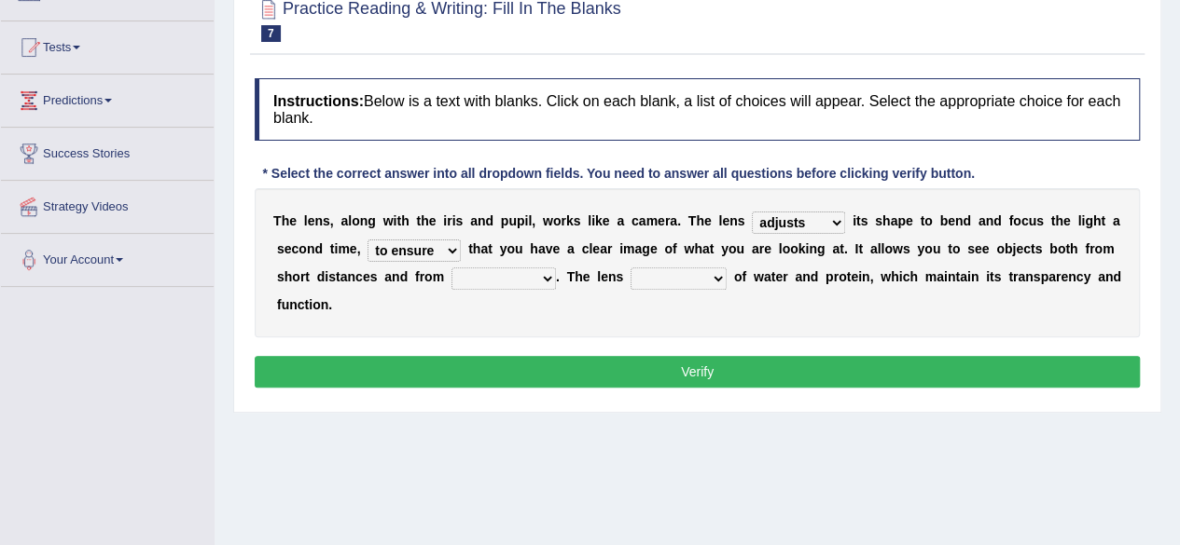
click at [367, 240] on select "ensures to ensure ensure ensured" at bounding box center [413, 251] width 93 height 22
click at [545, 280] on select "far away in between further apart all along" at bounding box center [503, 279] width 104 height 22
select select "far away"
click at [451, 268] on select "far away in between further apart all along" at bounding box center [503, 279] width 104 height 22
click at [722, 275] on select "constitutes comprises composes consists" at bounding box center [678, 279] width 96 height 22
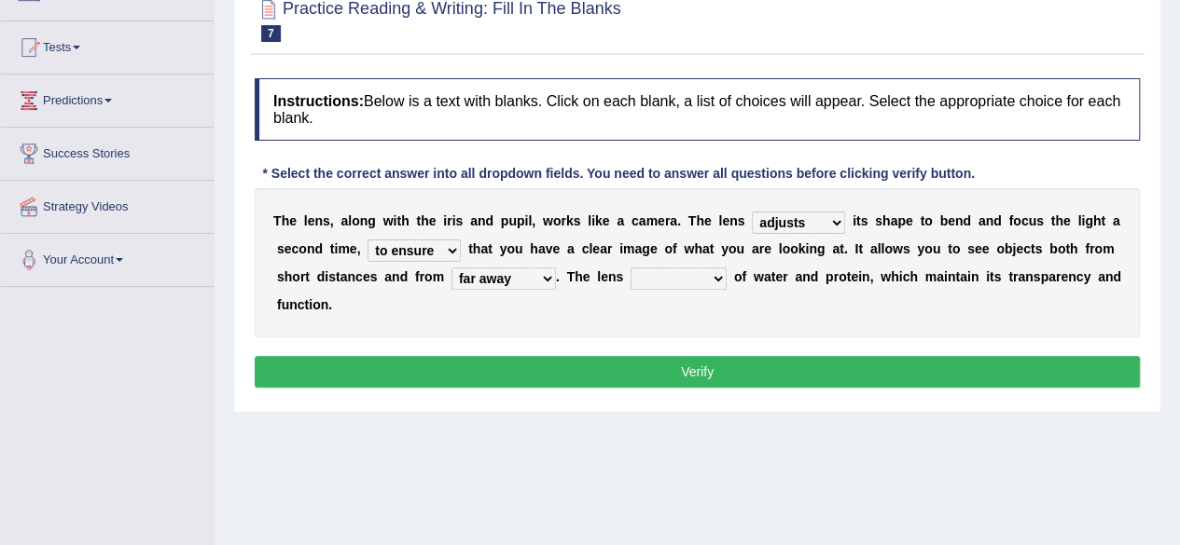
select select "consists"
click at [630, 268] on select "constitutes comprises composes consists" at bounding box center [678, 279] width 96 height 22
click at [841, 220] on select "adjusts shows selects presents" at bounding box center [798, 223] width 93 height 22
click at [575, 323] on div "T h e l e n s , a l o n g w i t h t h e i r i s a n d p u p i l , w o r k s l i…" at bounding box center [697, 262] width 885 height 149
click at [660, 365] on button "Verify" at bounding box center [697, 372] width 885 height 32
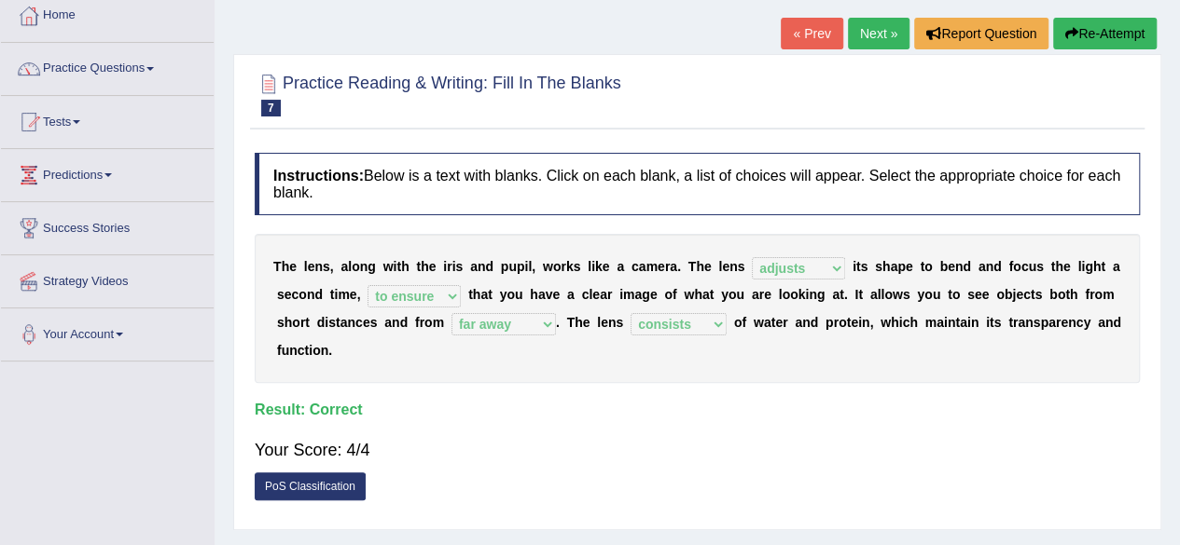
scroll to position [0, 0]
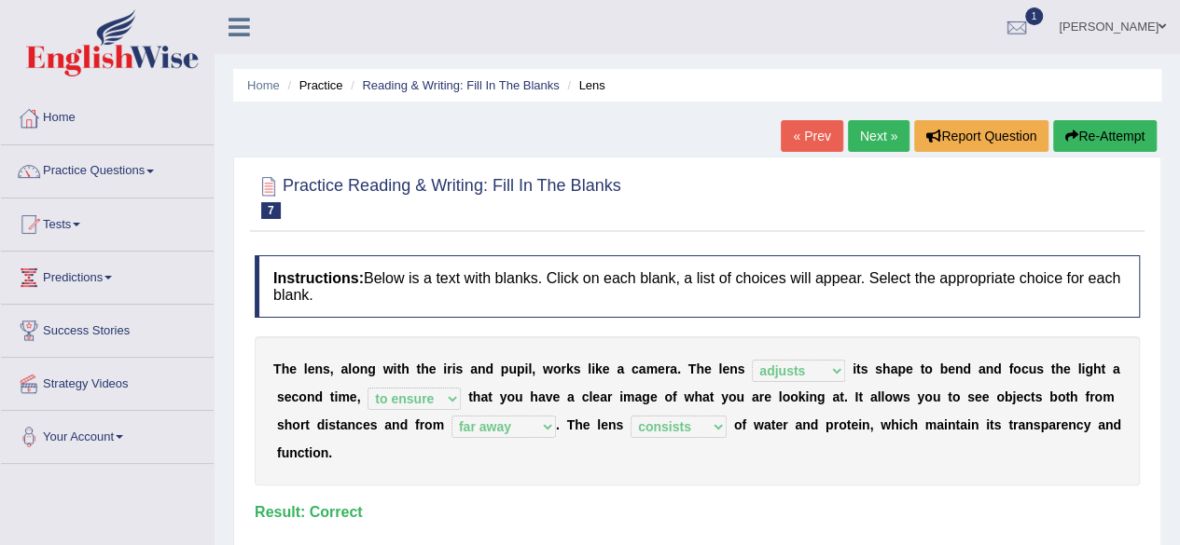
click at [862, 146] on link "Next »" at bounding box center [879, 136] width 62 height 32
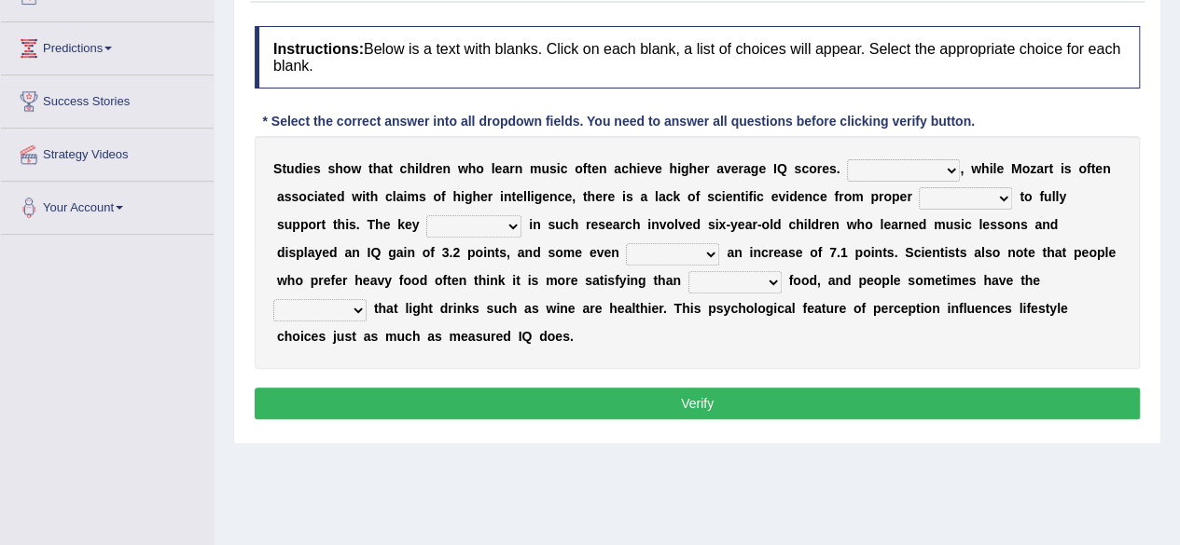
scroll to position [240, 0]
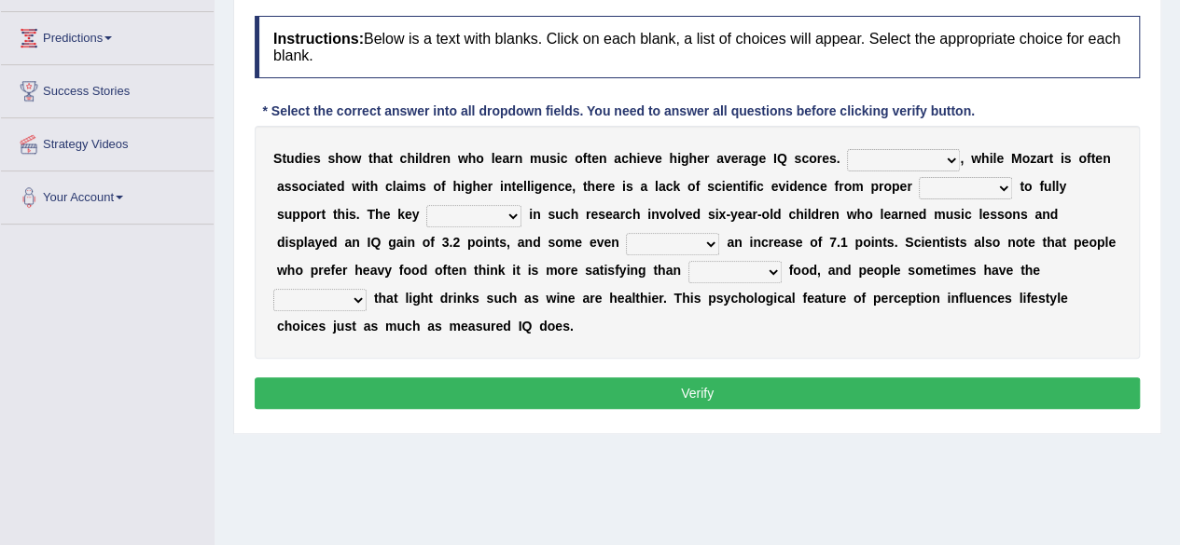
click at [953, 159] on select "However Therefore Consequently While" at bounding box center [903, 160] width 113 height 22
select select "However"
click at [847, 149] on select "However Therefore Consequently While" at bounding box center [903, 160] width 113 height 22
click at [1002, 189] on select "test tests testing tested" at bounding box center [964, 188] width 93 height 22
select select "testing"
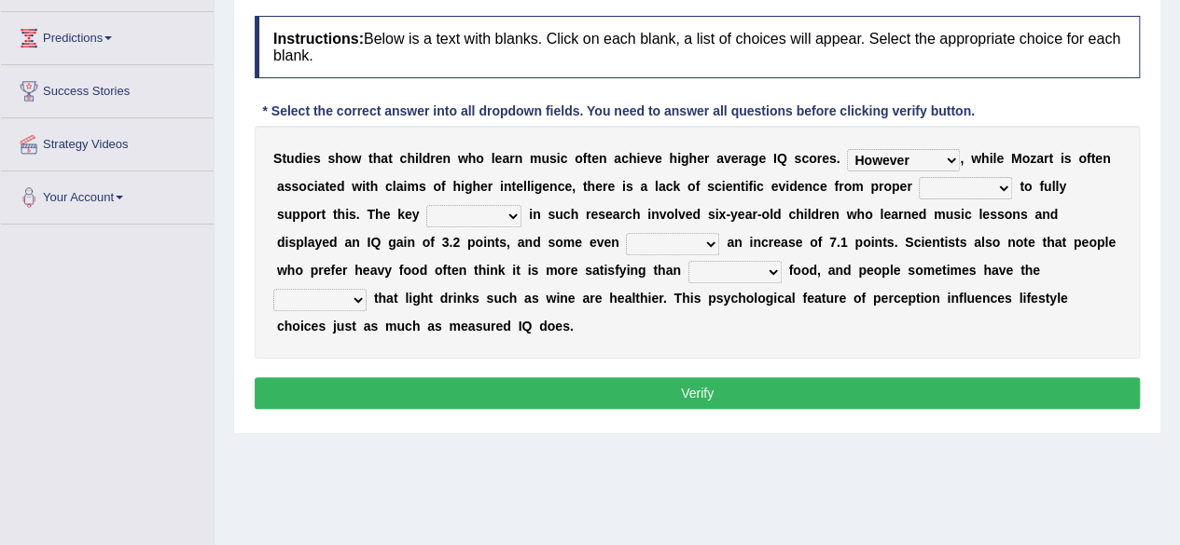
click at [918, 177] on select "test tests testing tested" at bounding box center [964, 188] width 93 height 22
click at [461, 217] on select "process goal implication odd" at bounding box center [473, 216] width 95 height 22
select select "process"
click at [426, 205] on select "process goal implication odd" at bounding box center [473, 216] width 95 height 22
click at [626, 244] on select "exhibited taught learned threatened" at bounding box center [672, 244] width 93 height 22
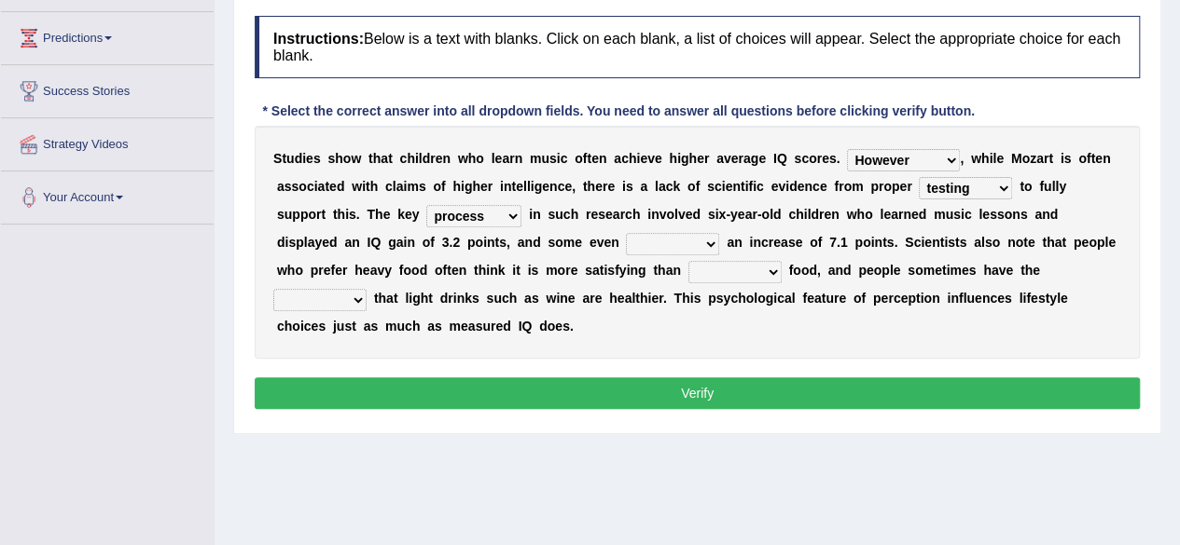
select select "learned"
click at [626, 233] on select "exhibited taught learned threatened" at bounding box center [672, 244] width 93 height 22
click at [692, 269] on select "choosy lighter cushiony spooky" at bounding box center [734, 272] width 93 height 22
select select "lighter"
click at [688, 261] on select "choosy lighter cushiony spooky" at bounding box center [734, 272] width 93 height 22
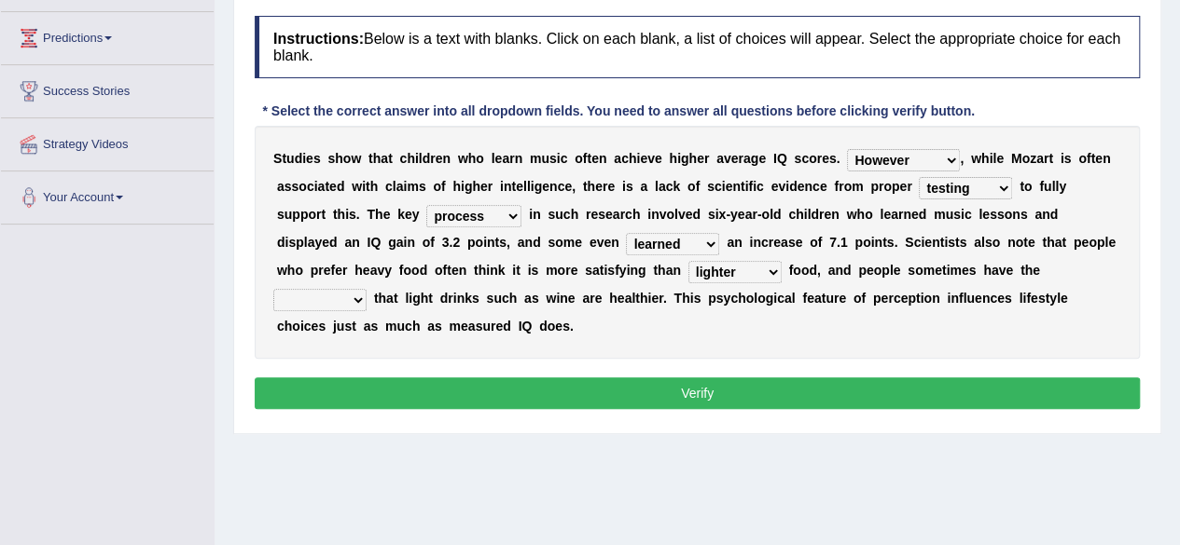
click at [366, 289] on select "illusion sight anecdote intention" at bounding box center [319, 300] width 93 height 22
select select "intention"
click at [366, 289] on select "illusion sight anecdote intention" at bounding box center [319, 300] width 93 height 22
click at [580, 394] on button "Verify" at bounding box center [697, 394] width 885 height 32
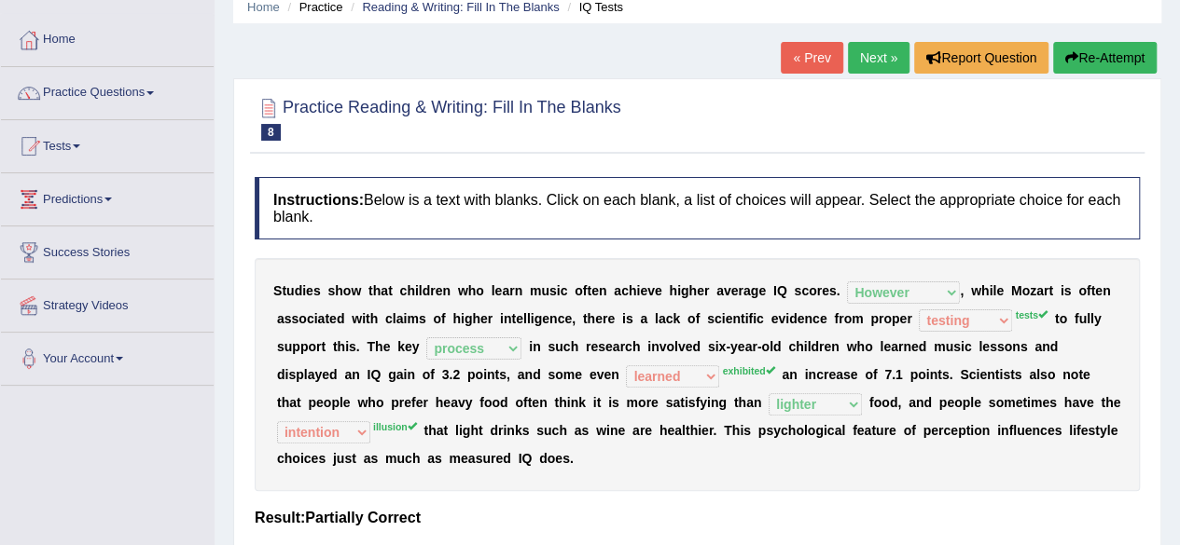
scroll to position [53, 0]
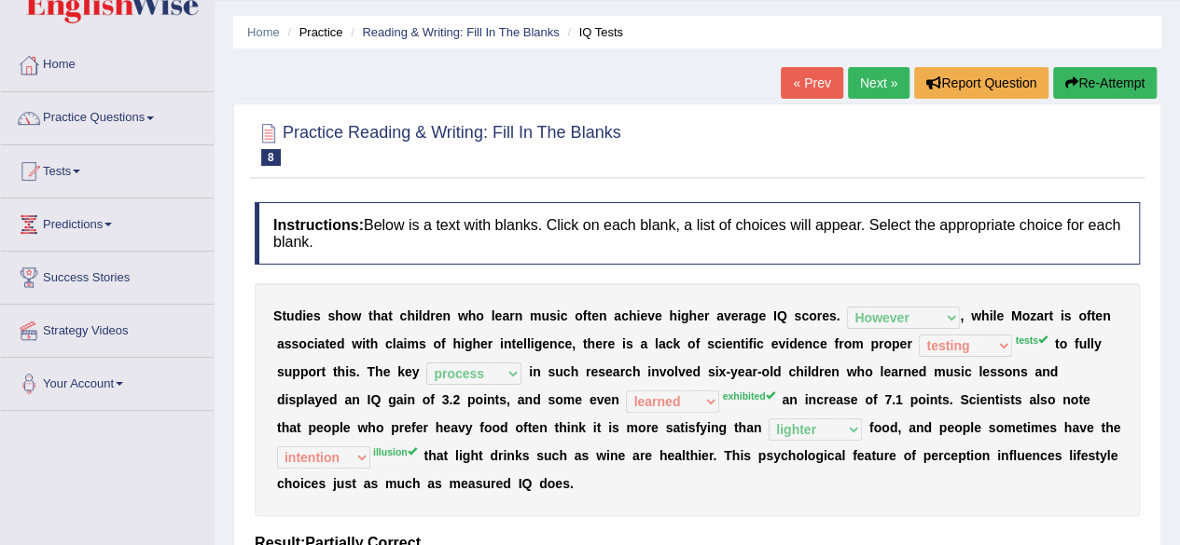
click at [1101, 94] on button "Re-Attempt" at bounding box center [1105, 83] width 104 height 32
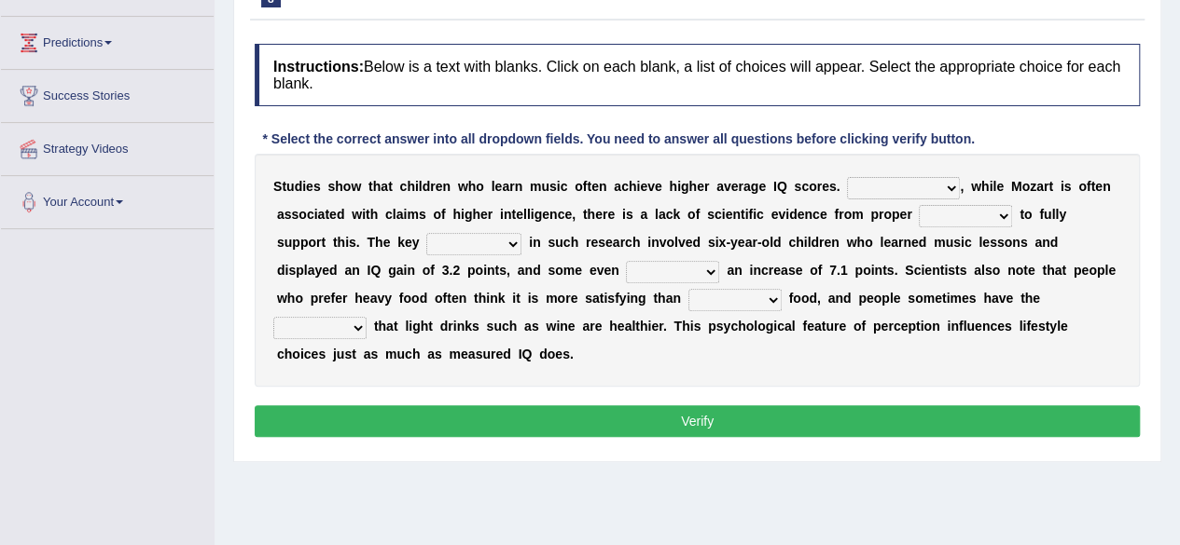
scroll to position [269, 0]
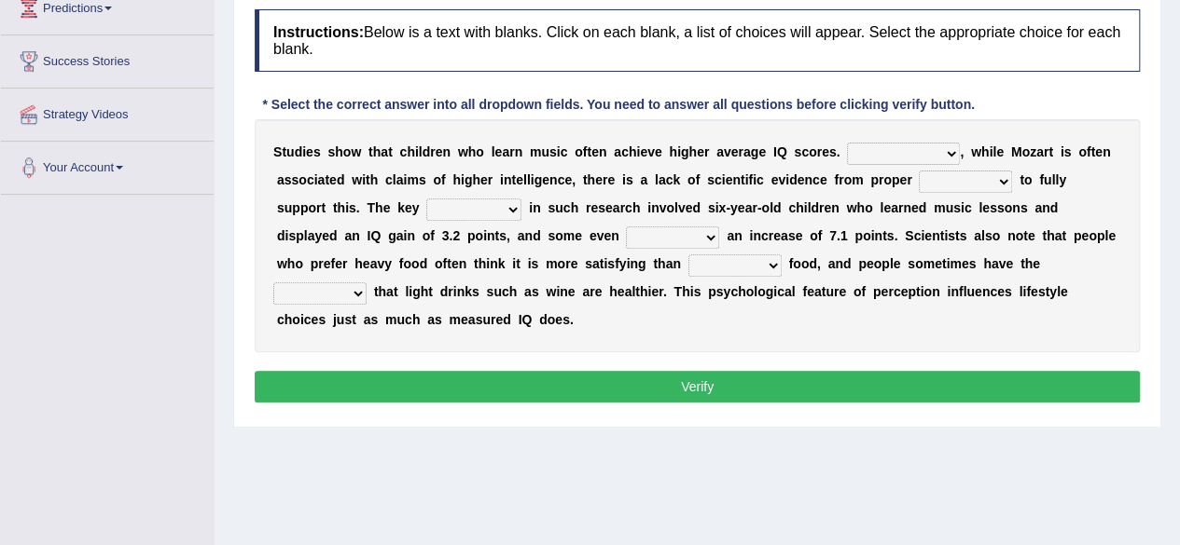
click at [949, 150] on select "However Therefore Consequently While" at bounding box center [903, 154] width 113 height 22
select select "However"
click at [847, 143] on select "However Therefore Consequently While" at bounding box center [903, 154] width 113 height 22
click at [1009, 178] on select "test tests testing tested" at bounding box center [964, 182] width 93 height 22
select select "tests"
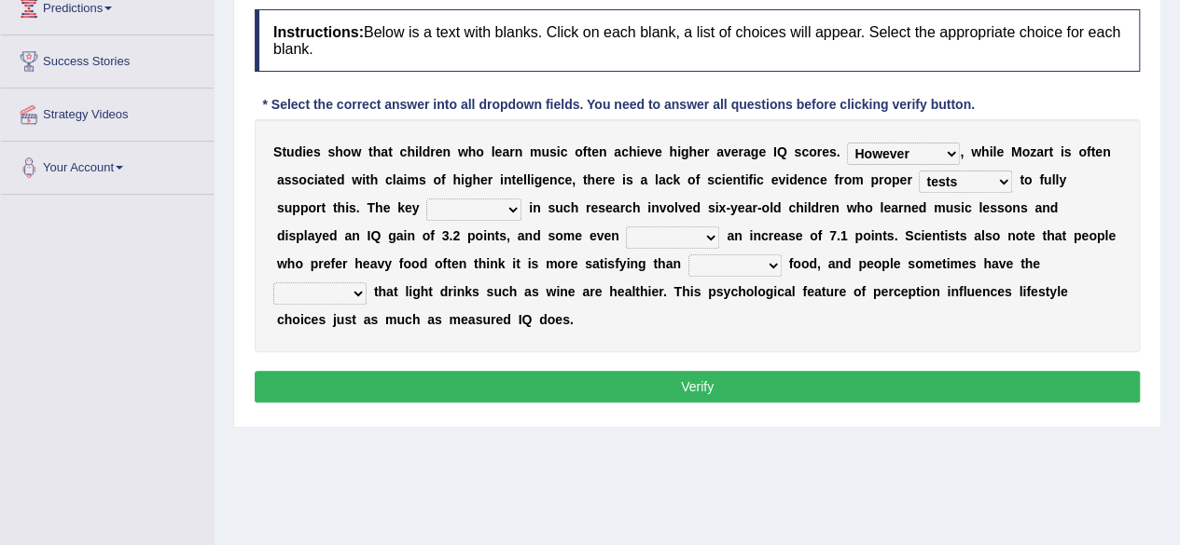
click at [918, 171] on select "test tests testing tested" at bounding box center [964, 182] width 93 height 22
click at [457, 212] on select "process goal implication odd" at bounding box center [473, 210] width 95 height 22
select select "process"
click at [426, 199] on select "process goal implication odd" at bounding box center [473, 210] width 95 height 22
click at [626, 231] on select "exhibited taught learned threatened" at bounding box center [672, 238] width 93 height 22
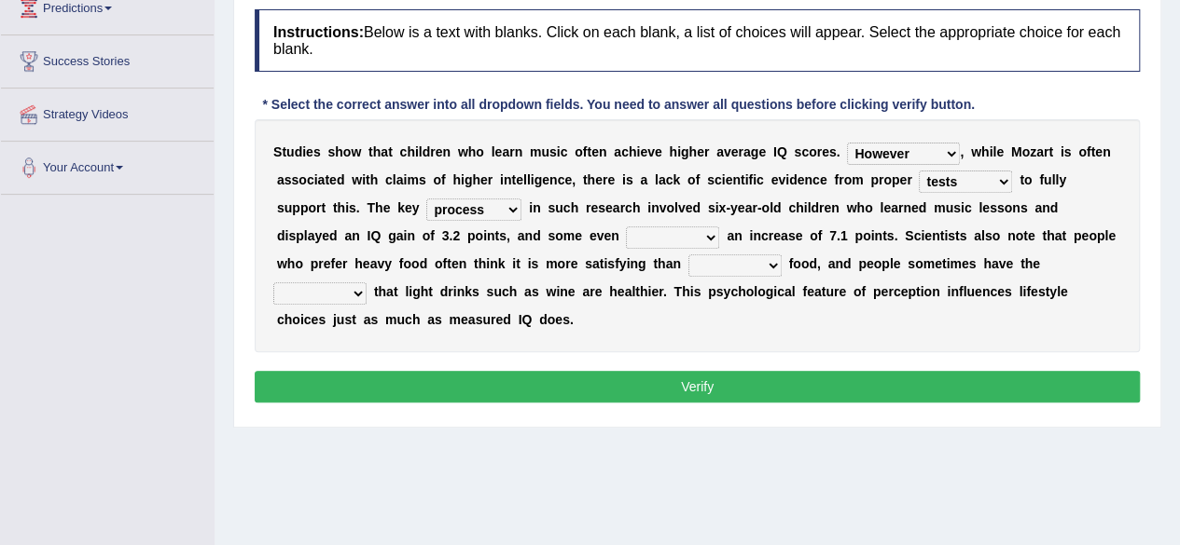
select select "exhibited"
click at [626, 227] on select "exhibited taught learned threatened" at bounding box center [672, 238] width 93 height 22
click at [692, 261] on select "choosy lighter cushiony spooky" at bounding box center [734, 266] width 93 height 22
select select "lighter"
click at [688, 255] on select "choosy lighter cushiony spooky" at bounding box center [734, 266] width 93 height 22
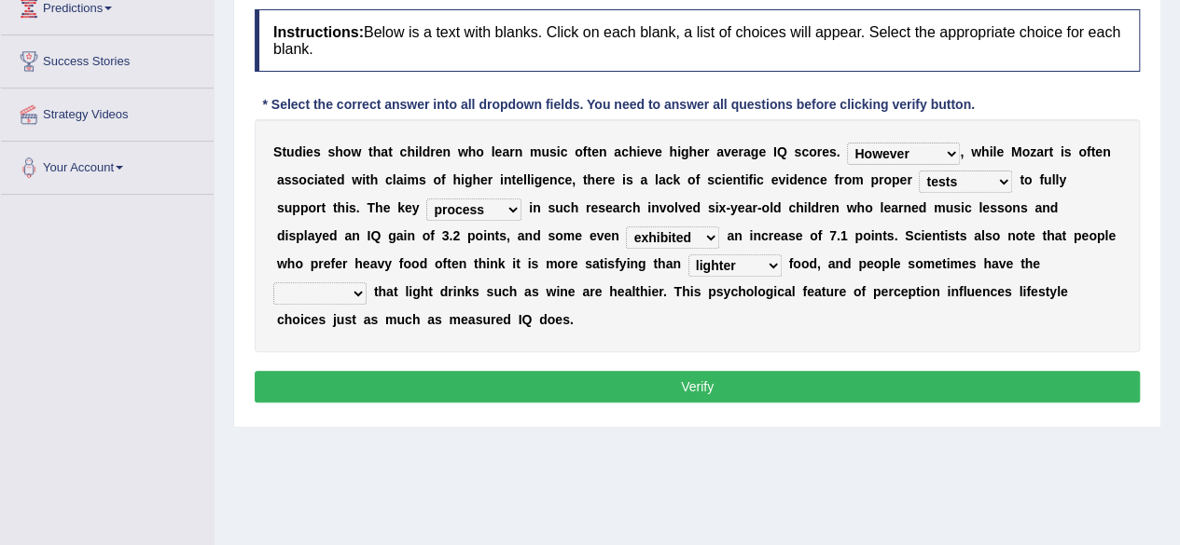
click at [366, 283] on select "illusion sight anecdote intention" at bounding box center [319, 294] width 93 height 22
select select "illusion"
click at [366, 283] on select "illusion sight anecdote intention" at bounding box center [319, 294] width 93 height 22
click at [896, 380] on button "Verify" at bounding box center [697, 387] width 885 height 32
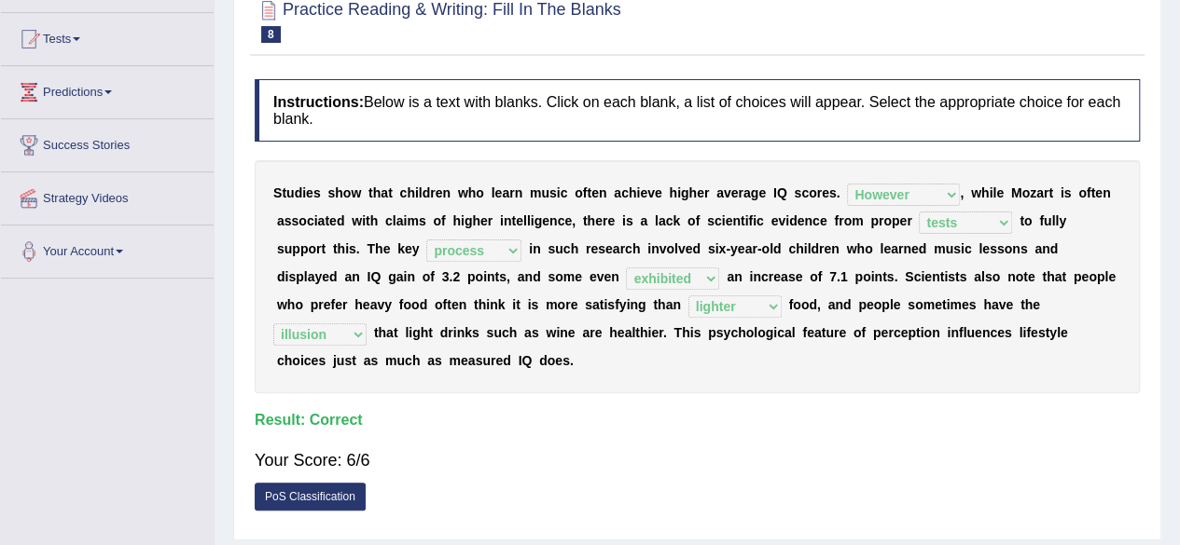
scroll to position [0, 0]
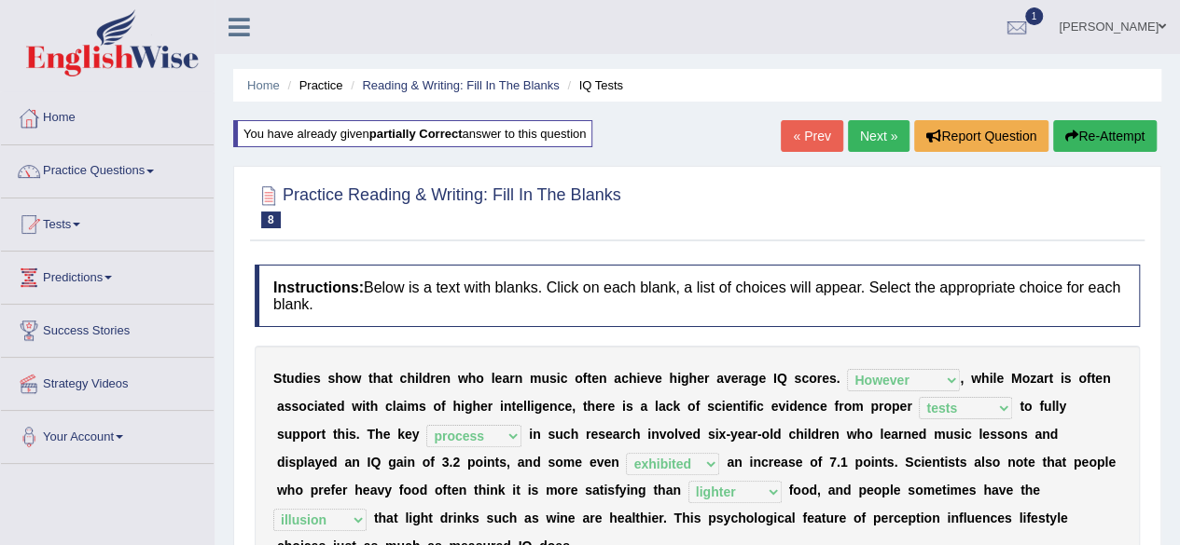
click at [878, 148] on link "Next »" at bounding box center [879, 136] width 62 height 32
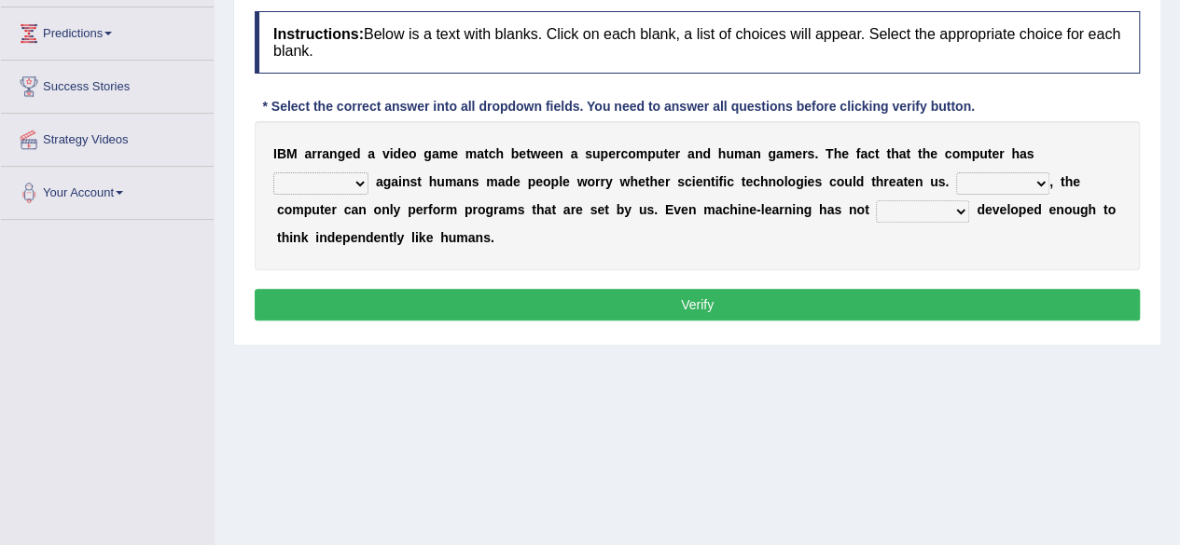
scroll to position [247, 0]
